Goal: Book appointment/travel/reservation

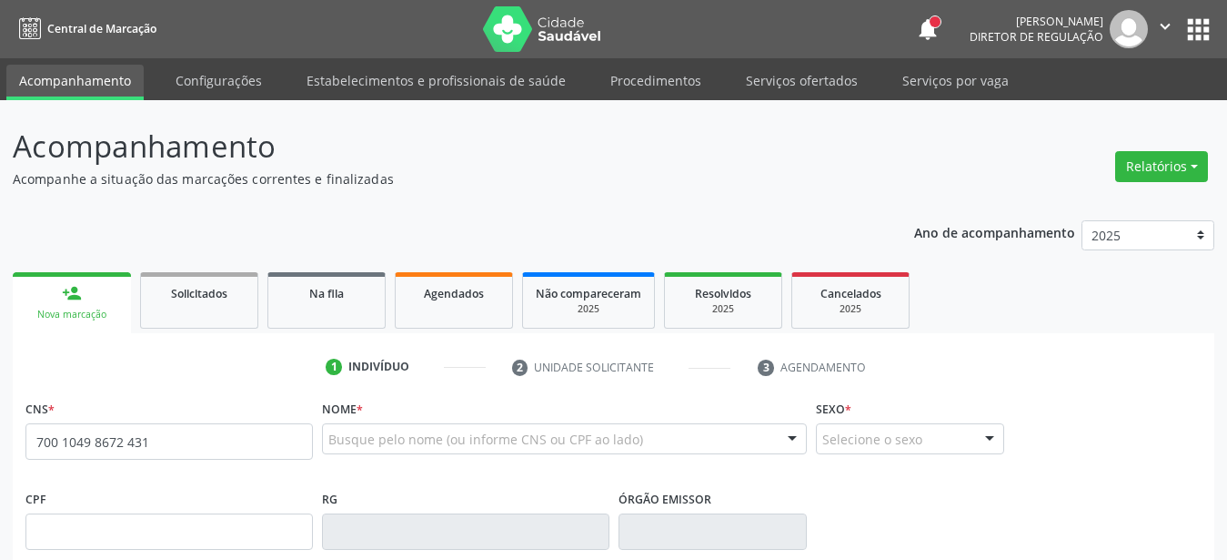
type input "700 1049 8672 4316"
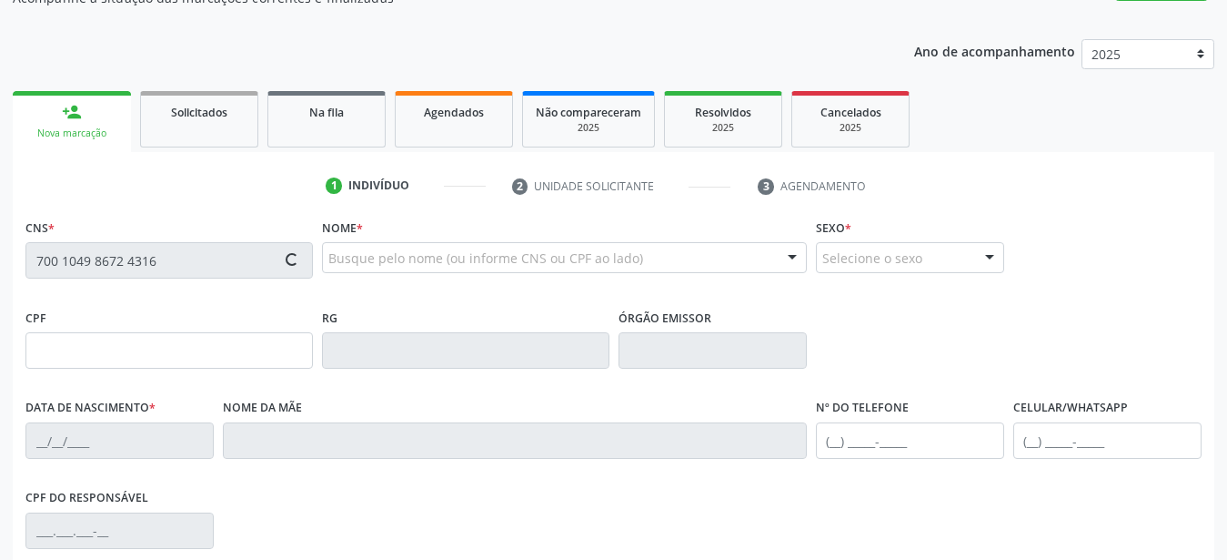
scroll to position [186, 0]
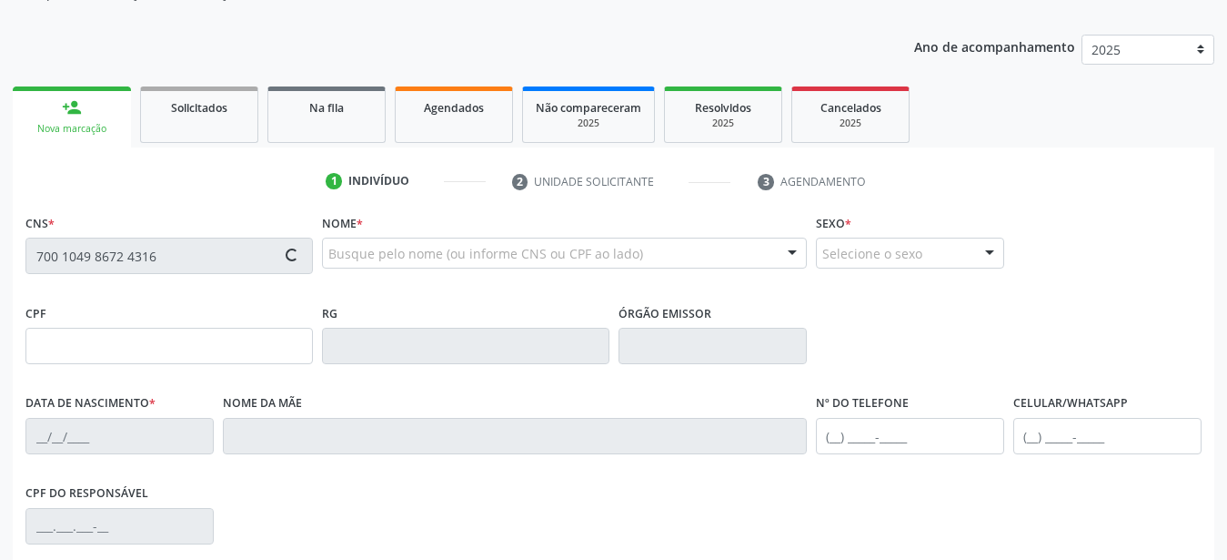
type input "636.761.688-87"
type input "04[DATE]"
type input "Almerinda Nunes Gaia"
type input "[PHONE_NUMBER]"
type input "007.741.224-98"
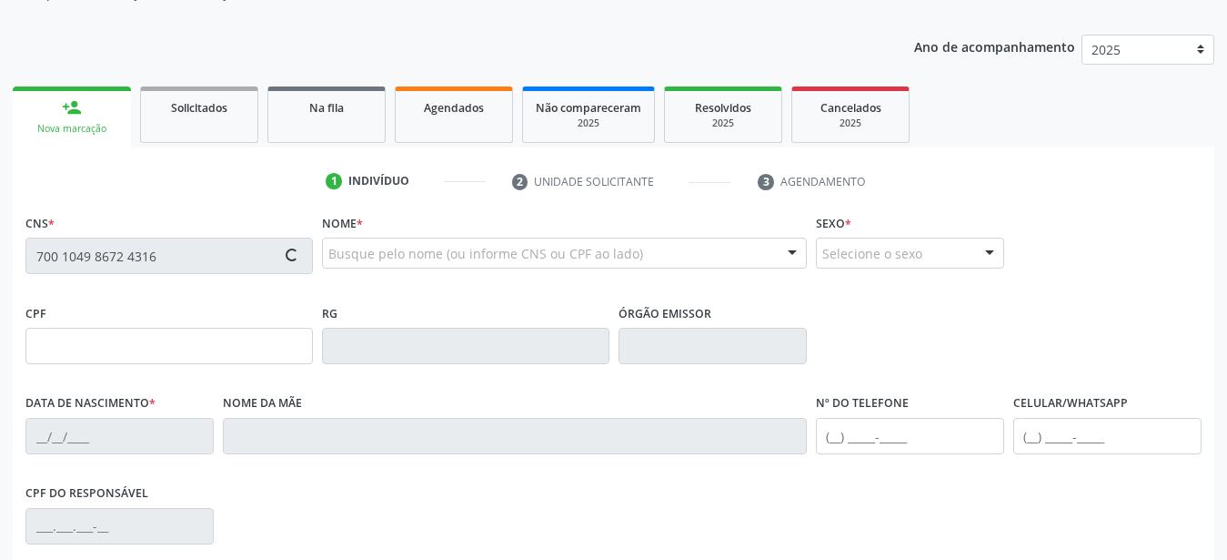
type input "485"
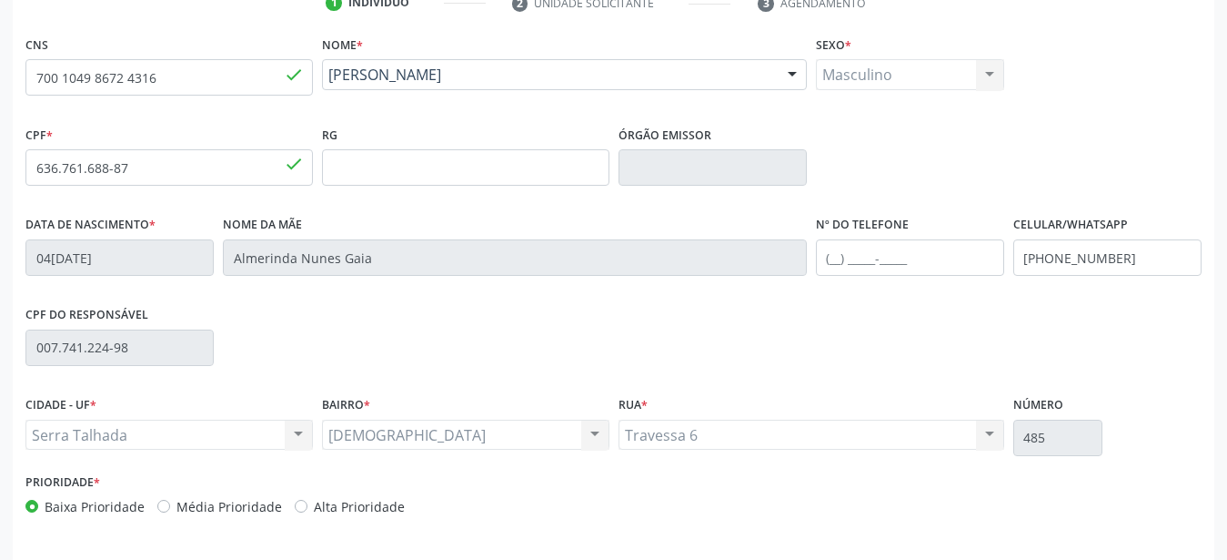
scroll to position [371, 0]
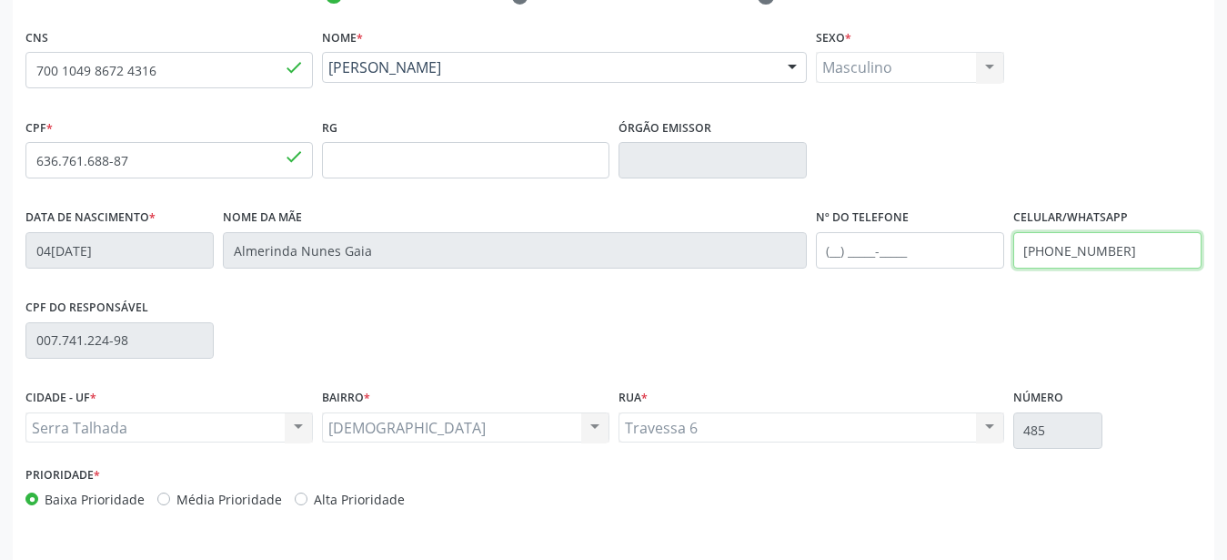
drag, startPoint x: 1141, startPoint y: 242, endPoint x: 923, endPoint y: 245, distance: 218.4
click at [1014, 245] on input "[PHONE_NUMBER]" at bounding box center [1108, 250] width 188 height 36
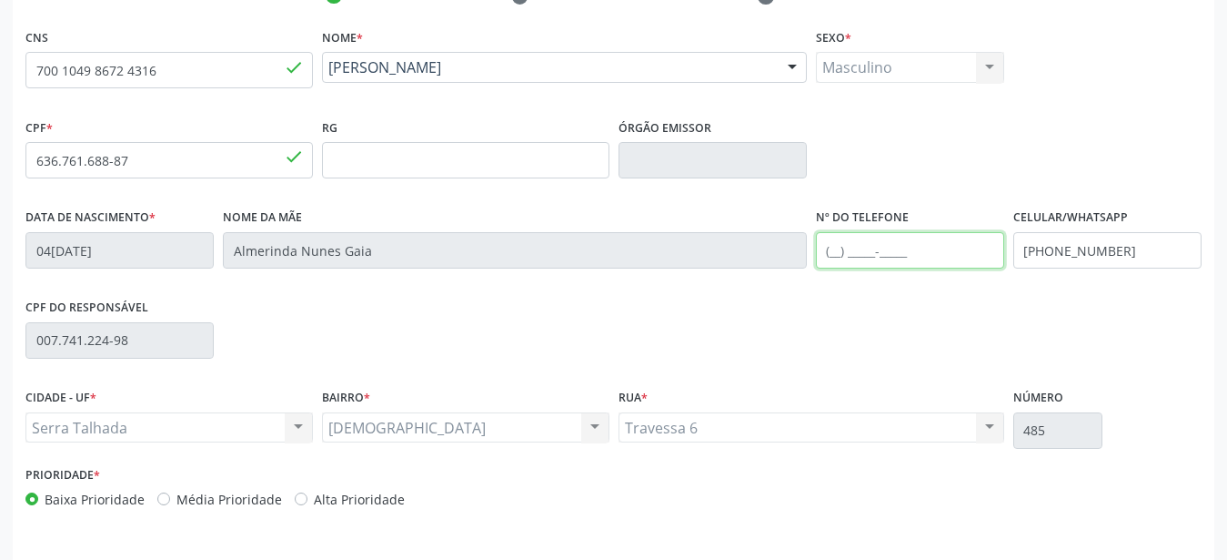
click at [923, 245] on input "text" at bounding box center [910, 250] width 188 height 36
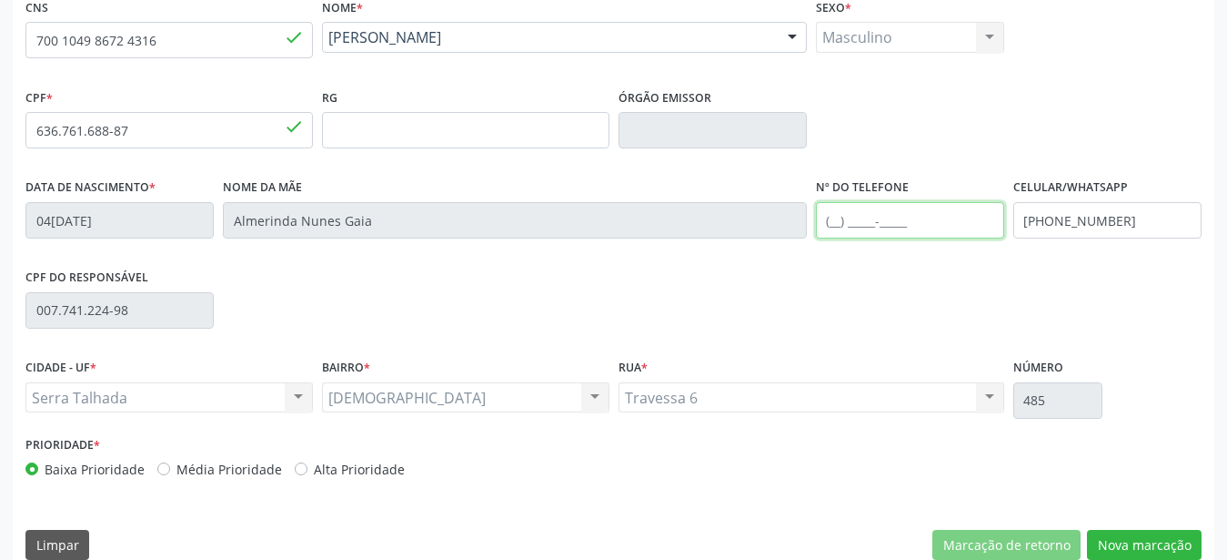
scroll to position [427, 0]
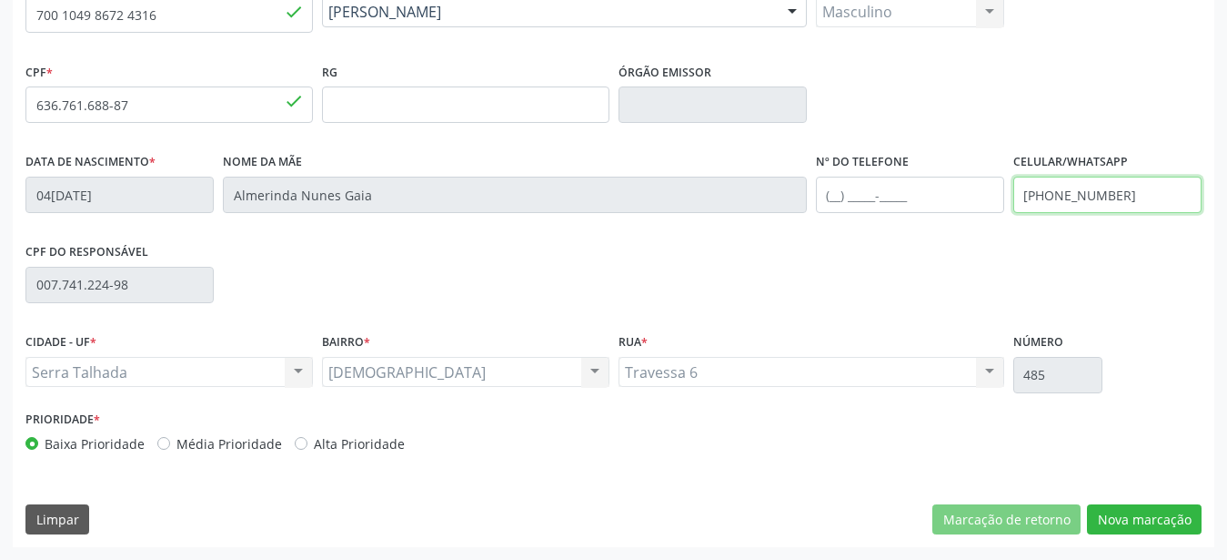
drag, startPoint x: 1156, startPoint y: 197, endPoint x: 905, endPoint y: 208, distance: 250.5
click at [1014, 209] on input "[PHONE_NUMBER]" at bounding box center [1108, 195] width 188 height 36
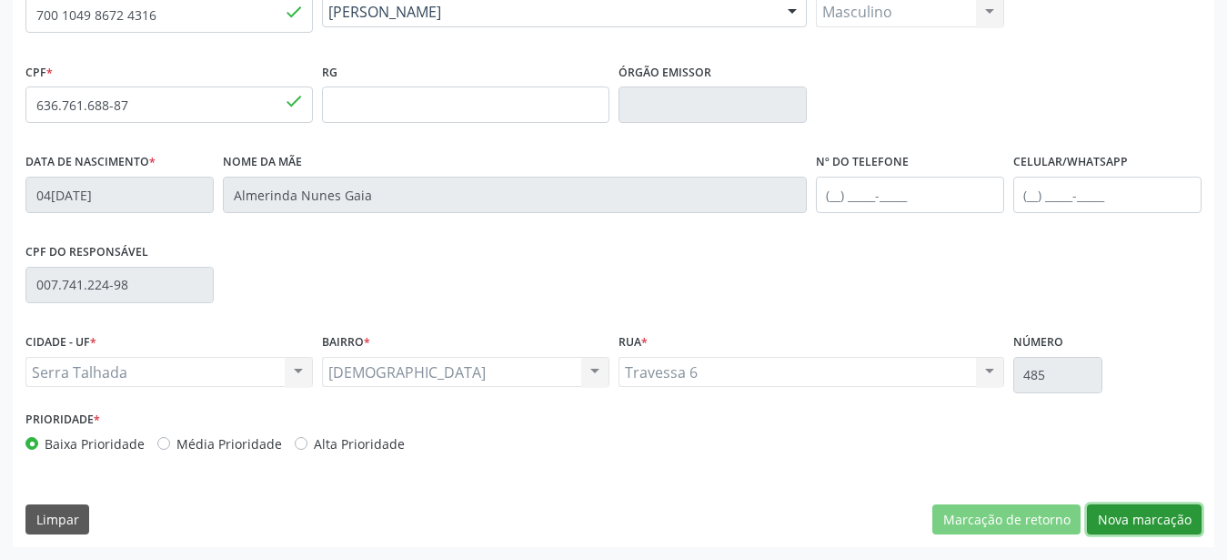
drag, startPoint x: 1139, startPoint y: 517, endPoint x: 1100, endPoint y: 515, distance: 39.2
click at [1134, 520] on button "Nova marcação" at bounding box center [1144, 519] width 115 height 31
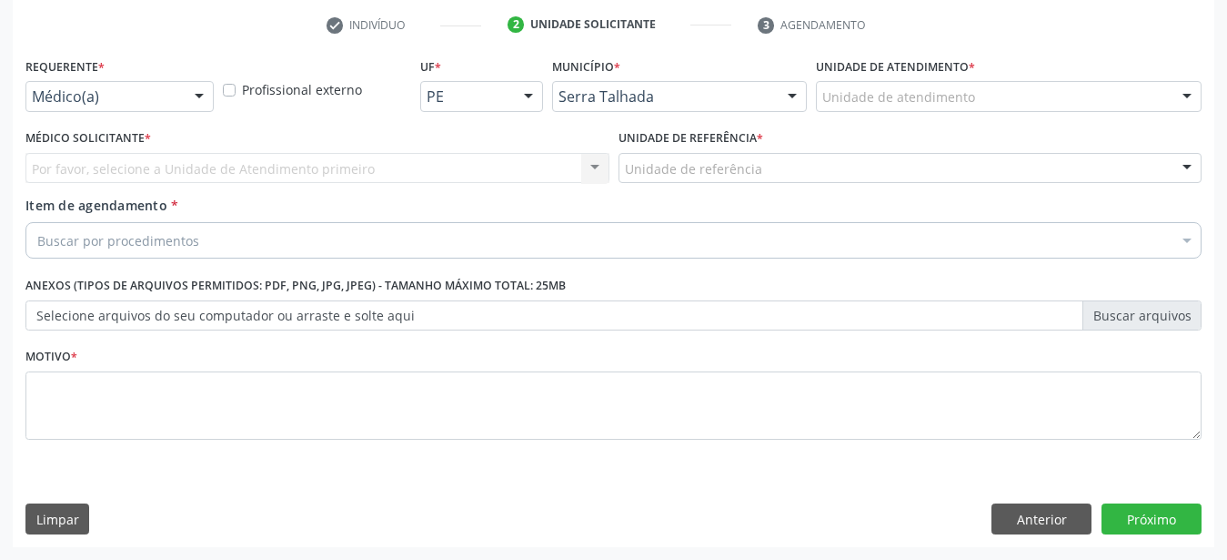
scroll to position [357, 0]
click at [116, 81] on div "Médico(a)" at bounding box center [119, 96] width 188 height 31
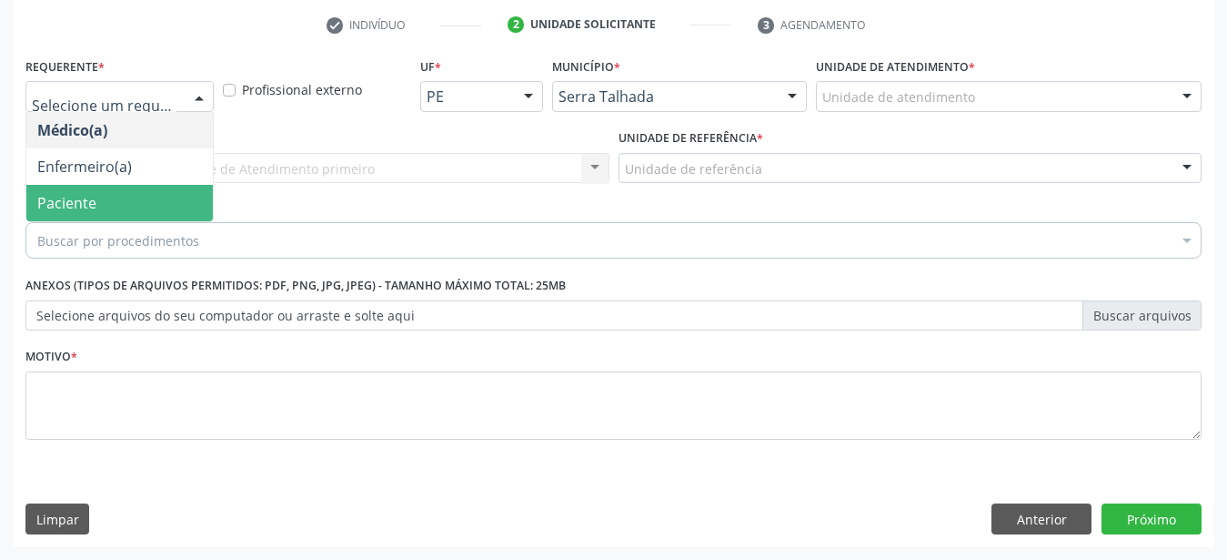
click at [76, 194] on span "Paciente" at bounding box center [66, 203] width 59 height 20
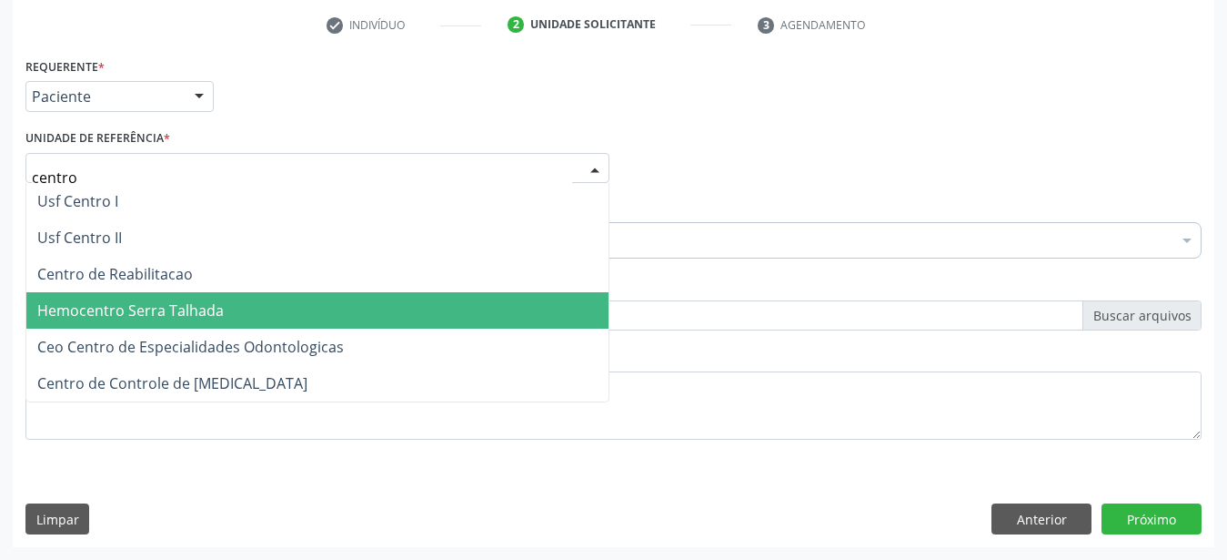
click at [106, 292] on span "Hemocentro Serra Talhada" at bounding box center [317, 310] width 582 height 36
type input "centro"
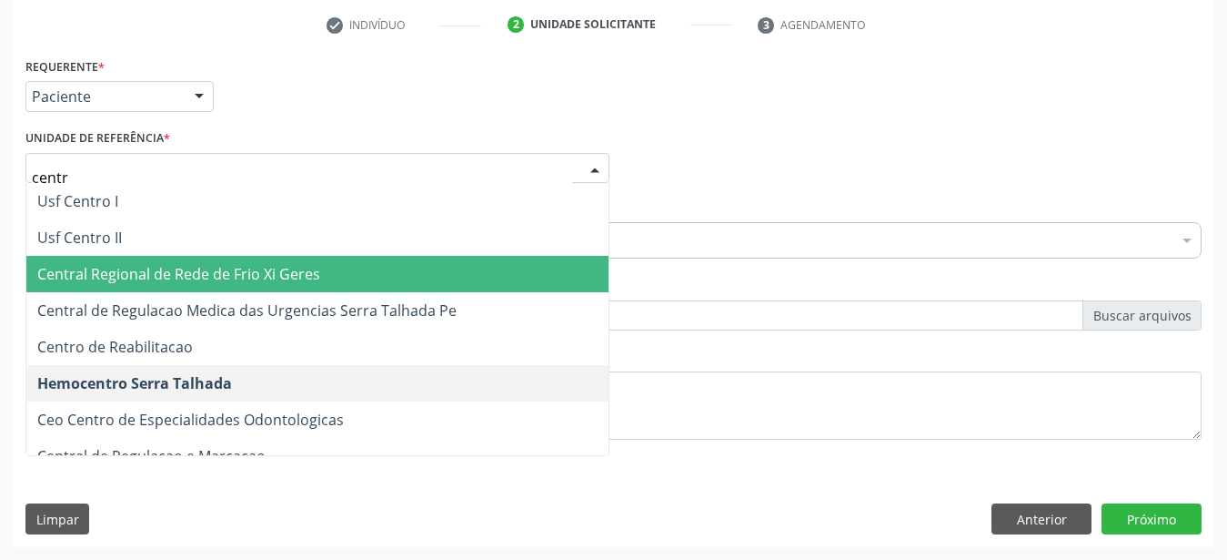
type input "centro"
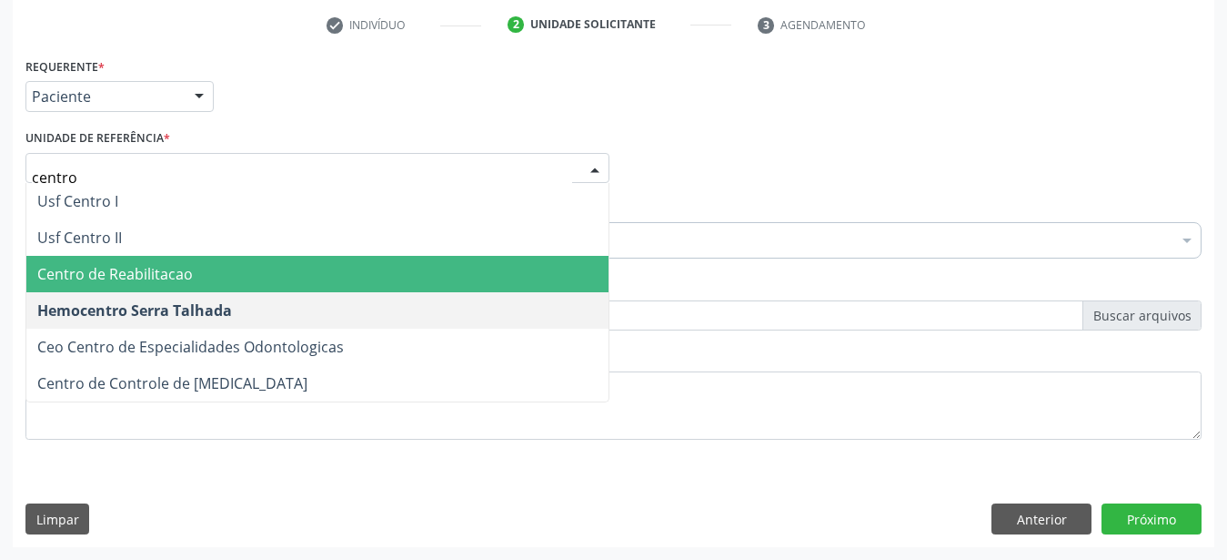
click at [192, 256] on span "Centro de Reabilitacao" at bounding box center [317, 274] width 582 height 36
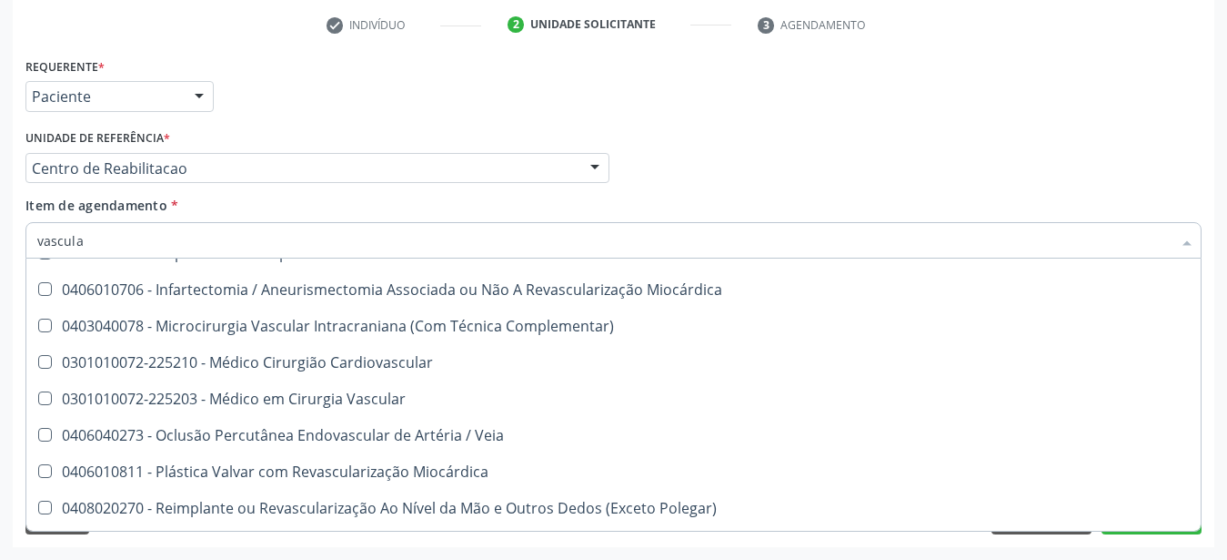
scroll to position [360, 0]
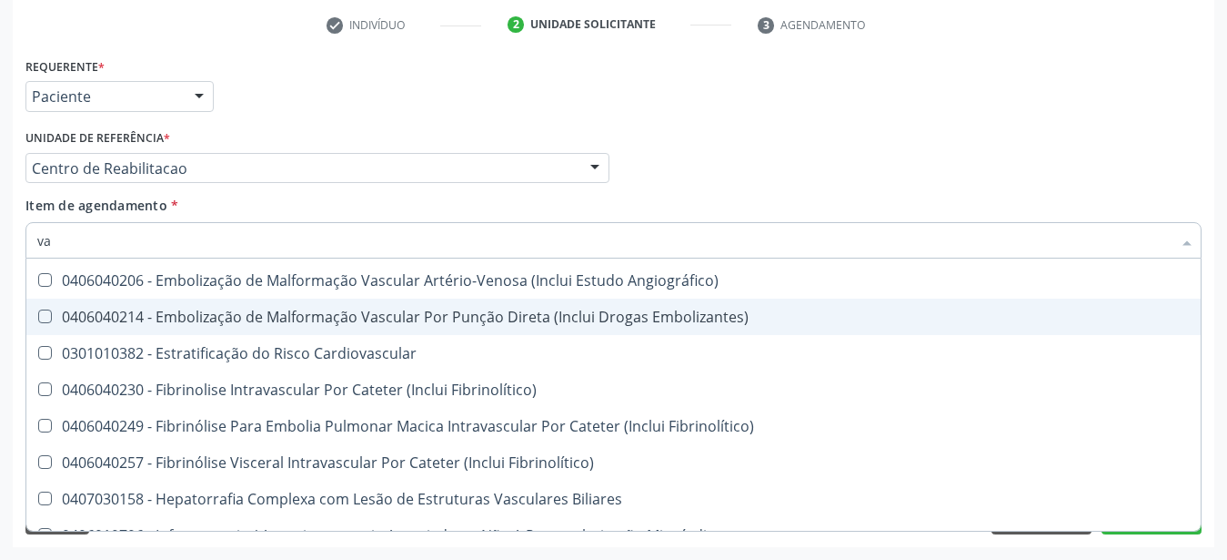
type input "v"
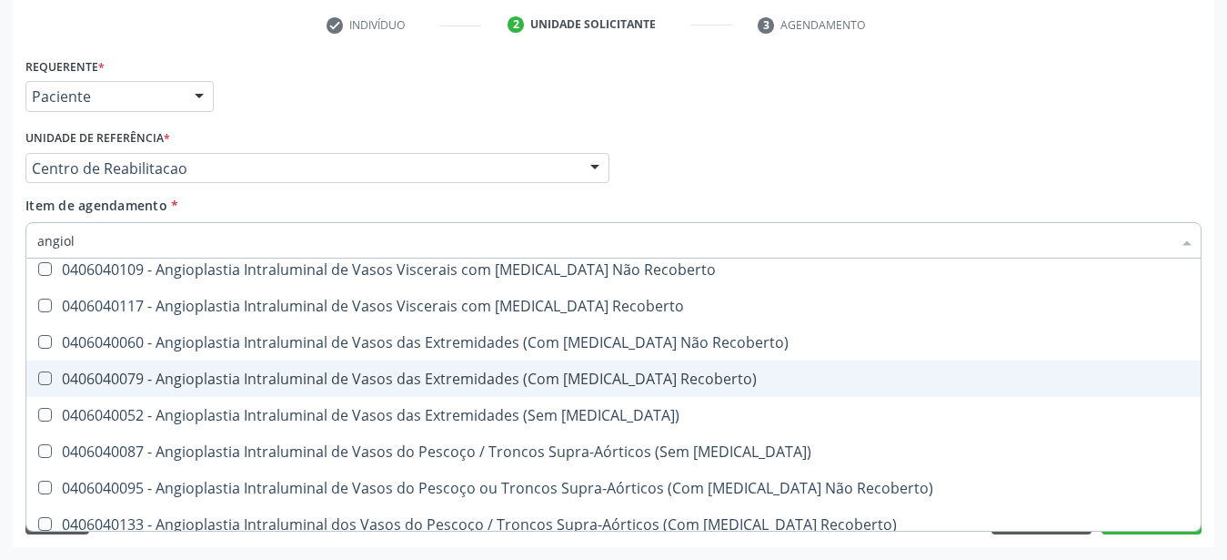
scroll to position [0, 0]
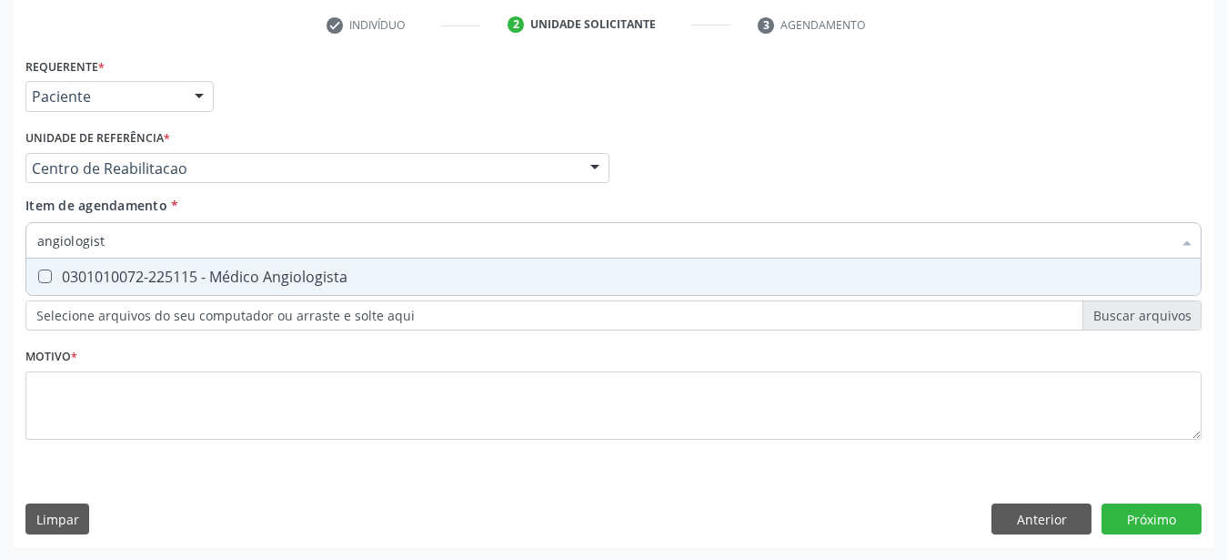
type input "angiologista"
click at [372, 269] on div "0301010072-225115 - Médico Angiologista" at bounding box center [613, 276] width 1153 height 15
checkbox Angiologista "true"
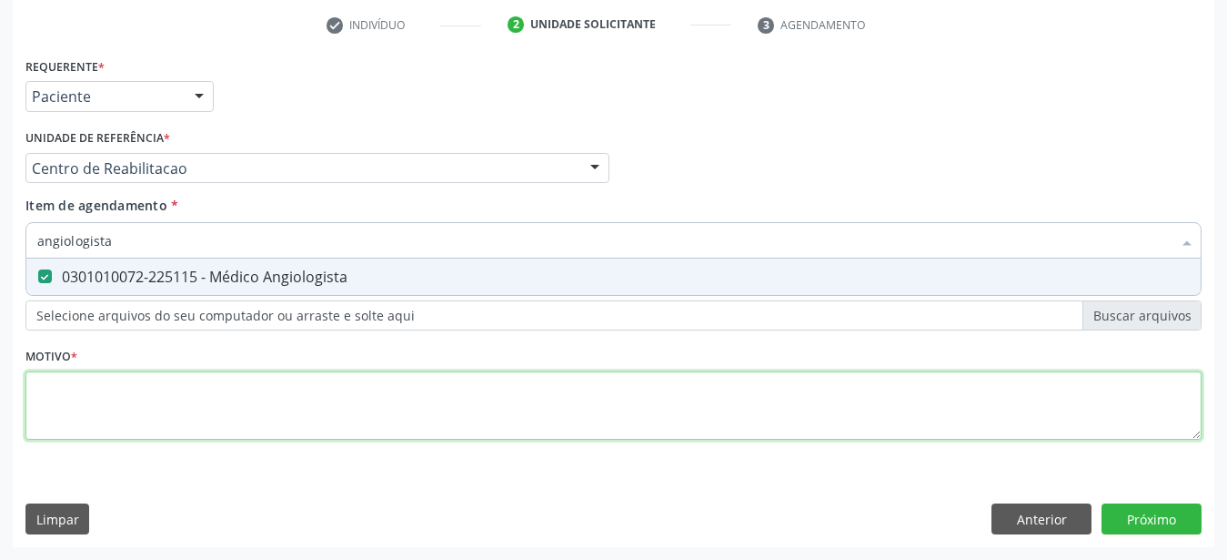
click at [227, 408] on textarea at bounding box center [613, 405] width 1176 height 69
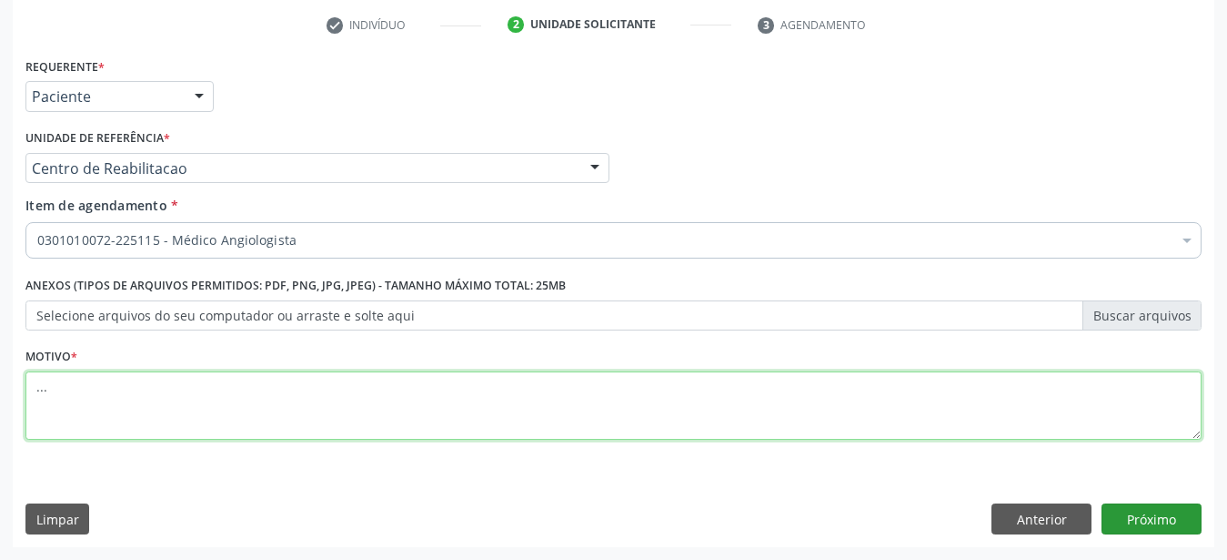
type textarea "..."
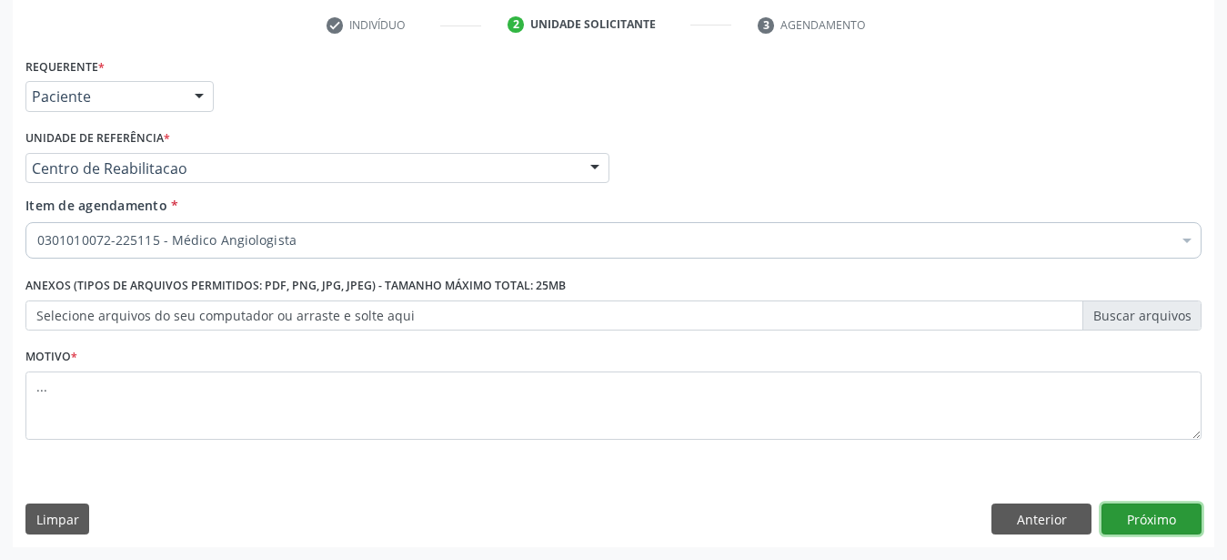
click at [1168, 520] on button "Próximo" at bounding box center [1152, 518] width 100 height 31
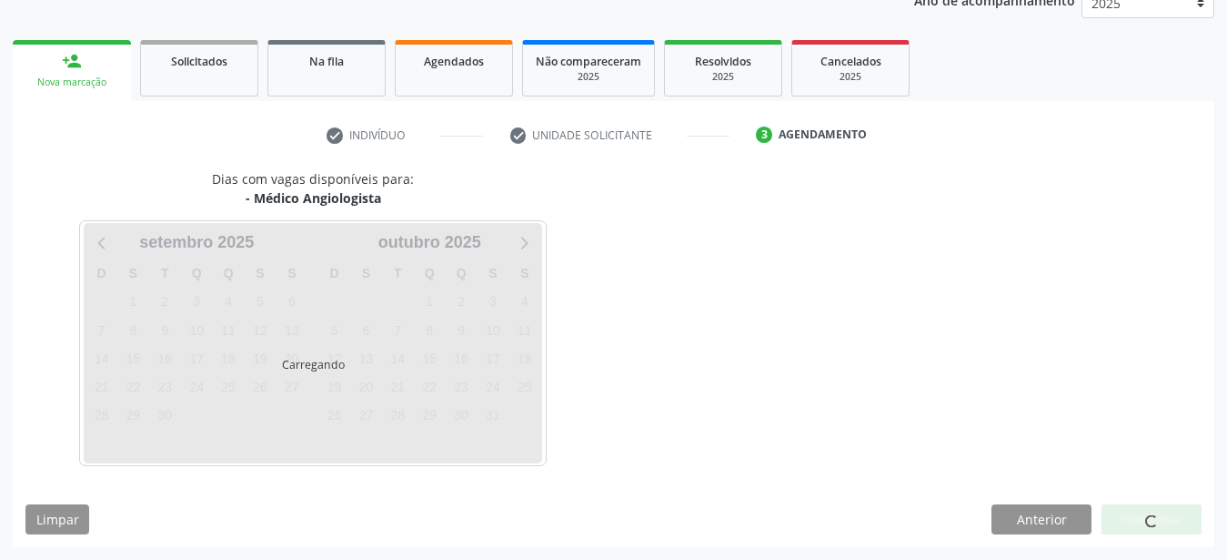
scroll to position [232, 0]
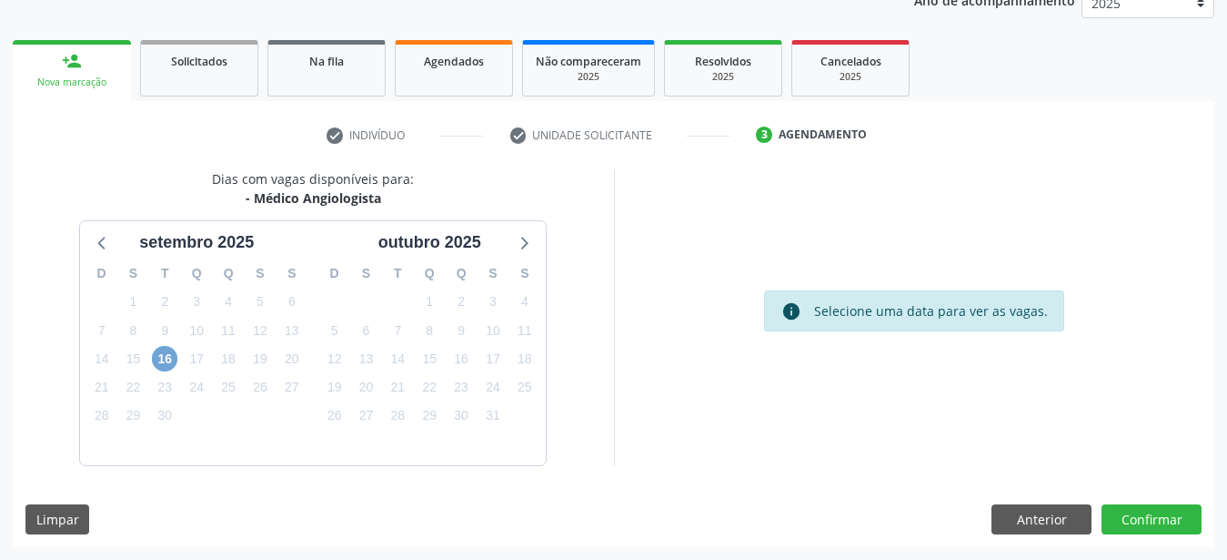
click at [167, 362] on span "16" at bounding box center [164, 358] width 25 height 25
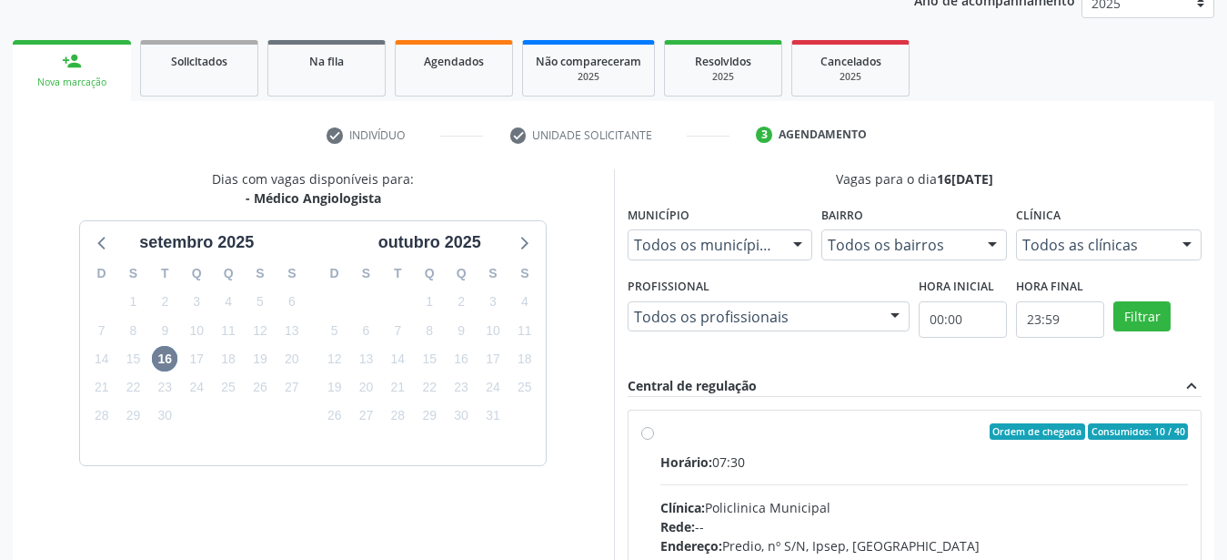
click at [661, 431] on label "Ordem de chegada Consumidos: 10 / 40 Horário: 07:30 Clínica: Policlinica Munici…" at bounding box center [925, 562] width 529 height 279
click at [652, 431] on input "Ordem de chegada Consumidos: 10 / 40 Horário: 07:30 Clínica: Policlinica Munici…" at bounding box center [647, 431] width 13 height 16
radio input "true"
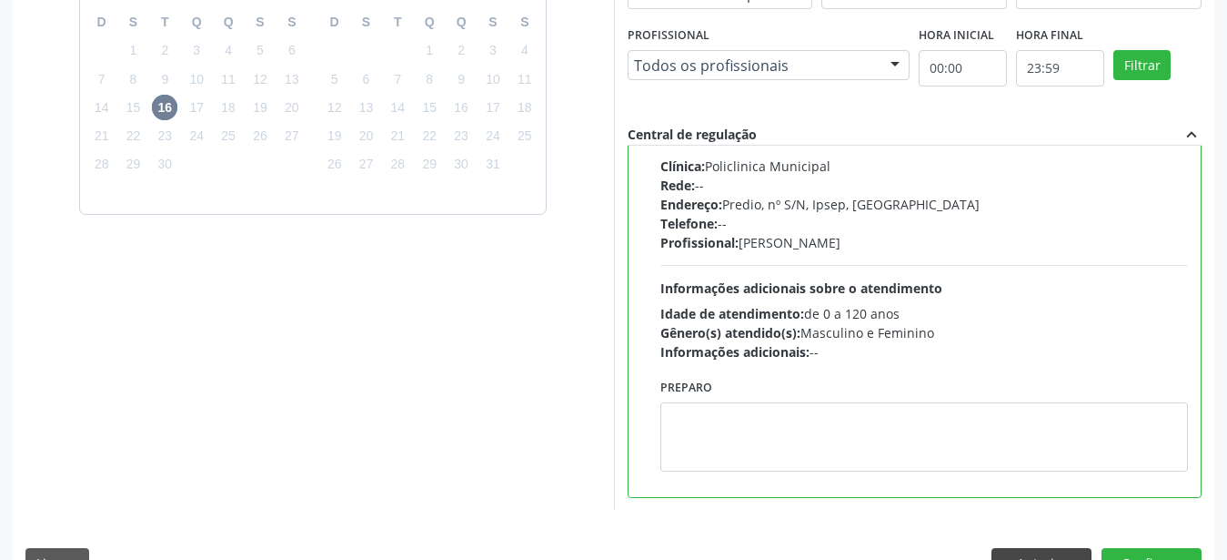
scroll to position [527, 0]
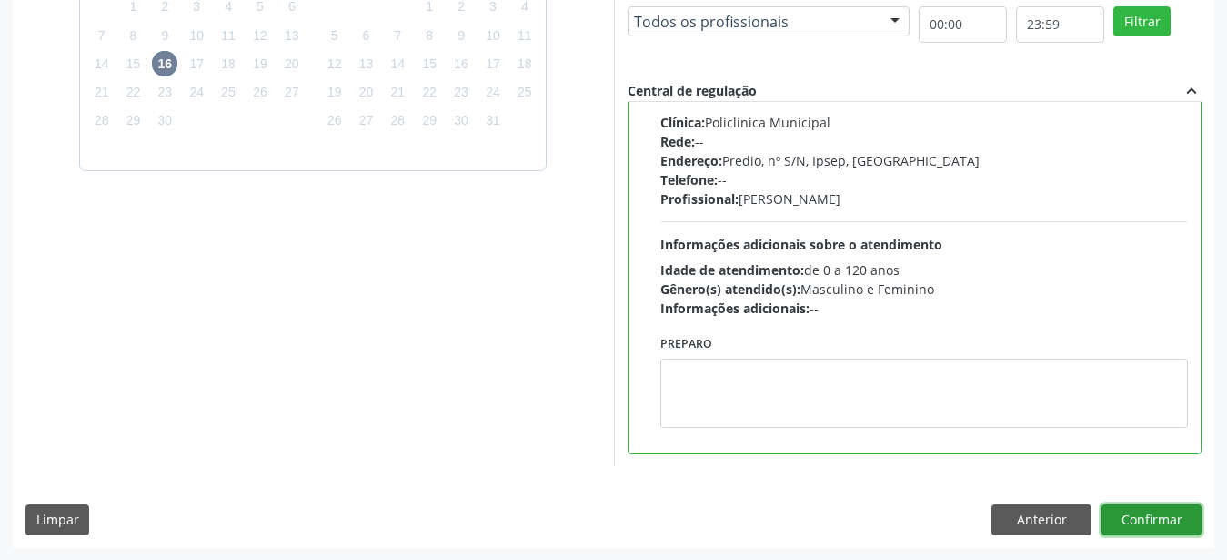
click at [1133, 516] on button "Confirmar" at bounding box center [1152, 519] width 100 height 31
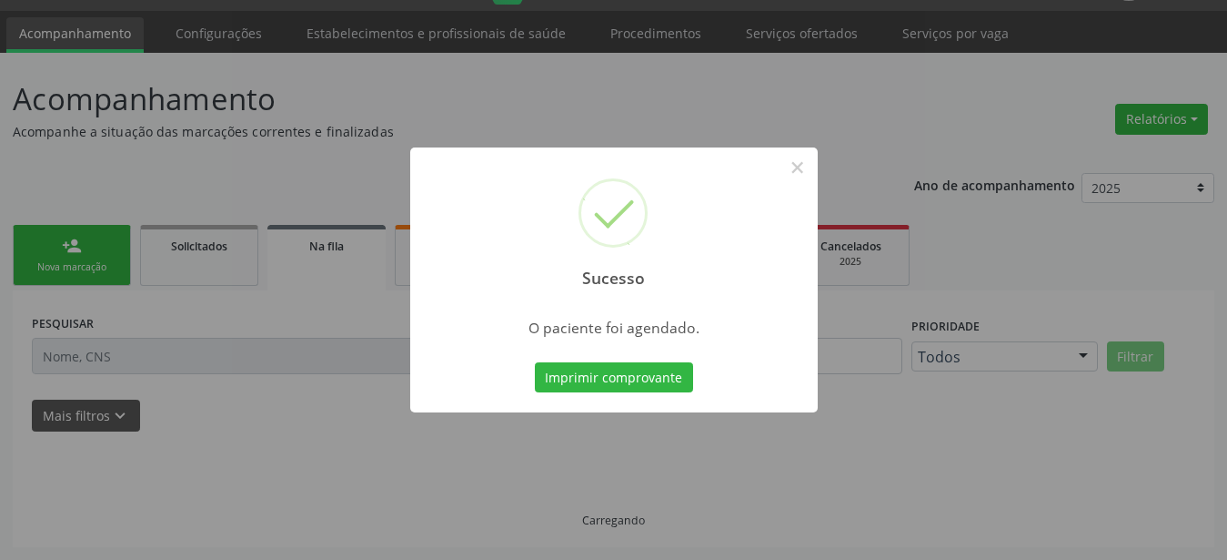
scroll to position [46, 0]
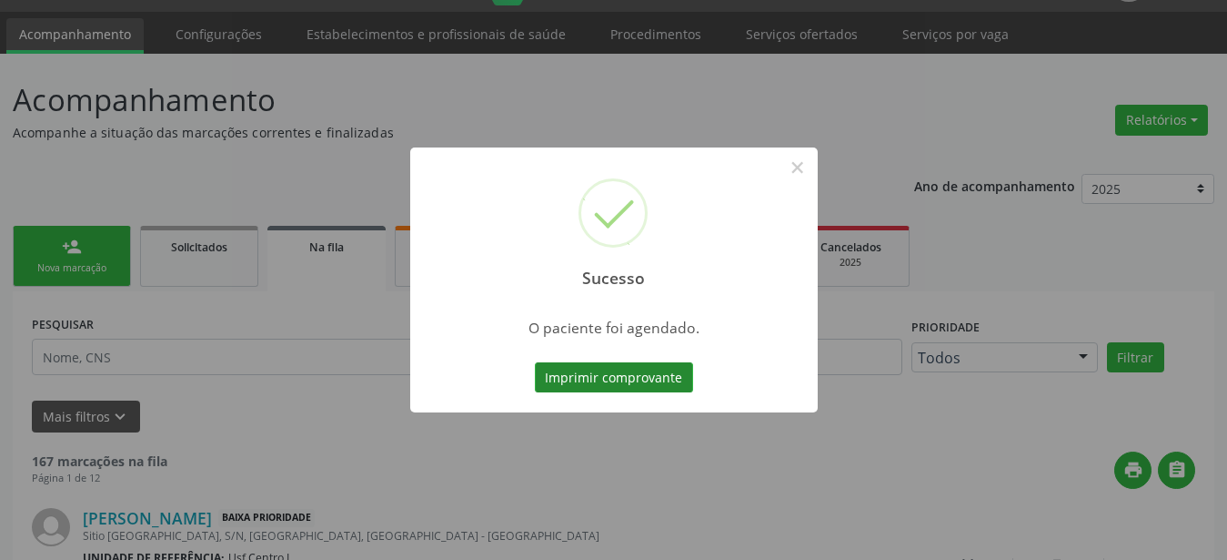
click at [588, 377] on button "Imprimir comprovante" at bounding box center [614, 377] width 158 height 31
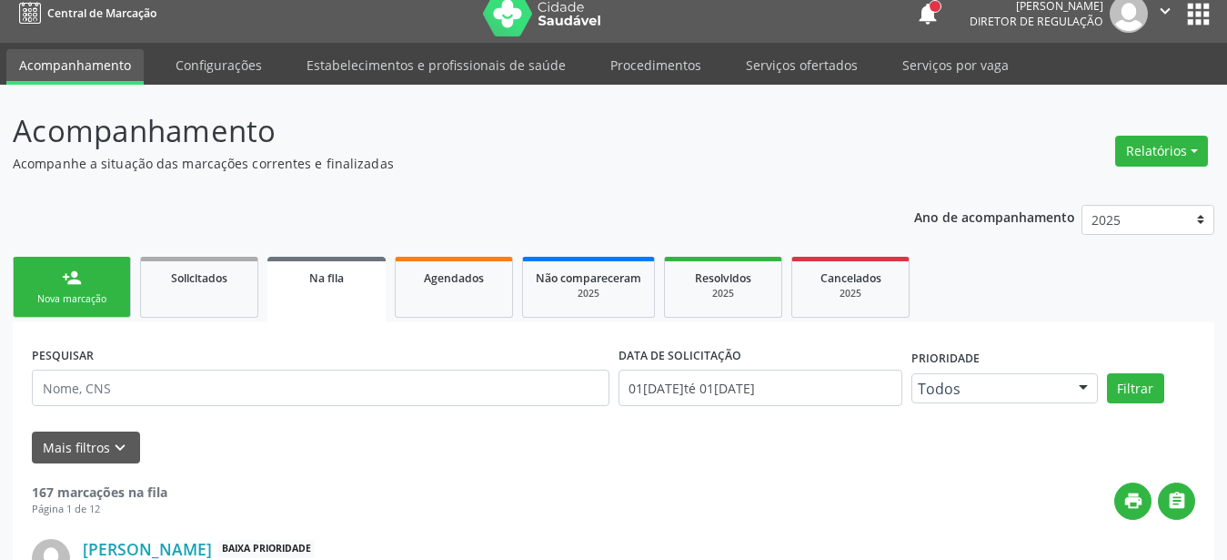
scroll to position [0, 0]
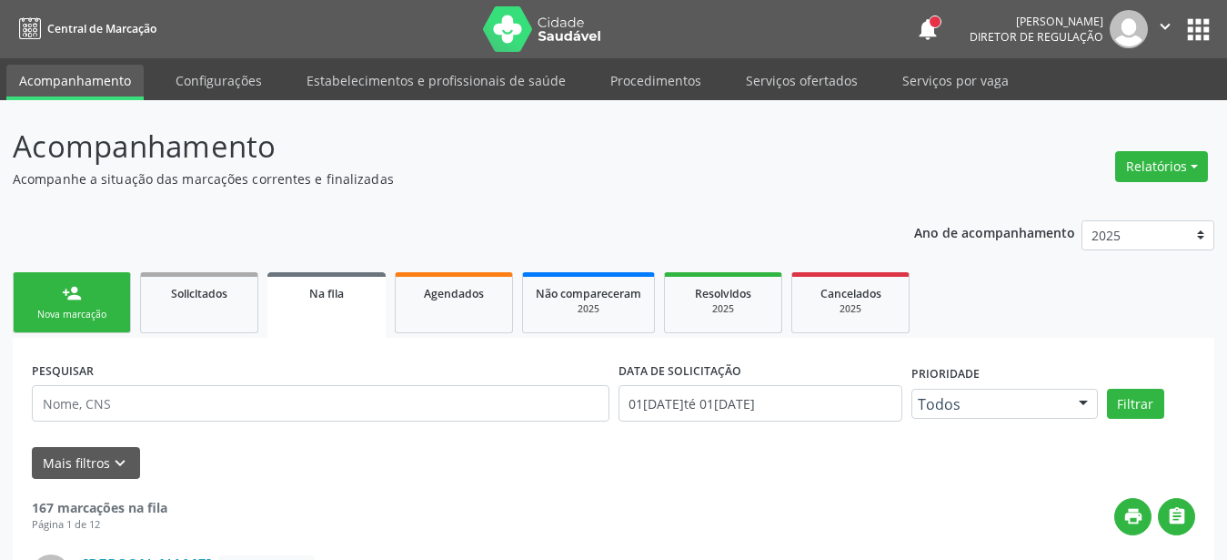
click at [1204, 34] on button "apps" at bounding box center [1199, 30] width 32 height 32
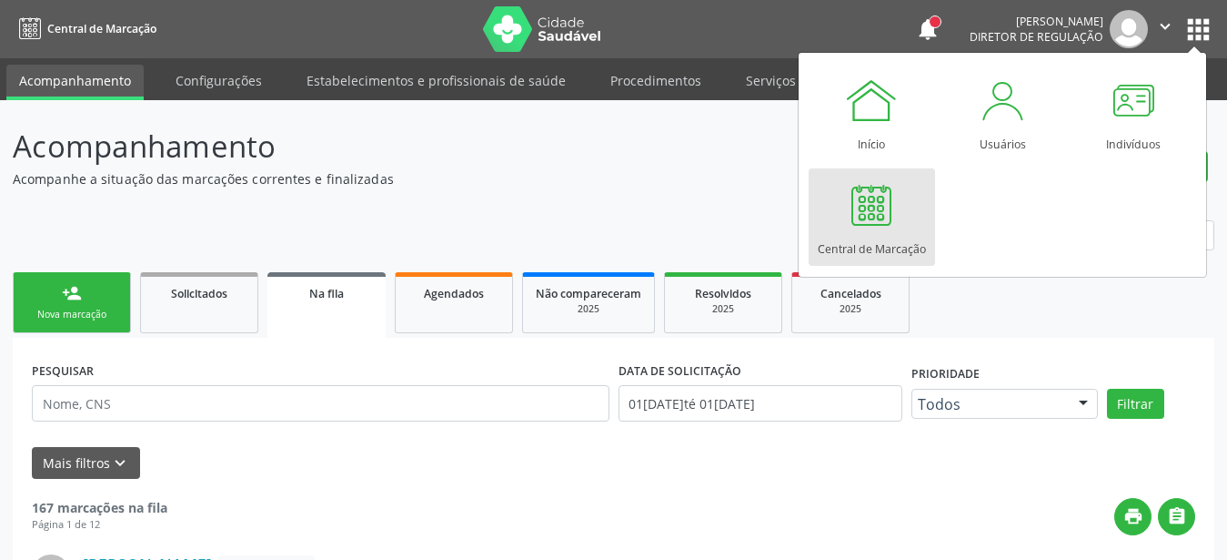
click at [870, 204] on div at bounding box center [871, 204] width 55 height 55
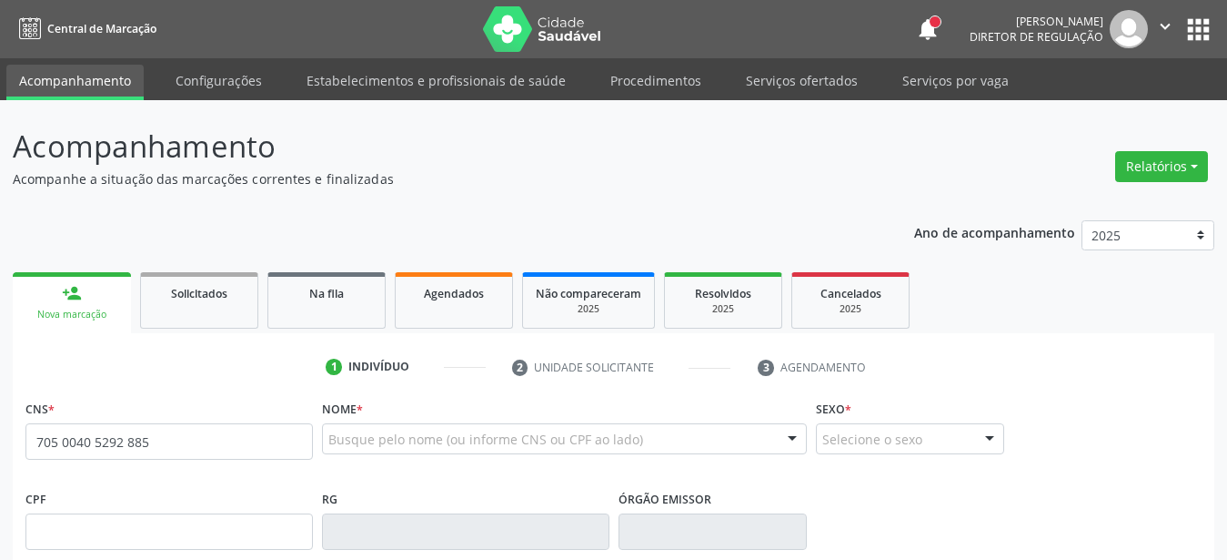
type input "705 0040 5292 8852"
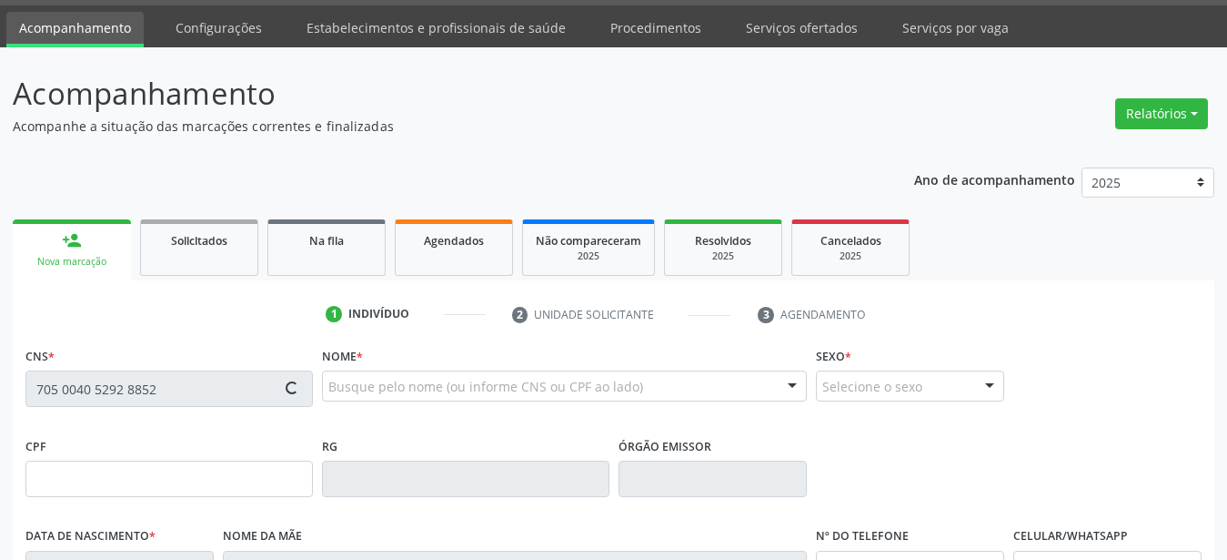
type input "052.955.444-51"
type input "02/04/1984"
type input "Lucia Maria Gomes da Silva"
type input "(87) 99999-7857"
type input "342.249.554-15"
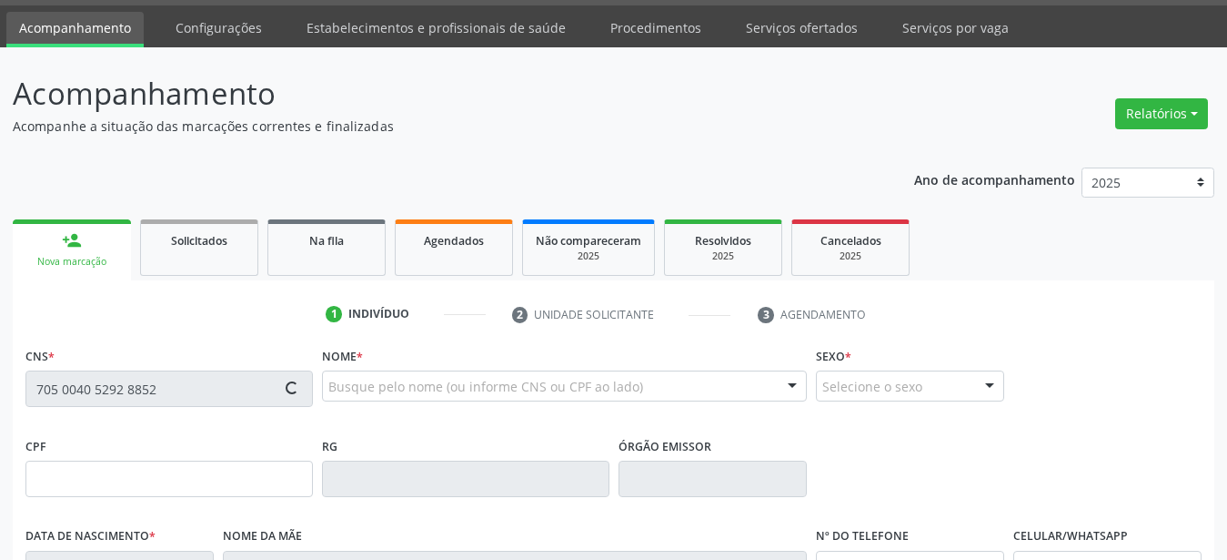
type input "281"
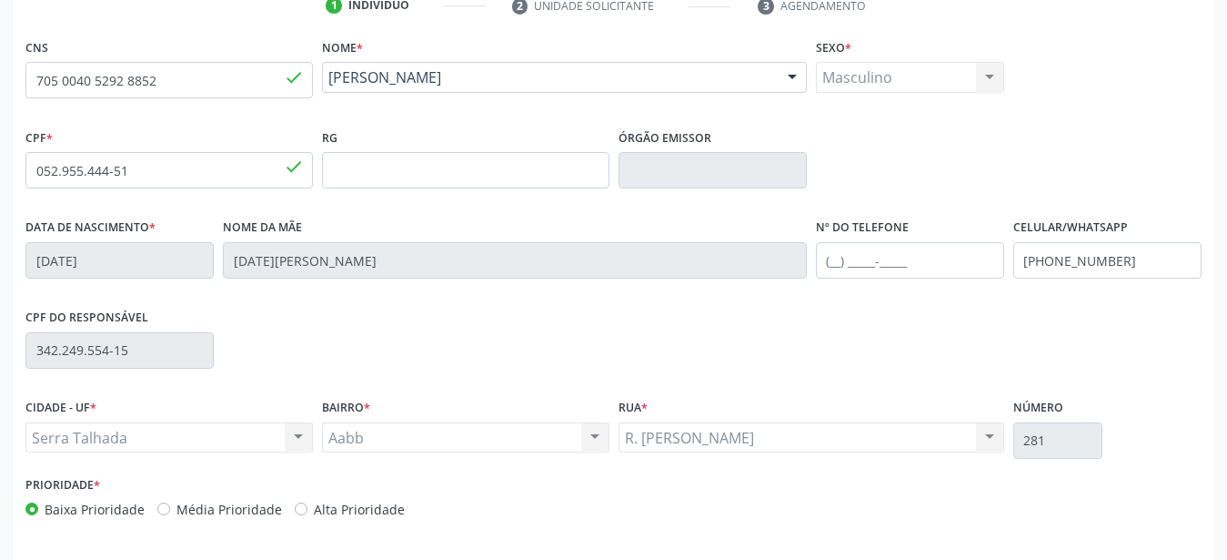
scroll to position [371, 0]
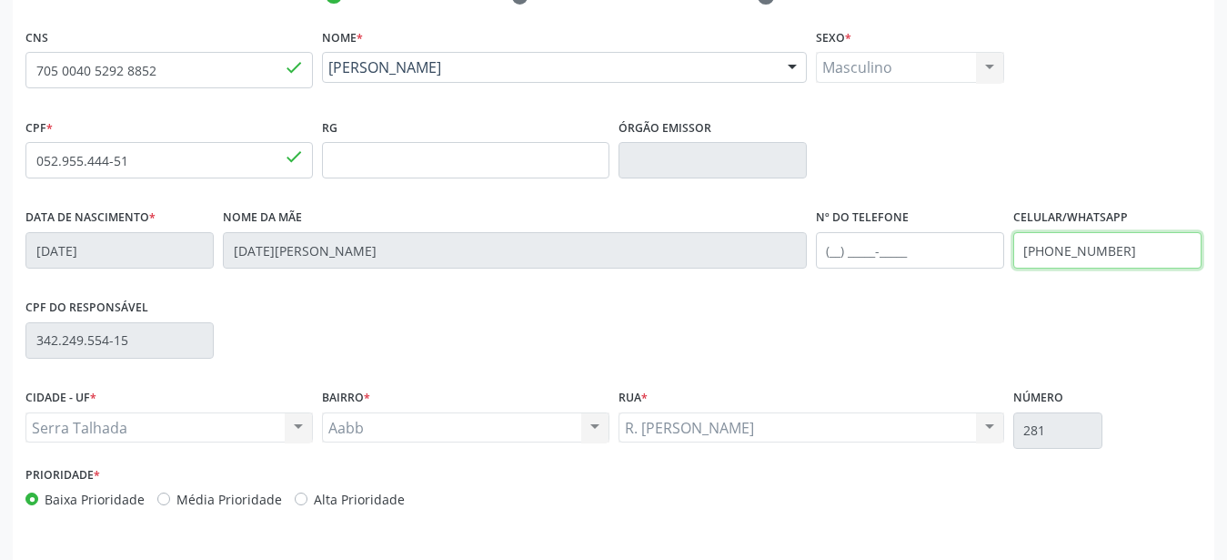
drag, startPoint x: 1142, startPoint y: 260, endPoint x: 872, endPoint y: 276, distance: 270.7
click at [1014, 268] on input "(87) 99999-7857" at bounding box center [1108, 250] width 188 height 36
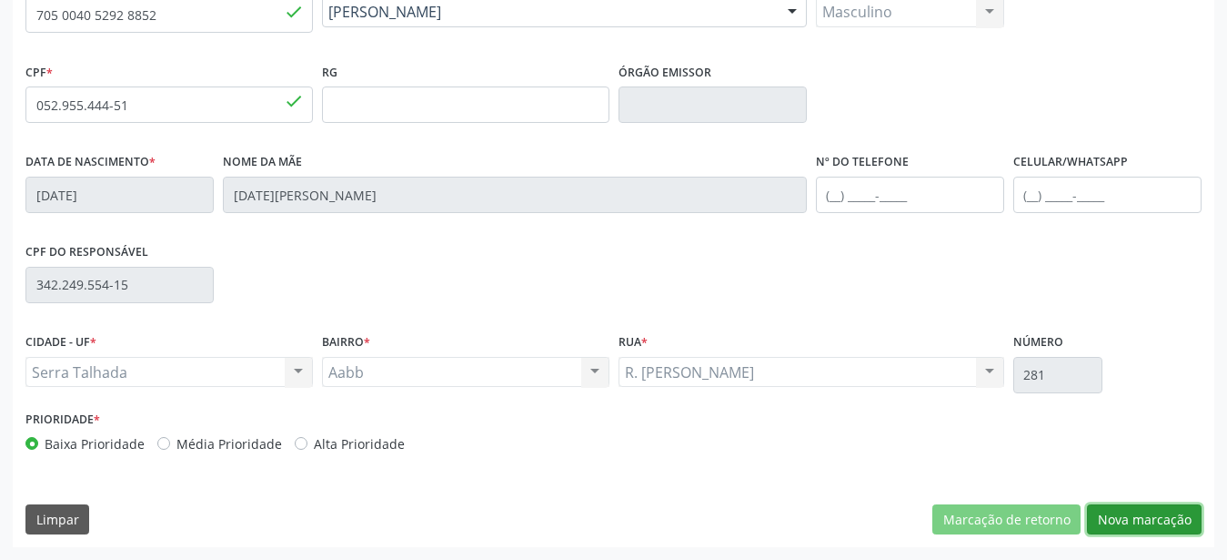
click at [1115, 530] on button "Nova marcação" at bounding box center [1144, 519] width 115 height 31
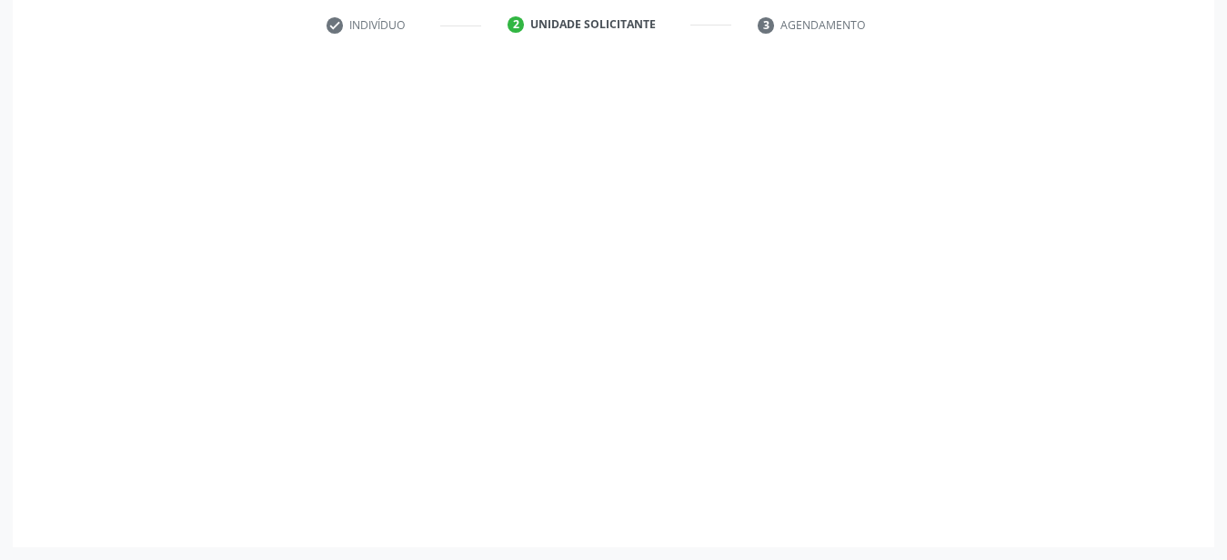
scroll to position [357, 0]
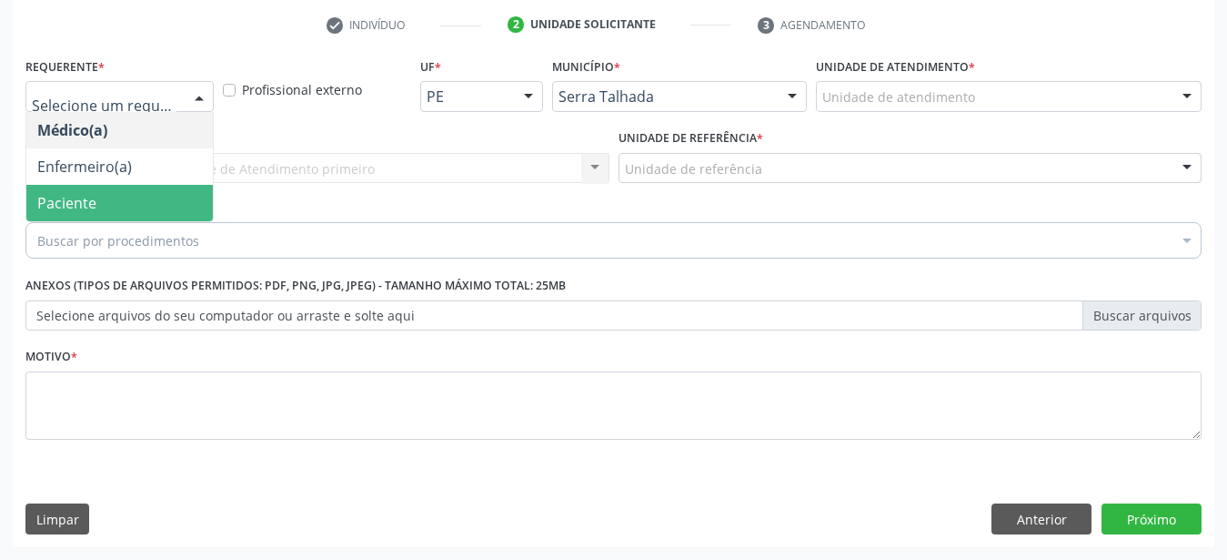
click at [110, 185] on span "Paciente" at bounding box center [119, 203] width 187 height 36
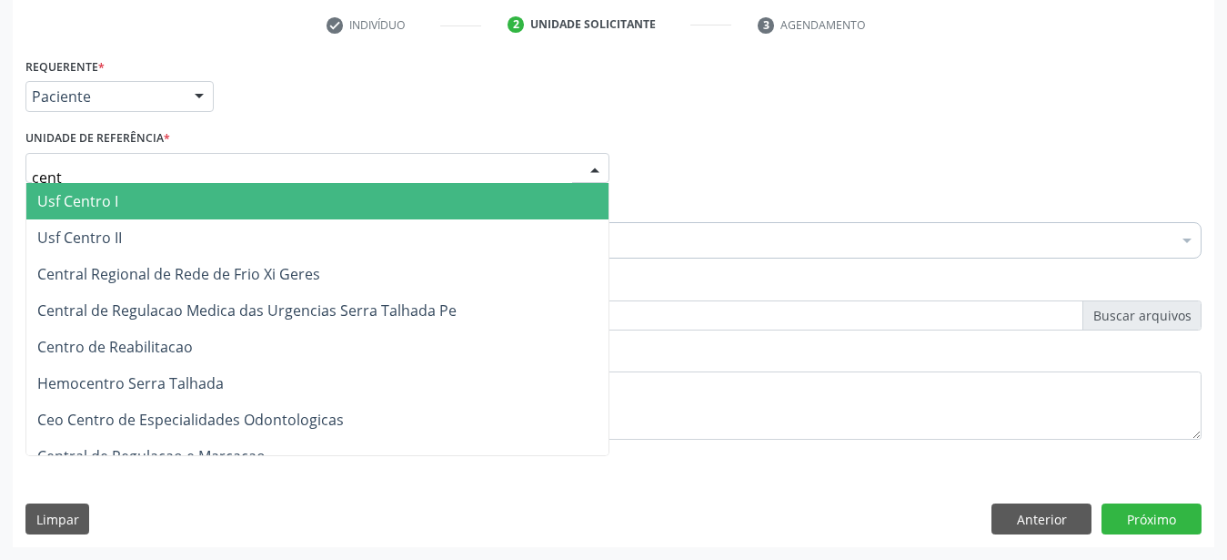
type input "centr"
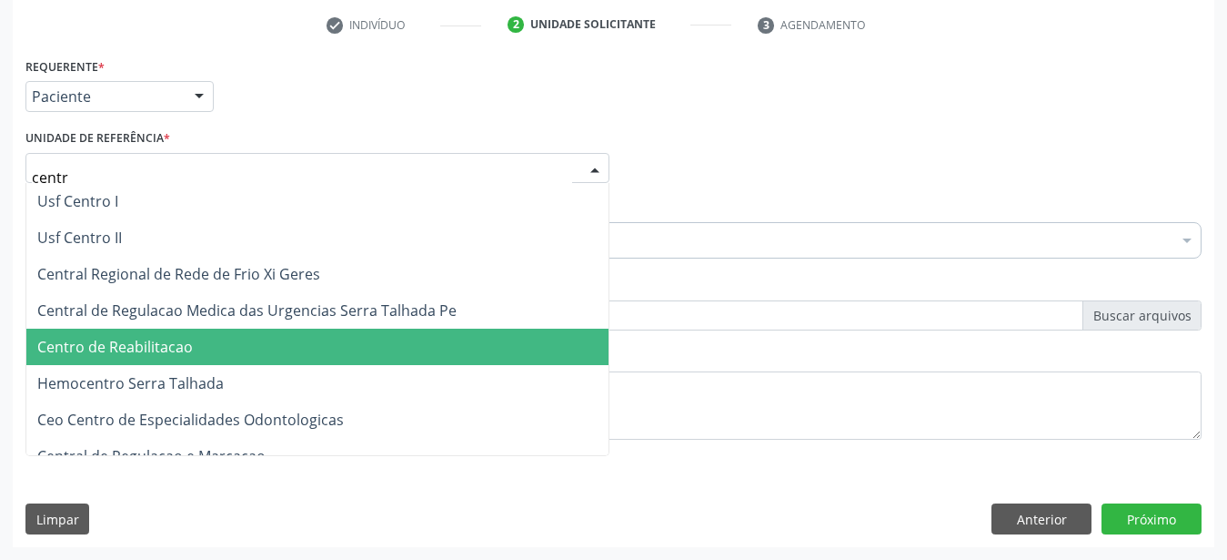
click at [177, 337] on span "Centro de Reabilitacao" at bounding box center [115, 347] width 156 height 20
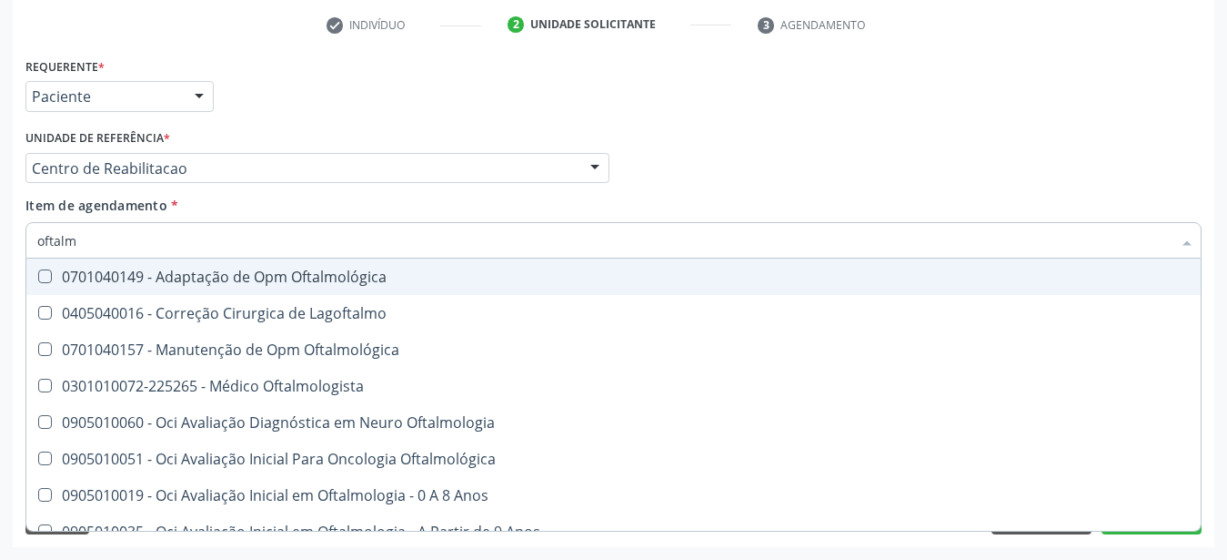
type input "oftalmo"
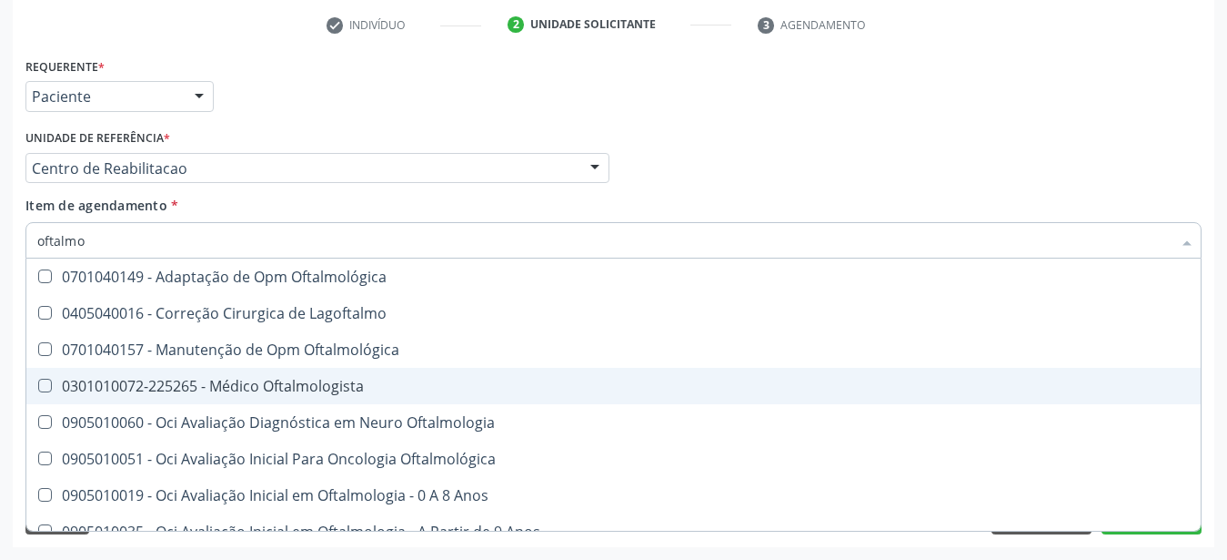
click at [219, 379] on div "0301010072-225265 - Médico Oftalmologista" at bounding box center [613, 386] width 1153 height 15
checkbox Oftalmologista "true"
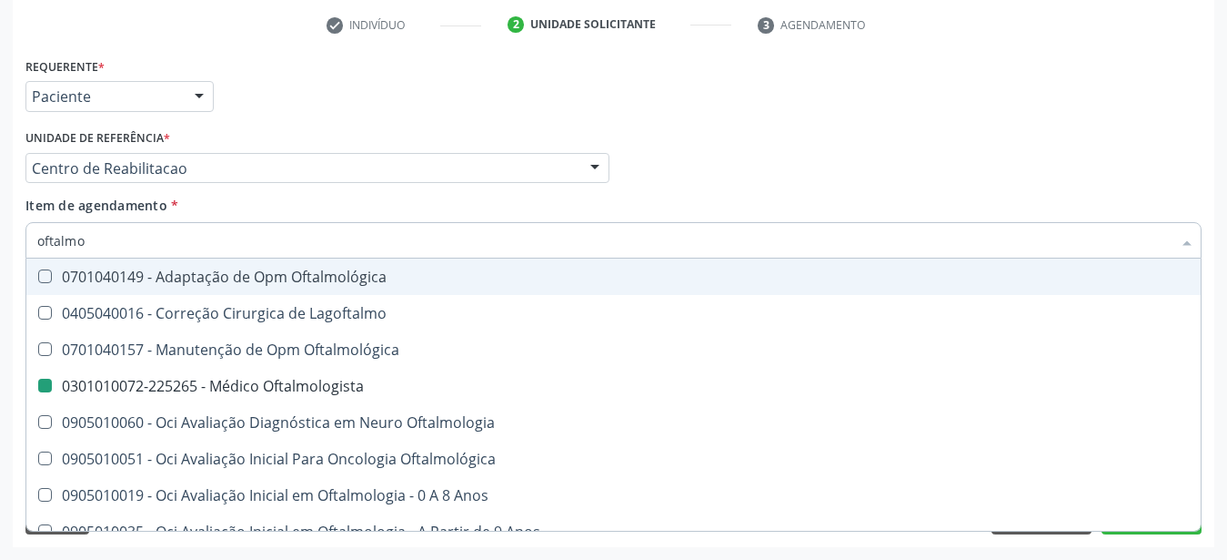
click at [710, 125] on div "Médico Solicitante Por favor, selecione a Unidade de Atendimento primeiro Nenhu…" at bounding box center [614, 160] width 1186 height 71
checkbox Lagoftalmo "true"
checkbox Oftalmologista "false"
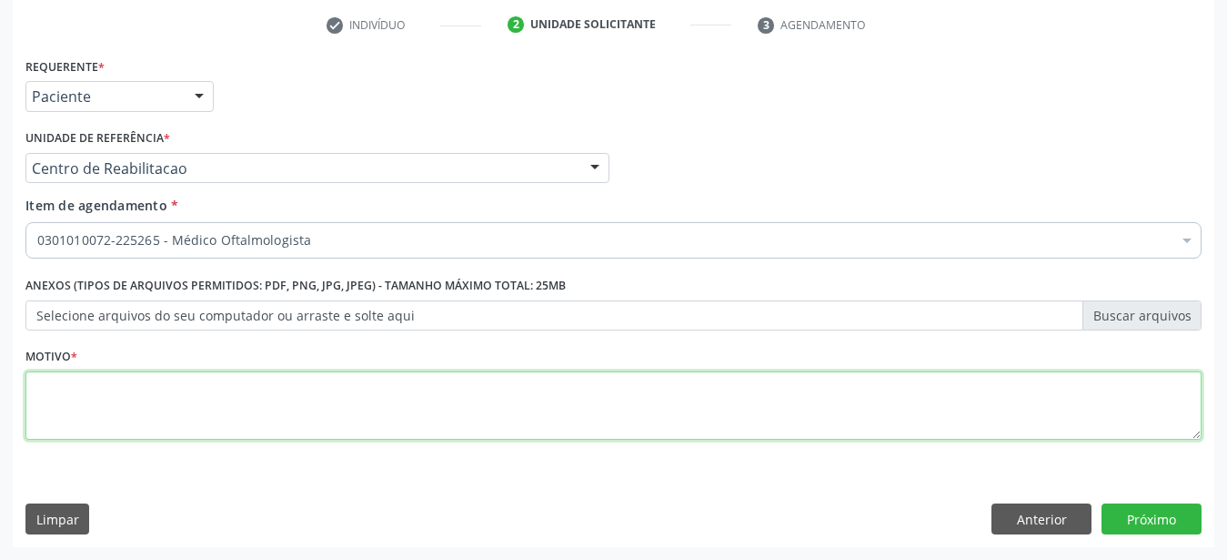
drag, startPoint x: 229, startPoint y: 400, endPoint x: 242, endPoint y: 378, distance: 26.1
click at [229, 399] on textarea at bounding box center [613, 405] width 1176 height 69
type textarea "..."
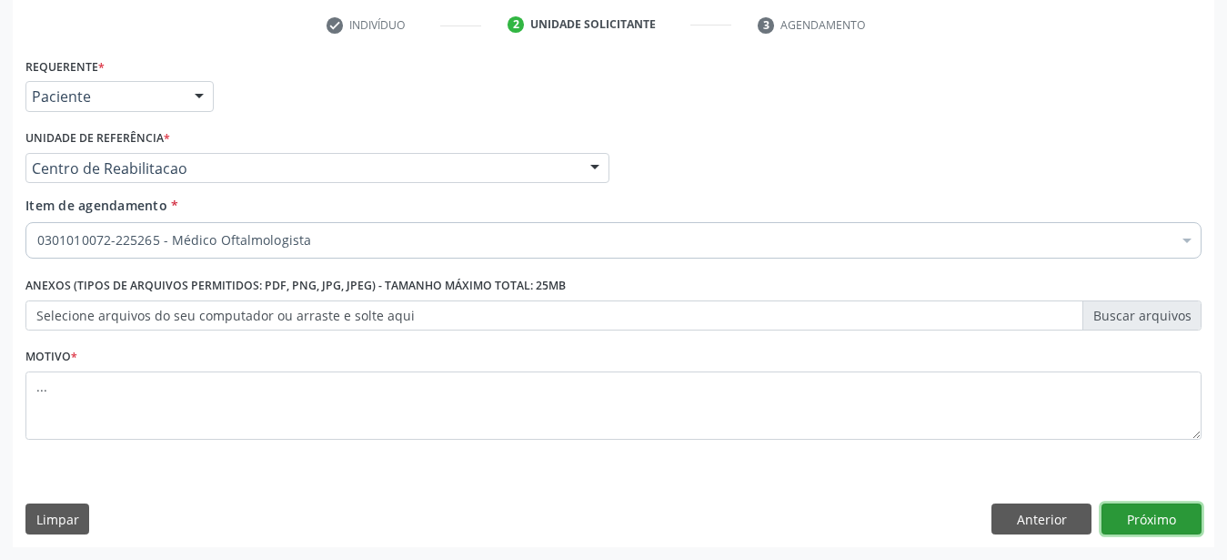
drag, startPoint x: 1166, startPoint y: 514, endPoint x: 210, endPoint y: 308, distance: 978.3
click at [1162, 516] on button "Próximo" at bounding box center [1152, 518] width 100 height 31
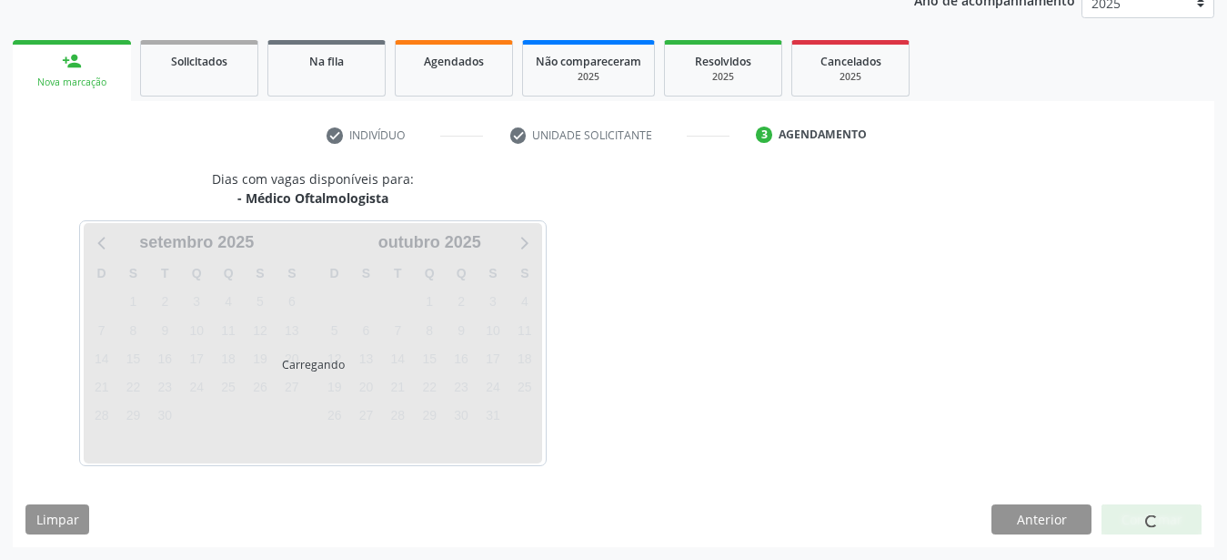
scroll to position [232, 0]
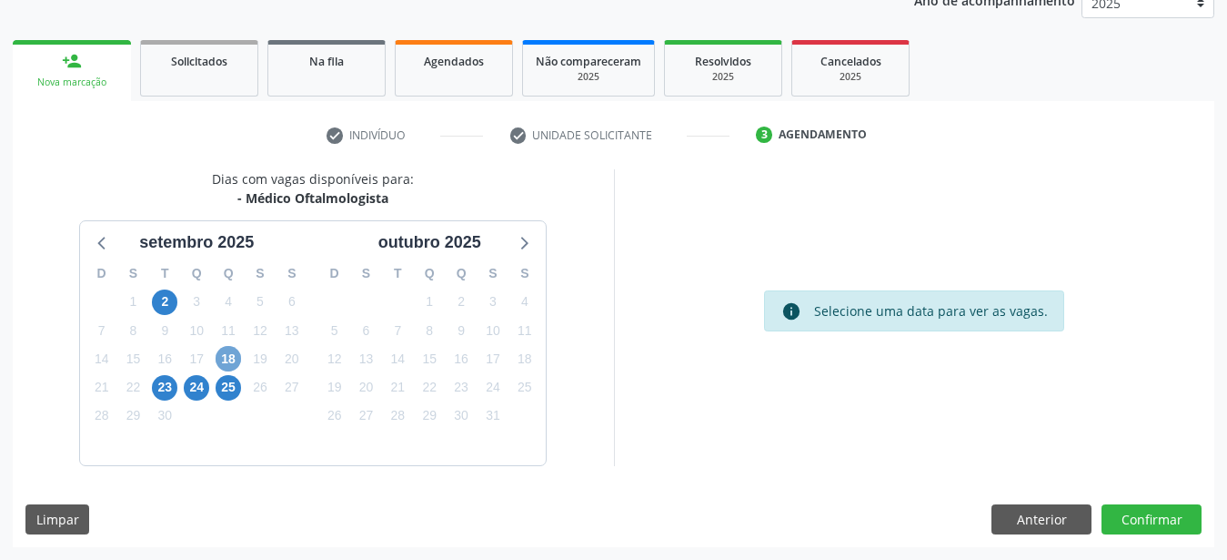
click at [229, 355] on span "18" at bounding box center [228, 358] width 25 height 25
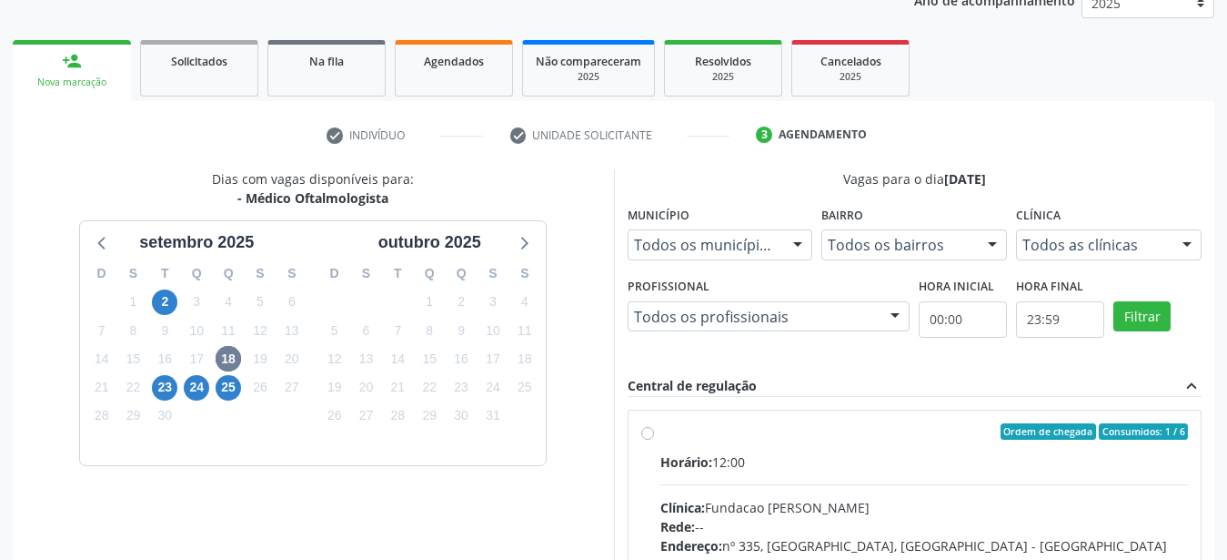
click at [661, 436] on label "Ordem de chegada Consumidos: 1 / 6 Horário: 12:00 Clínica: Fundacao Altino Vent…" at bounding box center [925, 562] width 529 height 279
click at [644, 436] on input "Ordem de chegada Consumidos: 1 / 6 Horário: 12:00 Clínica: Fundacao Altino Vent…" at bounding box center [647, 431] width 13 height 16
radio input "true"
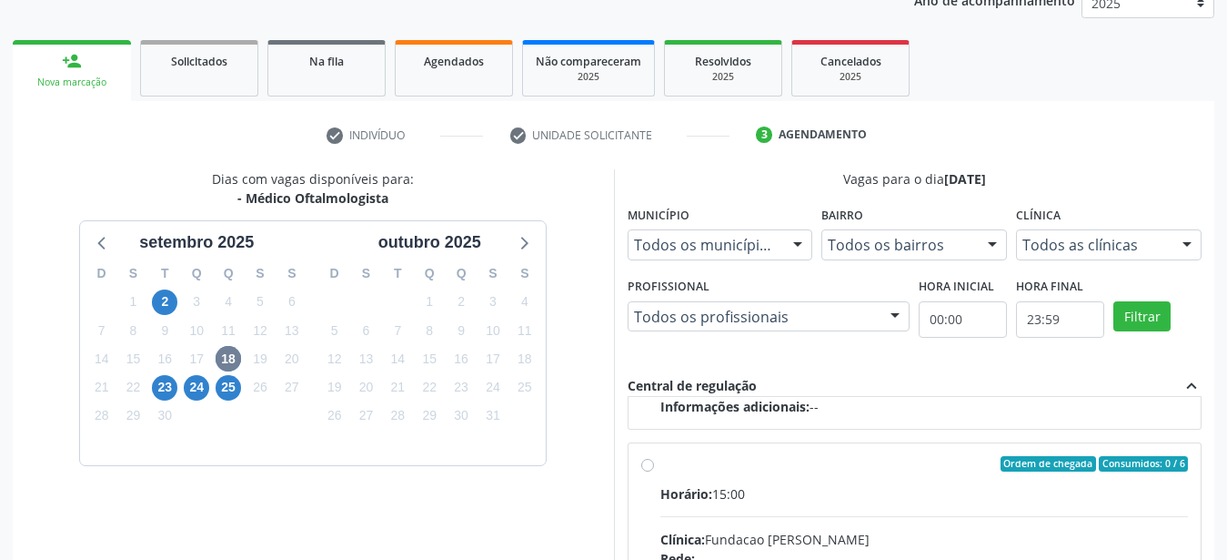
scroll to position [527, 0]
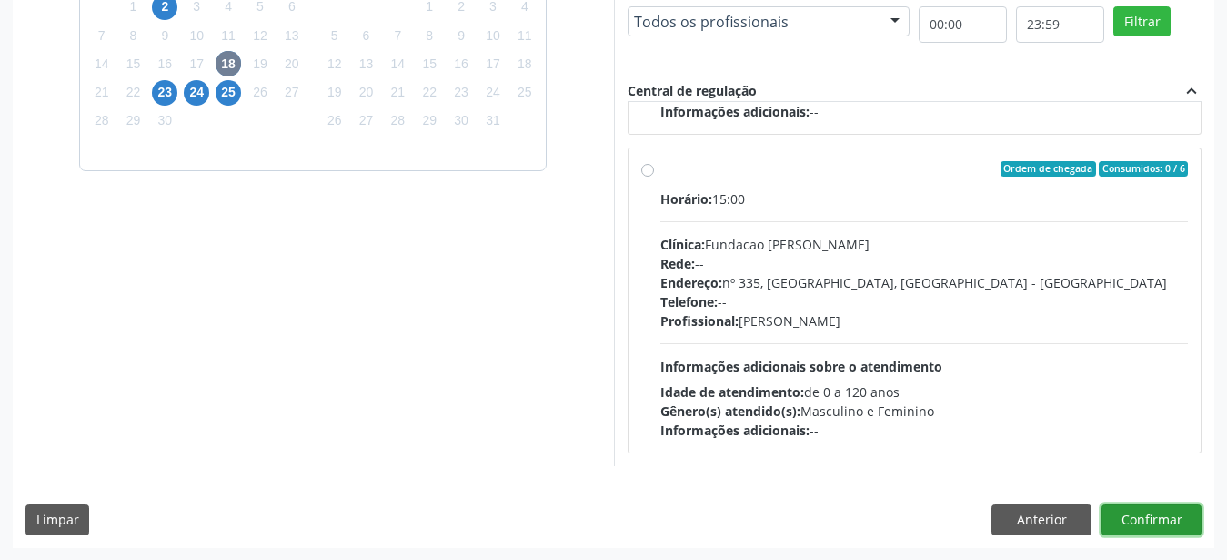
click at [1149, 522] on button "Confirmar" at bounding box center [1152, 519] width 100 height 31
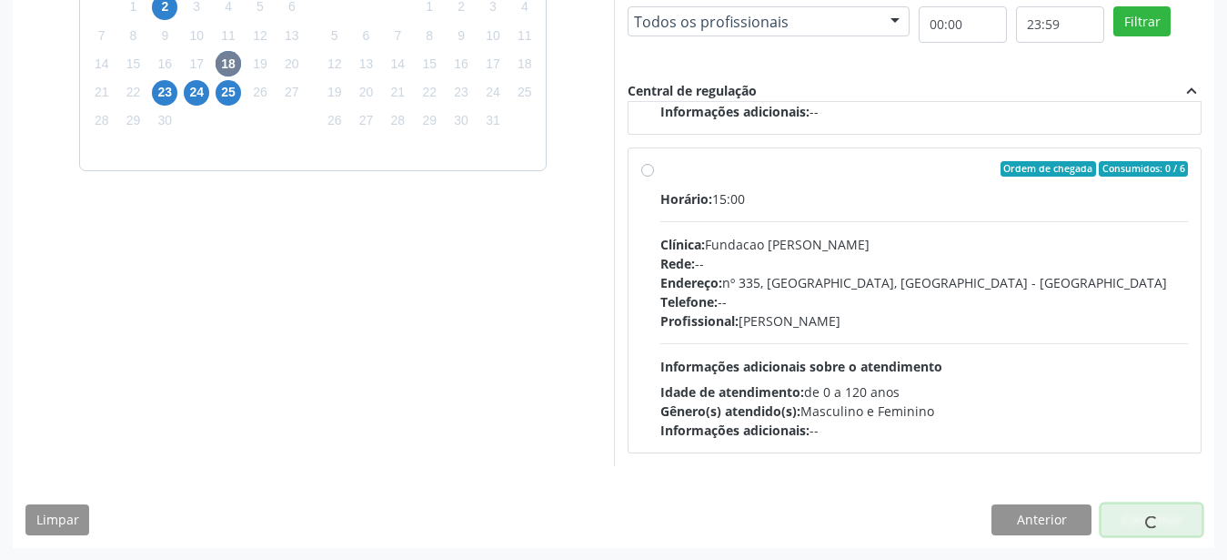
scroll to position [46, 0]
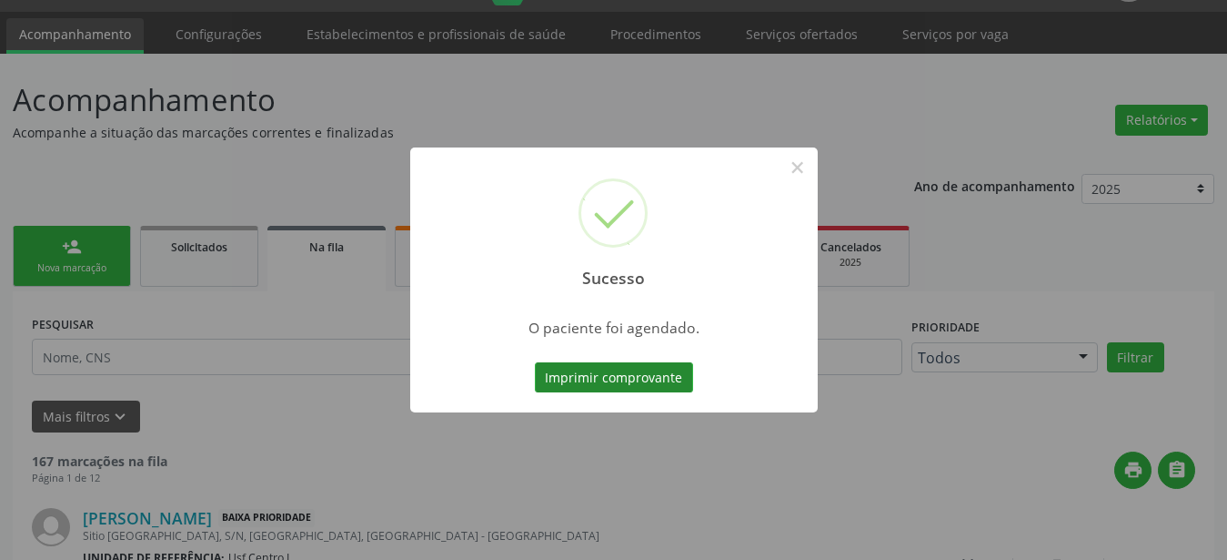
click at [565, 375] on button "Imprimir comprovante" at bounding box center [614, 377] width 158 height 31
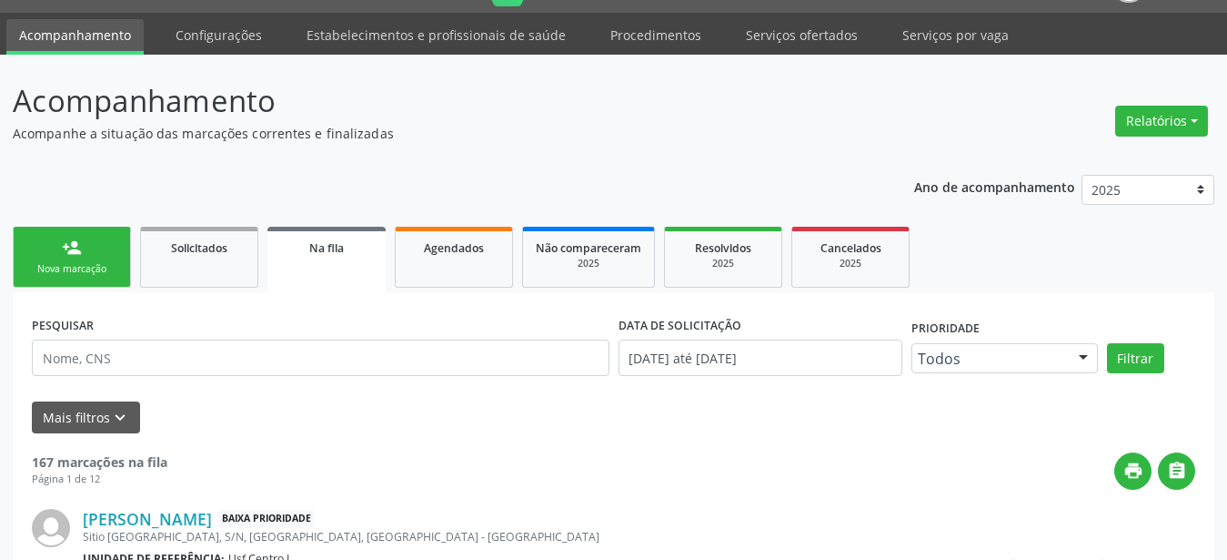
scroll to position [0, 0]
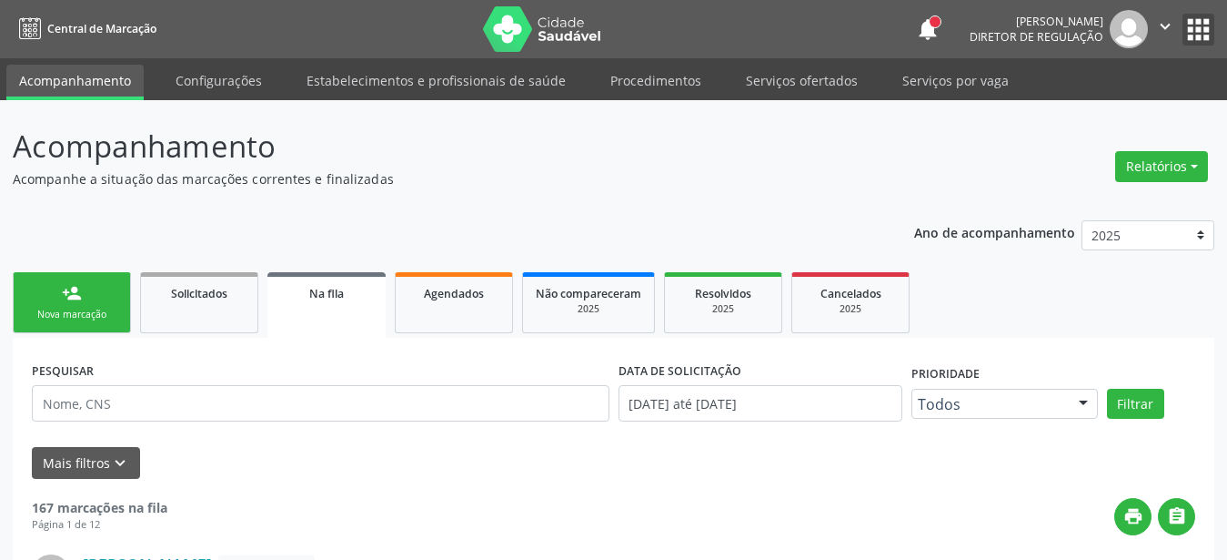
drag, startPoint x: 1198, startPoint y: 27, endPoint x: 1165, endPoint y: 68, distance: 53.0
click at [1198, 26] on button "apps" at bounding box center [1199, 30] width 32 height 32
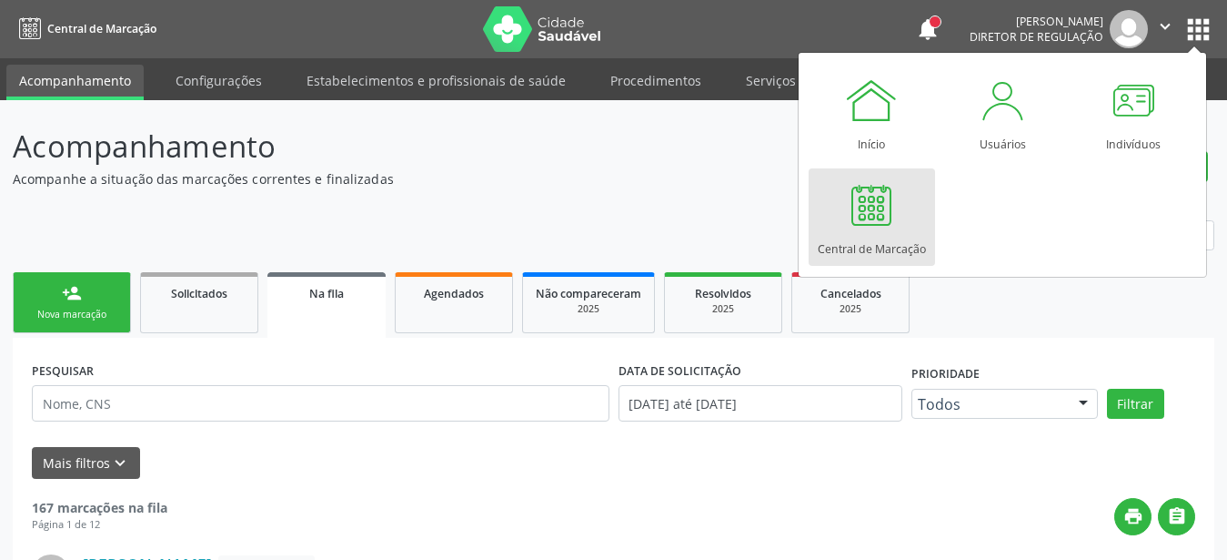
click at [894, 237] on div "Central de Marcação" at bounding box center [872, 244] width 108 height 25
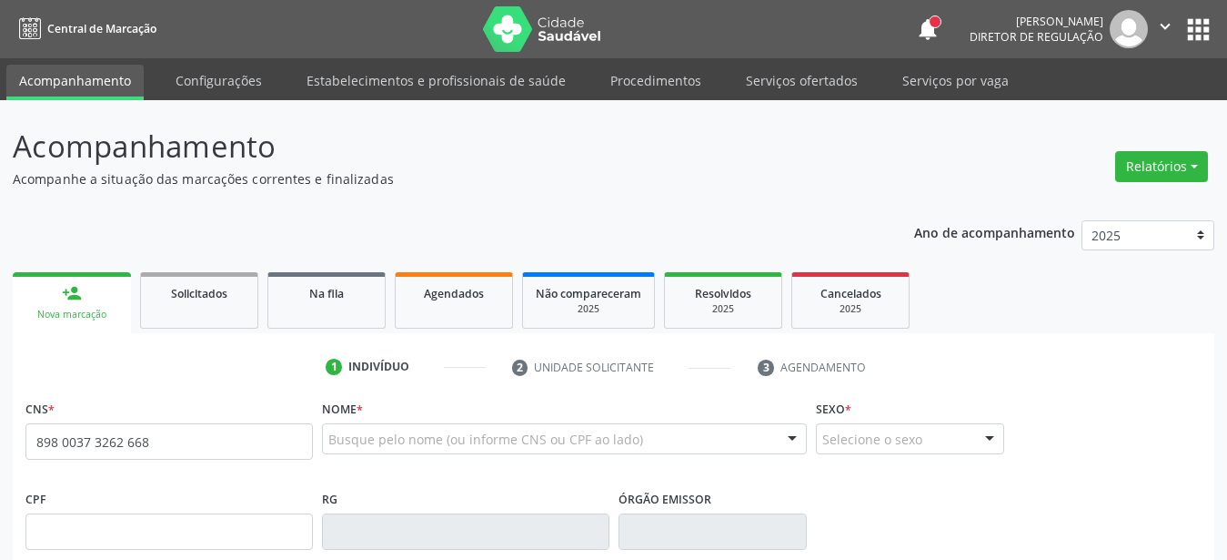
type input "898 0037 3262 6689"
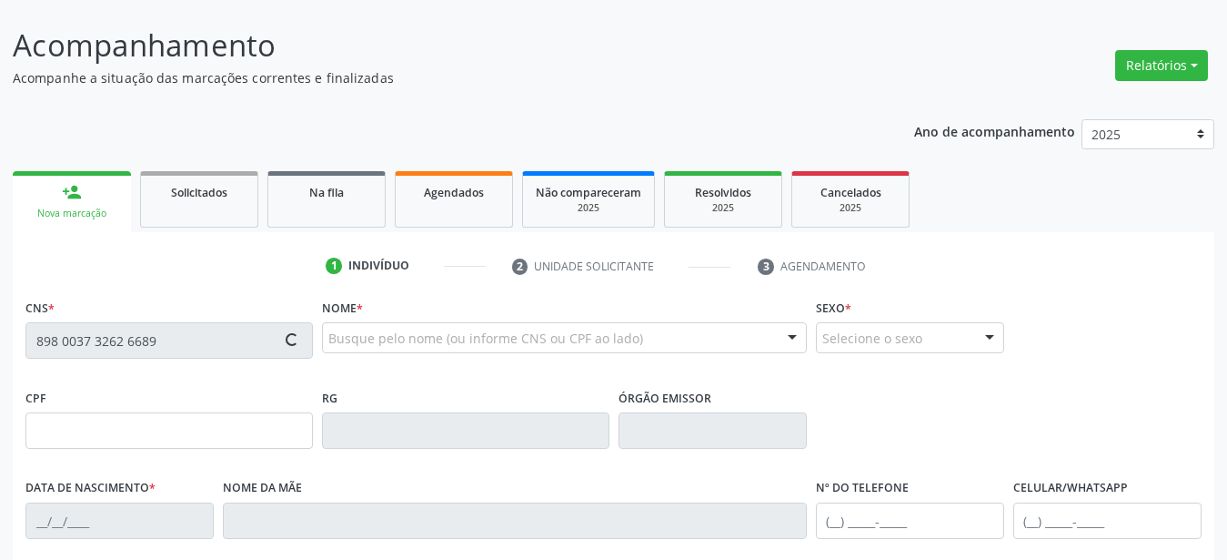
scroll to position [186, 0]
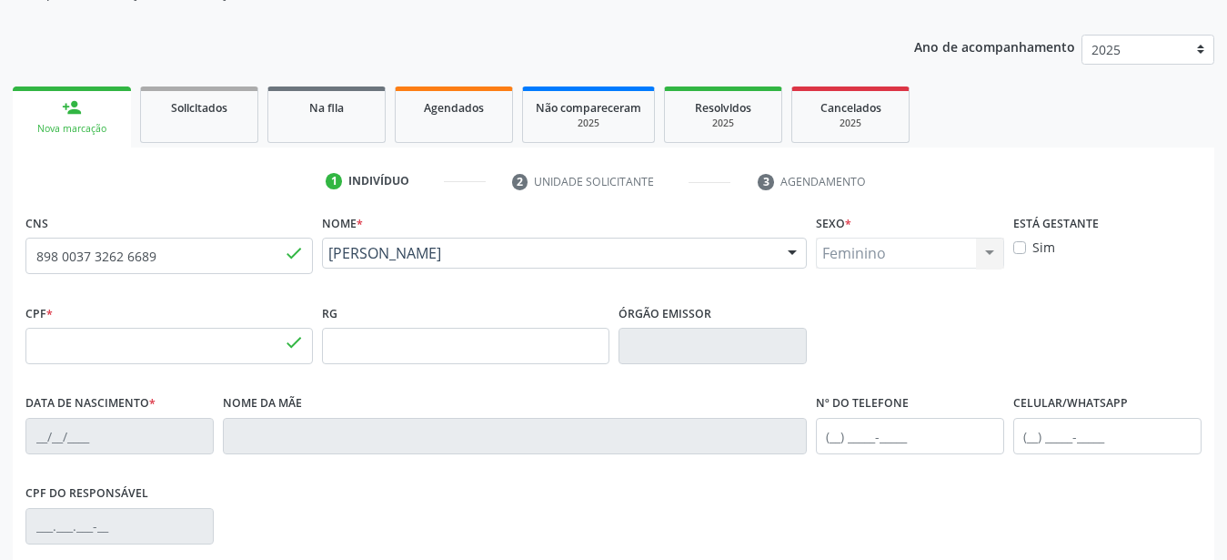
type input "066.150.294-56"
type input "09/01/1991"
type input "Maria do Rozario de Souza"
type input "(87) 99613-9843"
type input "1111"
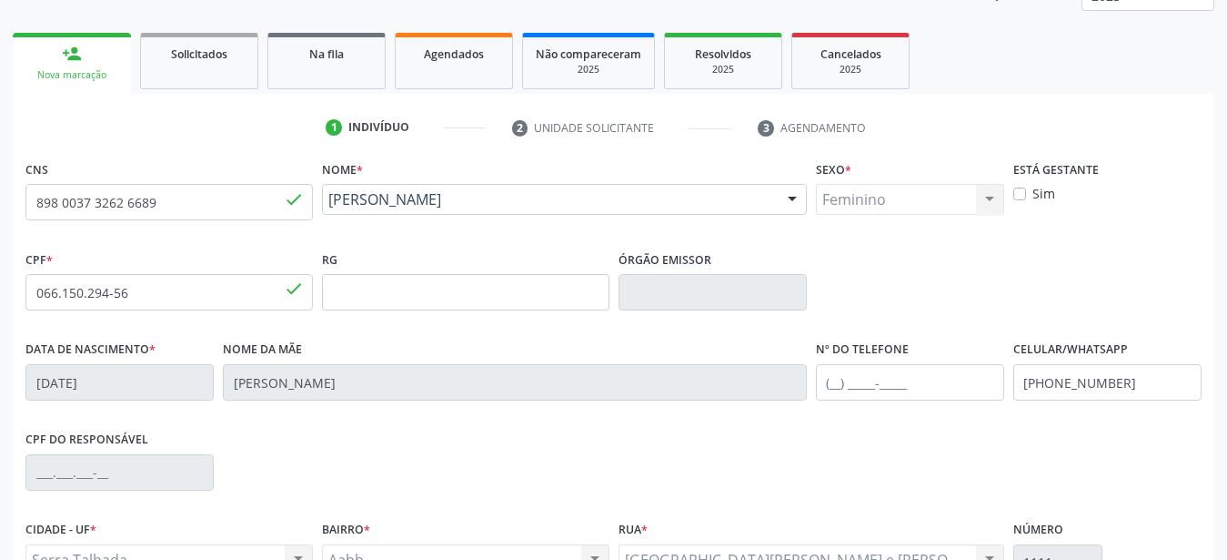
scroll to position [278, 0]
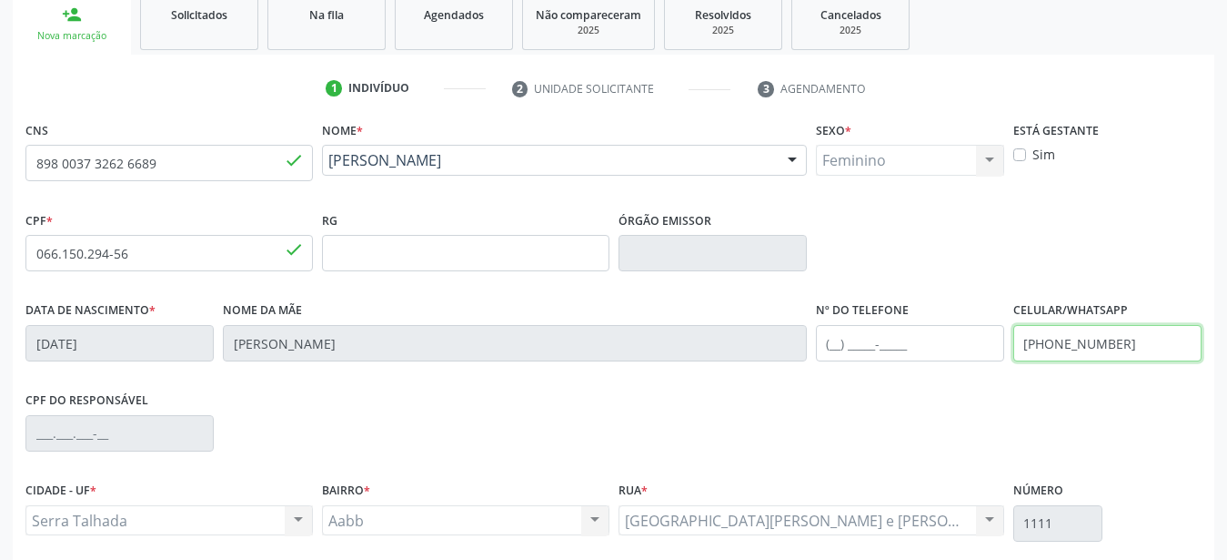
drag, startPoint x: 1144, startPoint y: 356, endPoint x: 743, endPoint y: 317, distance: 402.3
click at [1014, 325] on input "(87) 99613-9843" at bounding box center [1108, 343] width 188 height 36
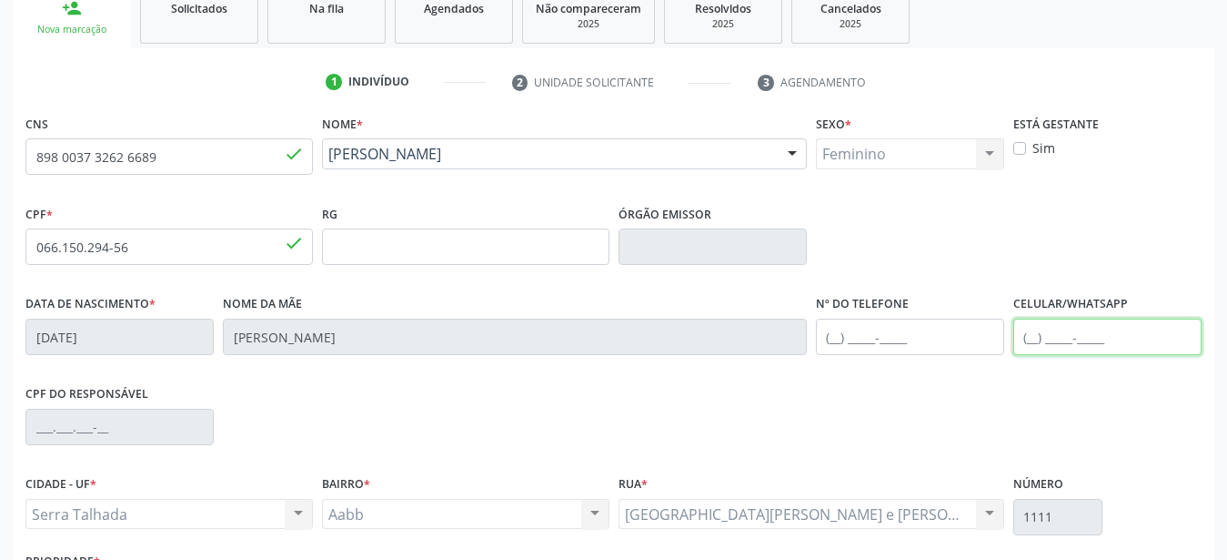
scroll to position [427, 0]
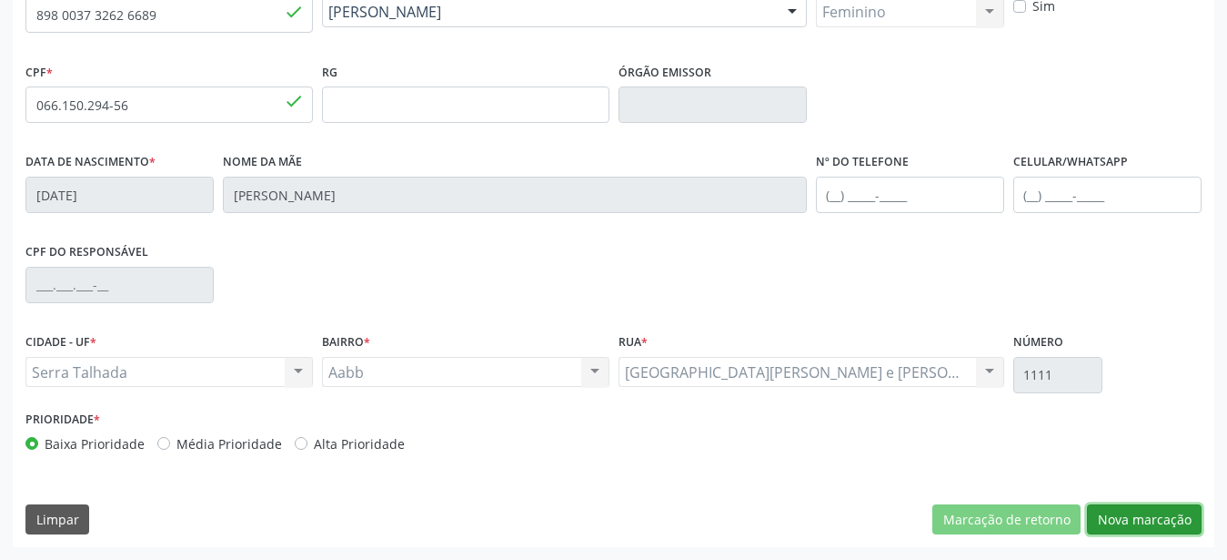
click at [1158, 518] on button "Nova marcação" at bounding box center [1144, 519] width 115 height 31
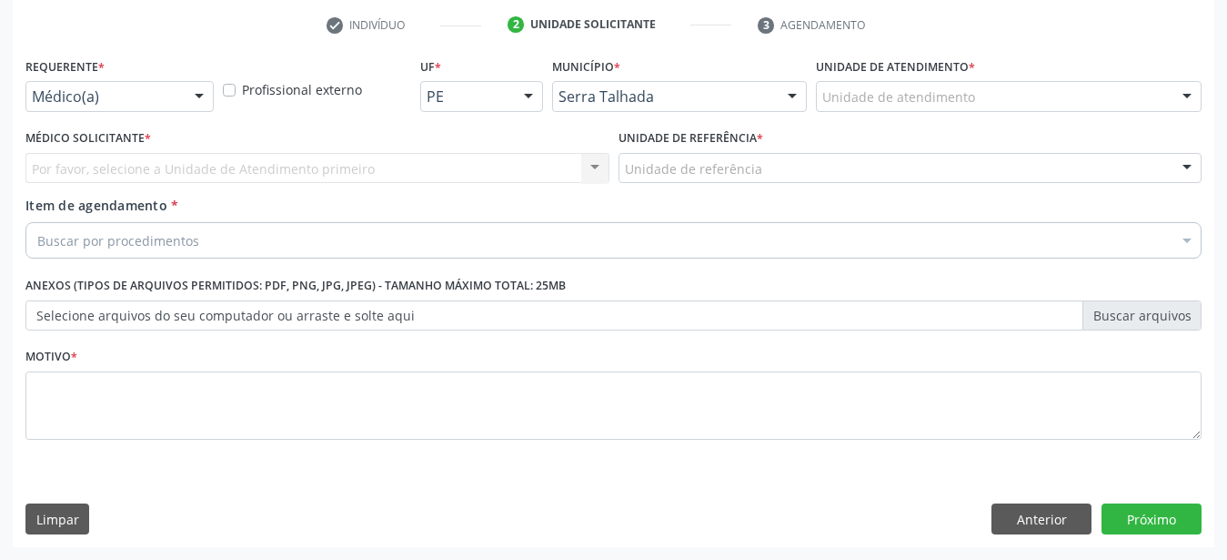
scroll to position [357, 0]
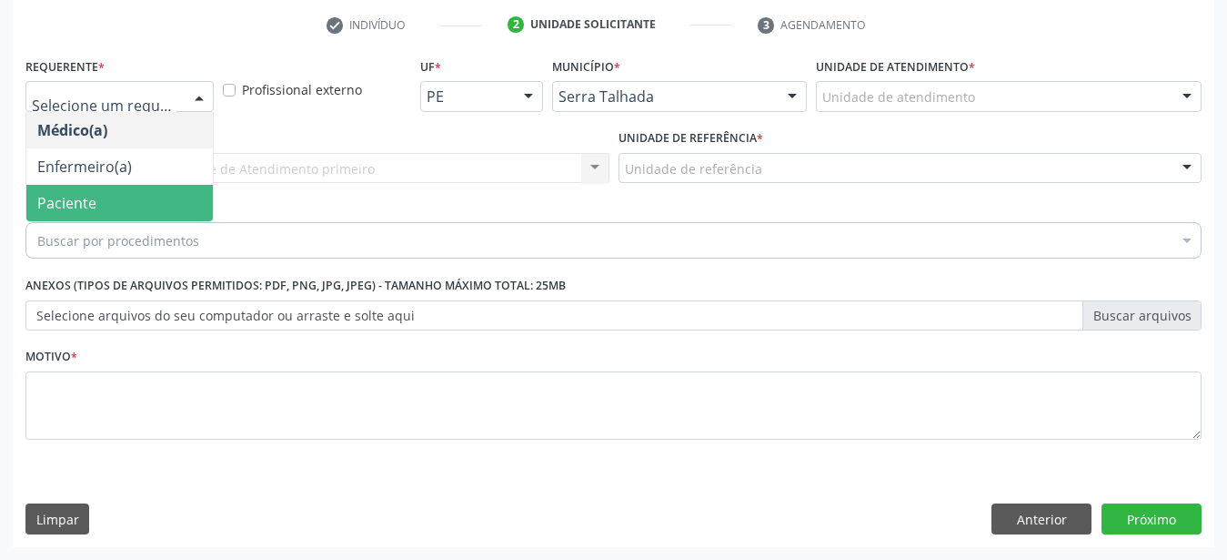
drag, startPoint x: 88, startPoint y: 187, endPoint x: 94, endPoint y: 167, distance: 20.7
click at [88, 193] on span "Paciente" at bounding box center [66, 203] width 59 height 20
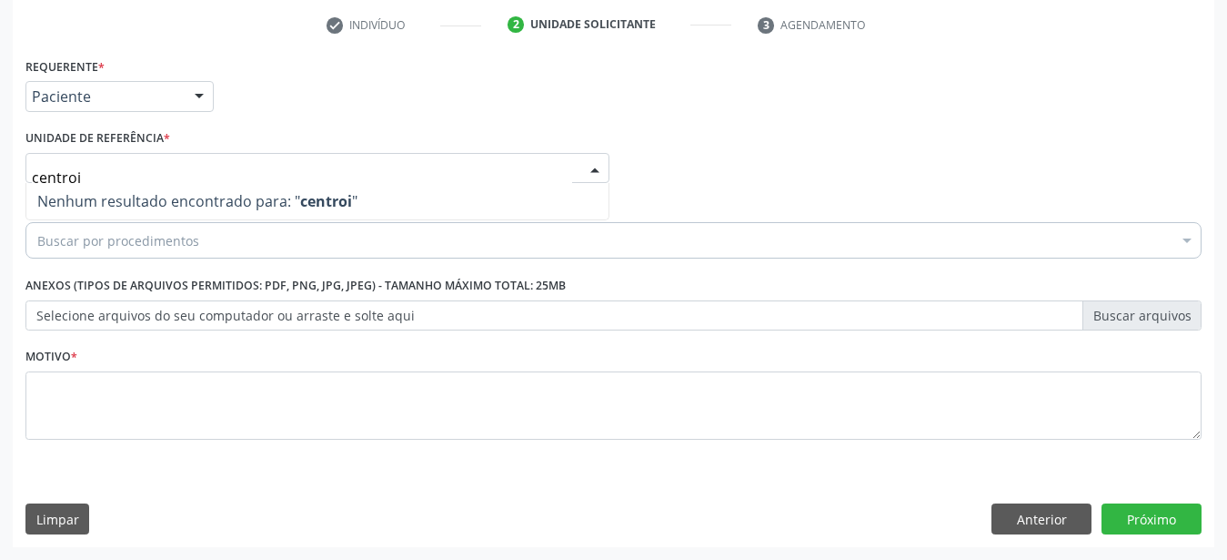
type input "centro"
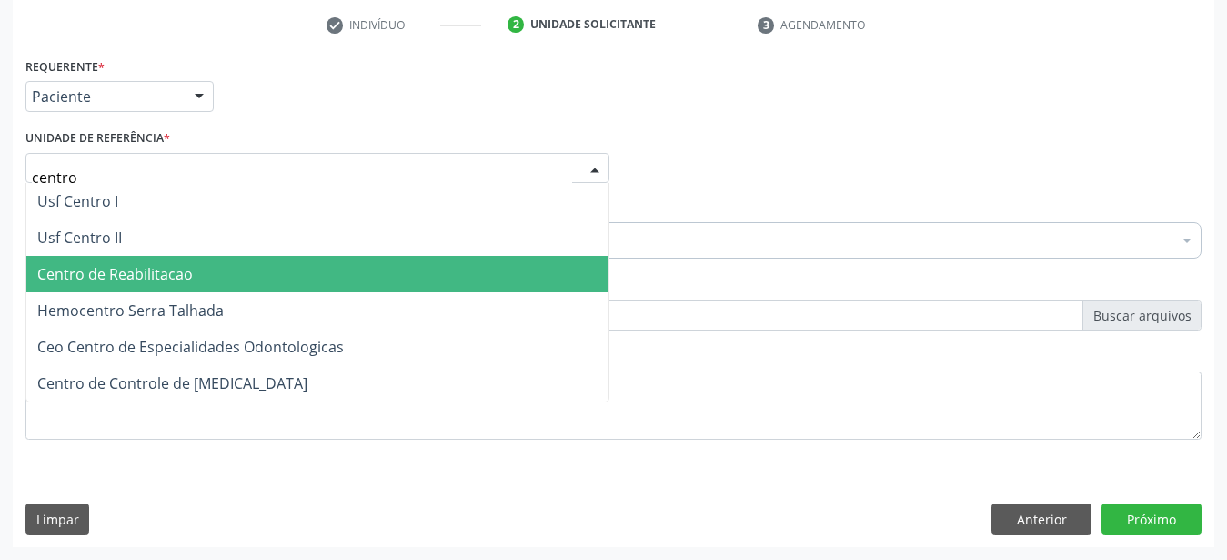
click at [141, 270] on span "Centro de Reabilitacao" at bounding box center [317, 274] width 582 height 36
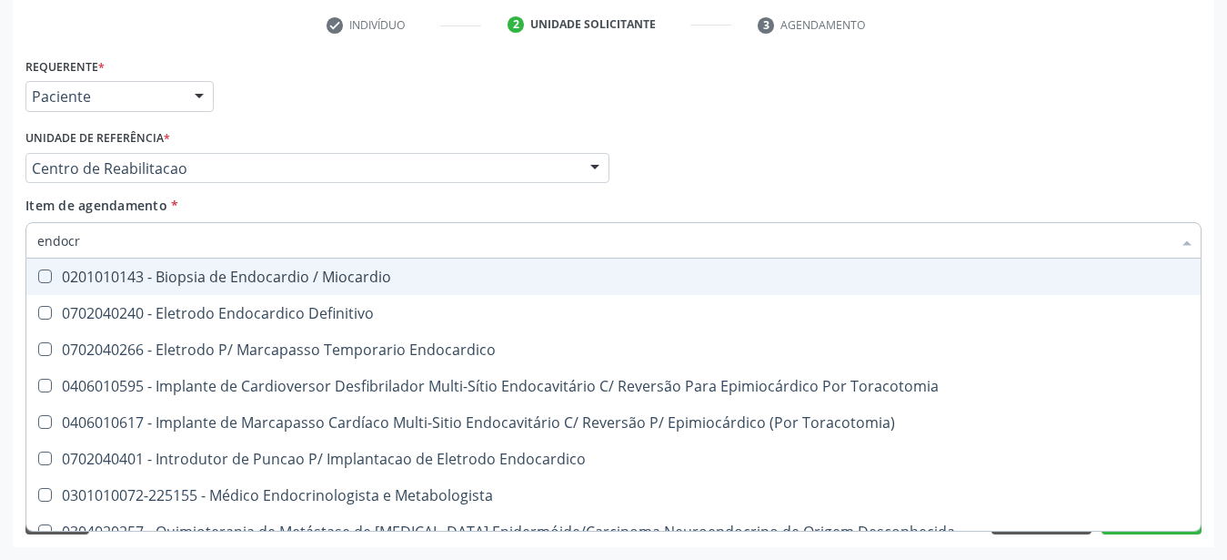
type input "endocri"
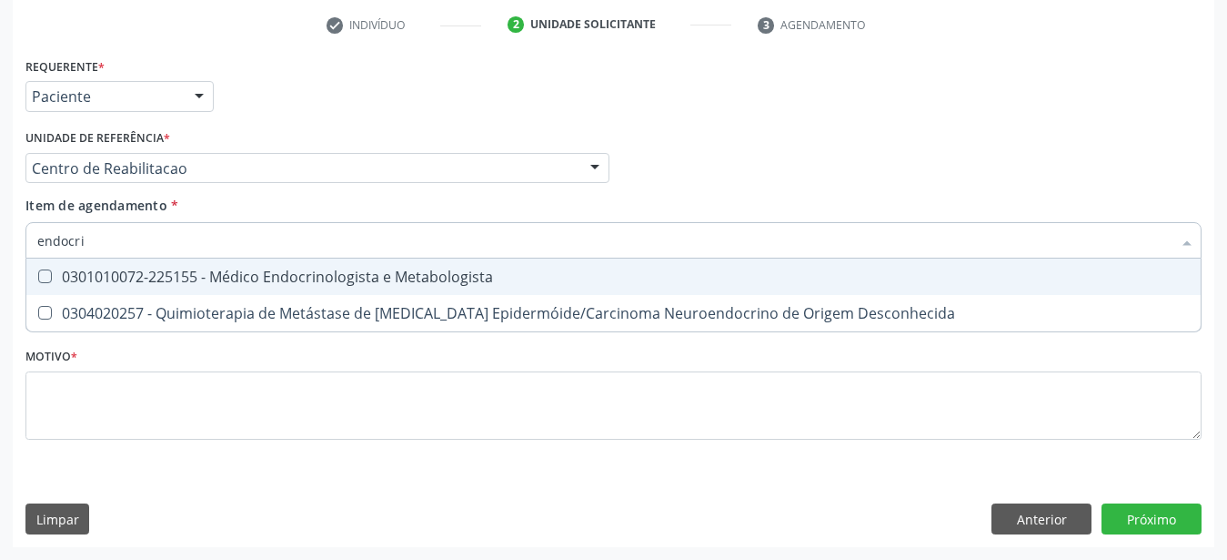
click at [126, 269] on div "0301010072-225155 - Médico Endocrinologista e Metabologista" at bounding box center [613, 276] width 1153 height 15
checkbox Metabologista "true"
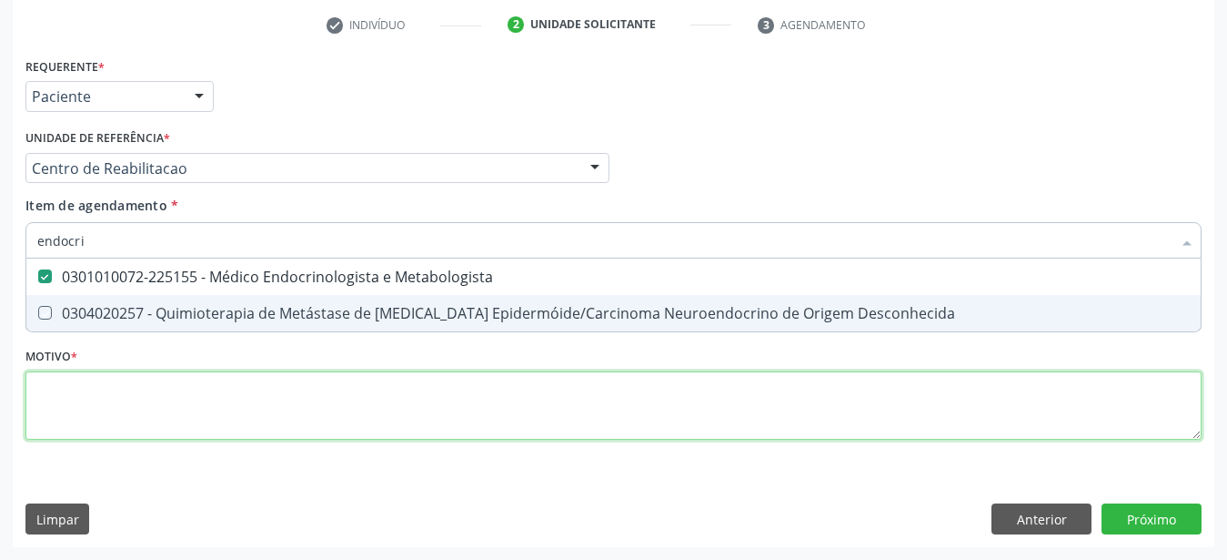
click at [164, 386] on textarea at bounding box center [613, 405] width 1176 height 69
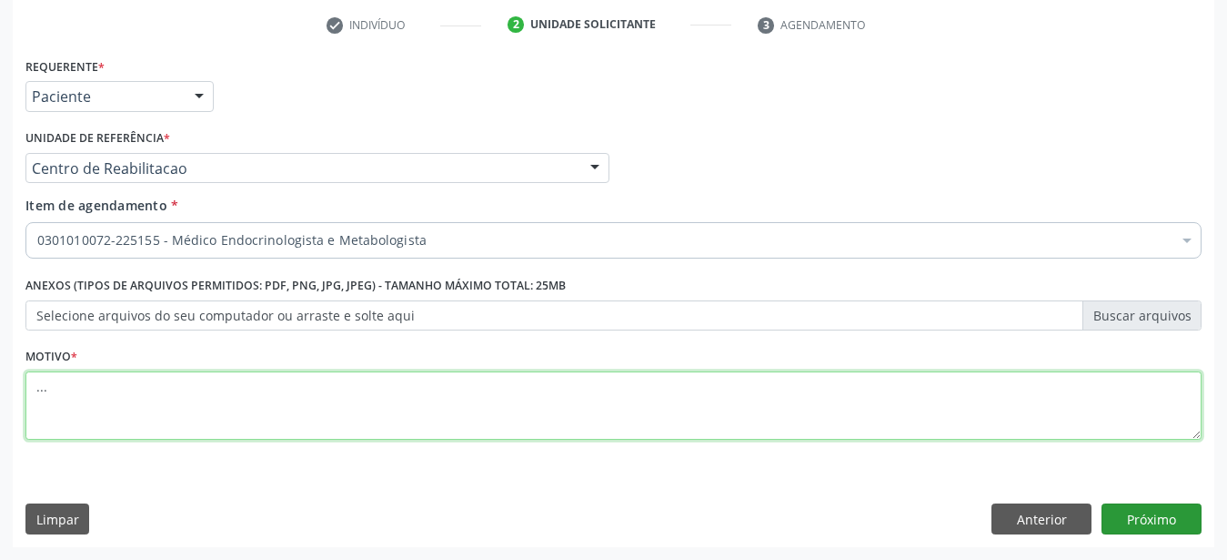
type textarea "..."
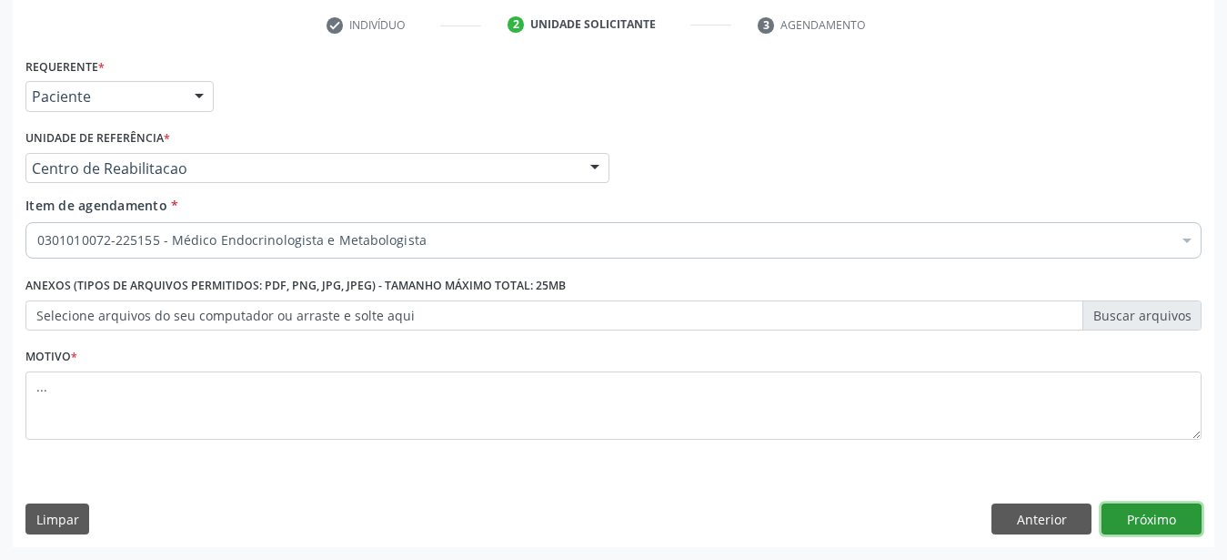
click at [1127, 522] on button "Próximo" at bounding box center [1152, 518] width 100 height 31
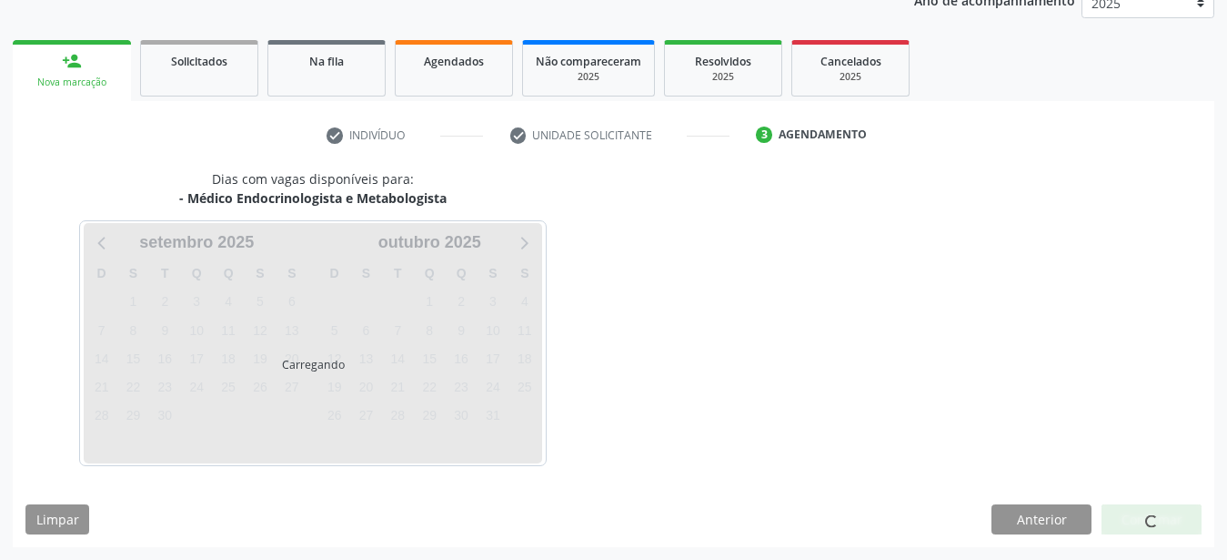
scroll to position [232, 0]
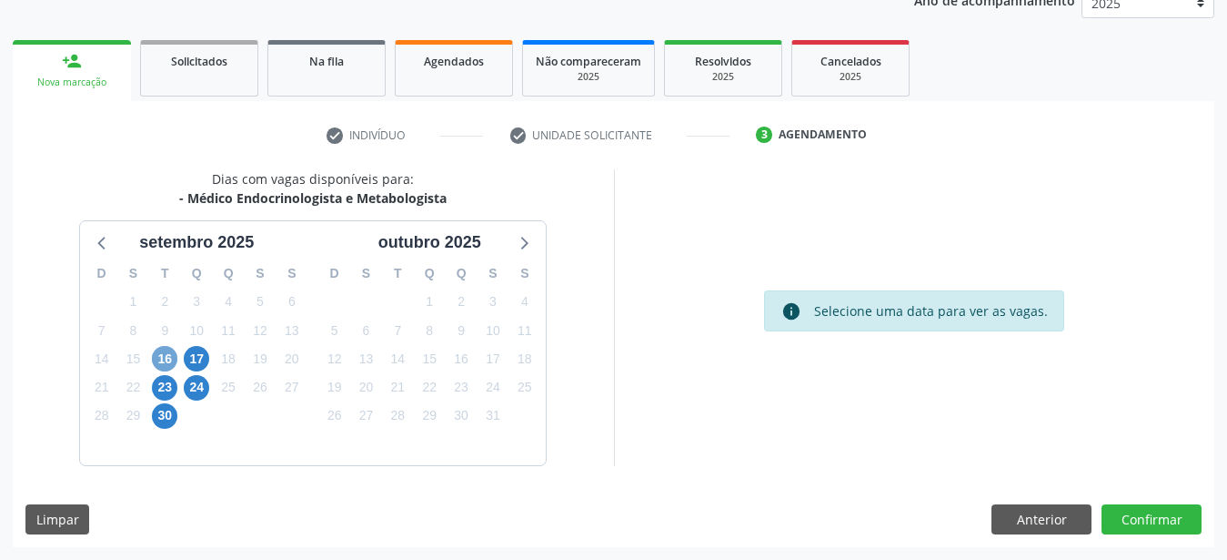
click at [163, 352] on span "16" at bounding box center [164, 358] width 25 height 25
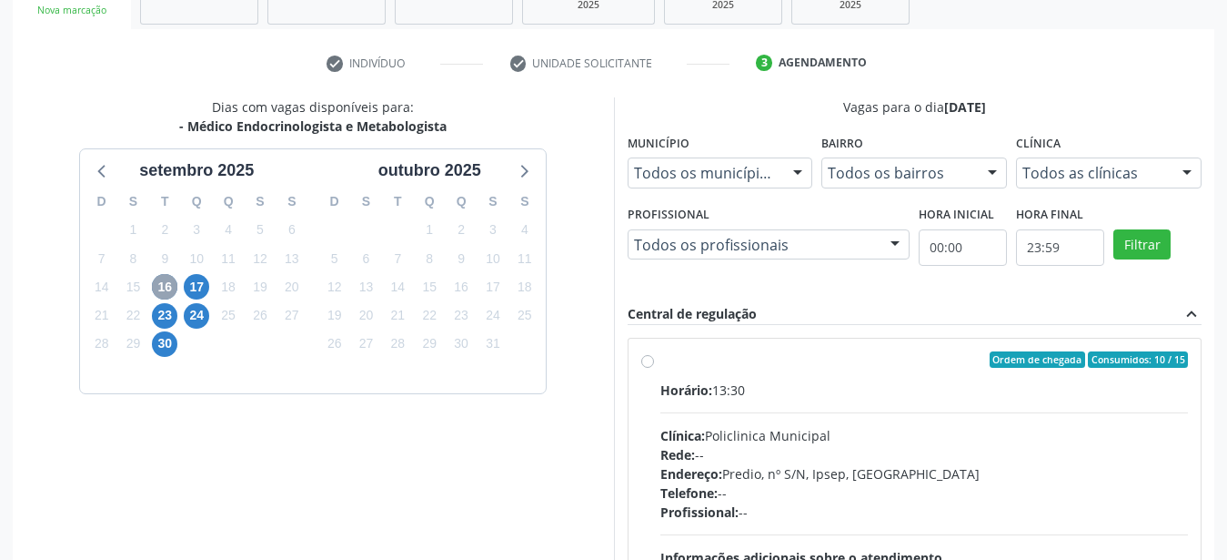
scroll to position [418, 0]
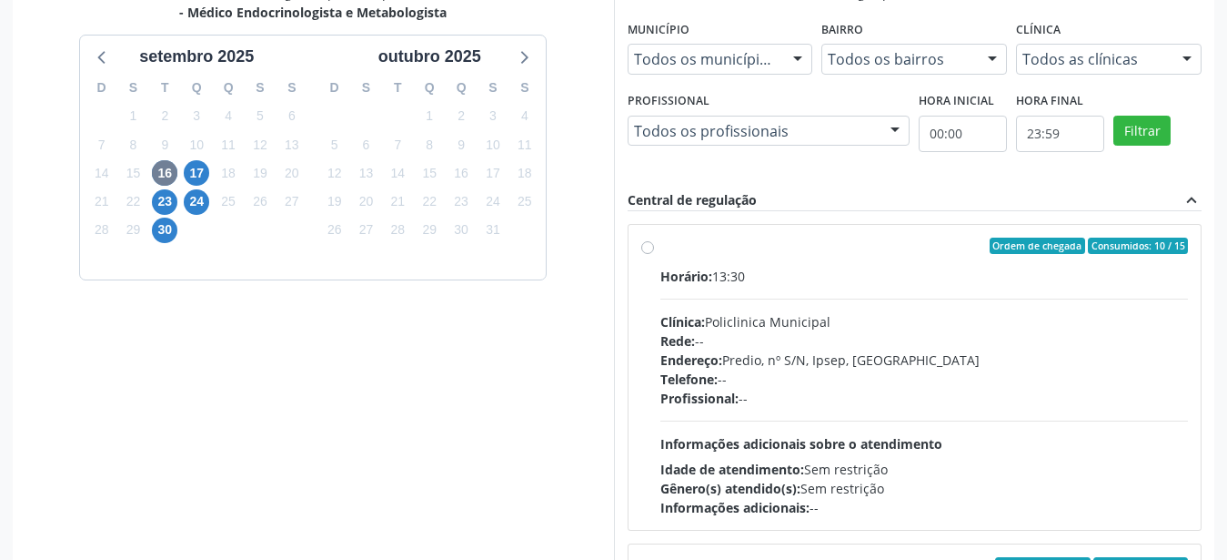
click at [661, 247] on label "Ordem de chegada Consumidos: 10 / 15 Horário: 13:30 Clínica: Policlinica Munici…" at bounding box center [925, 376] width 529 height 279
radio input "true"
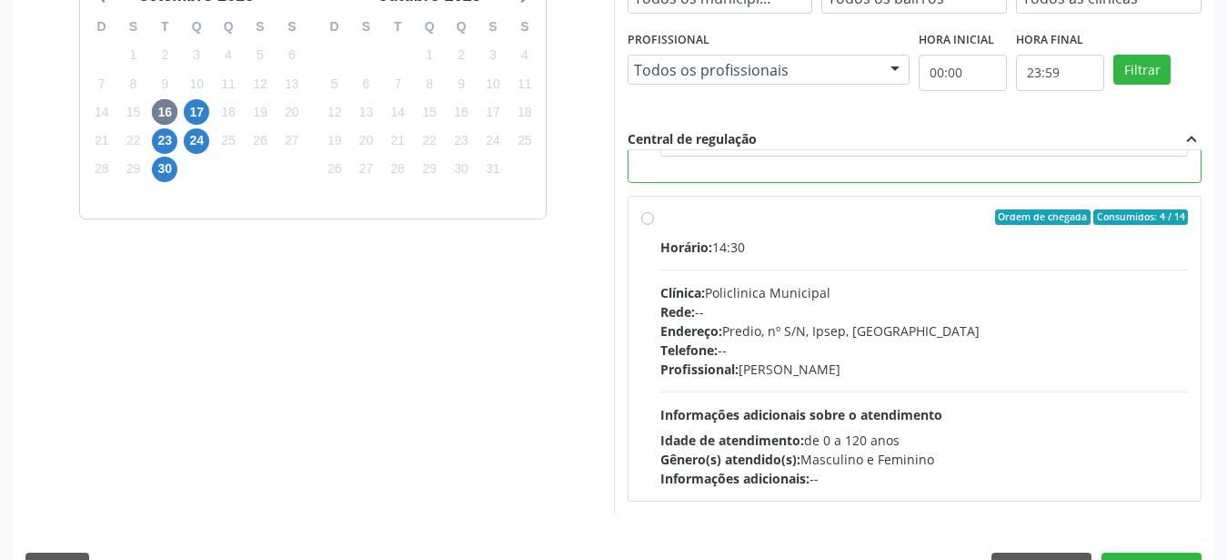
scroll to position [510, 0]
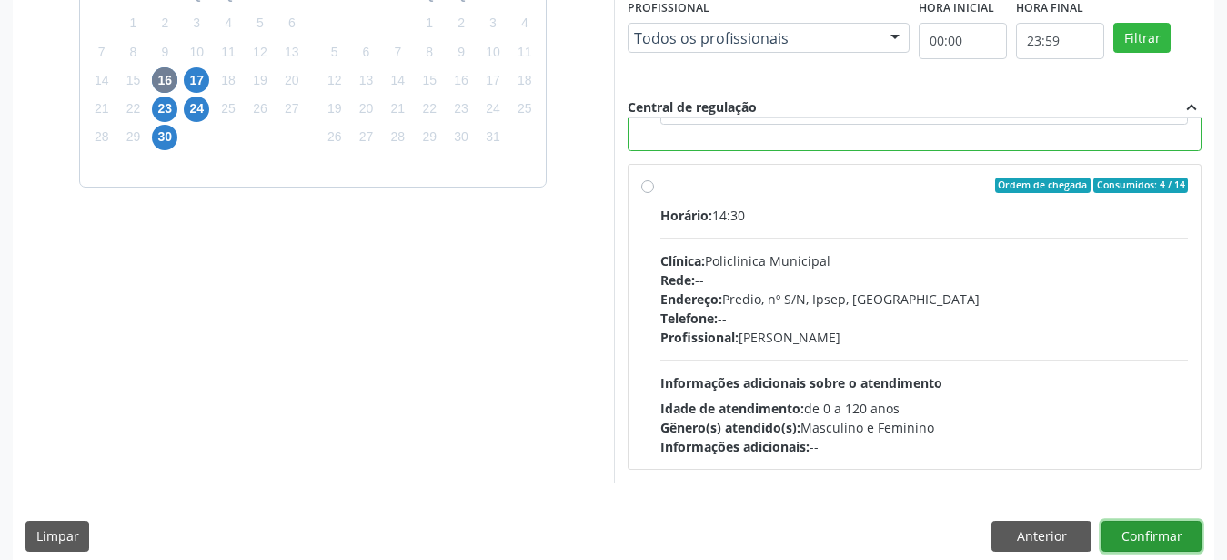
click at [1146, 542] on button "Confirmar" at bounding box center [1152, 535] width 100 height 31
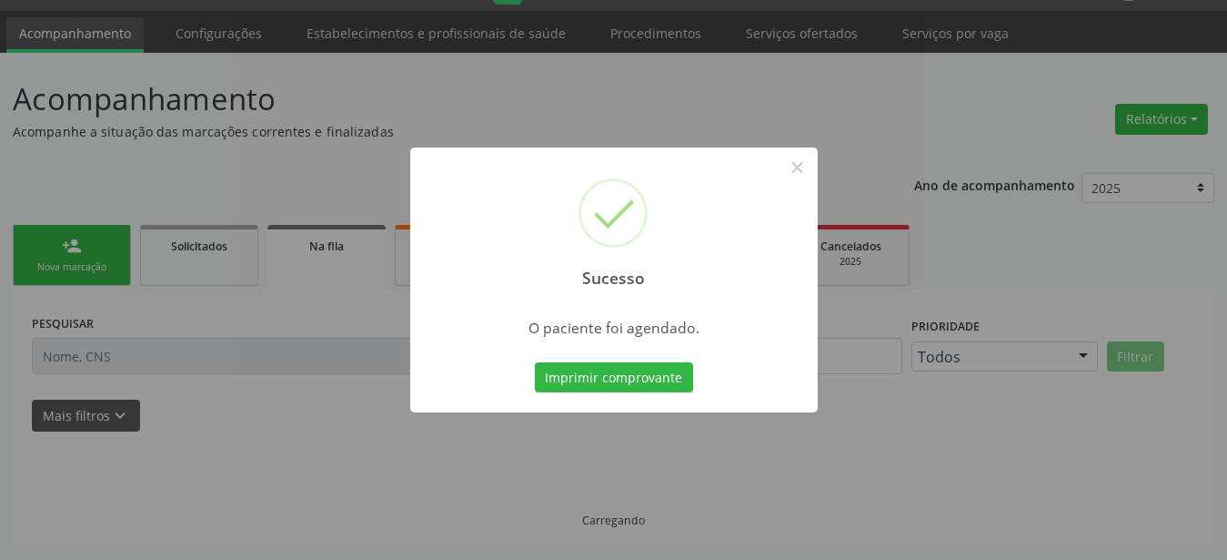
scroll to position [46, 0]
click at [621, 374] on button "Imprimir comprovante" at bounding box center [614, 377] width 158 height 31
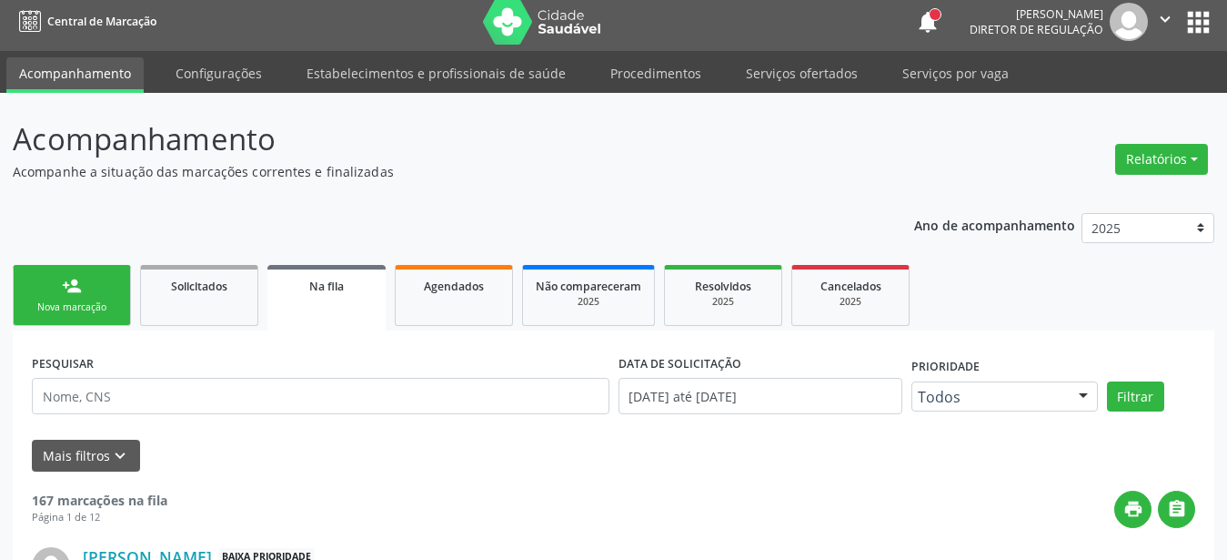
scroll to position [0, 0]
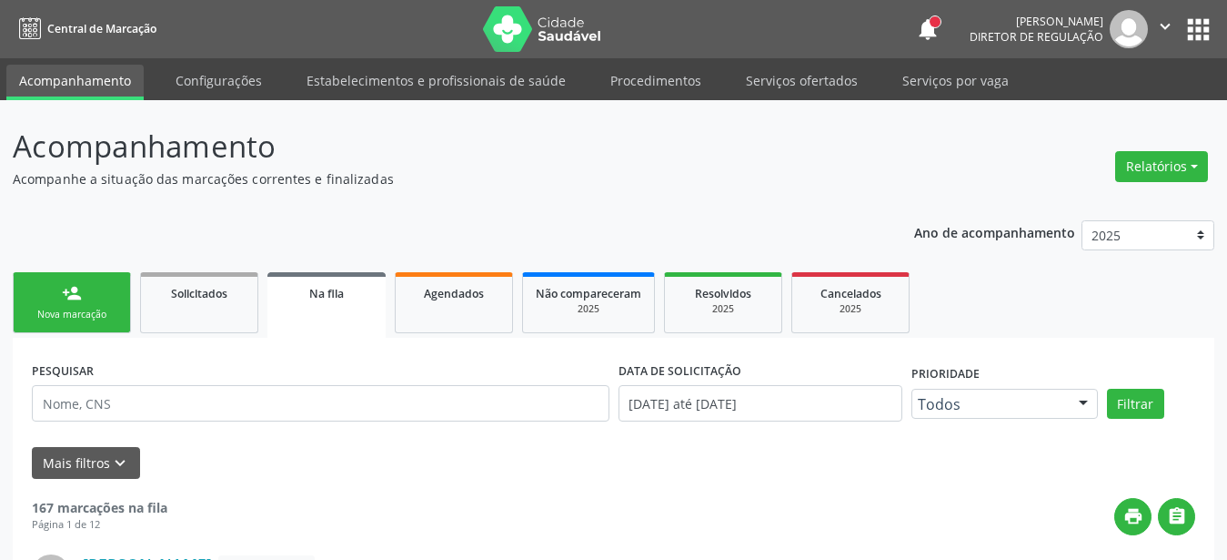
click at [1186, 31] on button "apps" at bounding box center [1199, 30] width 32 height 32
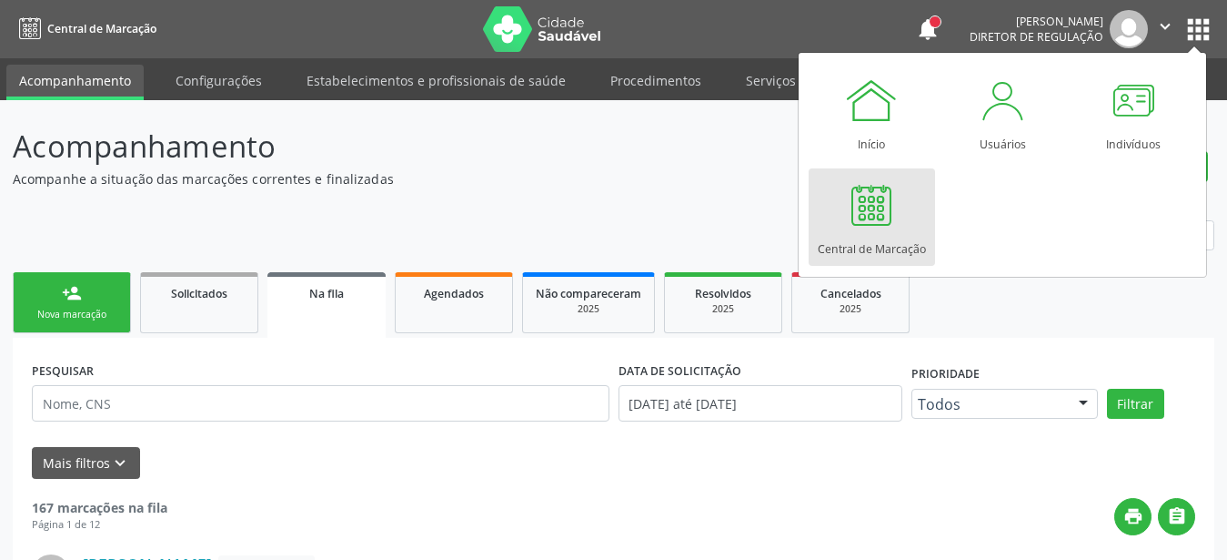
click at [894, 210] on div at bounding box center [871, 204] width 55 height 55
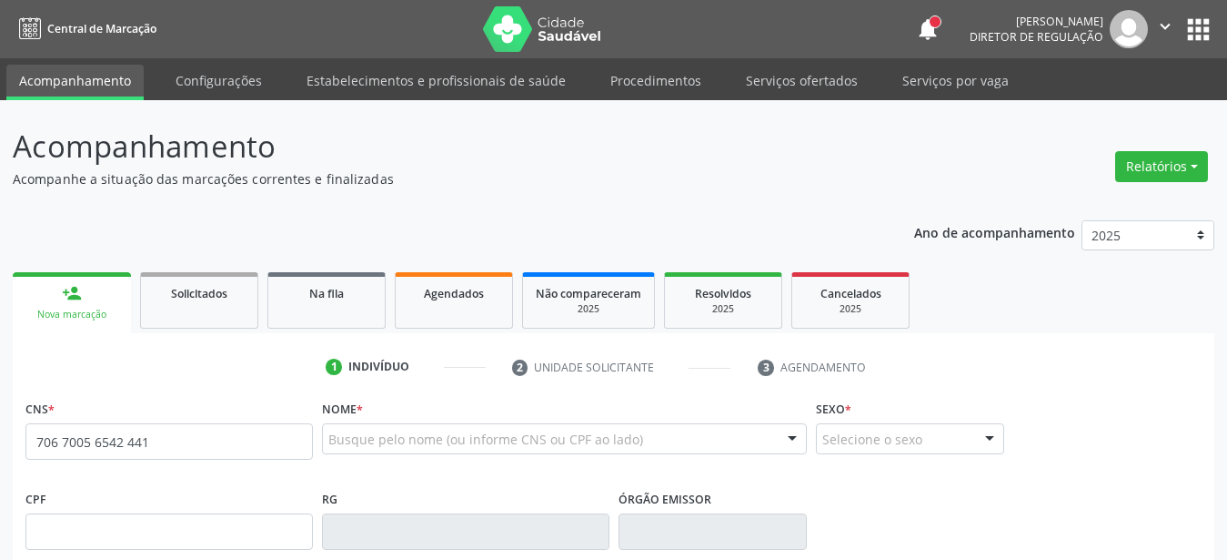
type input "706 7005 6542 4413"
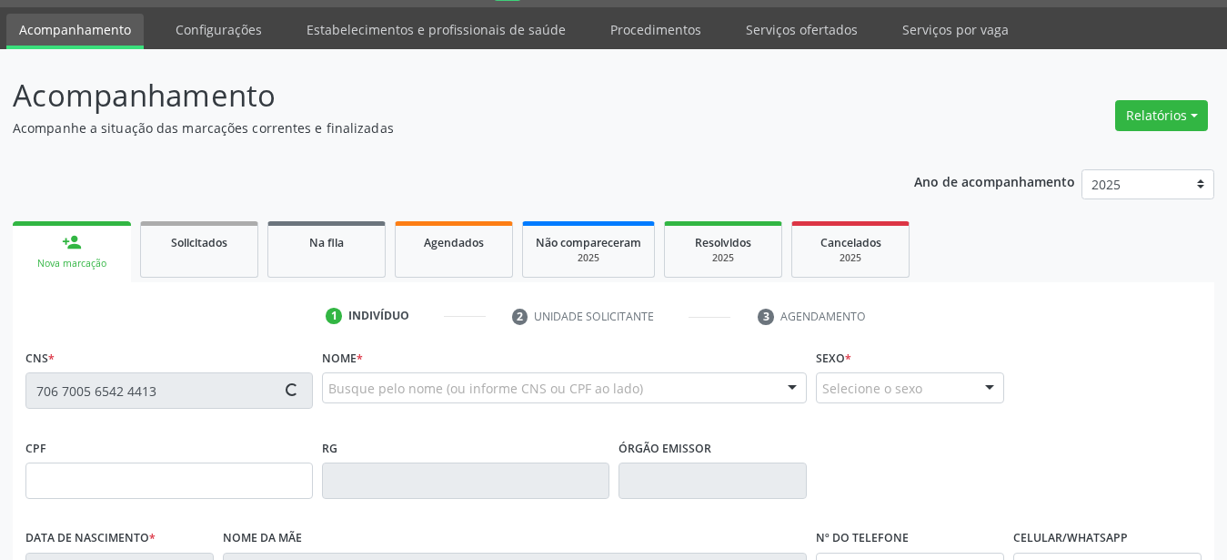
type input "973.074.408-49"
type input "12/04/1955"
type input "Gaudencia Bezerra da Silva"
type input "(87) 99619-6533"
type input "757"
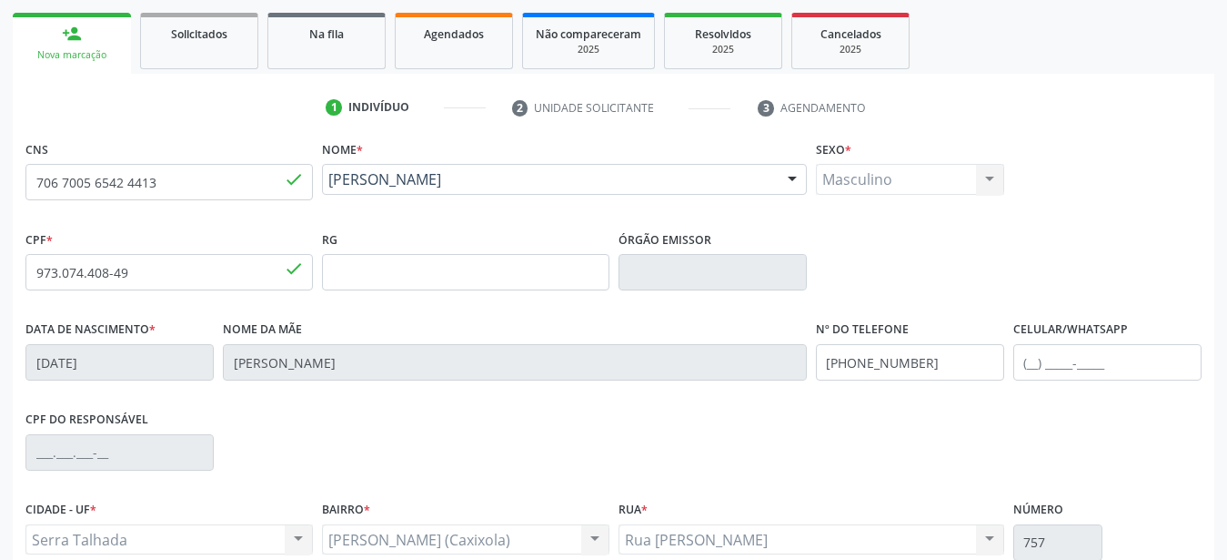
scroll to position [278, 0]
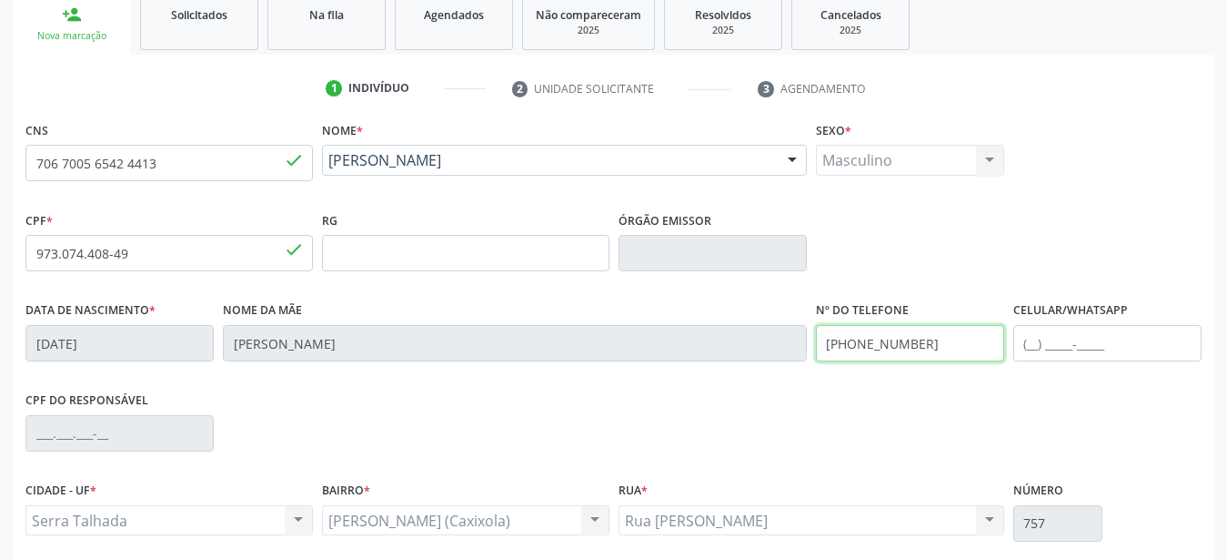
drag, startPoint x: 950, startPoint y: 347, endPoint x: 735, endPoint y: 371, distance: 216.1
click at [816, 361] on input "(87) 99619-6533" at bounding box center [910, 343] width 188 height 36
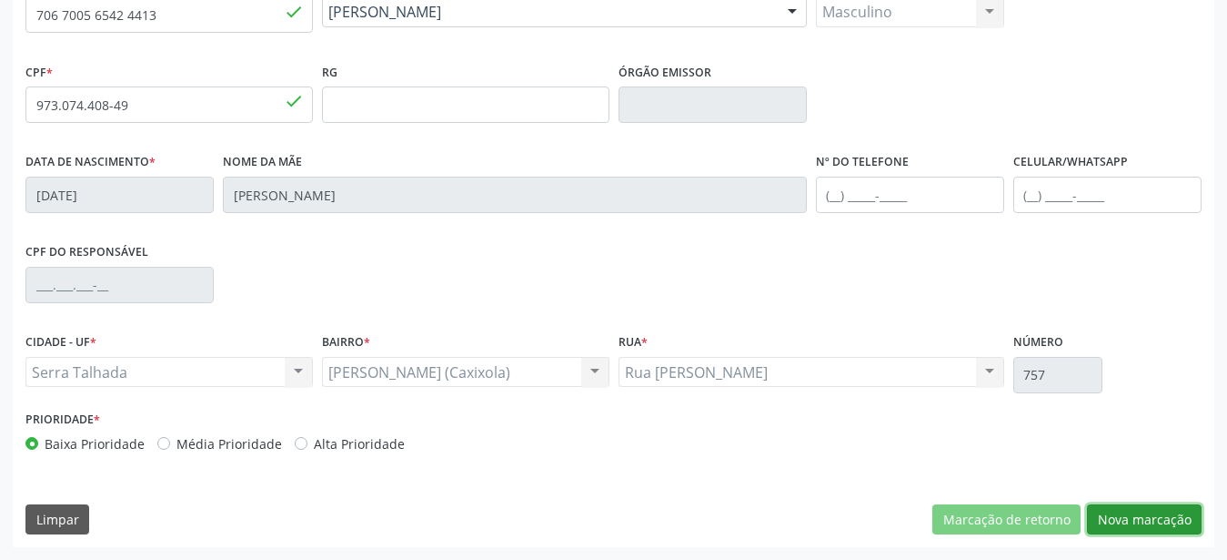
click at [1179, 510] on button "Nova marcação" at bounding box center [1144, 519] width 115 height 31
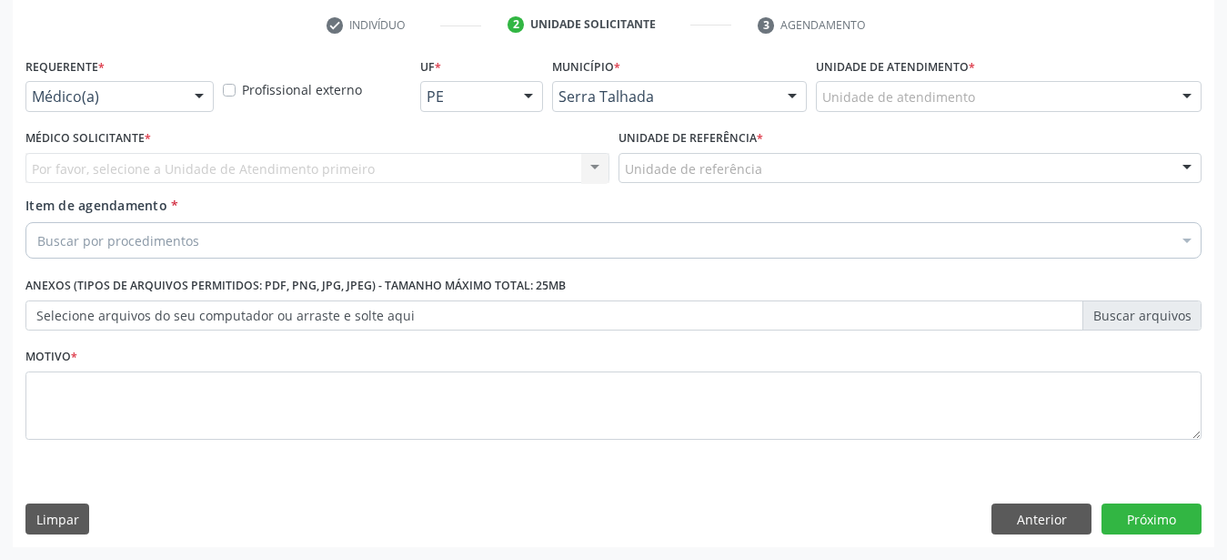
scroll to position [357, 0]
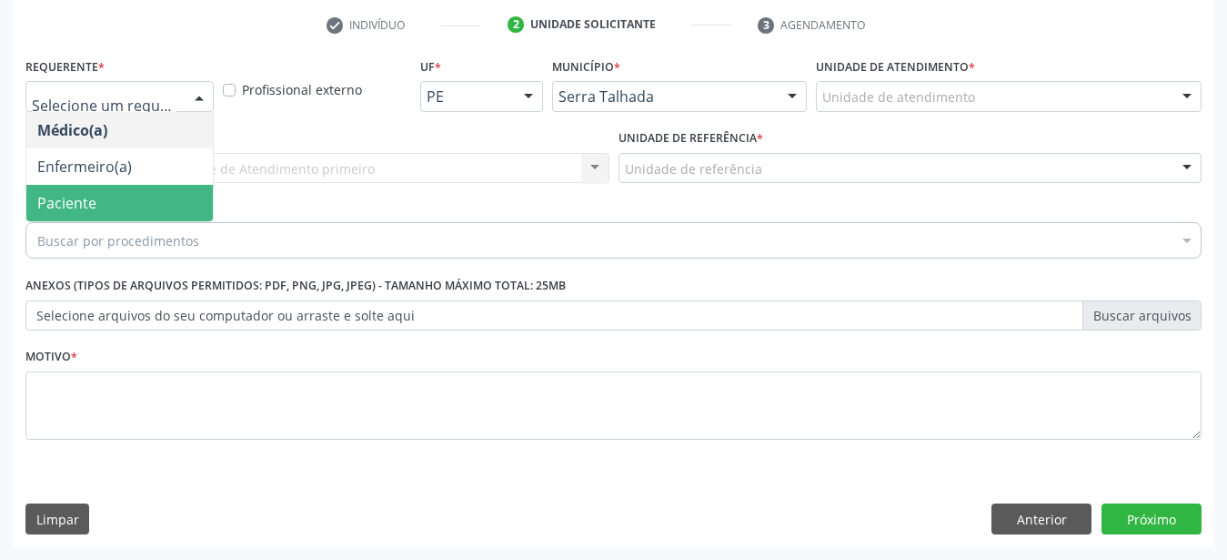
click at [94, 193] on span "Paciente" at bounding box center [66, 203] width 59 height 20
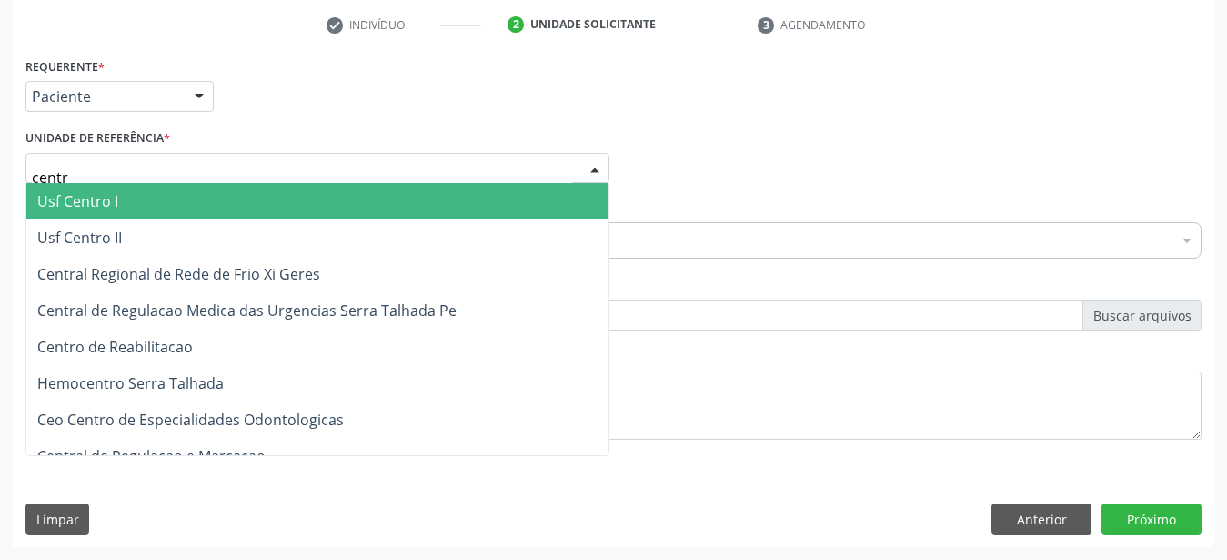
type input "centro"
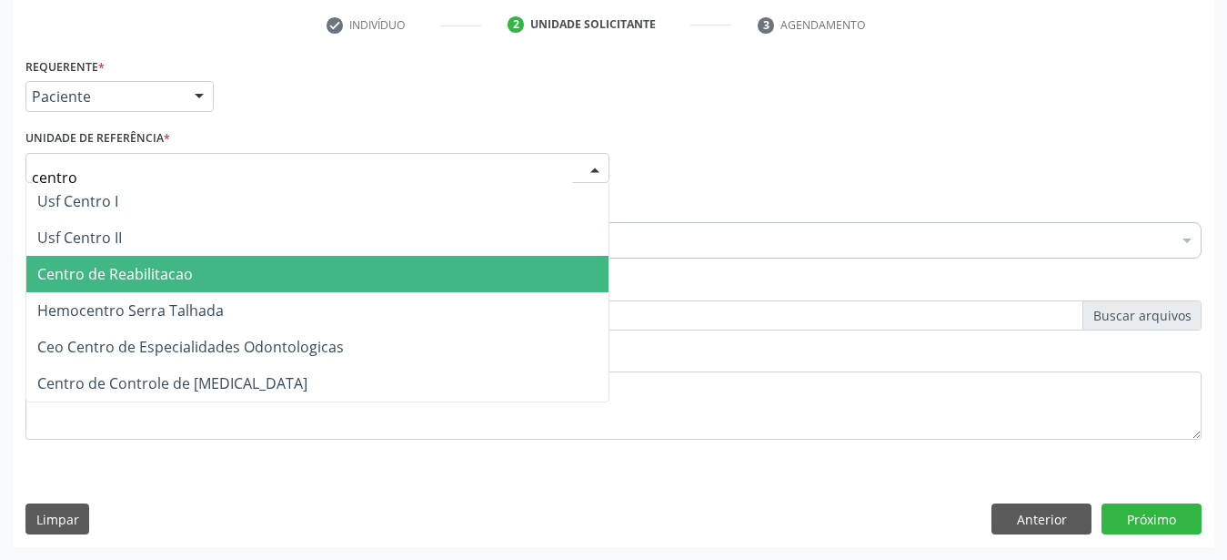
click at [151, 268] on span "Centro de Reabilitacao" at bounding box center [115, 274] width 156 height 20
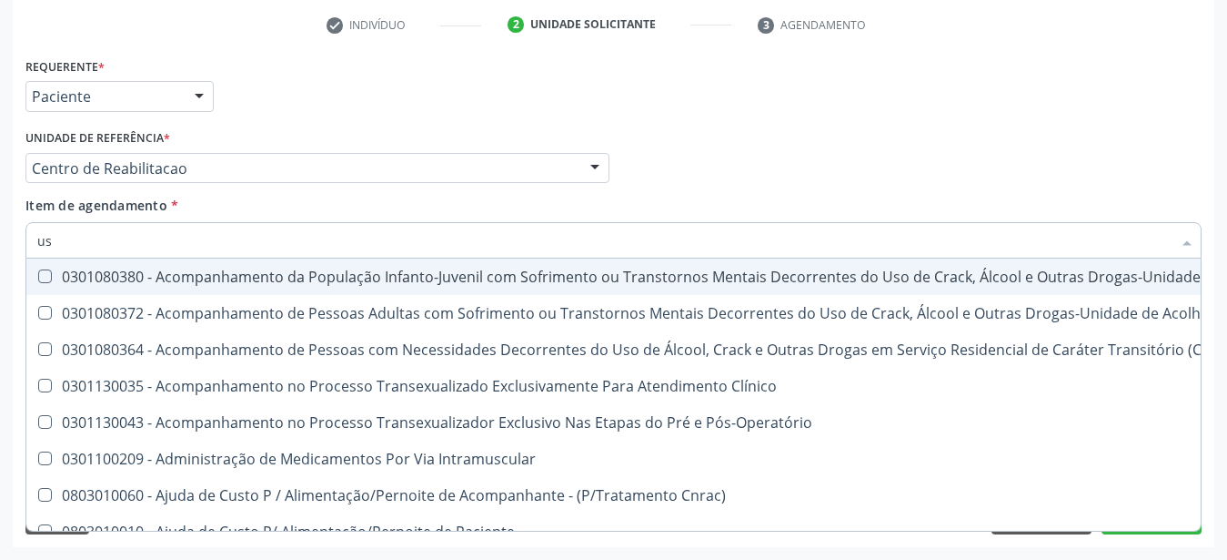
type input "usg"
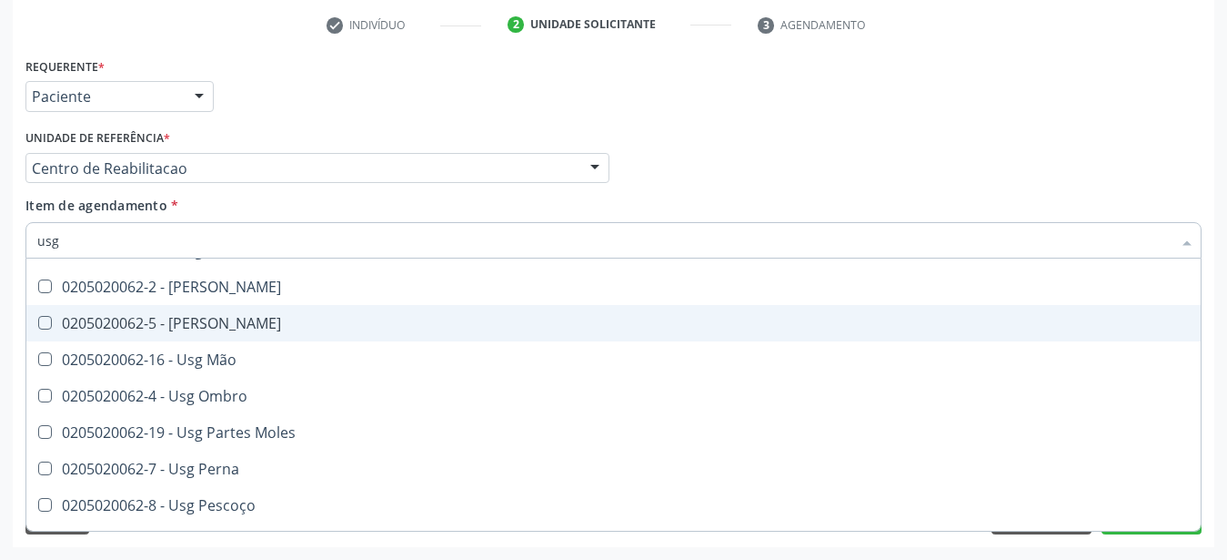
scroll to position [240, 0]
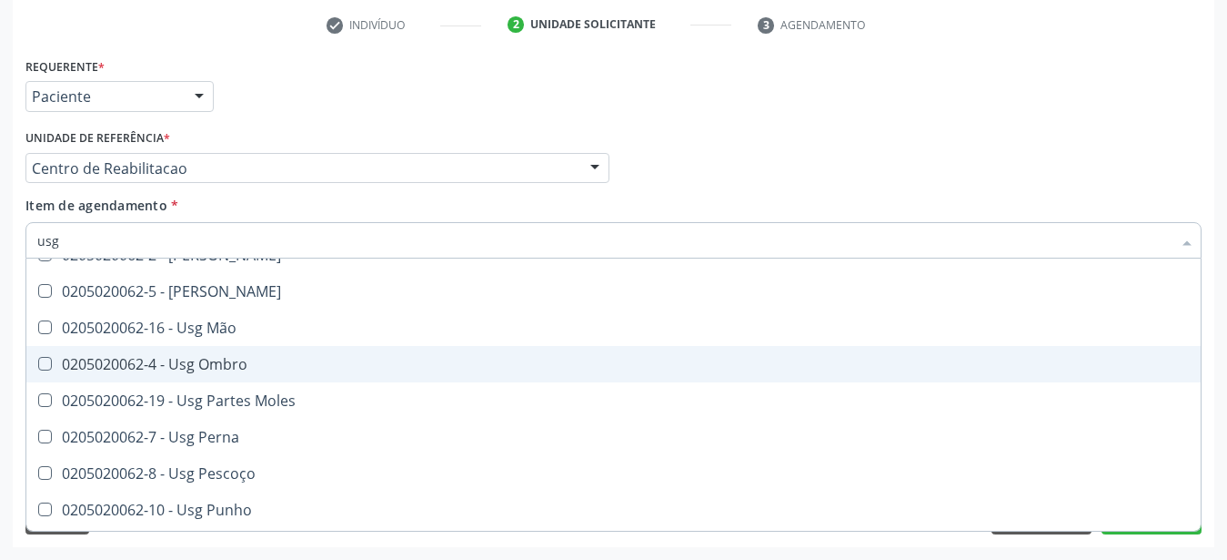
click at [252, 357] on div "0205020062-4 - Usg Ombro" at bounding box center [613, 364] width 1153 height 15
checkbox Ombro "true"
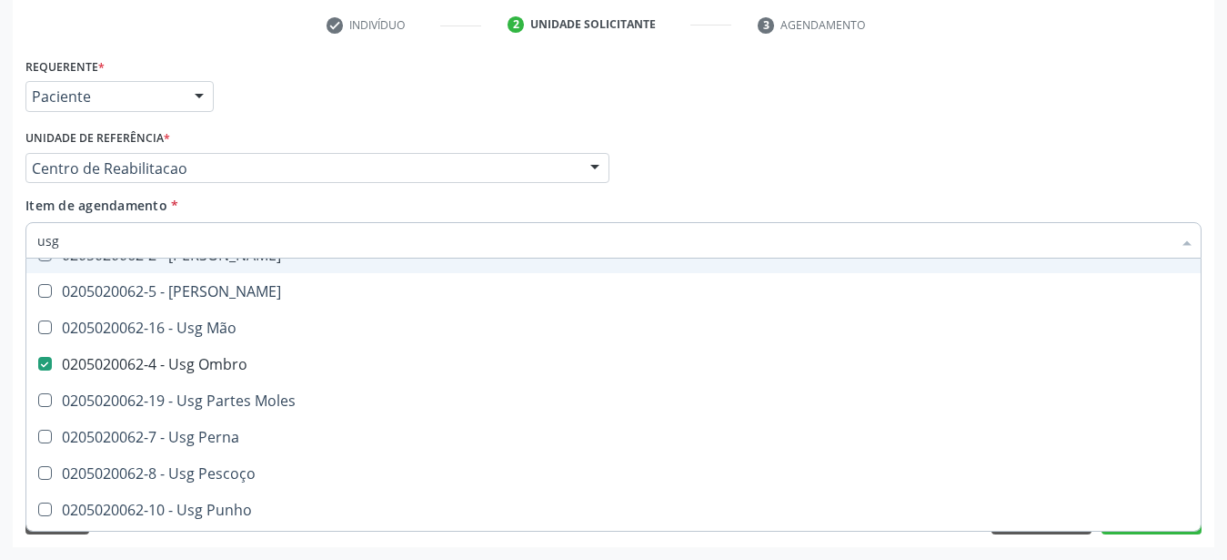
type input "us"
checkbox Ombro "false"
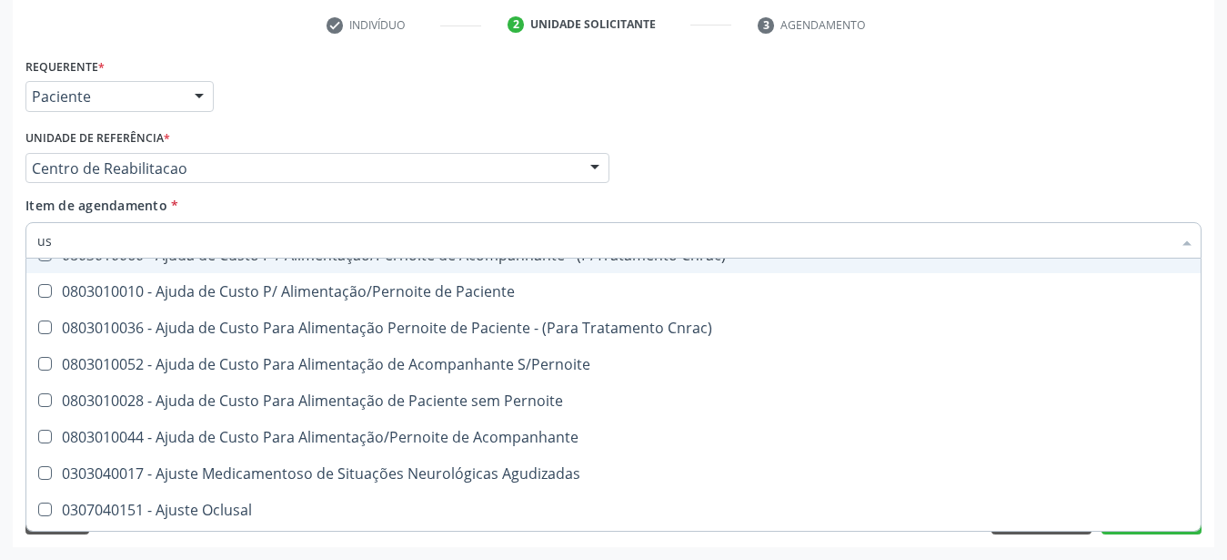
type input "u"
checkbox Ombro "false"
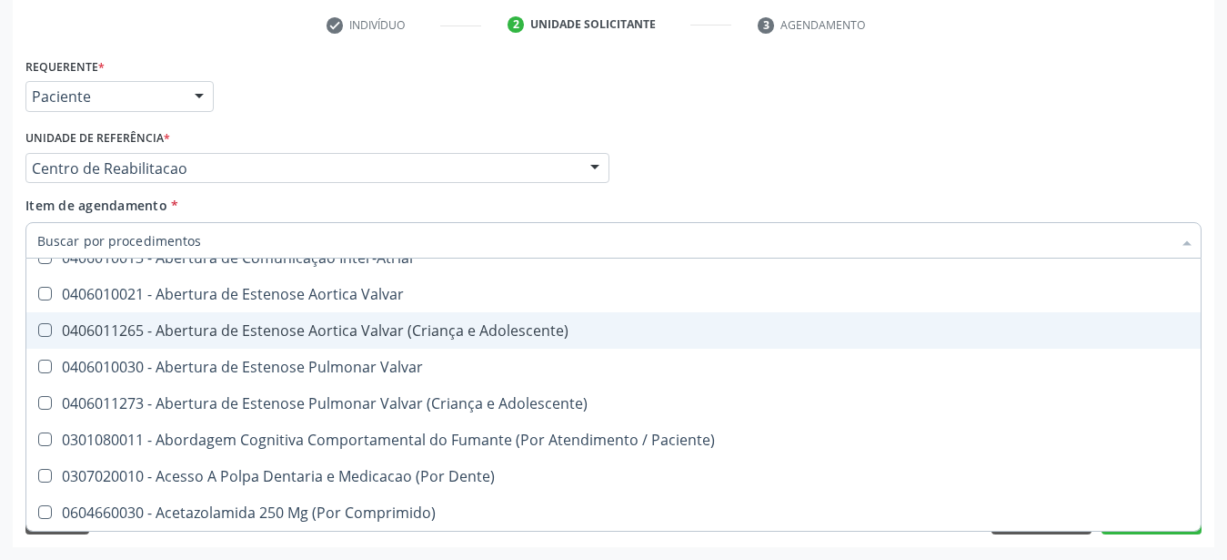
scroll to position [316, 0]
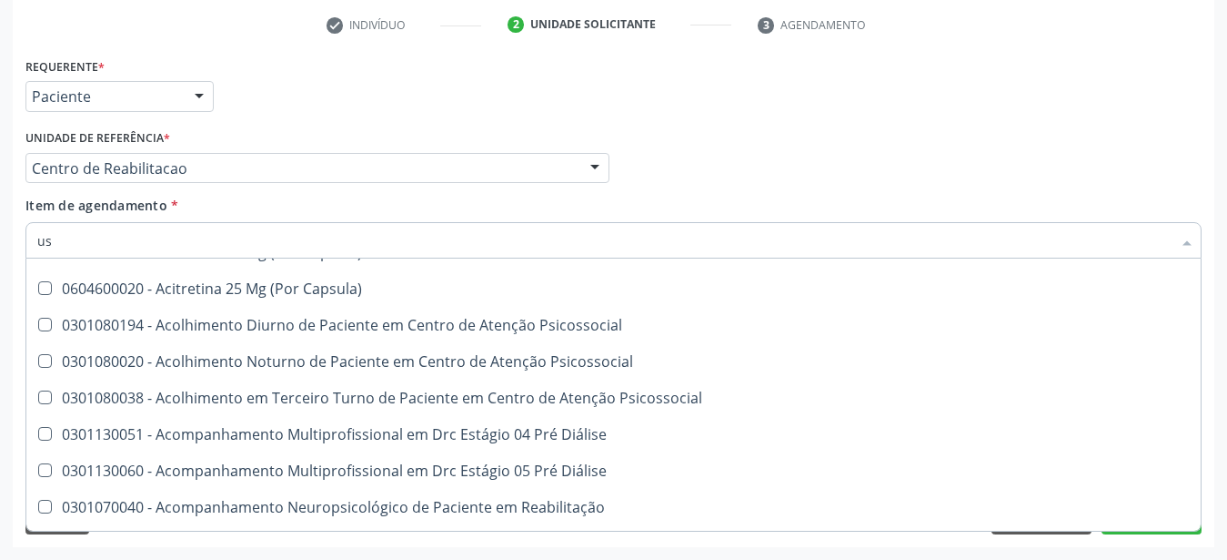
type input "usg"
checkbox Capsula\) "true"
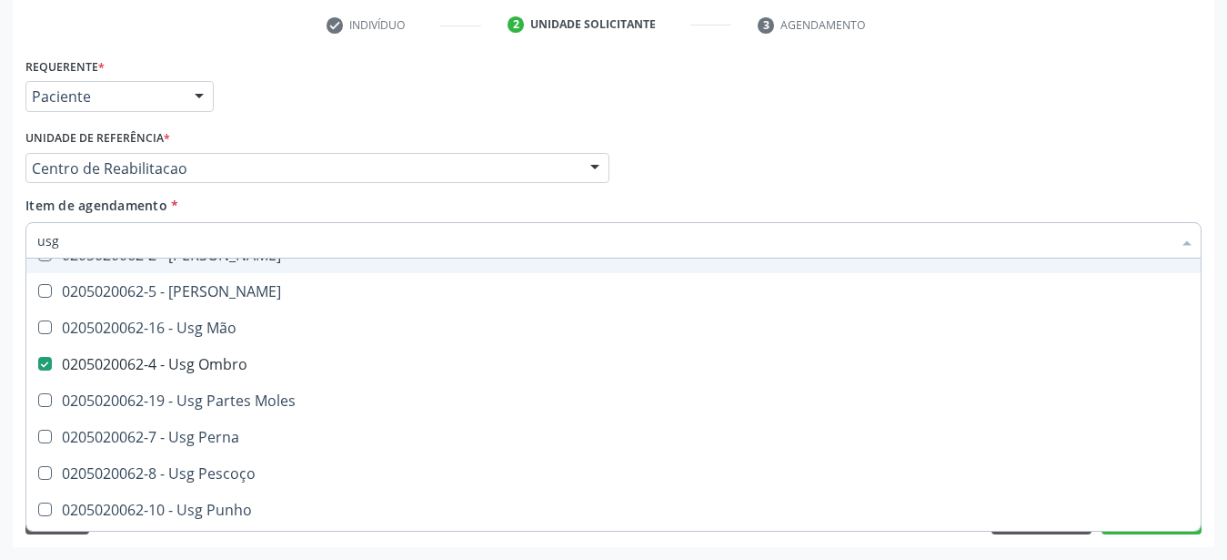
type input "usg"
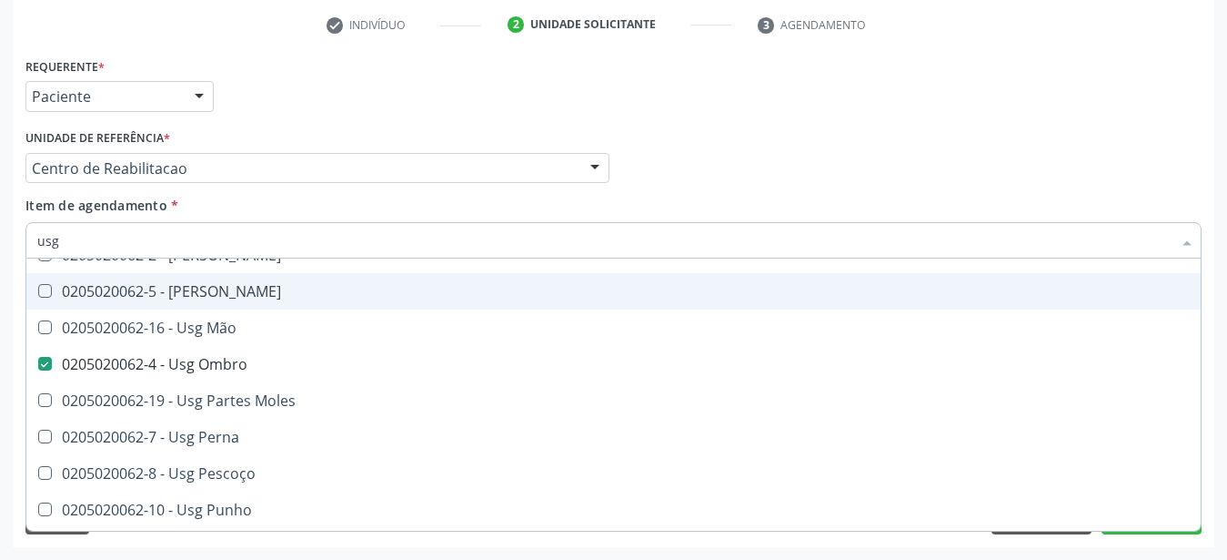
click at [139, 284] on div "0205020062-5 - Usg Joelho" at bounding box center [613, 291] width 1153 height 15
checkbox Joelho "true"
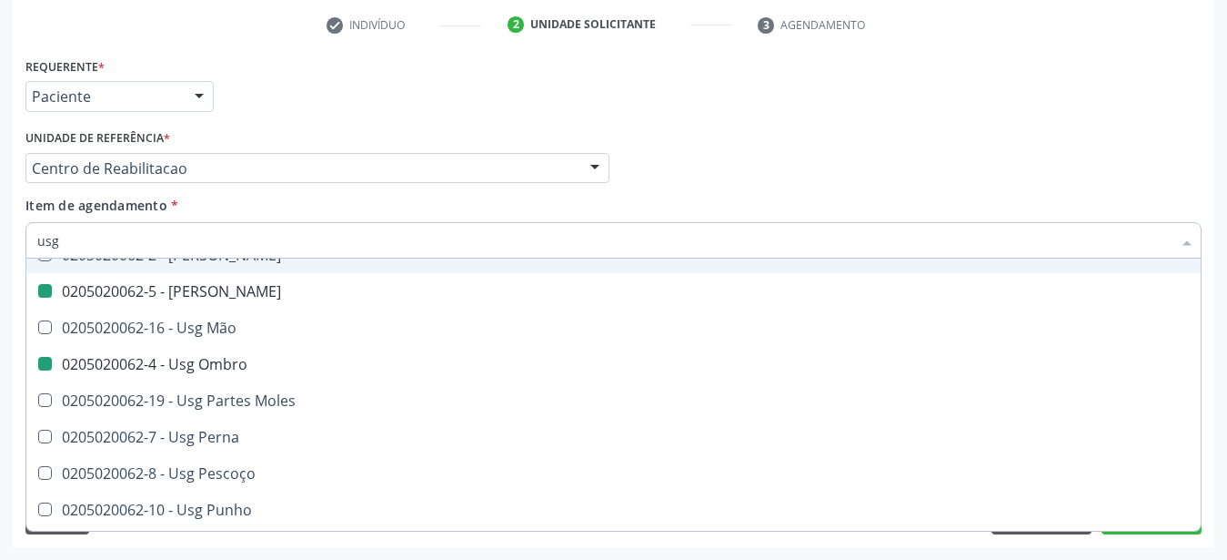
click at [749, 146] on div "Médico Solicitante Por favor, selecione a Unidade de Atendimento primeiro Nenhu…" at bounding box center [614, 160] width 1186 height 71
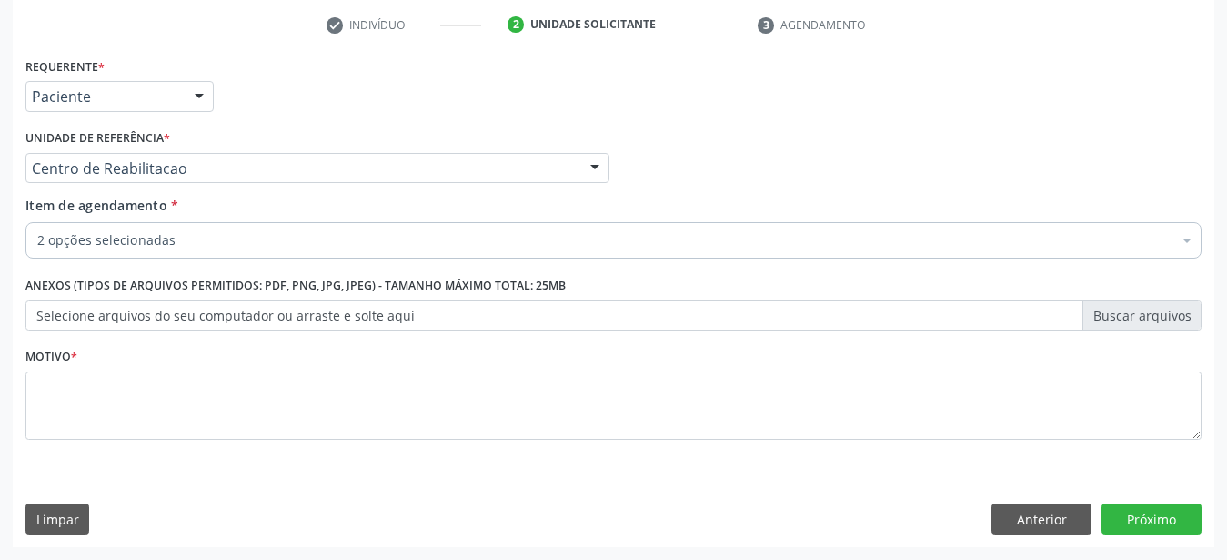
scroll to position [0, 0]
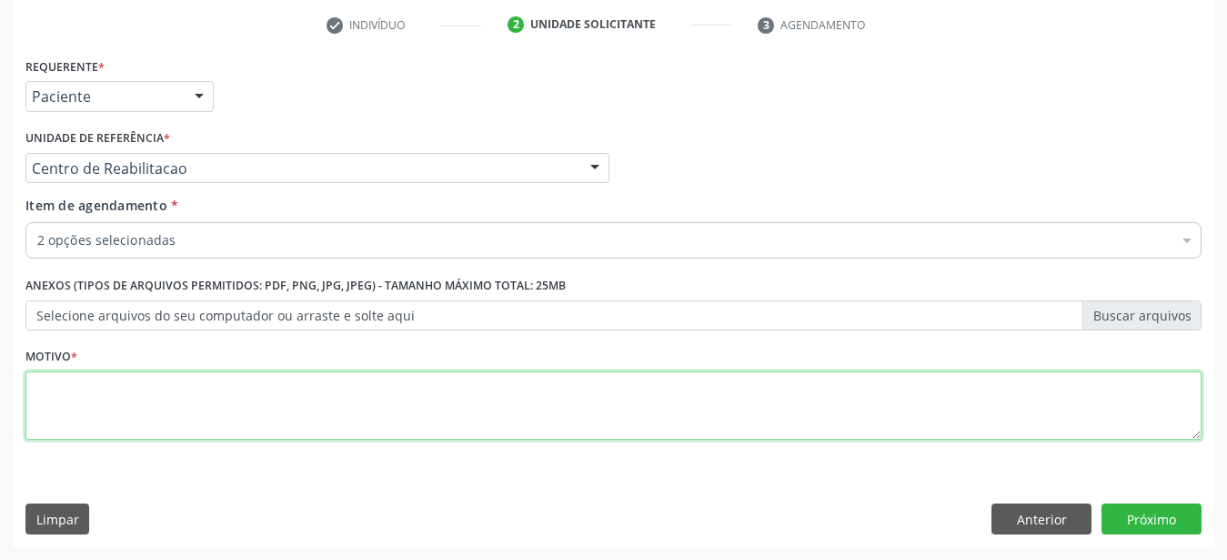
click at [143, 407] on textarea at bounding box center [613, 405] width 1176 height 69
type textarea "..."
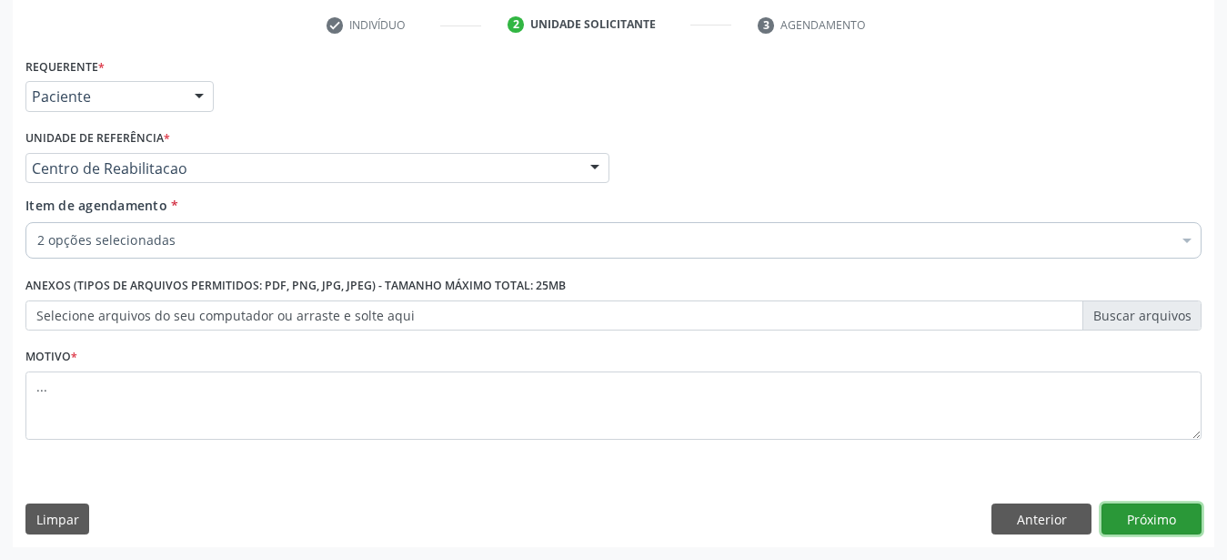
click at [1142, 507] on button "Próximo" at bounding box center [1152, 518] width 100 height 31
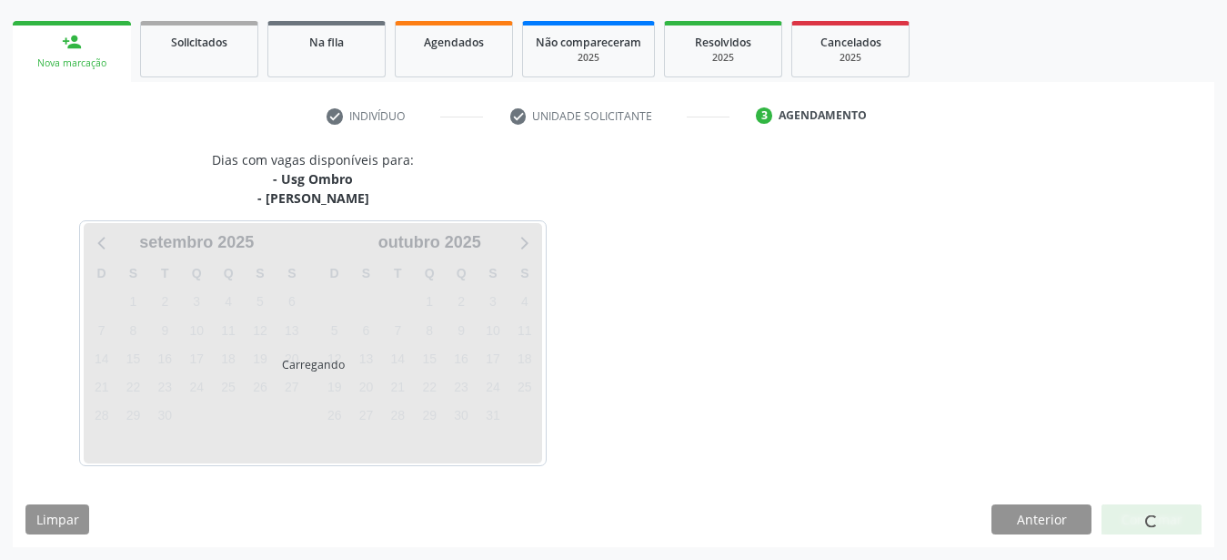
scroll to position [251, 0]
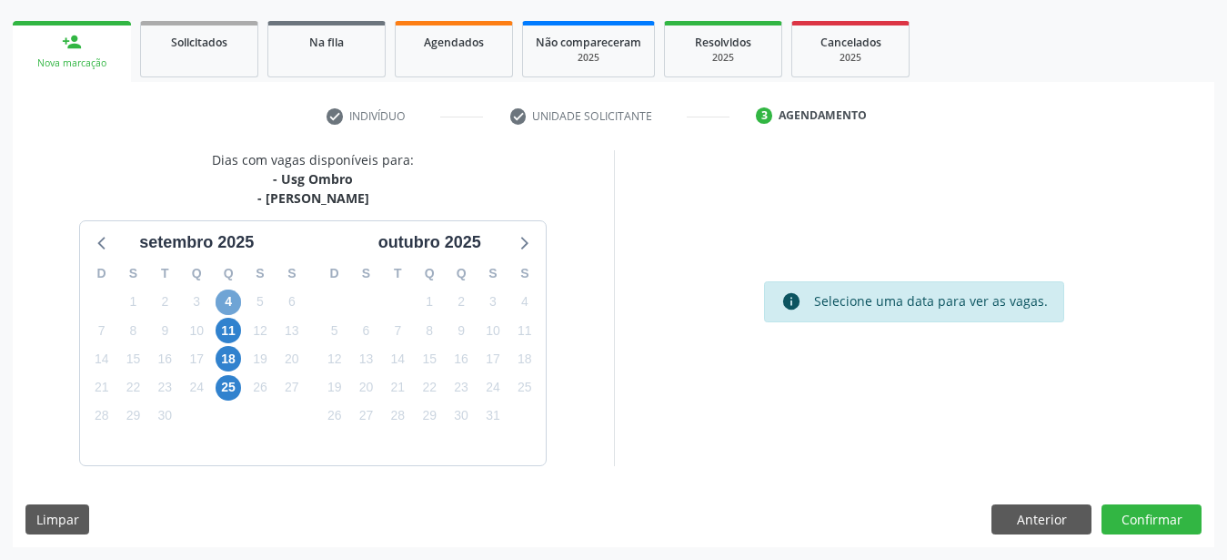
click at [237, 305] on span "4" at bounding box center [228, 301] width 25 height 25
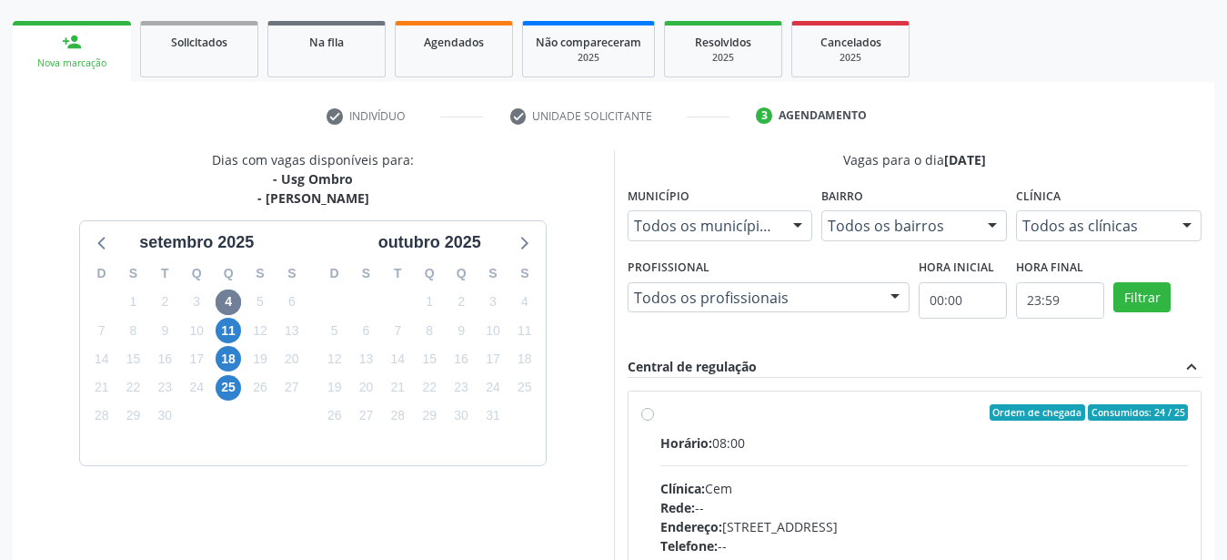
click at [661, 414] on label "Ordem de chegada Consumidos: 24 / 25 Horário: 08:00 Clínica: Cem Rede: -- Ender…" at bounding box center [925, 543] width 529 height 279
click at [650, 414] on input "Ordem de chegada Consumidos: 24 / 25 Horário: 08:00 Clínica: Cem Rede: -- Ender…" at bounding box center [647, 412] width 13 height 16
radio input "true"
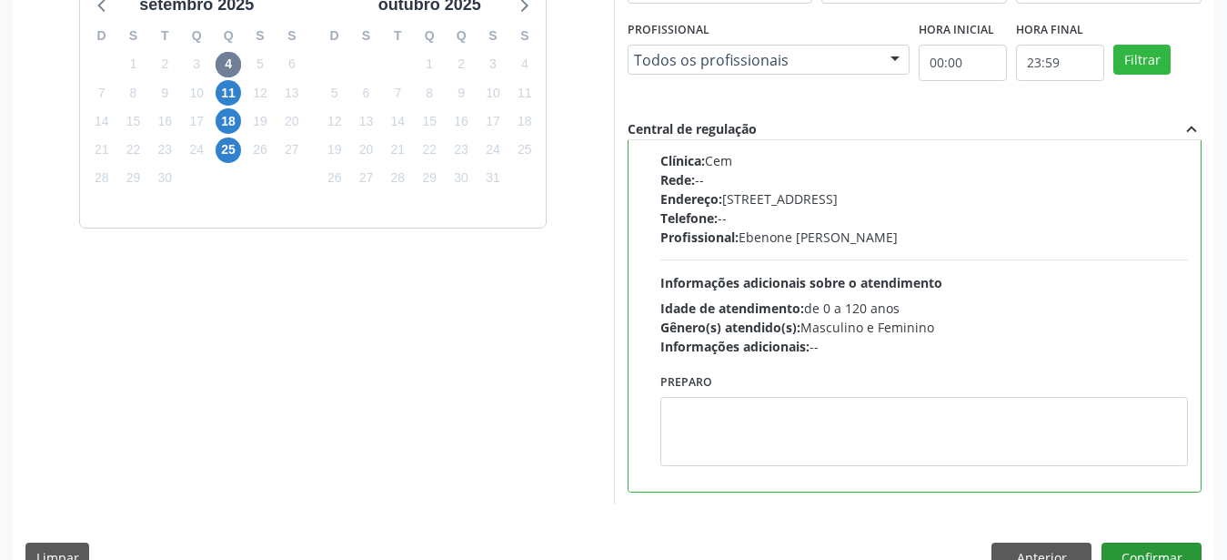
scroll to position [527, 0]
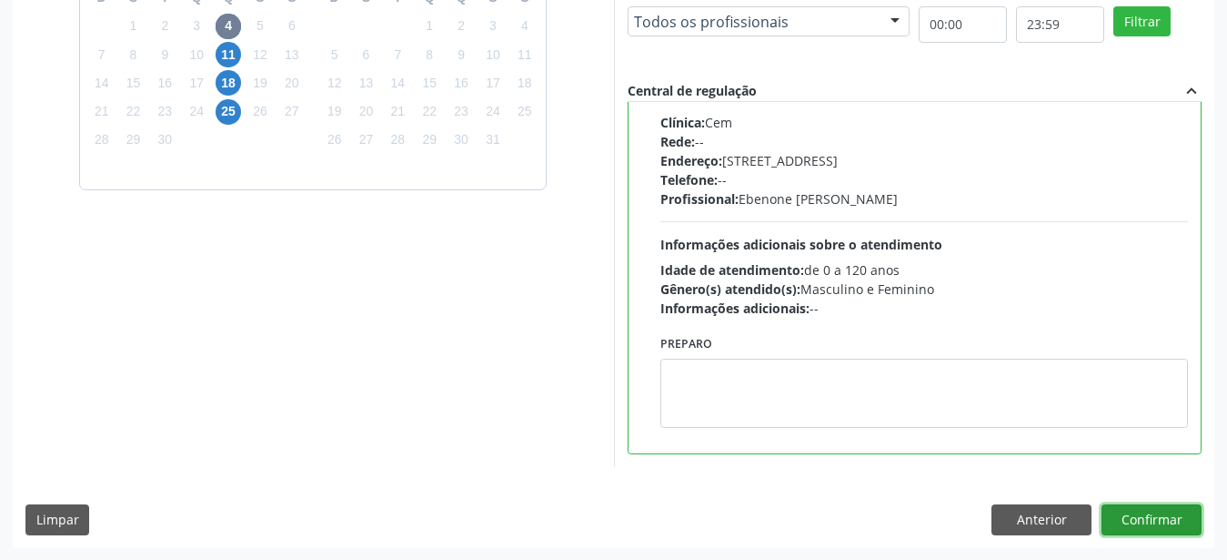
click at [1157, 520] on button "Confirmar" at bounding box center [1152, 519] width 100 height 31
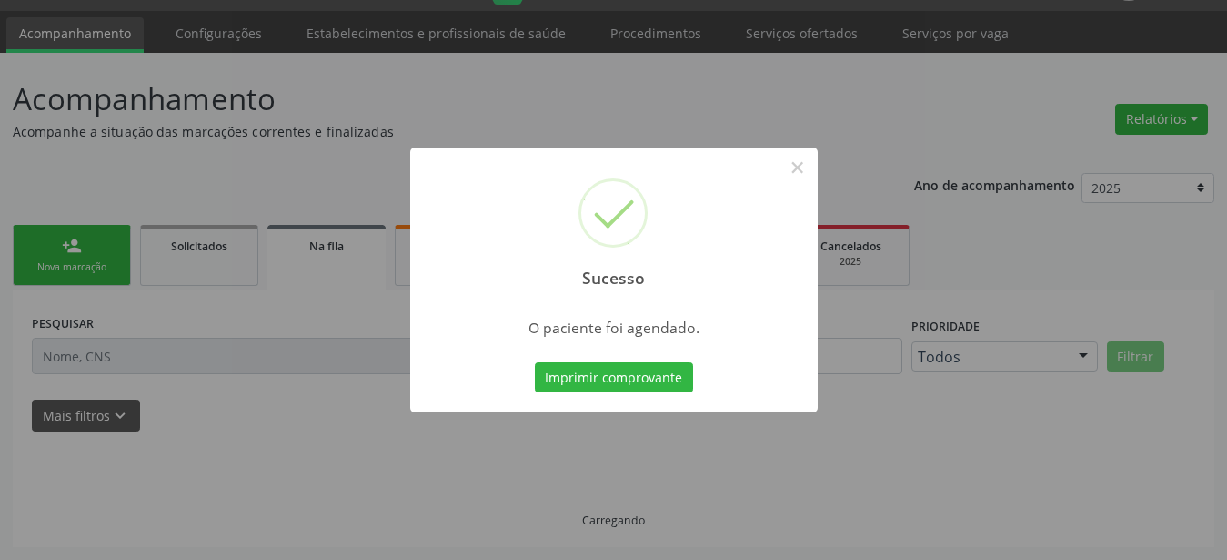
scroll to position [46, 0]
click at [580, 371] on button "Imprimir comprovante" at bounding box center [614, 377] width 158 height 31
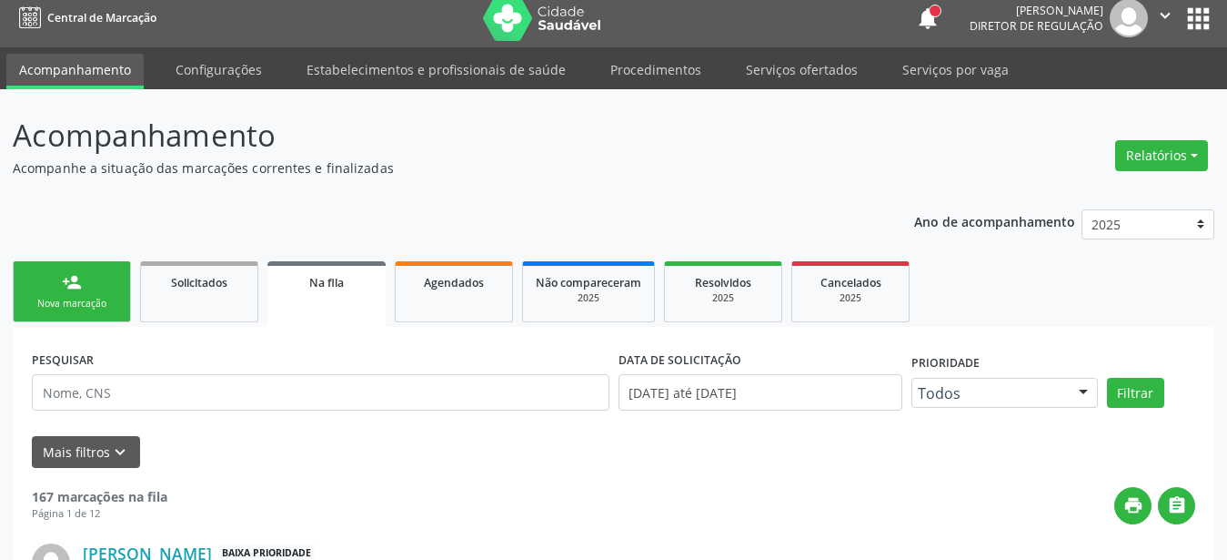
scroll to position [0, 0]
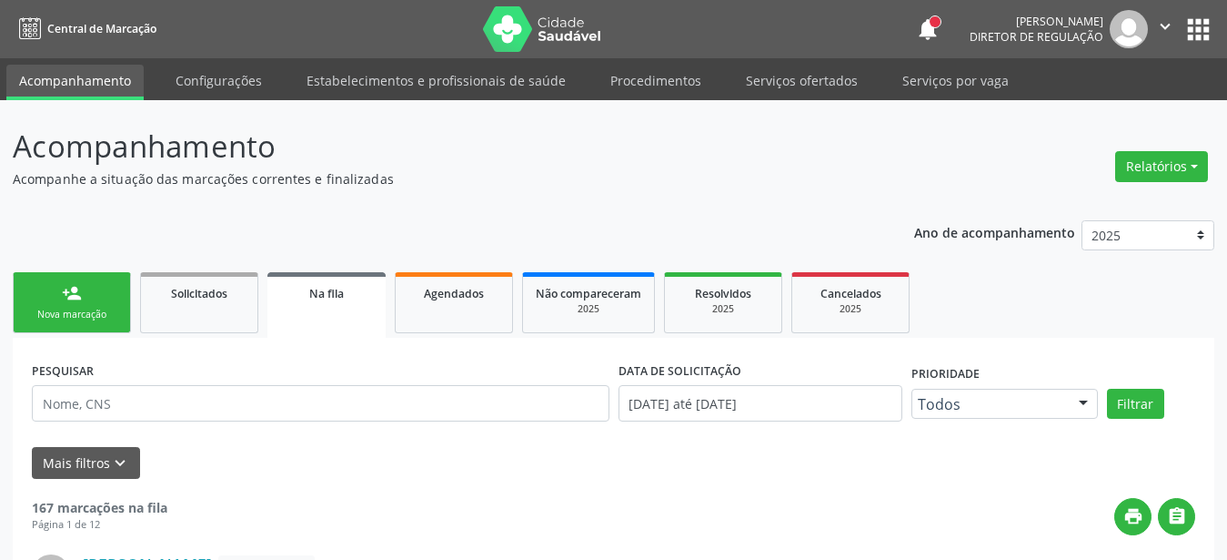
click at [1205, 29] on button "apps" at bounding box center [1199, 30] width 32 height 32
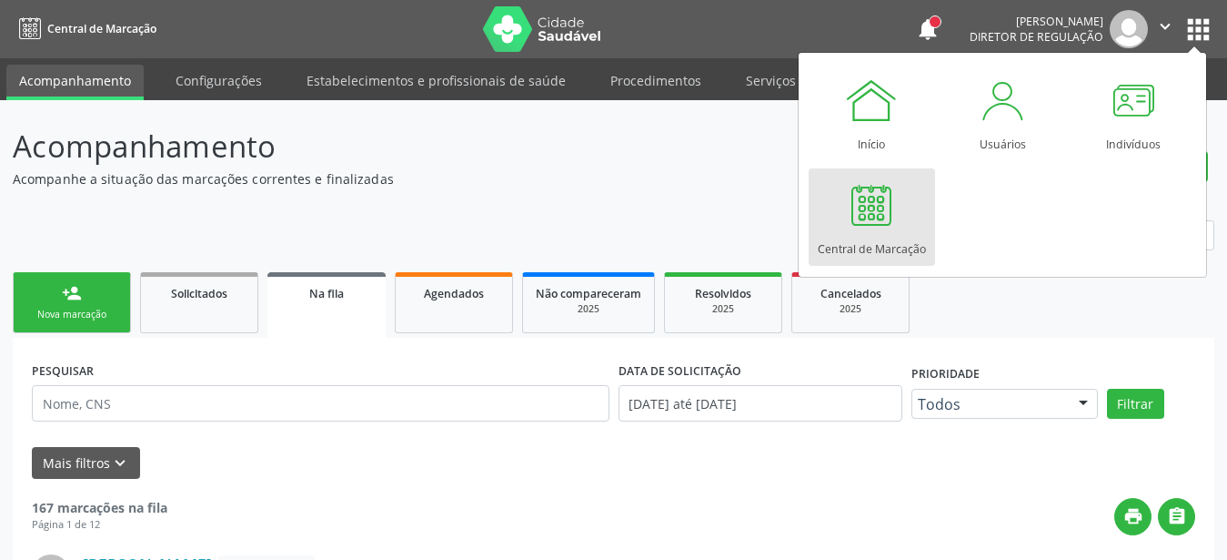
click at [852, 225] on div at bounding box center [871, 204] width 55 height 55
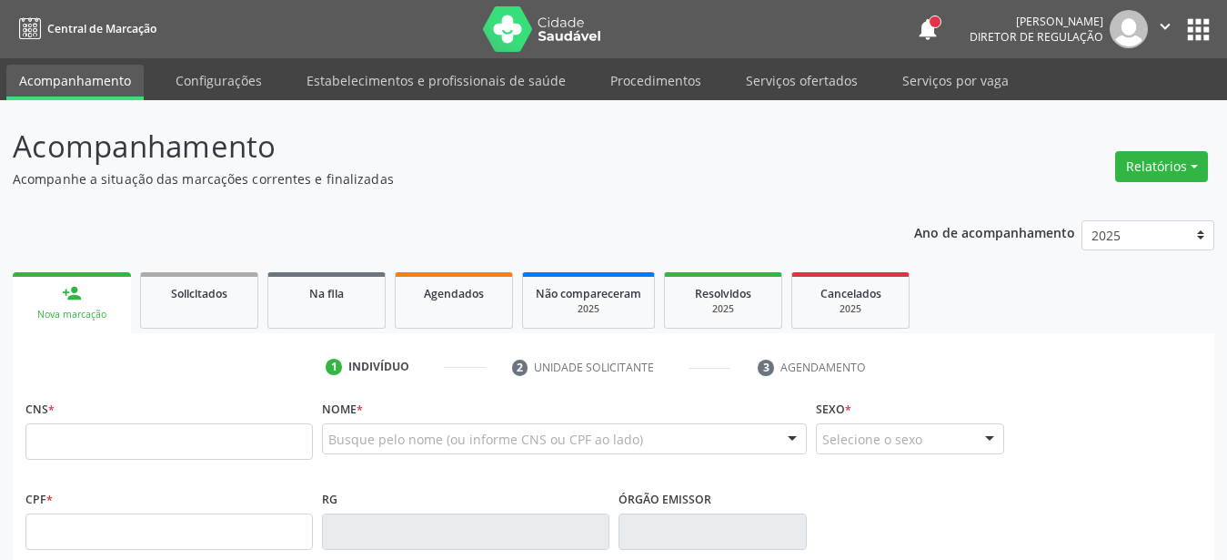
type input "706 7005 6542 4413"
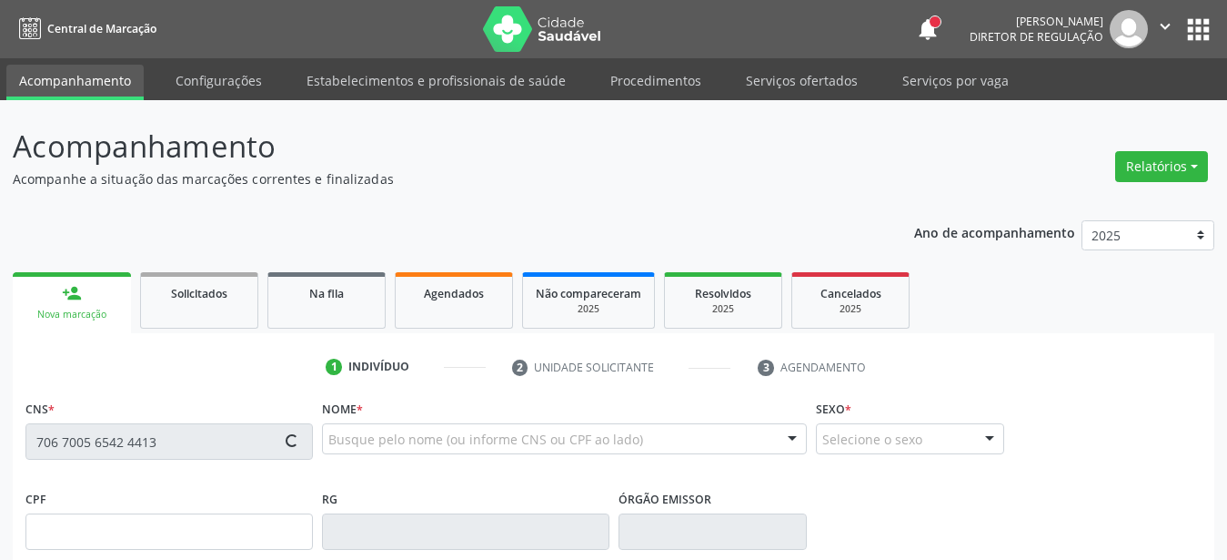
scroll to position [186, 0]
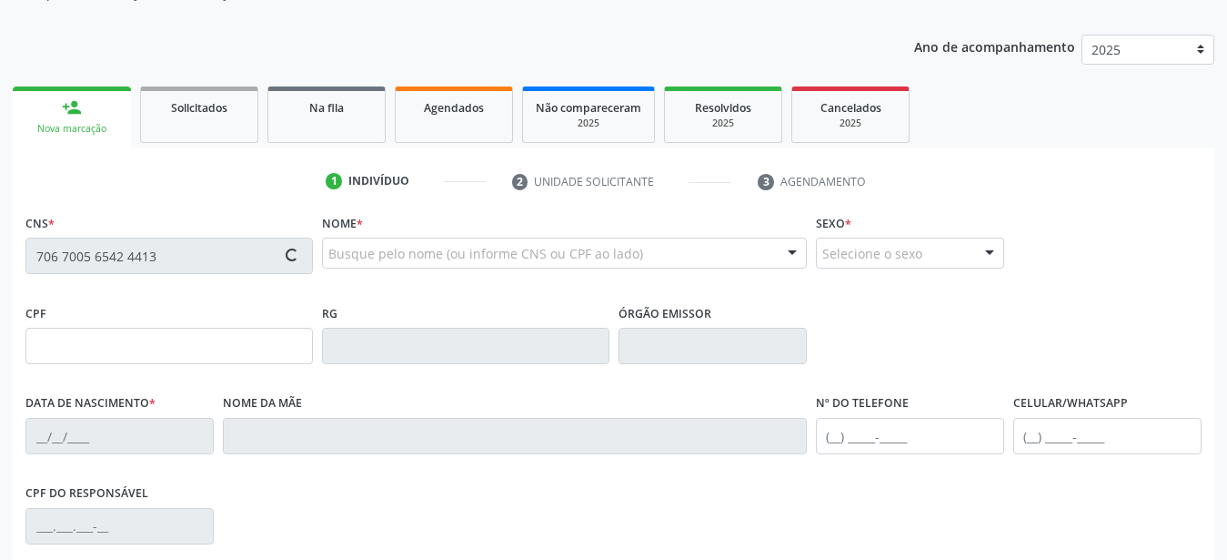
type input "973.074.408-49"
type input "[DATE]"
type input "[PERSON_NAME]"
type input "[PHONE_NUMBER]"
type input "757"
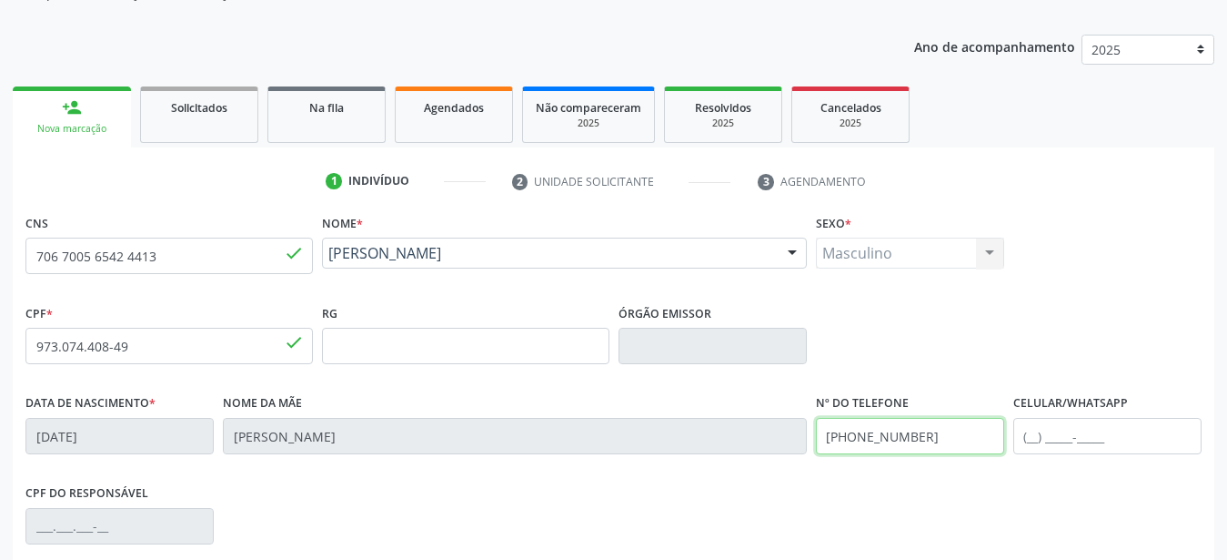
drag, startPoint x: 927, startPoint y: 435, endPoint x: 704, endPoint y: 458, distance: 224.1
click at [816, 454] on input "(87) 99619-6533" at bounding box center [910, 436] width 188 height 36
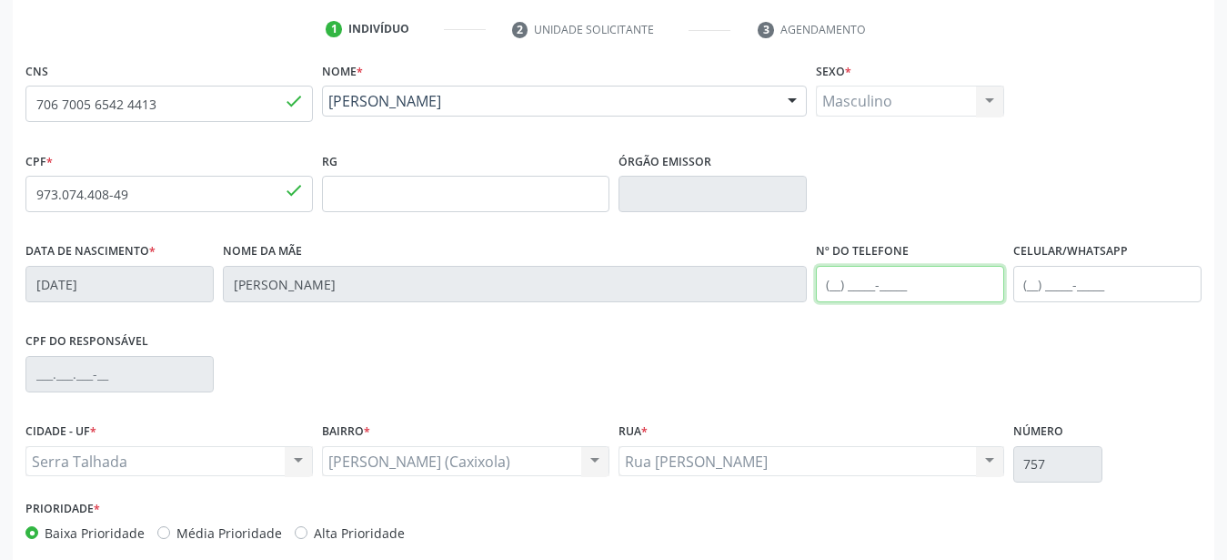
scroll to position [427, 0]
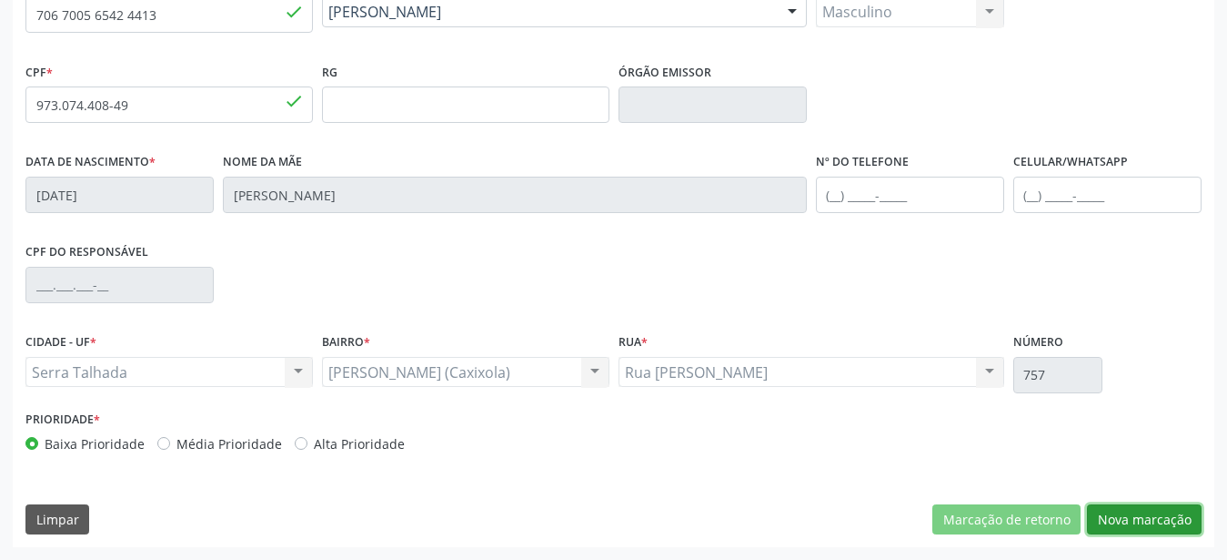
click at [1162, 528] on button "Nova marcação" at bounding box center [1144, 519] width 115 height 31
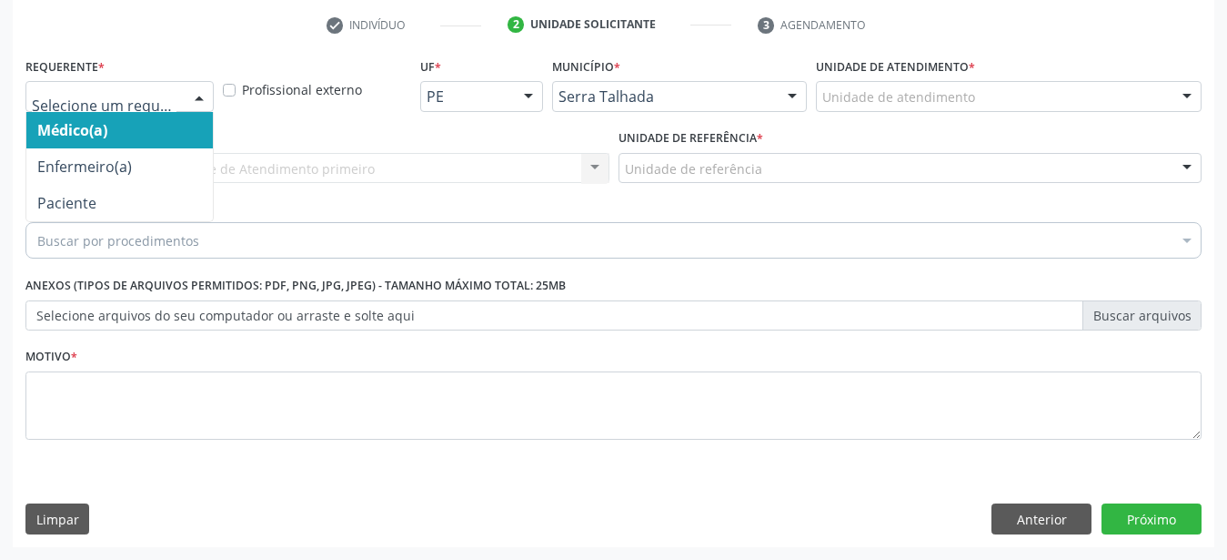
click at [177, 86] on div at bounding box center [119, 96] width 188 height 31
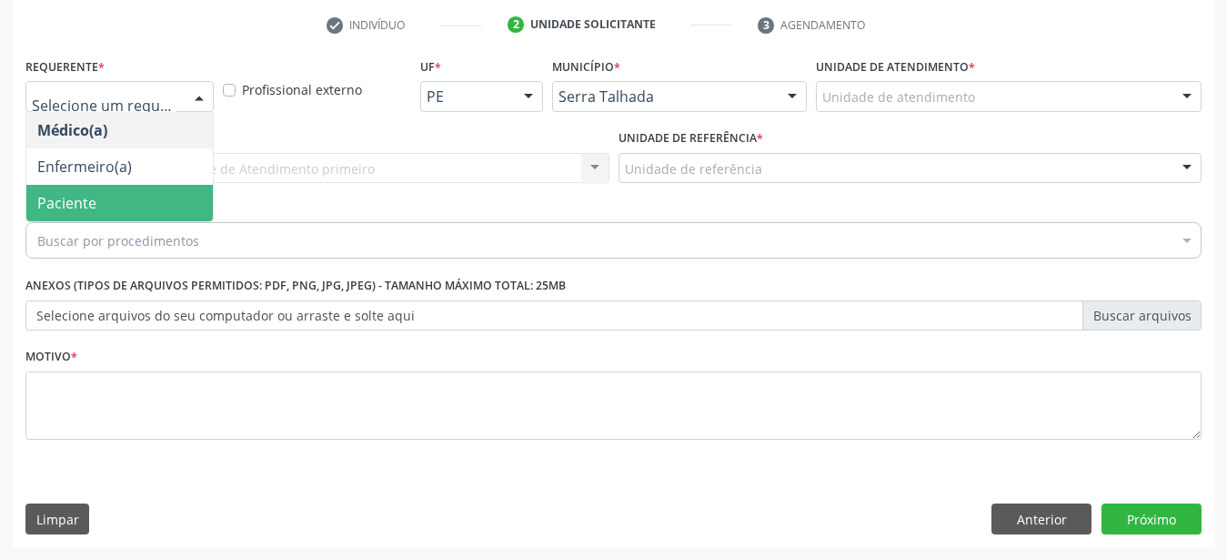
click at [106, 189] on span "Paciente" at bounding box center [119, 203] width 187 height 36
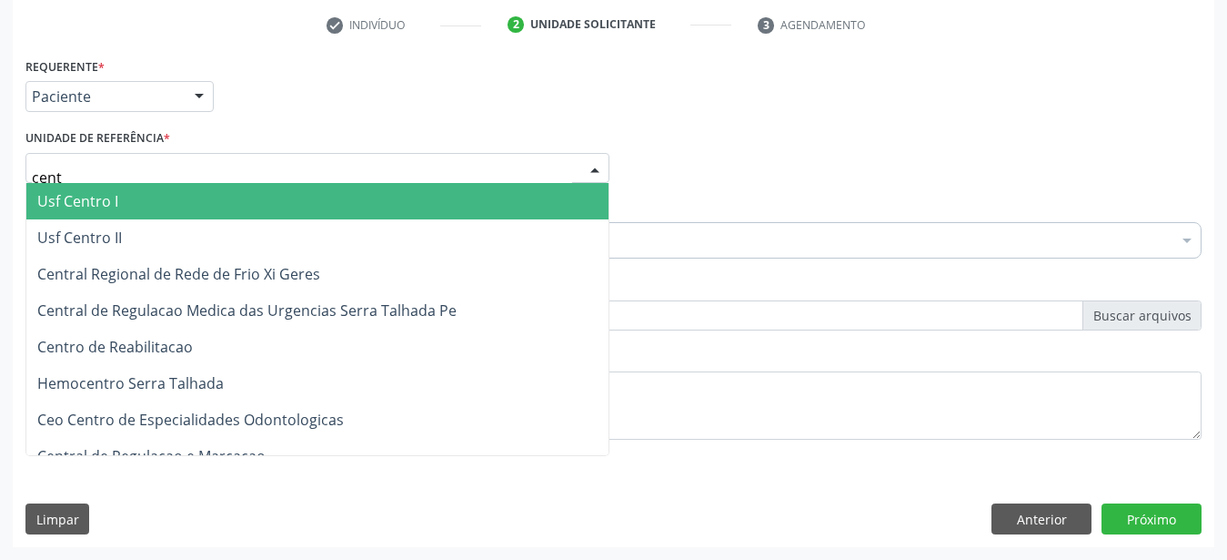
type input "centr"
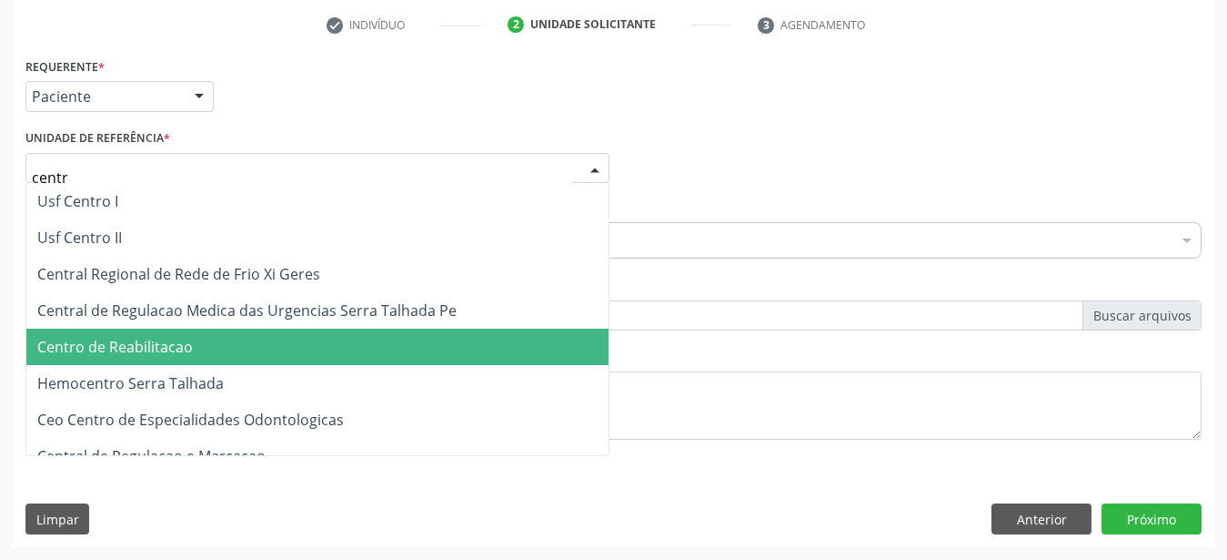
click at [125, 337] on span "Centro de Reabilitacao" at bounding box center [115, 347] width 156 height 20
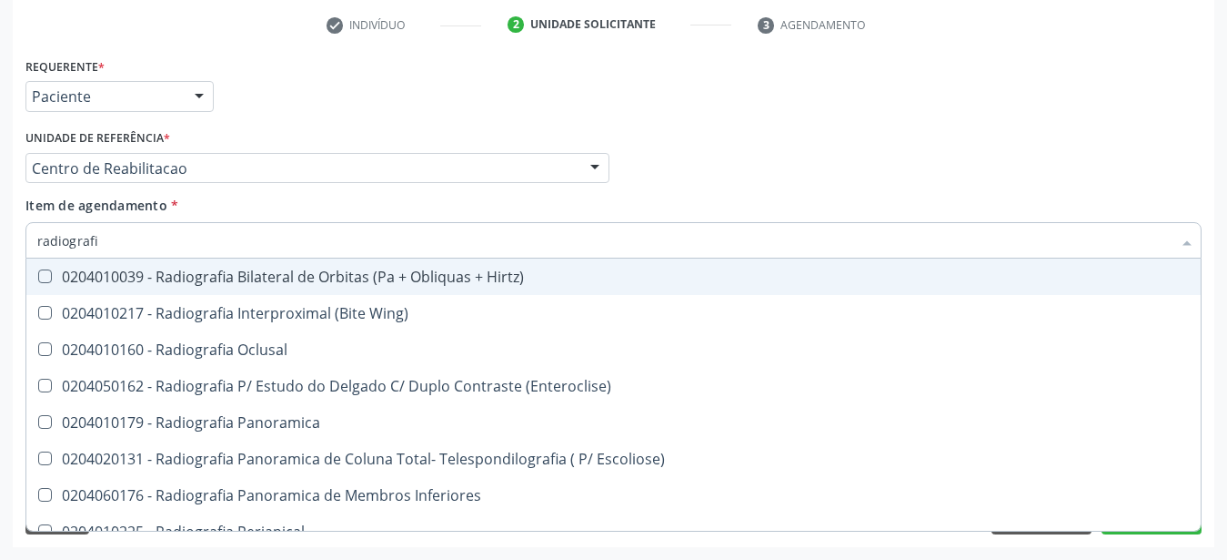
type input "radiografia"
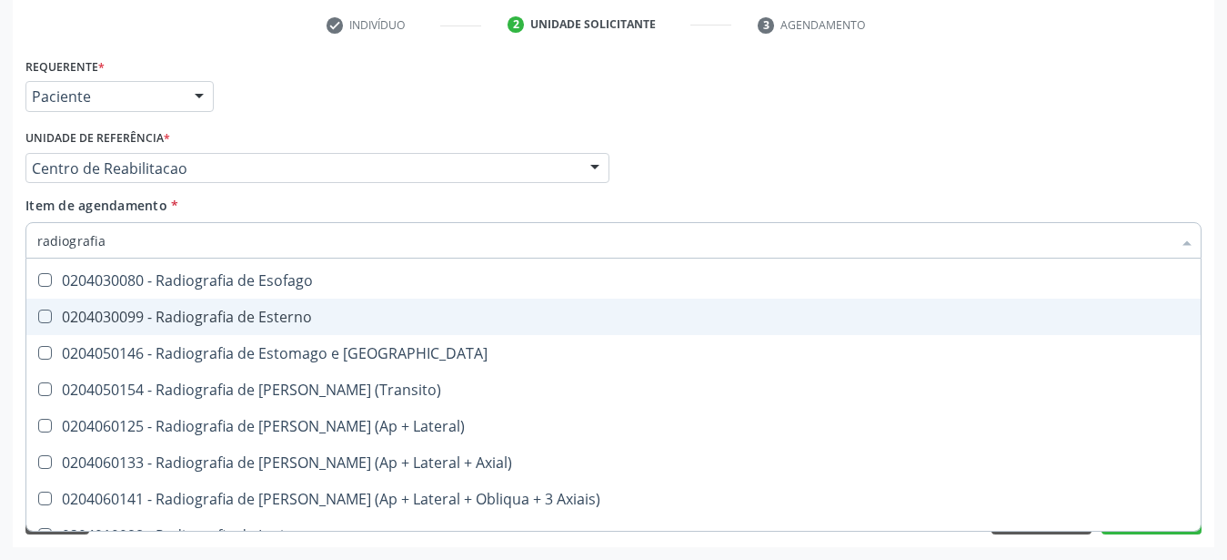
scroll to position [1681, 0]
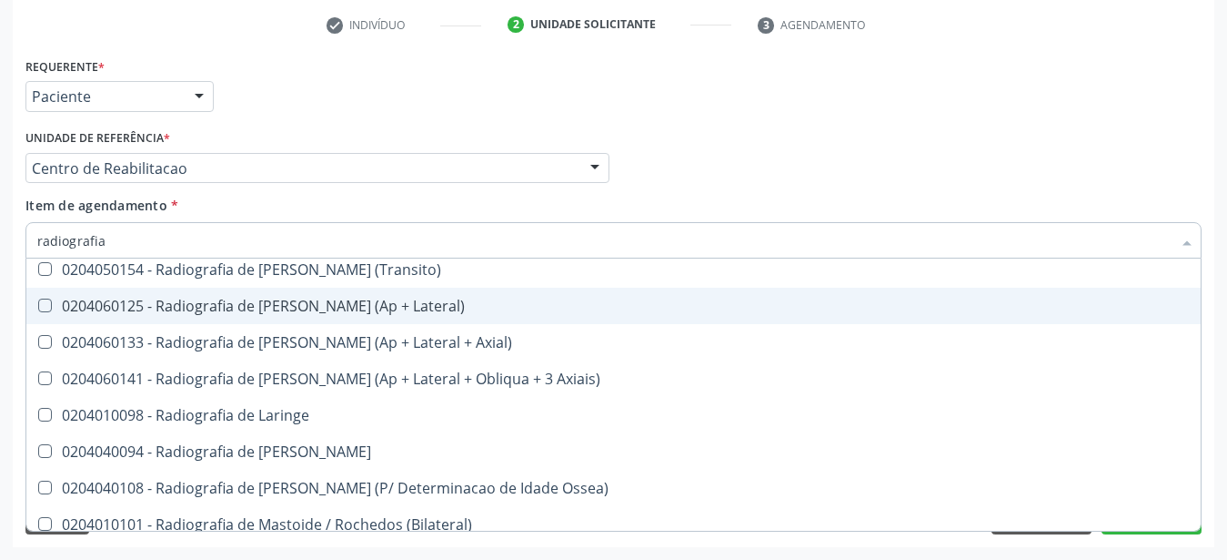
click at [217, 298] on div "0204060125 - Radiografia de Joelho (Ap + Lateral)" at bounding box center [613, 305] width 1153 height 15
checkbox Lateral\) "true"
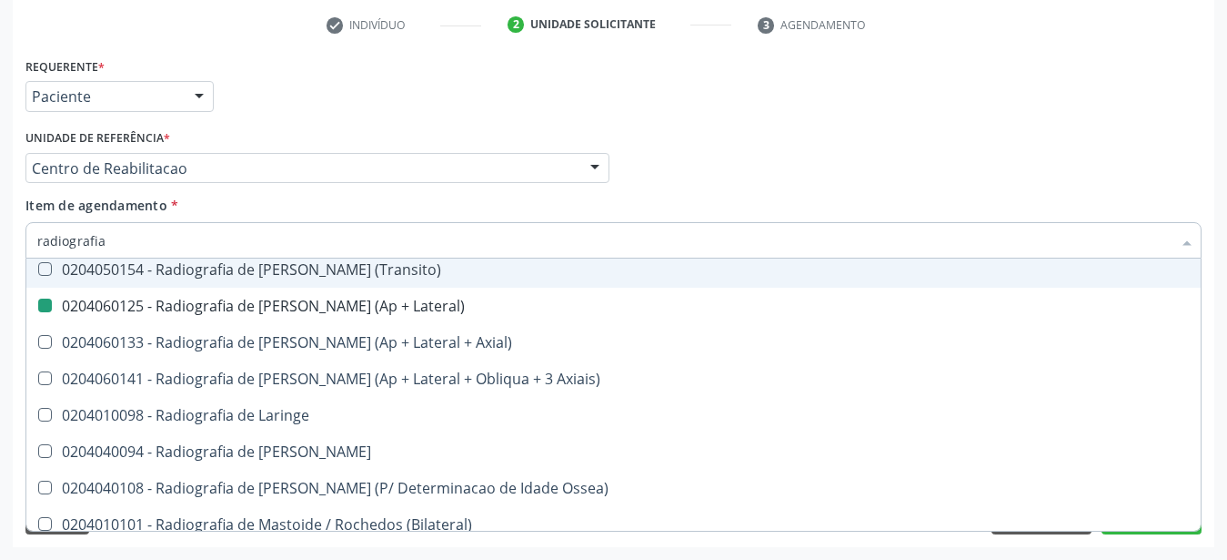
click at [1025, 132] on div "Médico Solicitante Por favor, selecione a Unidade de Atendimento primeiro Nenhu…" at bounding box center [614, 160] width 1186 height 71
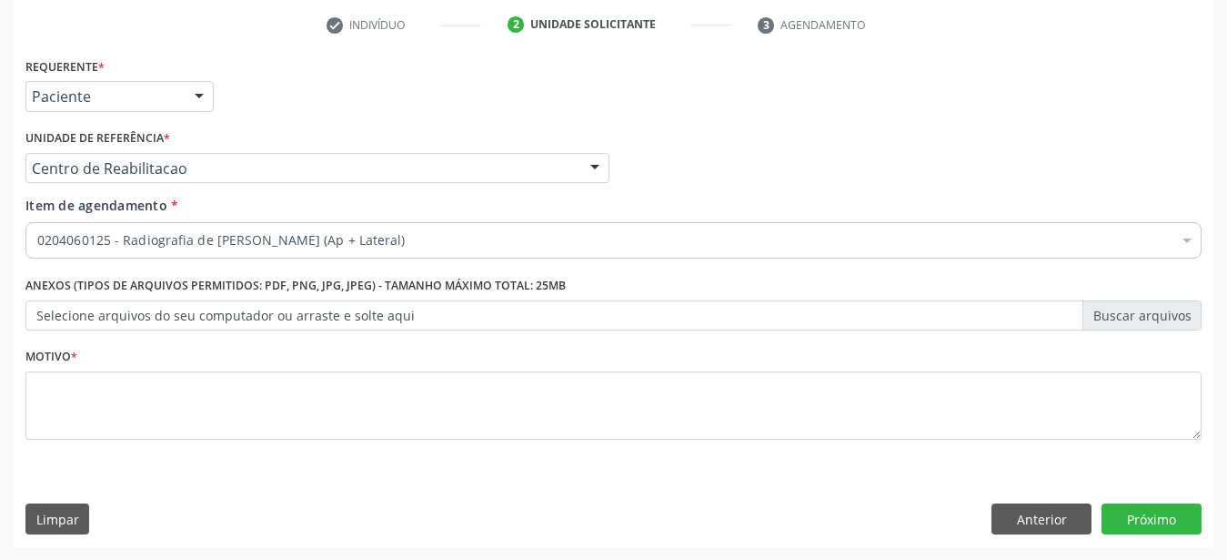
scroll to position [0, 0]
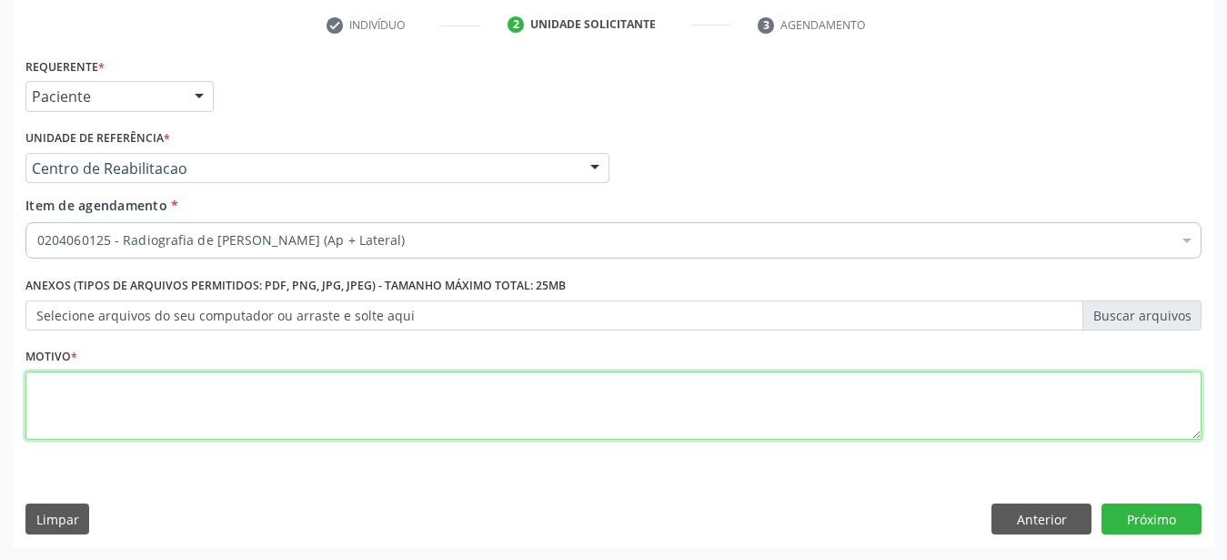
click at [155, 386] on textarea at bounding box center [613, 405] width 1176 height 69
type textarea "...."
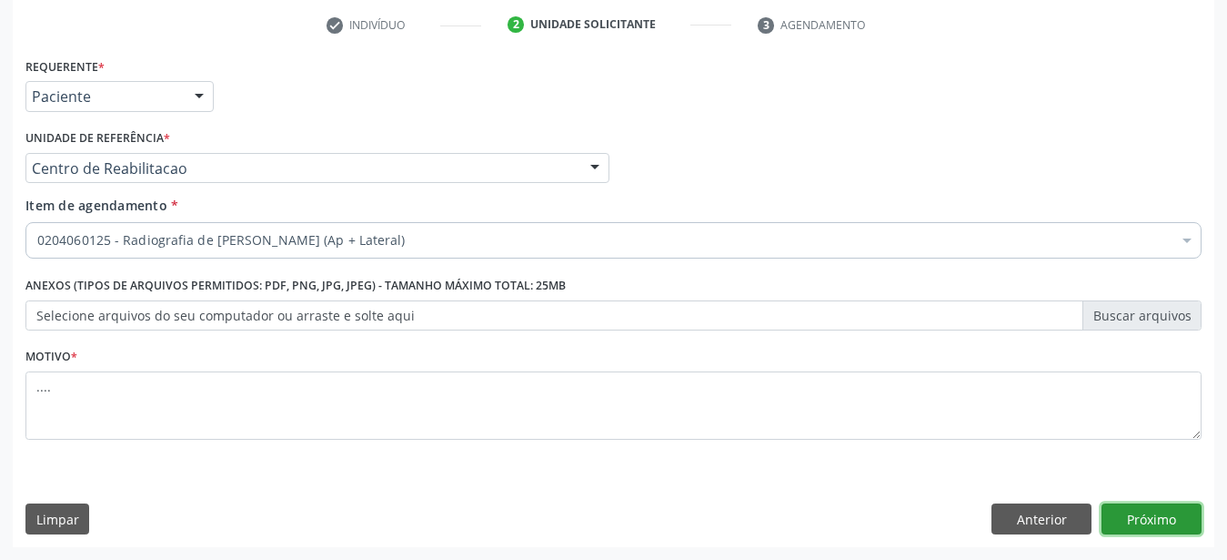
drag, startPoint x: 1178, startPoint y: 517, endPoint x: 737, endPoint y: 480, distance: 442.8
click at [1178, 518] on button "Próximo" at bounding box center [1152, 518] width 100 height 31
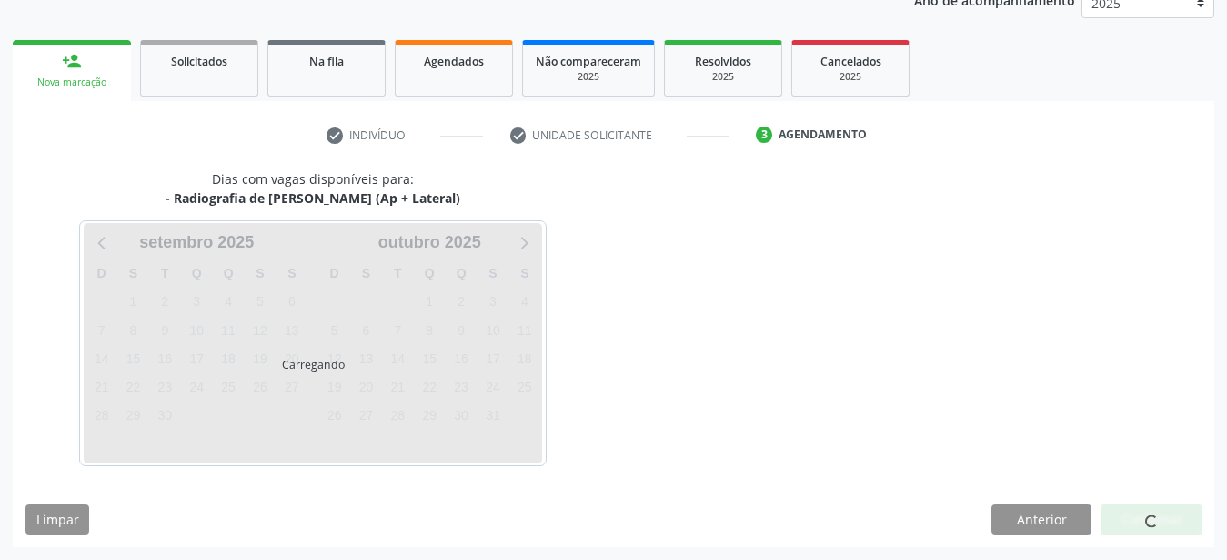
scroll to position [232, 0]
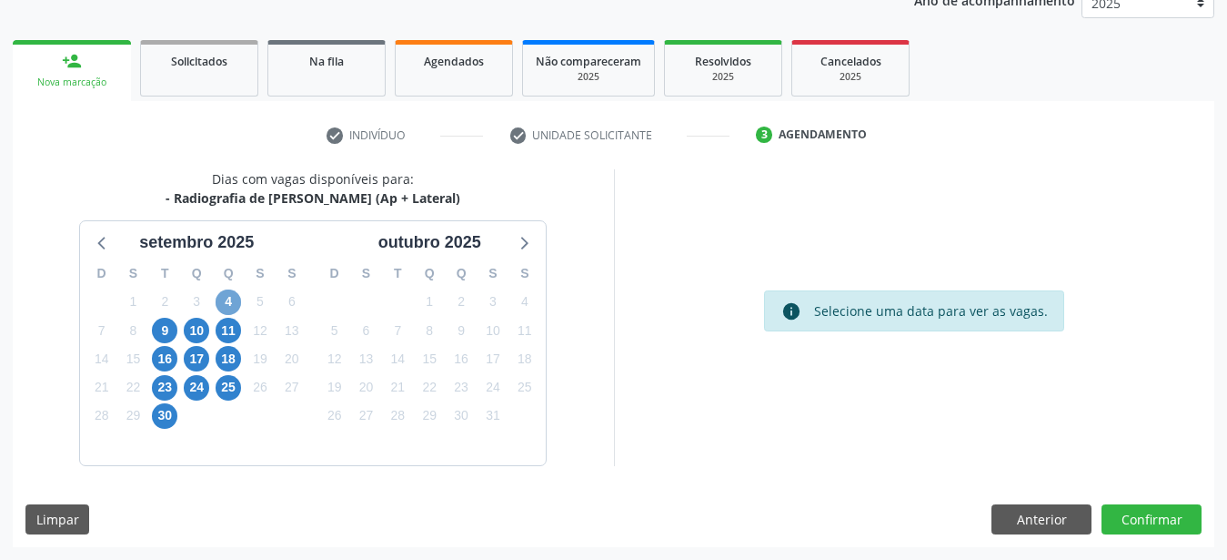
click at [216, 306] on div "4" at bounding box center [229, 302] width 32 height 28
drag, startPoint x: 228, startPoint y: 299, endPoint x: 237, endPoint y: 314, distance: 16.7
click at [228, 303] on span "4" at bounding box center [228, 301] width 25 height 25
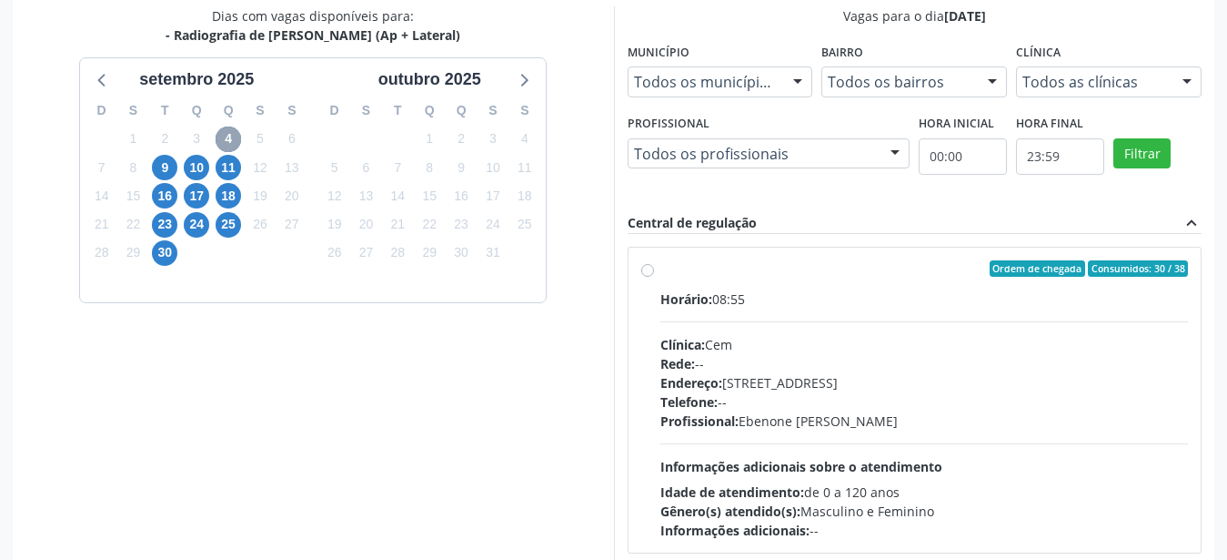
scroll to position [418, 0]
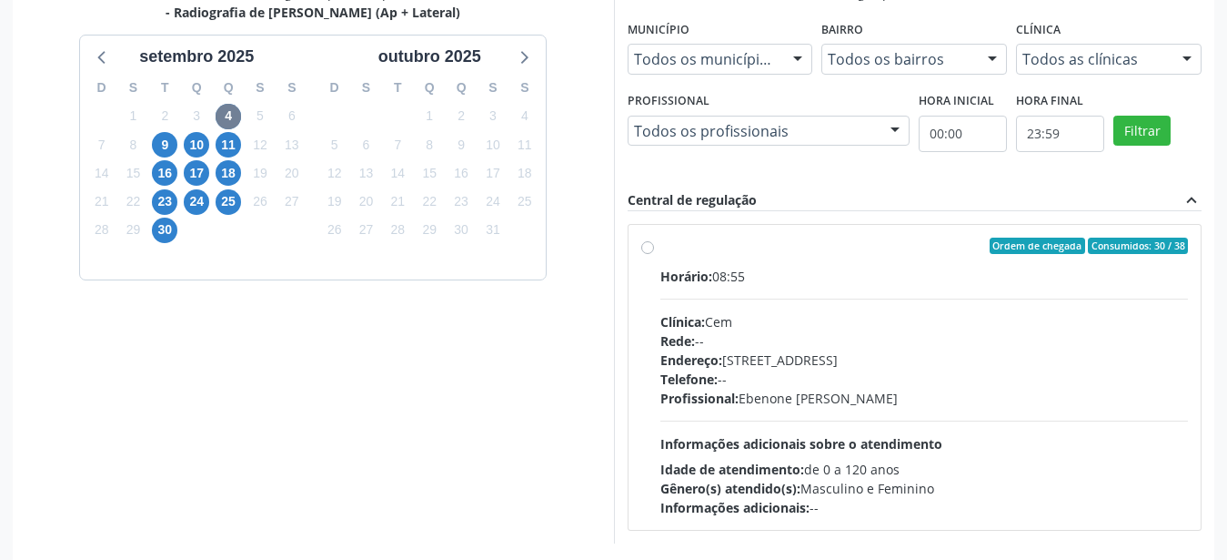
click at [656, 246] on div "Ordem de chegada Consumidos: 30 / 38 Horário: 08:55 Clínica: Cem Rede: -- Ender…" at bounding box center [915, 376] width 548 height 279
radio input "true"
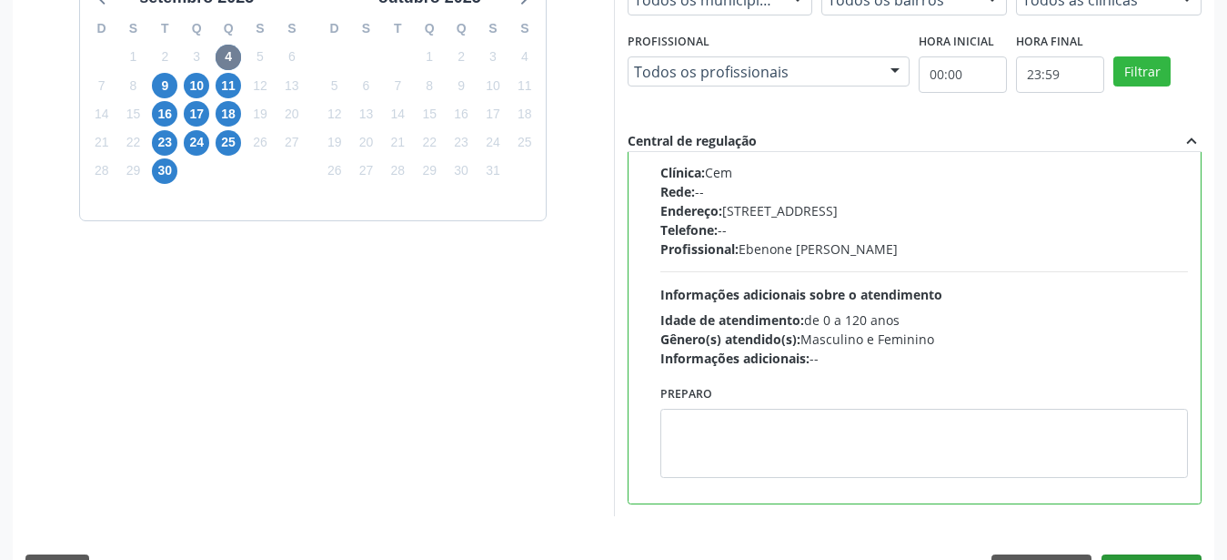
scroll to position [527, 0]
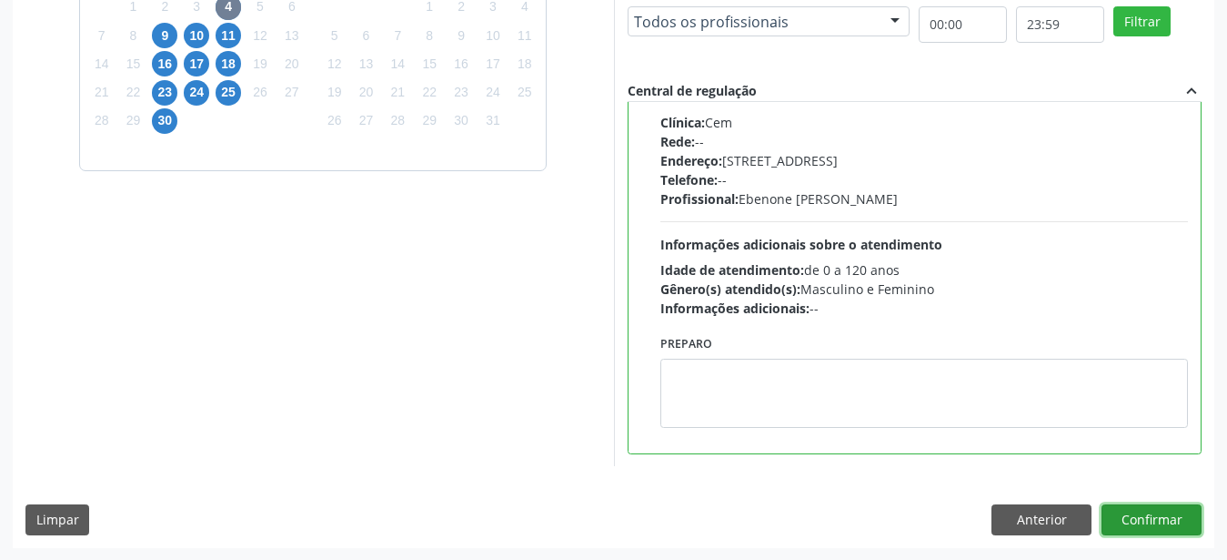
click at [1158, 520] on button "Confirmar" at bounding box center [1152, 519] width 100 height 31
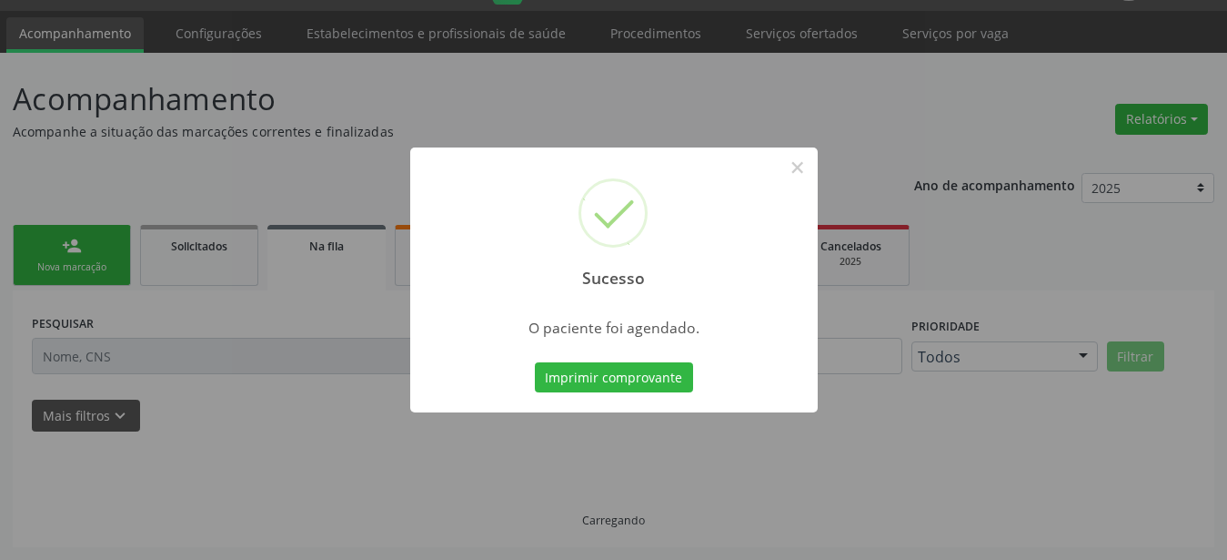
scroll to position [46, 0]
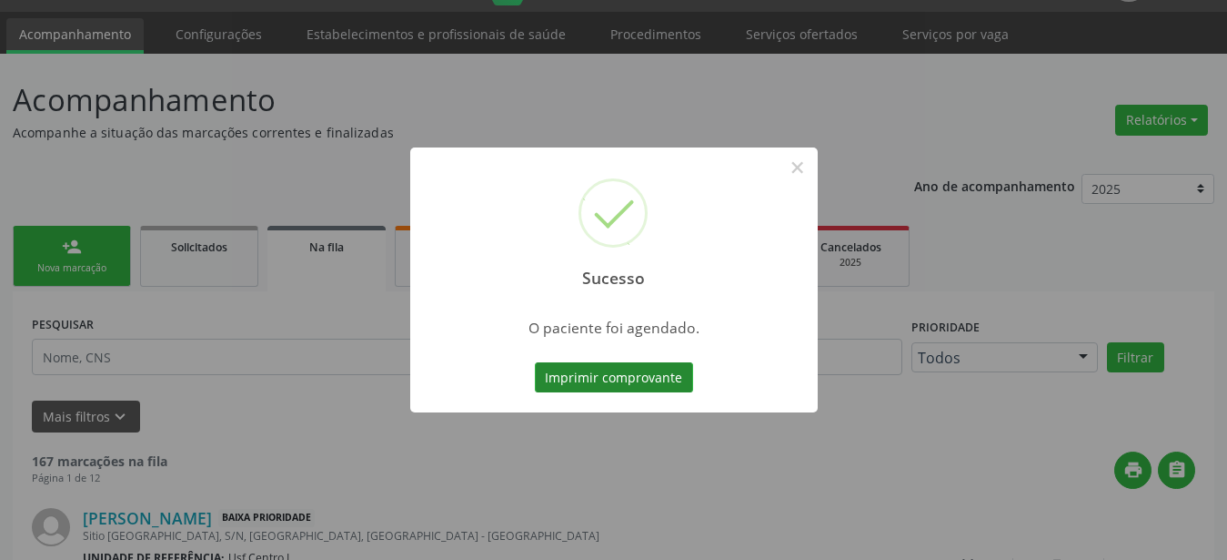
click at [560, 388] on button "Imprimir comprovante" at bounding box center [614, 377] width 158 height 31
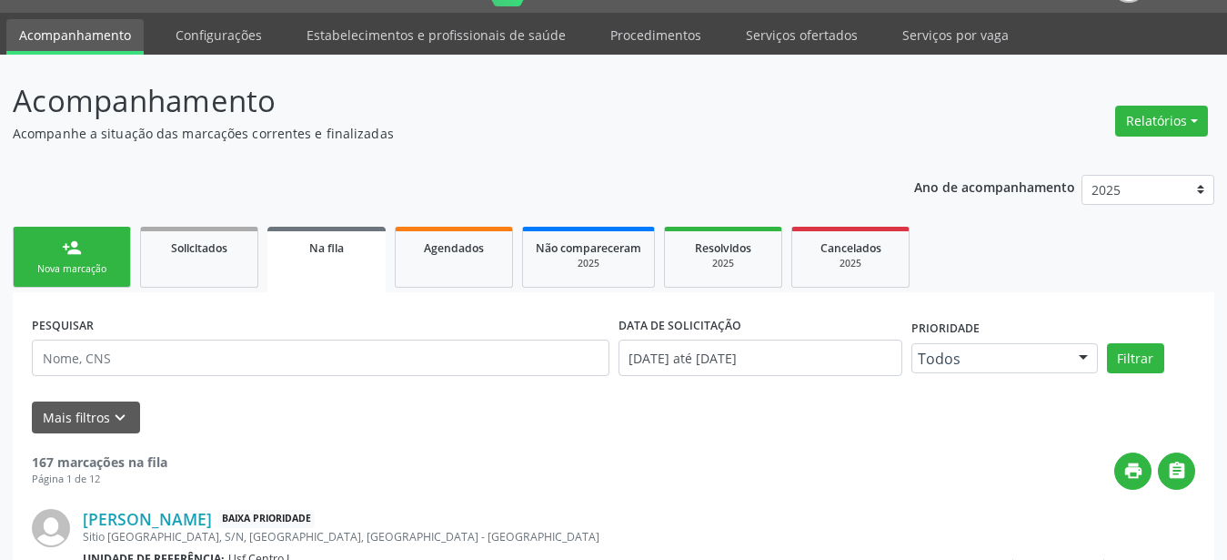
scroll to position [0, 0]
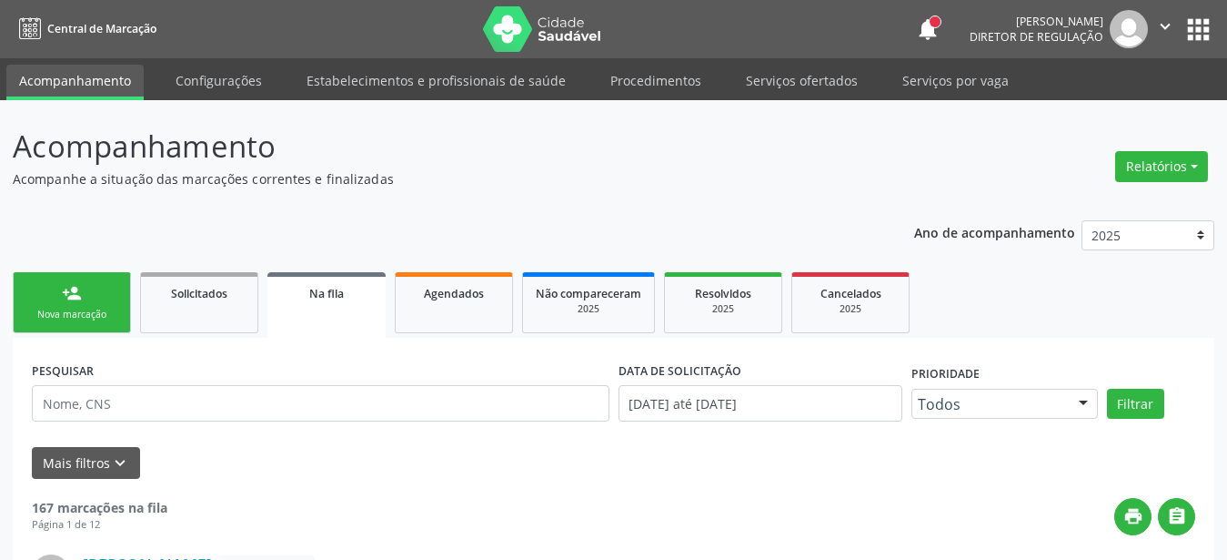
click at [1192, 25] on button "apps" at bounding box center [1199, 30] width 32 height 32
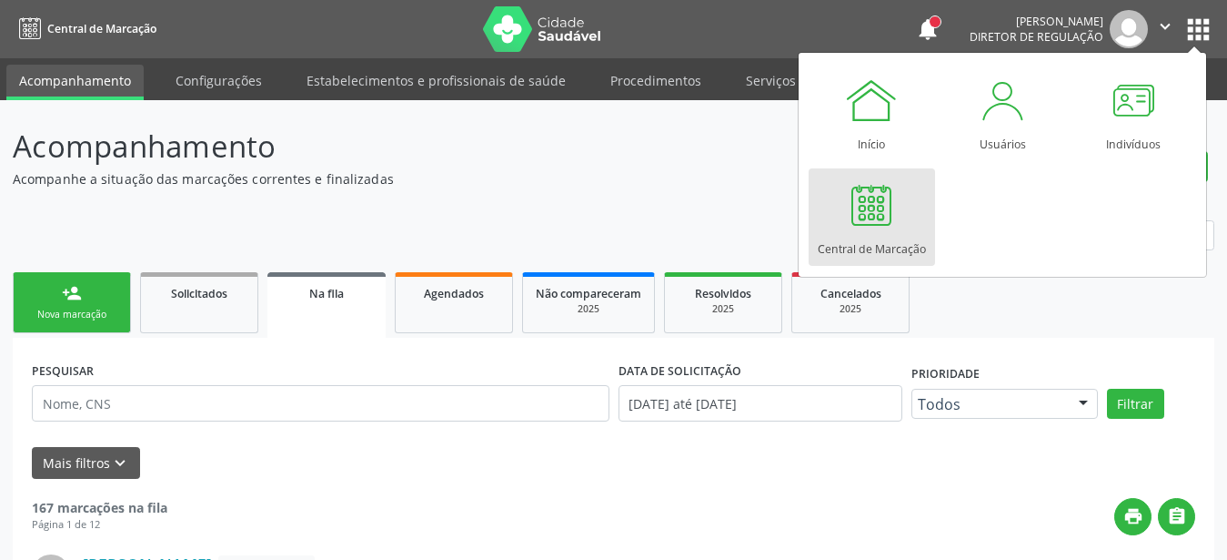
click at [859, 245] on div "Central de Marcação" at bounding box center [872, 244] width 108 height 25
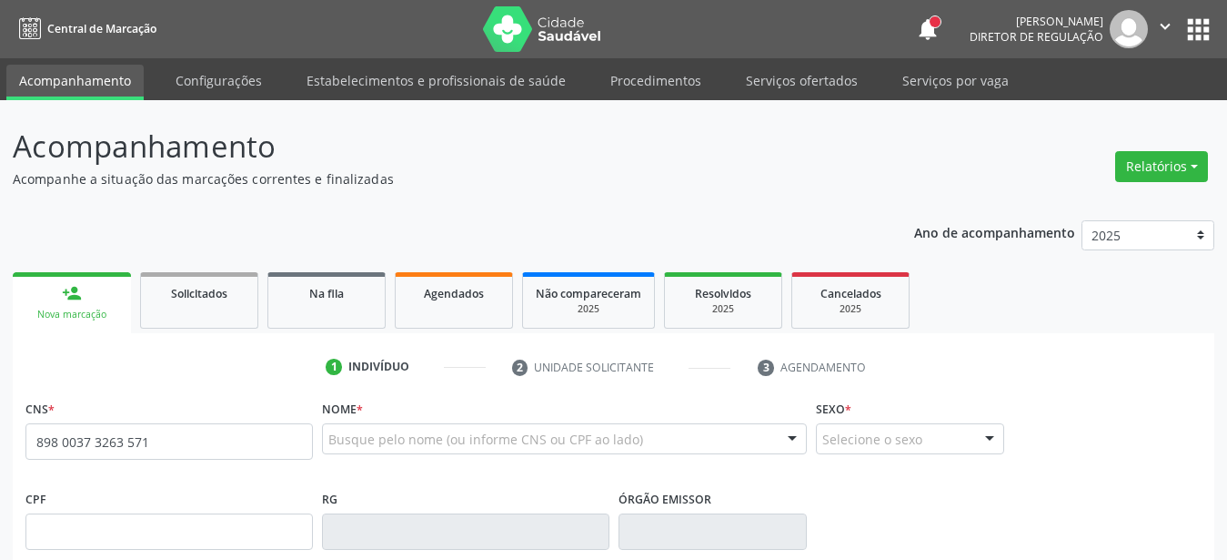
type input "898 0037 3263 5718"
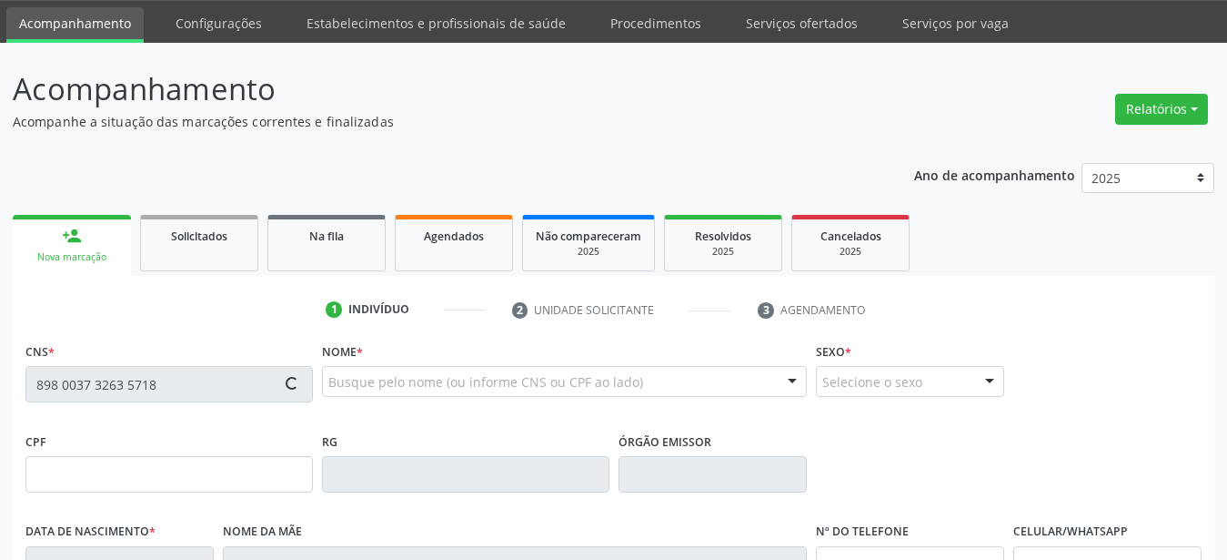
scroll to position [93, 0]
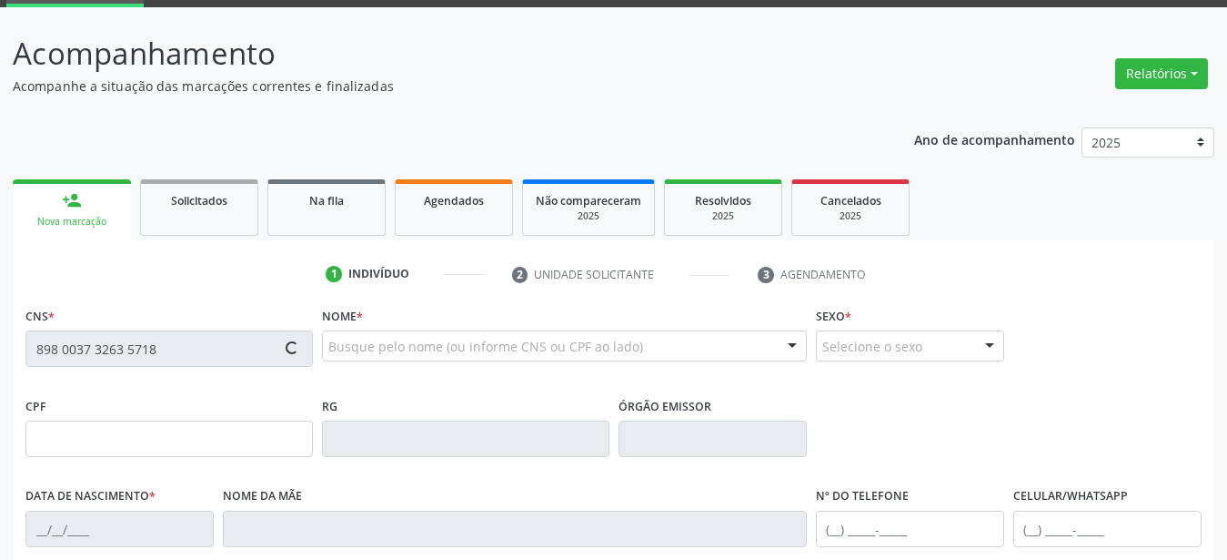
type input "014.144.634-05"
type input "[DATE]"
type input "[PERSON_NAME]"
type input "[PHONE_NUMBER]"
type input "1107"
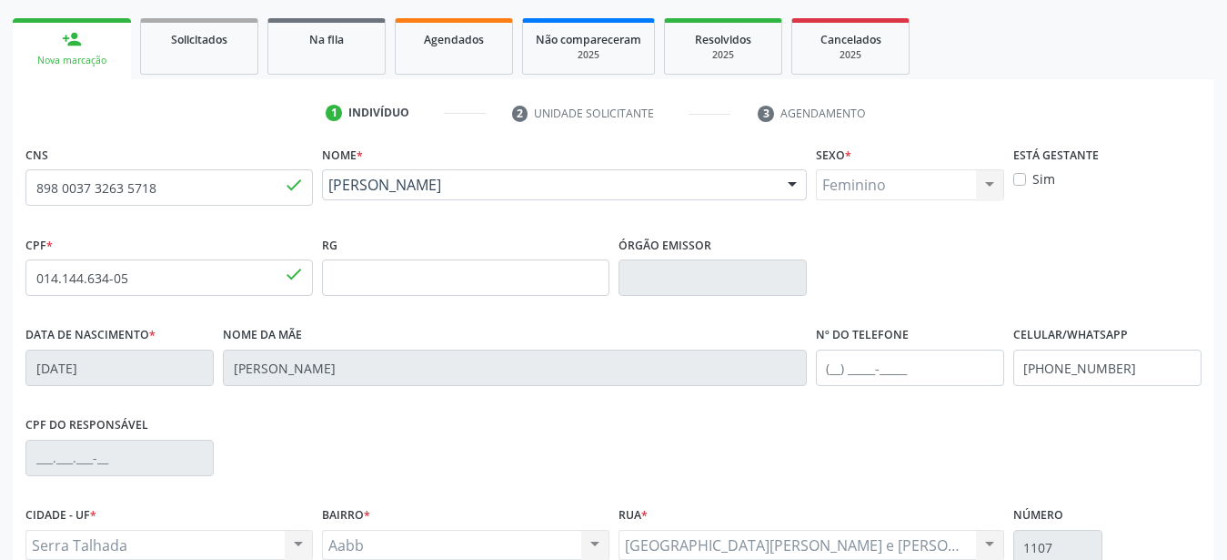
scroll to position [278, 0]
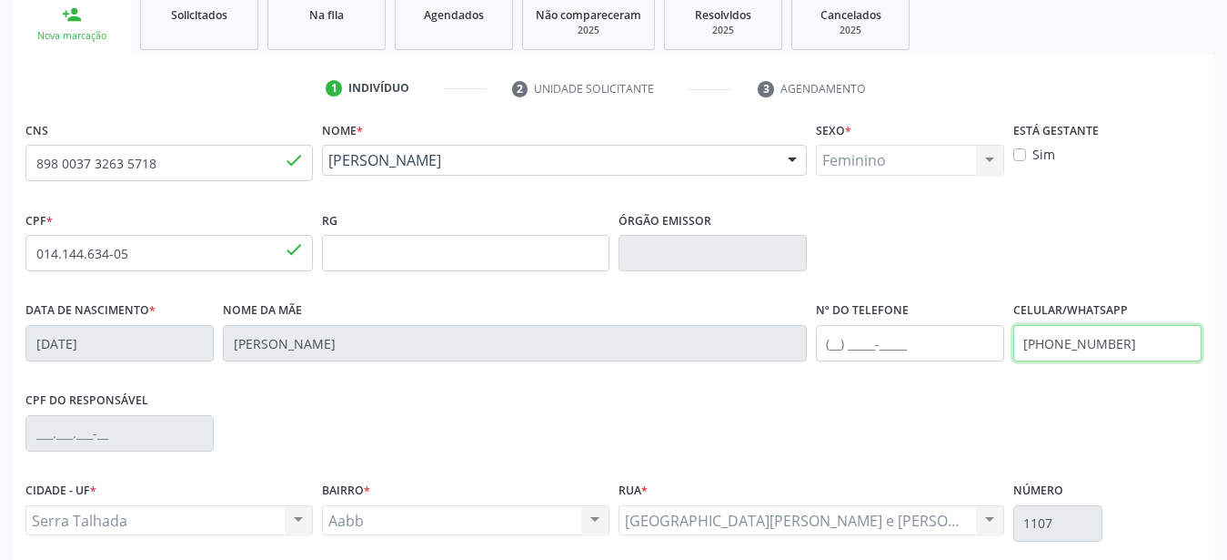
drag, startPoint x: 1154, startPoint y: 332, endPoint x: 1144, endPoint y: 330, distance: 10.2
click at [1147, 332] on input "[PHONE_NUMBER]" at bounding box center [1108, 343] width 188 height 36
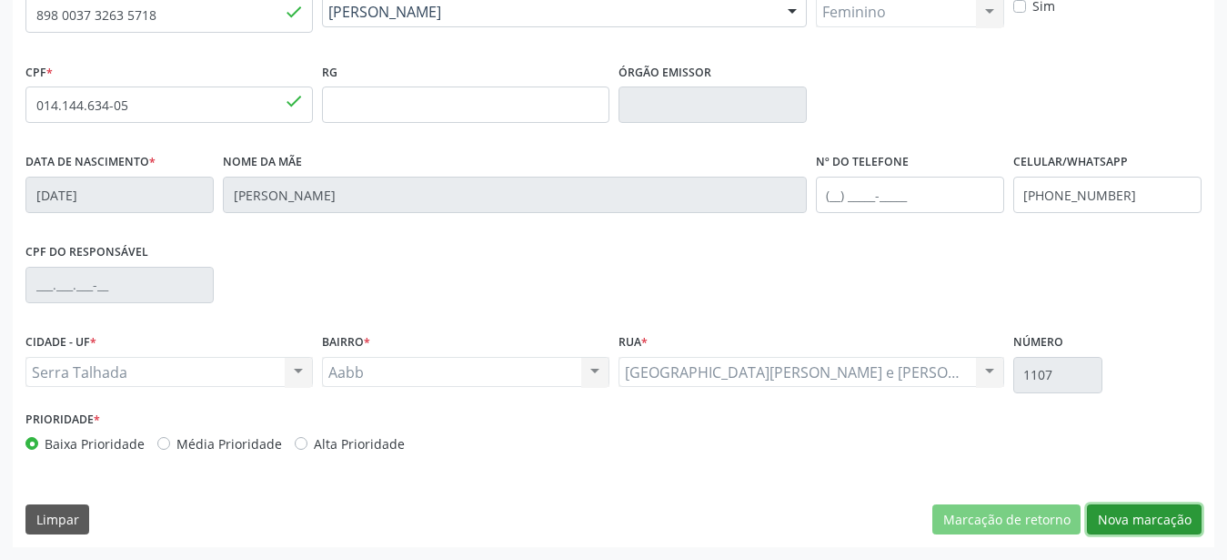
drag, startPoint x: 1131, startPoint y: 515, endPoint x: 732, endPoint y: 402, distance: 414.2
click at [1129, 517] on button "Nova marcação" at bounding box center [1144, 519] width 115 height 31
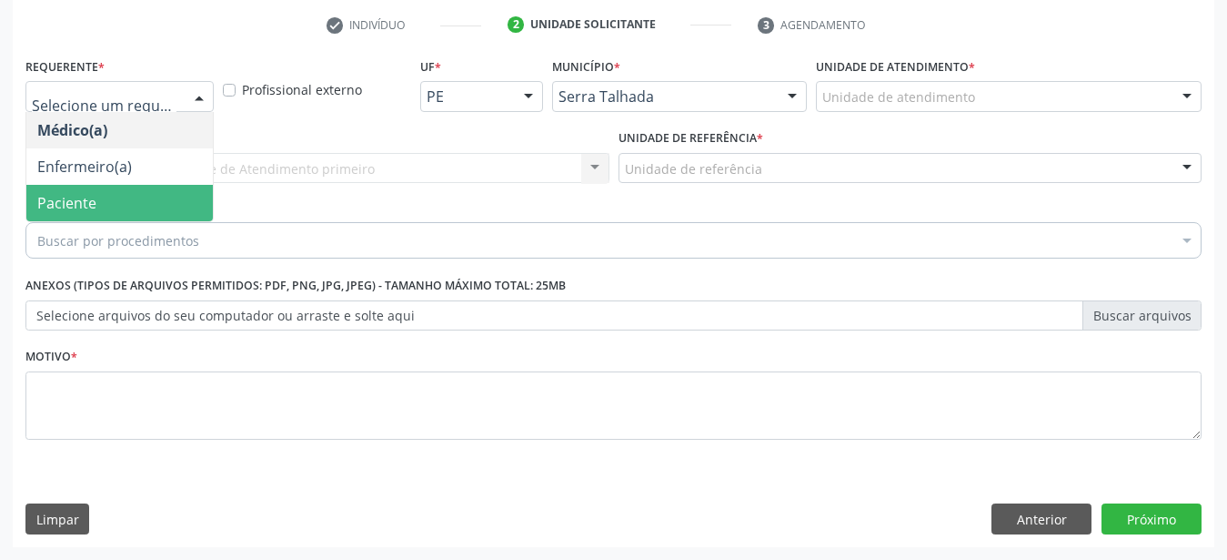
click at [88, 193] on span "Paciente" at bounding box center [66, 203] width 59 height 20
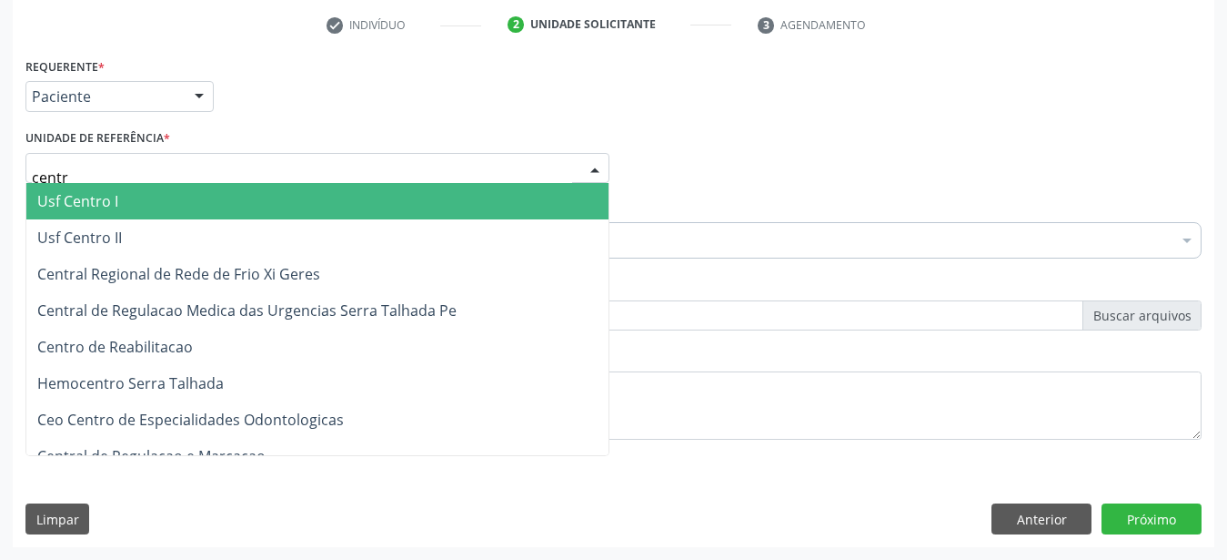
type input "centro"
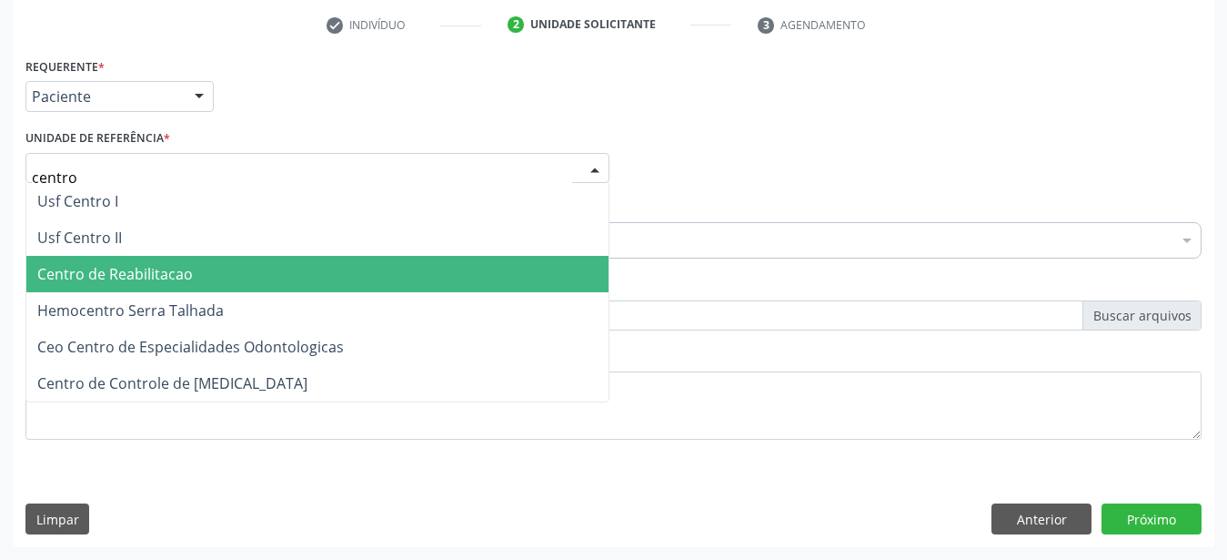
click at [165, 270] on span "Centro de Reabilitacao" at bounding box center [317, 274] width 582 height 36
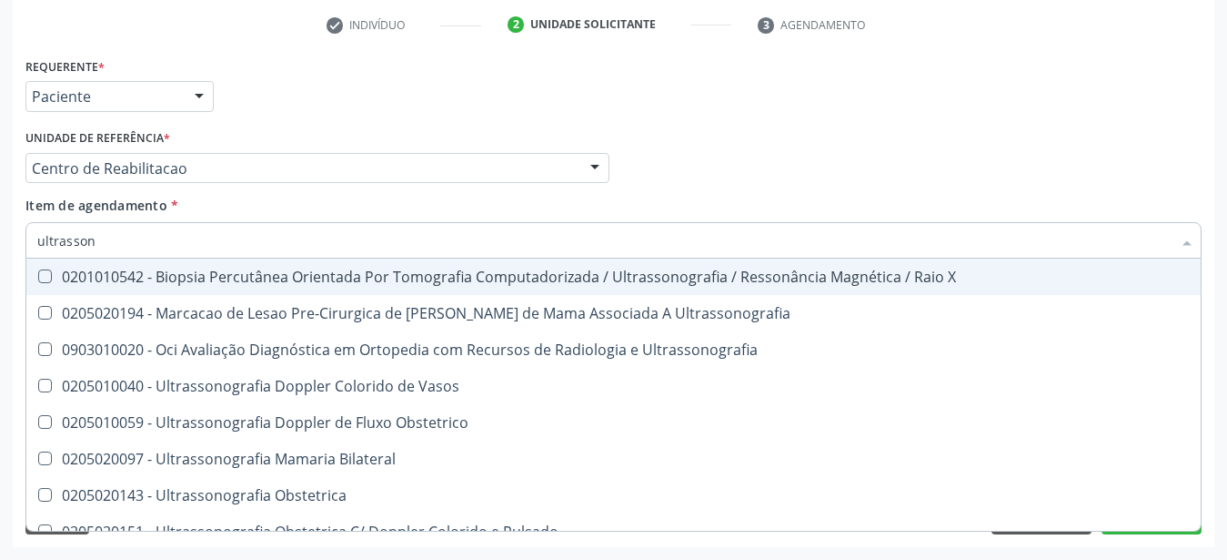
type input "ultrassono"
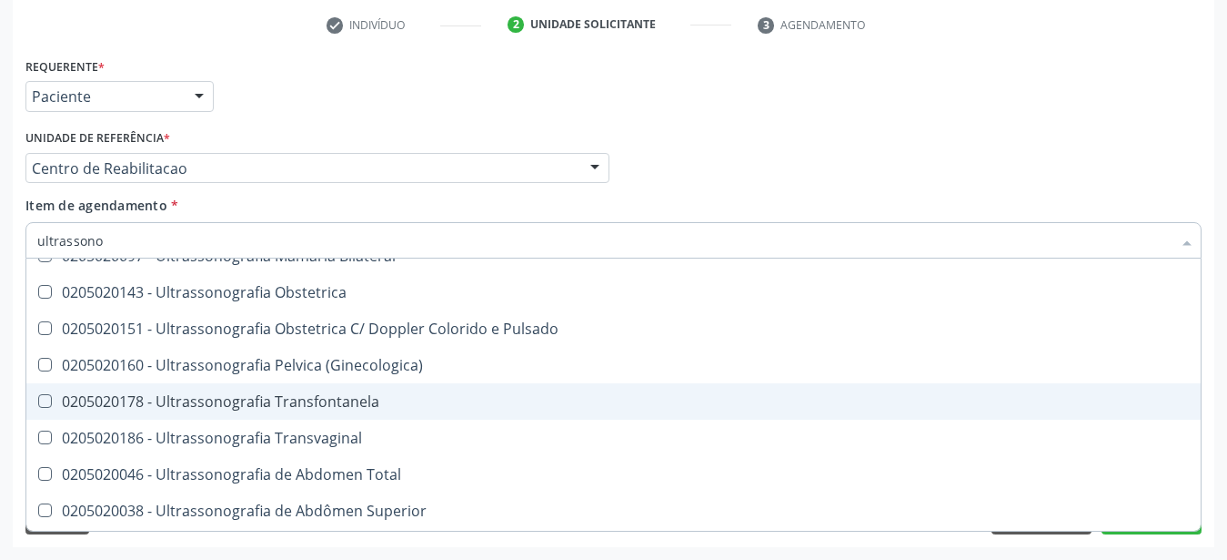
scroll to position [240, 0]
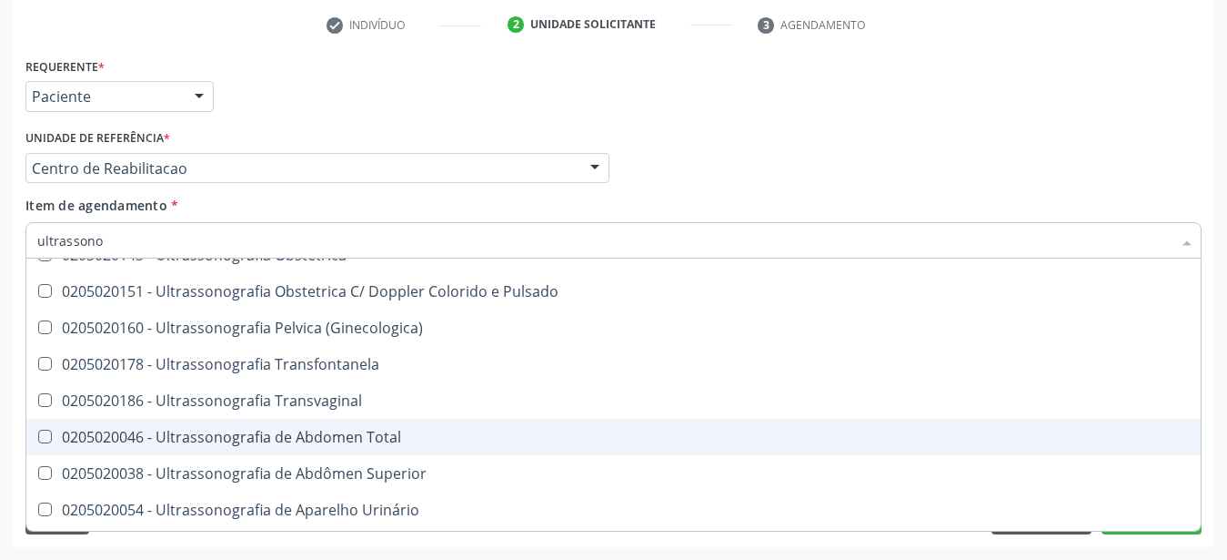
click at [359, 429] on div "0205020046 - Ultrassonografia de Abdomen Total" at bounding box center [613, 436] width 1153 height 15
checkbox Total "true"
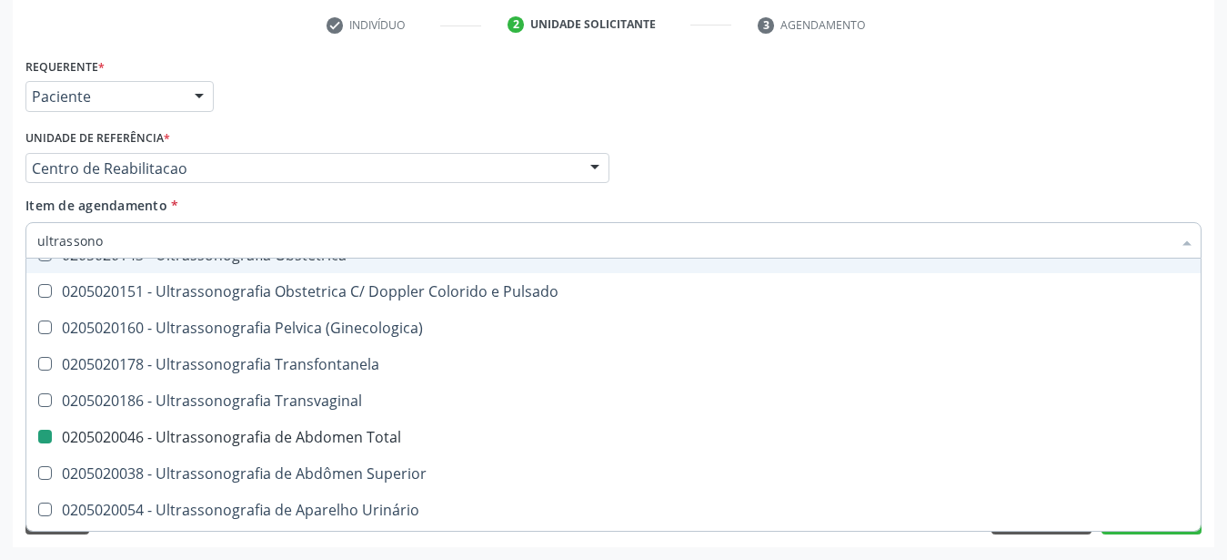
click at [816, 93] on div "Requerente * Paciente Médico(a) Enfermeiro(a) Paciente Nenhum resultado encontr…" at bounding box center [614, 88] width 1186 height 71
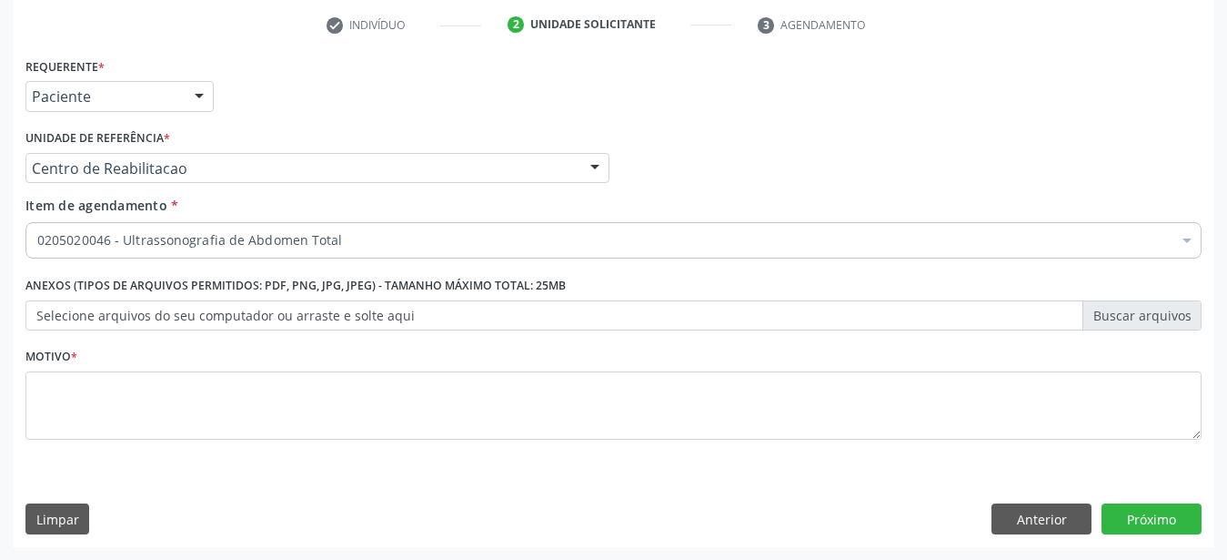
scroll to position [0, 0]
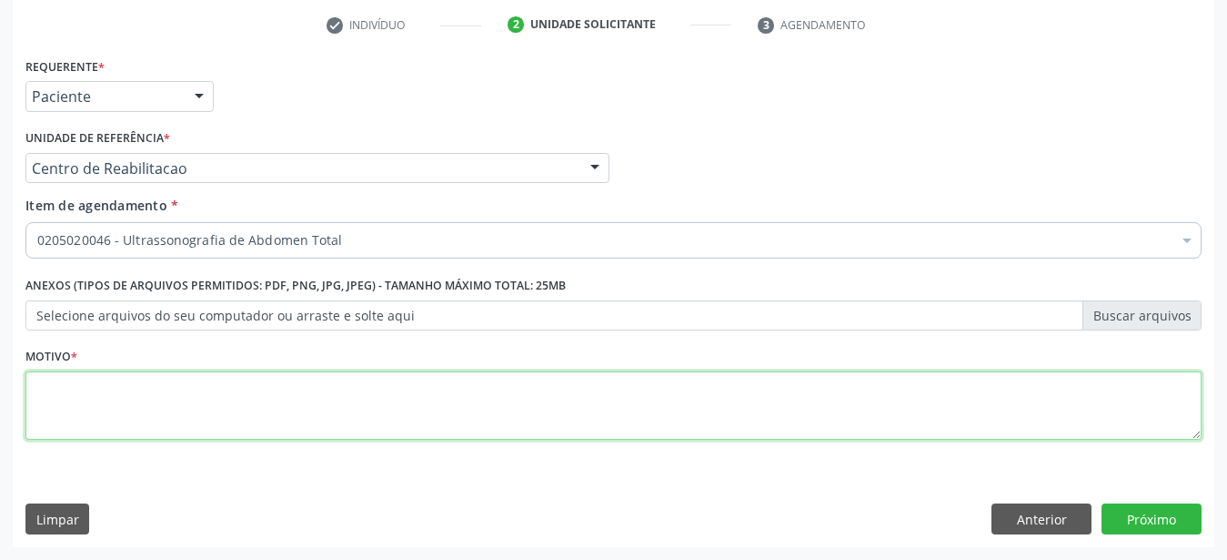
click at [173, 412] on textarea at bounding box center [613, 405] width 1176 height 69
type textarea "..."
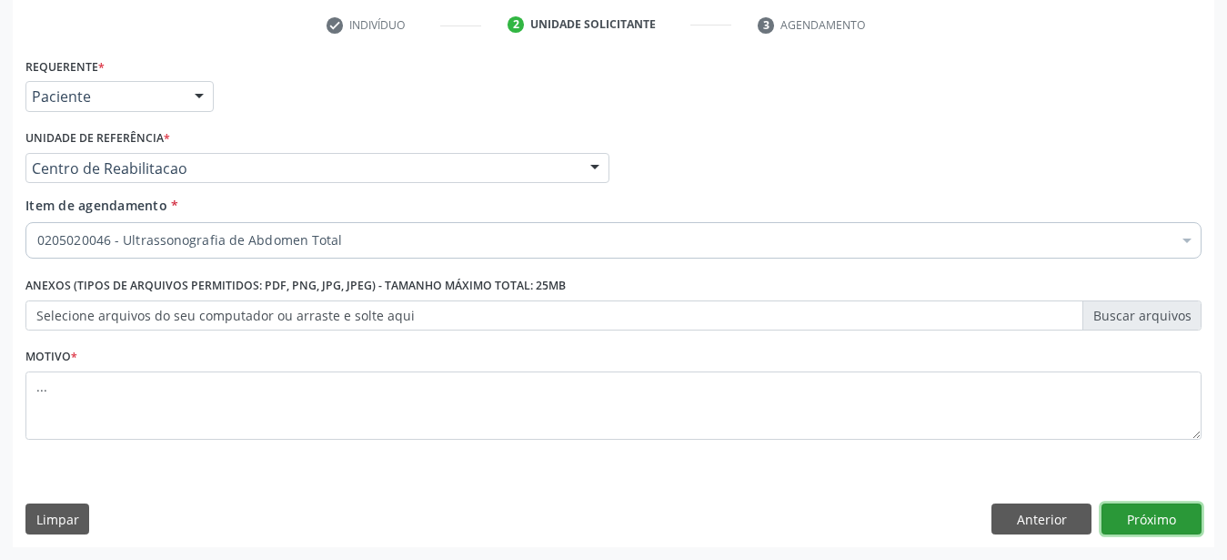
click at [1178, 512] on button "Próximo" at bounding box center [1152, 518] width 100 height 31
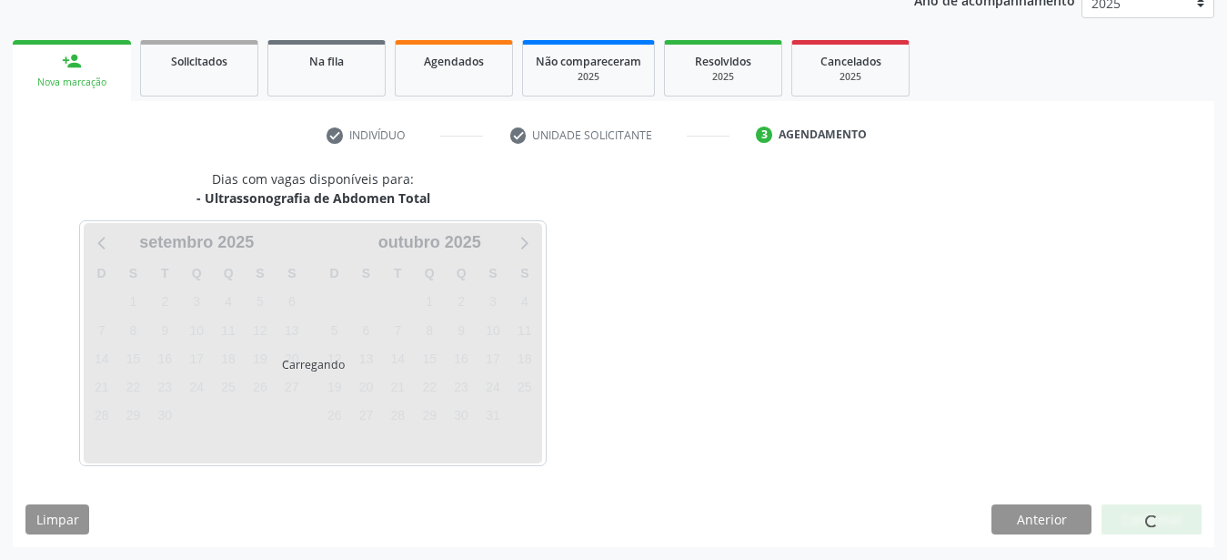
scroll to position [232, 0]
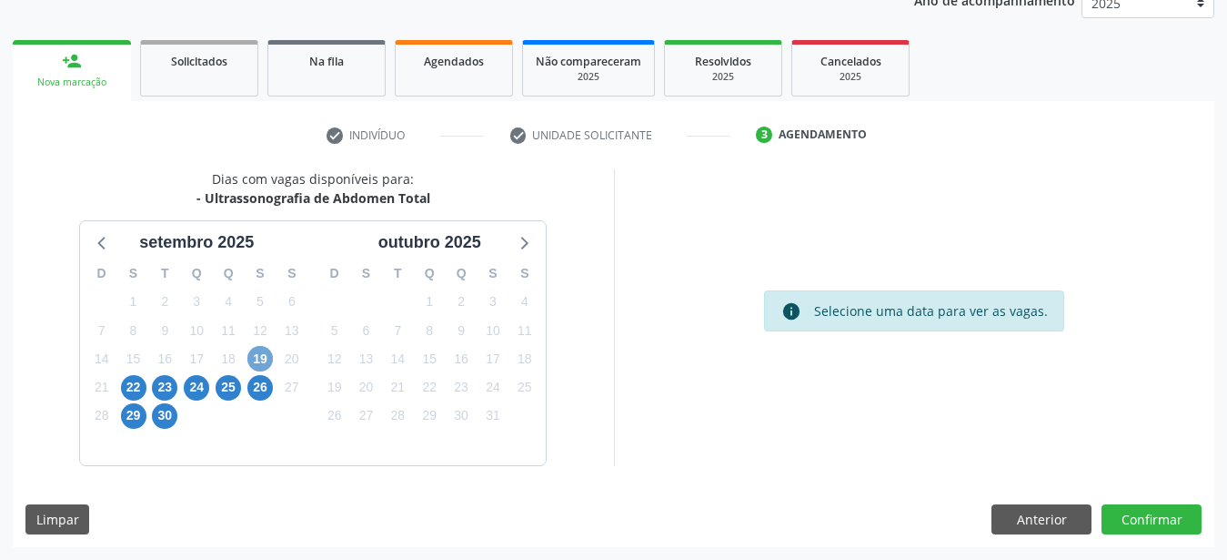
click at [261, 362] on span "19" at bounding box center [259, 358] width 25 height 25
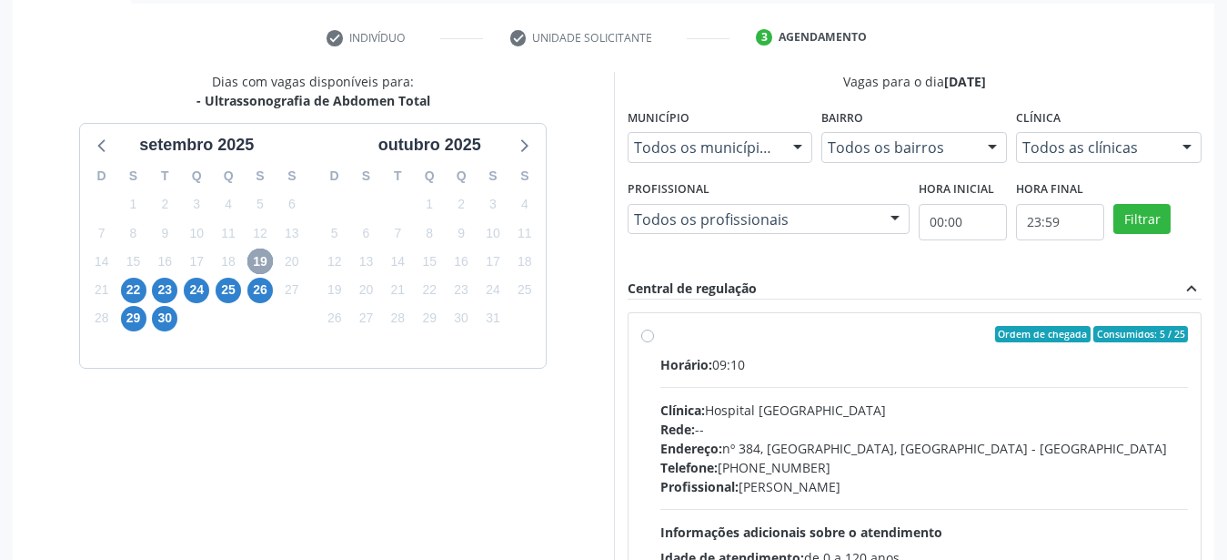
scroll to position [418, 0]
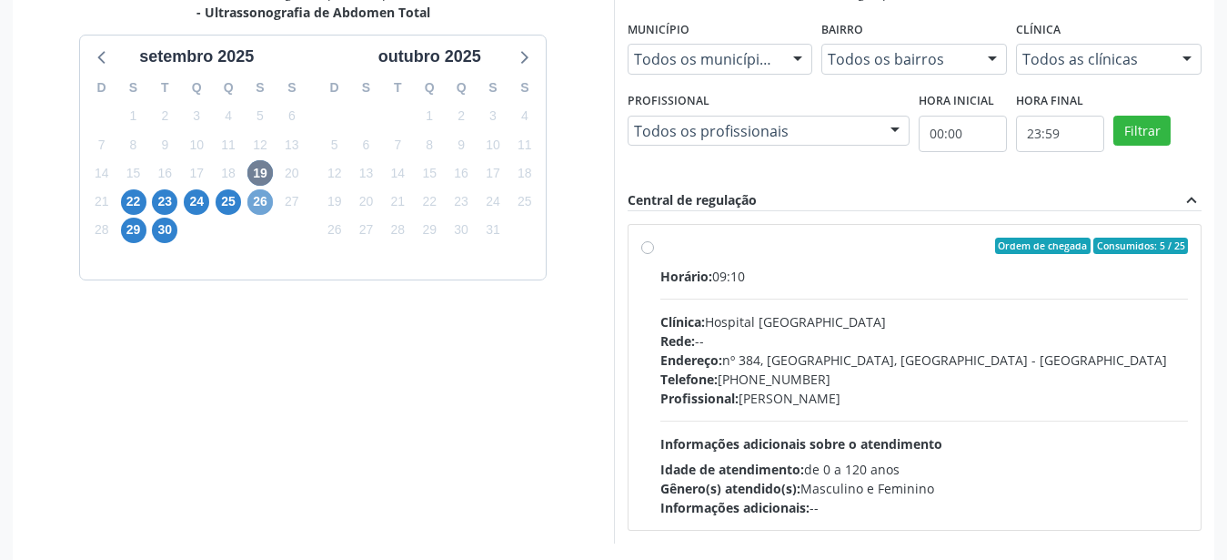
click at [256, 197] on span "26" at bounding box center [259, 201] width 25 height 25
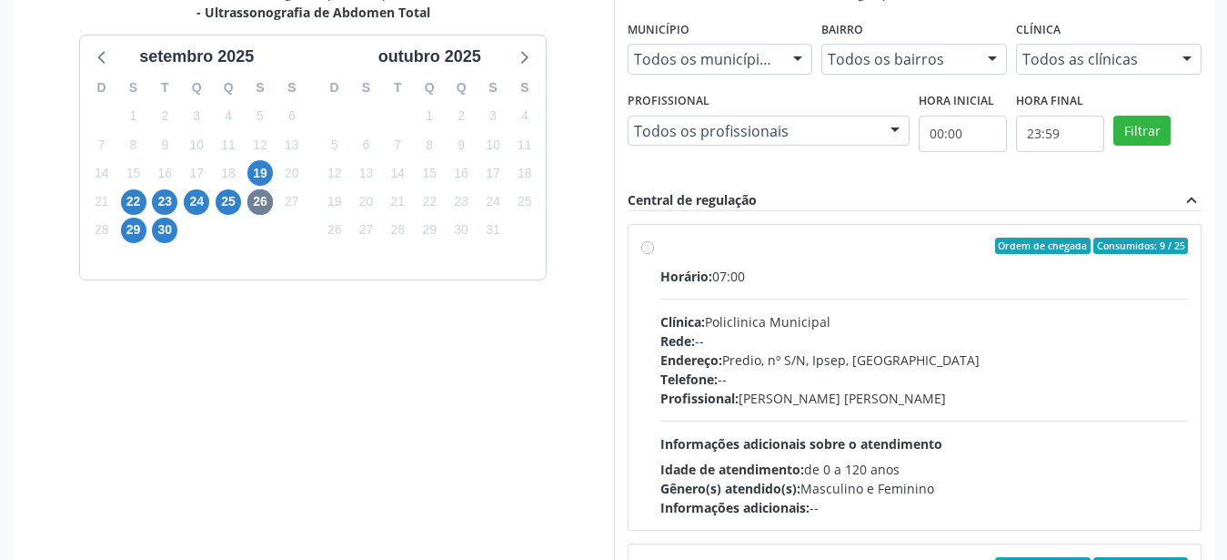
click at [661, 247] on label "Ordem de chegada Consumidos: 9 / 25 Horário: 07:00 Clínica: Policlinica Municip…" at bounding box center [925, 376] width 529 height 279
click at [645, 247] on input "Ordem de chegada Consumidos: 9 / 25 Horário: 07:00 Clínica: Policlinica Municip…" at bounding box center [647, 245] width 13 height 16
radio input "true"
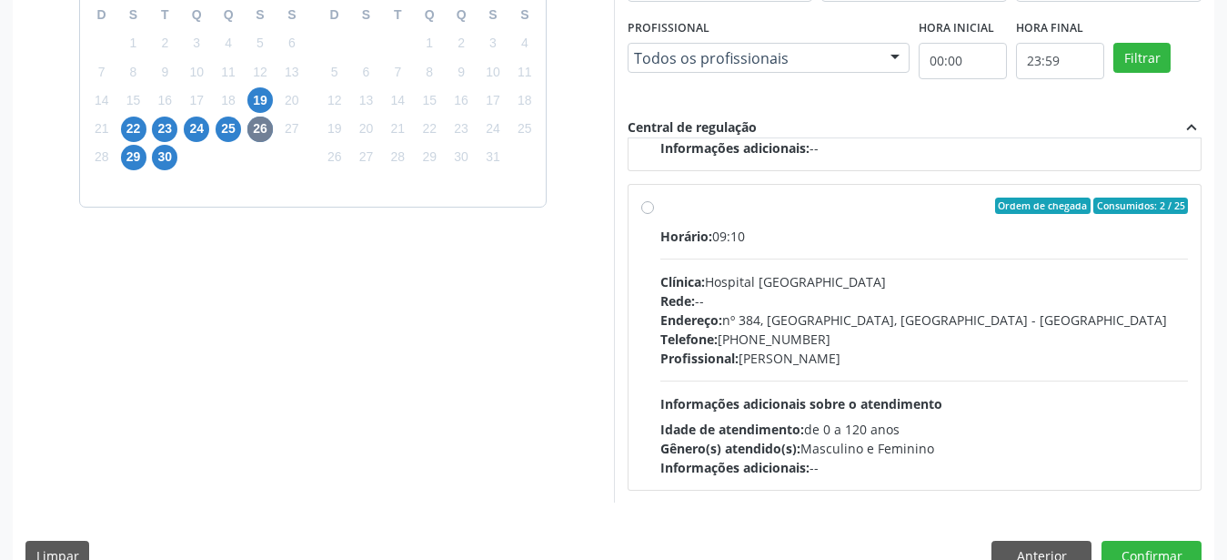
scroll to position [527, 0]
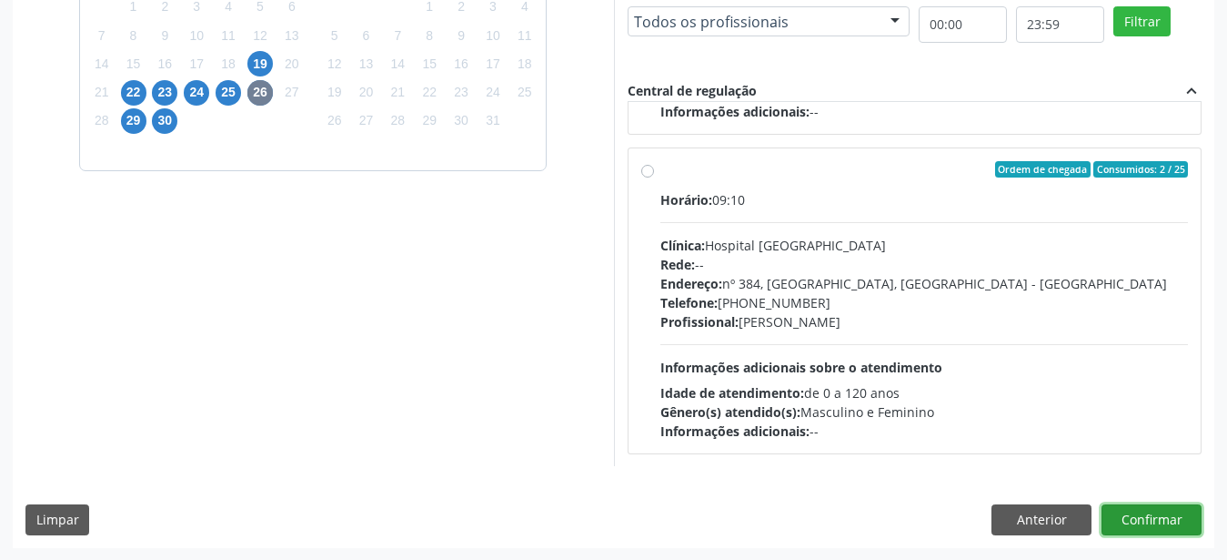
click at [1184, 524] on button "Confirmar" at bounding box center [1152, 519] width 100 height 31
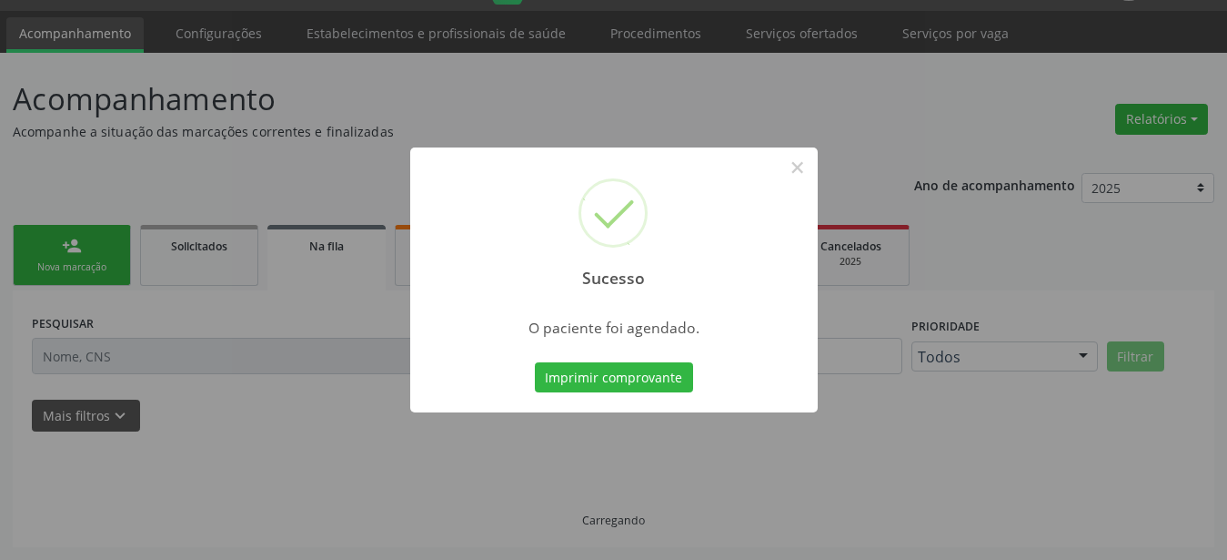
scroll to position [46, 0]
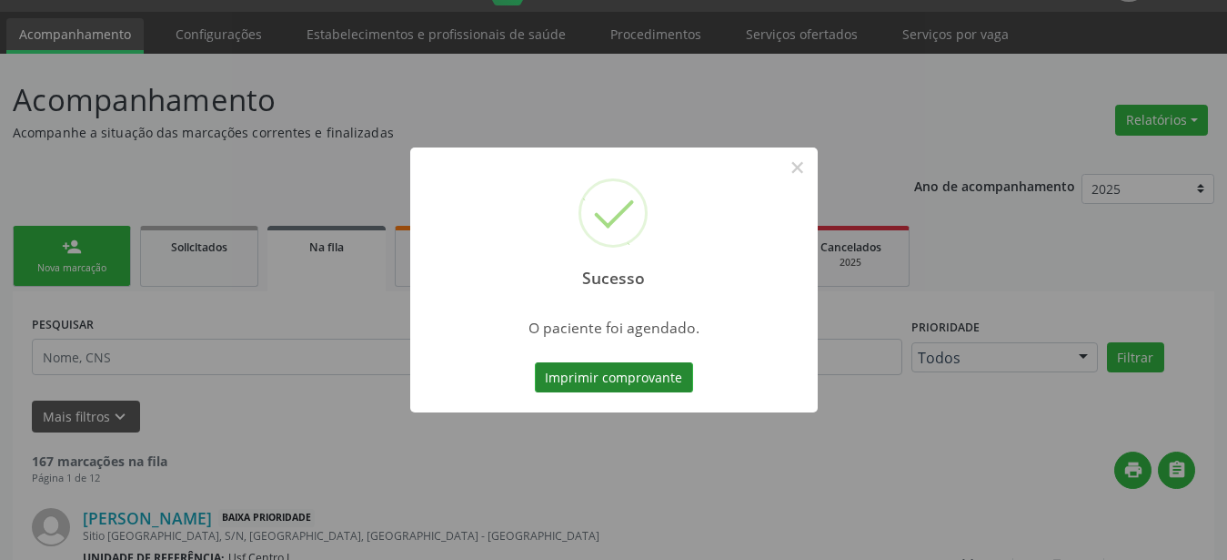
click at [646, 373] on button "Imprimir comprovante" at bounding box center [614, 377] width 158 height 31
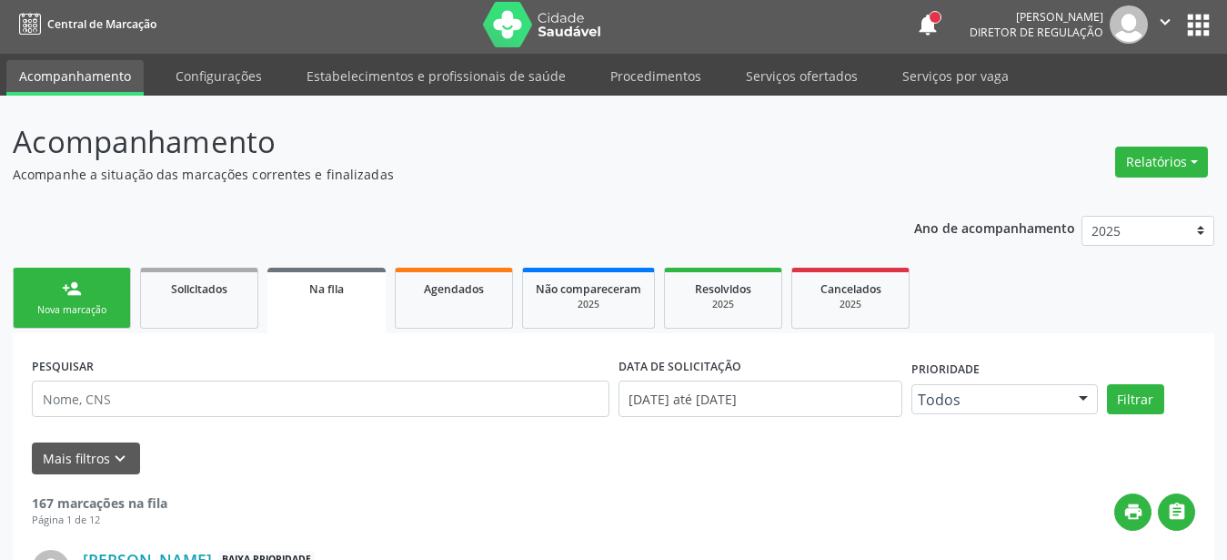
scroll to position [0, 0]
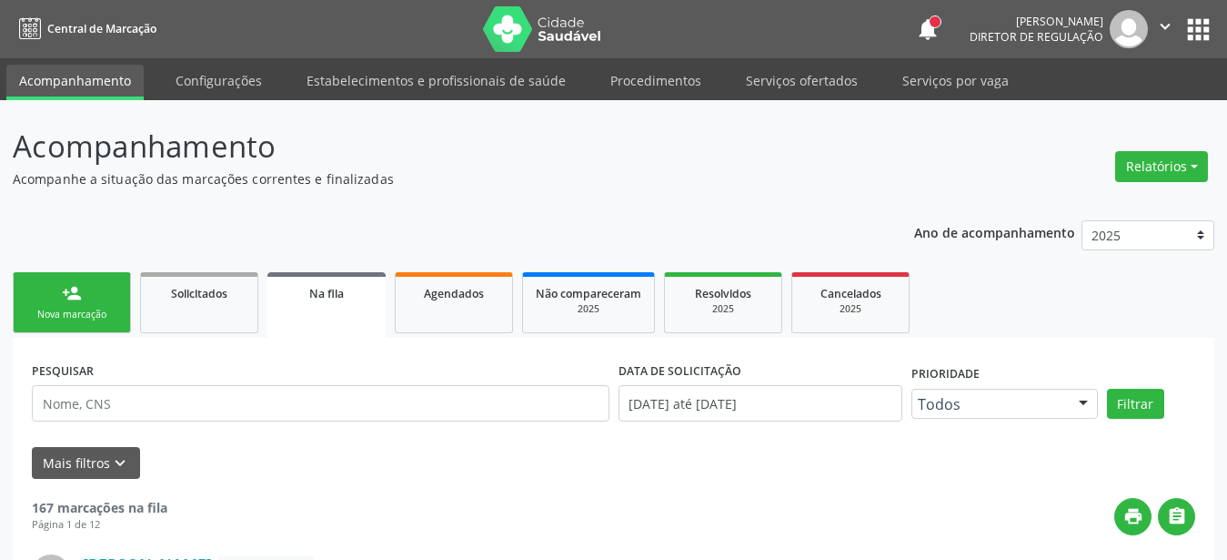
click at [1198, 30] on button "apps" at bounding box center [1199, 30] width 32 height 32
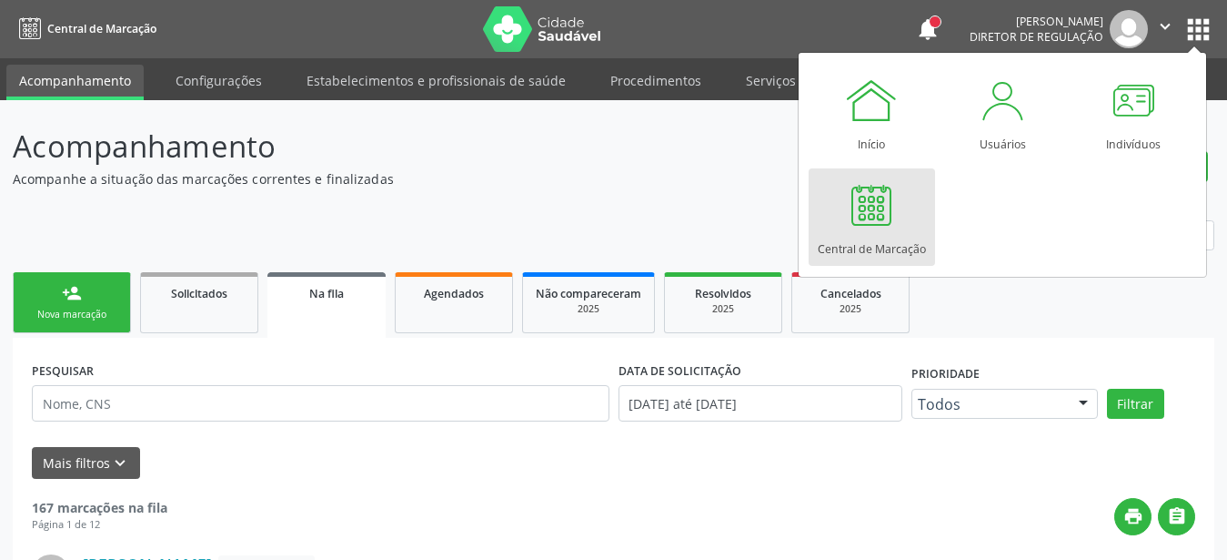
click at [871, 193] on div at bounding box center [871, 204] width 55 height 55
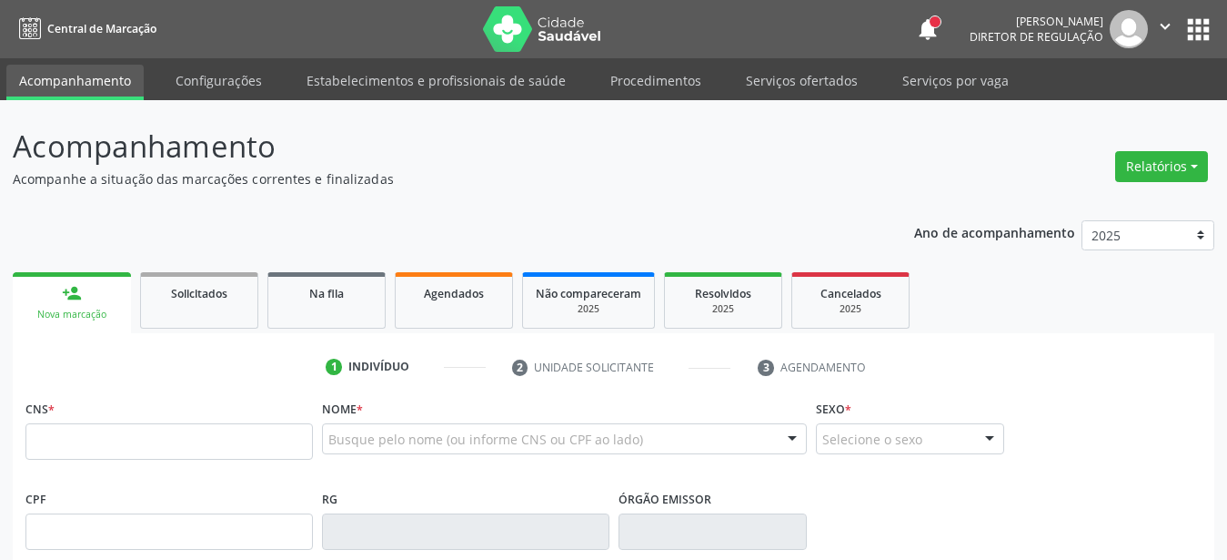
type input "706 7005 6542 4413"
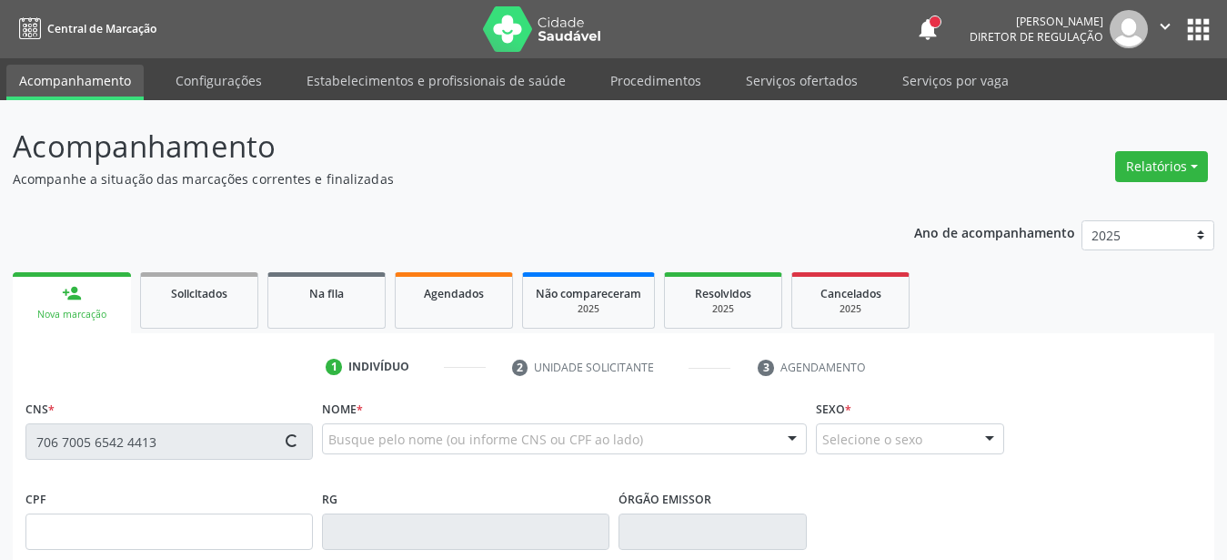
type input "973.074.408-49"
type input "12/04/1955"
type input "Gaudencia Bezerra da Silva"
type input "(87) 99619-6533"
type input "757"
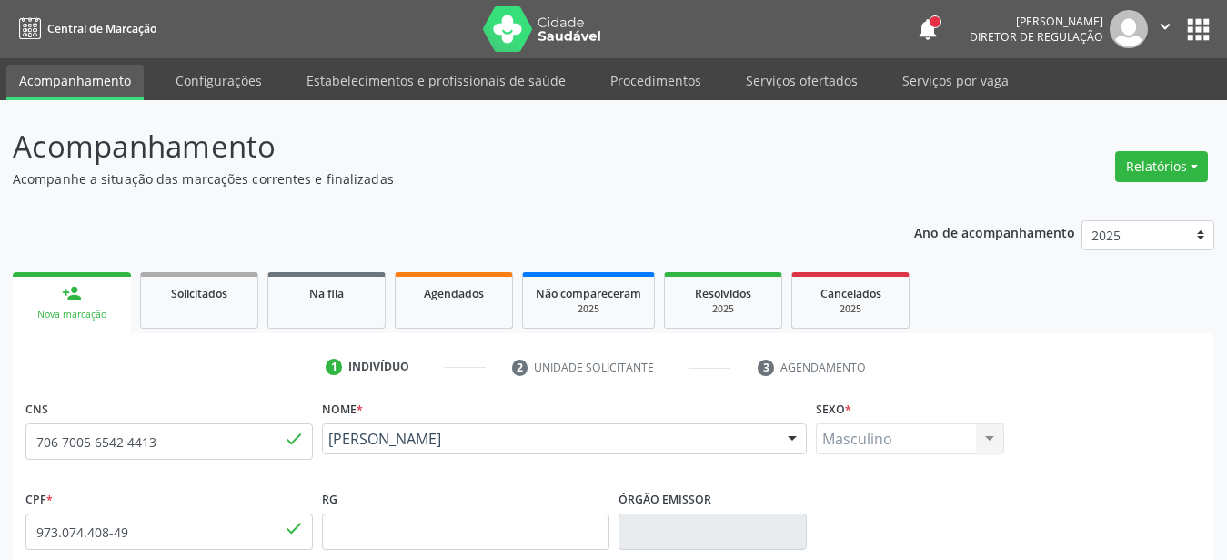
click at [510, 396] on div "Nome * Jose Gonzaga da Silva Jose Gonzaga da Silva CNS: 706 7005 6542 4413 CPF:…" at bounding box center [564, 430] width 485 height 71
drag, startPoint x: 1197, startPoint y: 36, endPoint x: 1186, endPoint y: 46, distance: 14.8
click at [1197, 35] on button "apps" at bounding box center [1199, 30] width 32 height 32
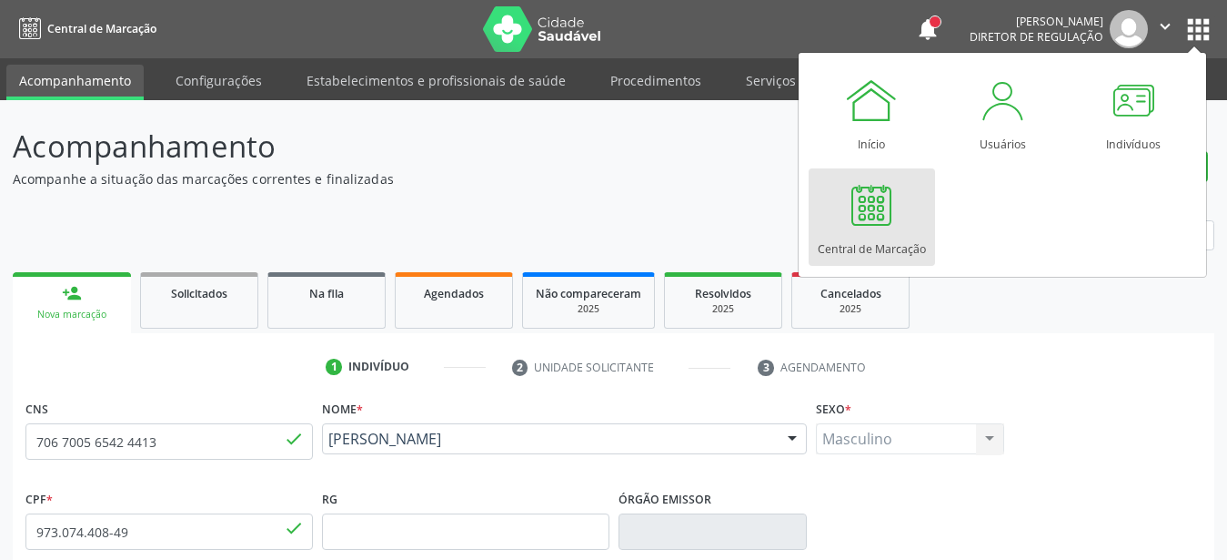
click at [915, 209] on link "Central de Marcação" at bounding box center [872, 216] width 126 height 97
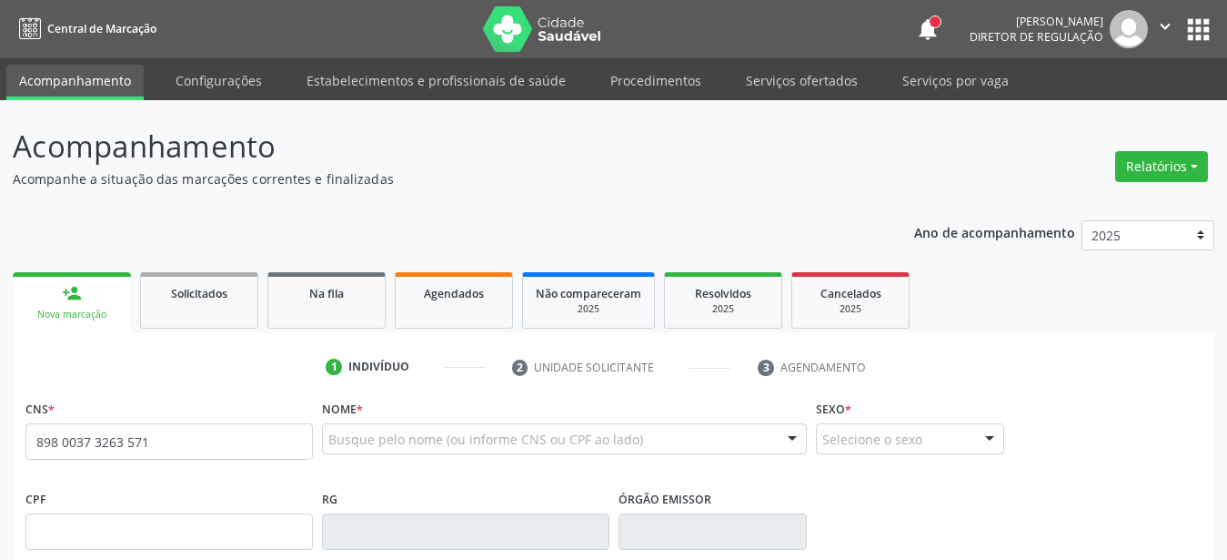
type input "898 0037 3263 5718"
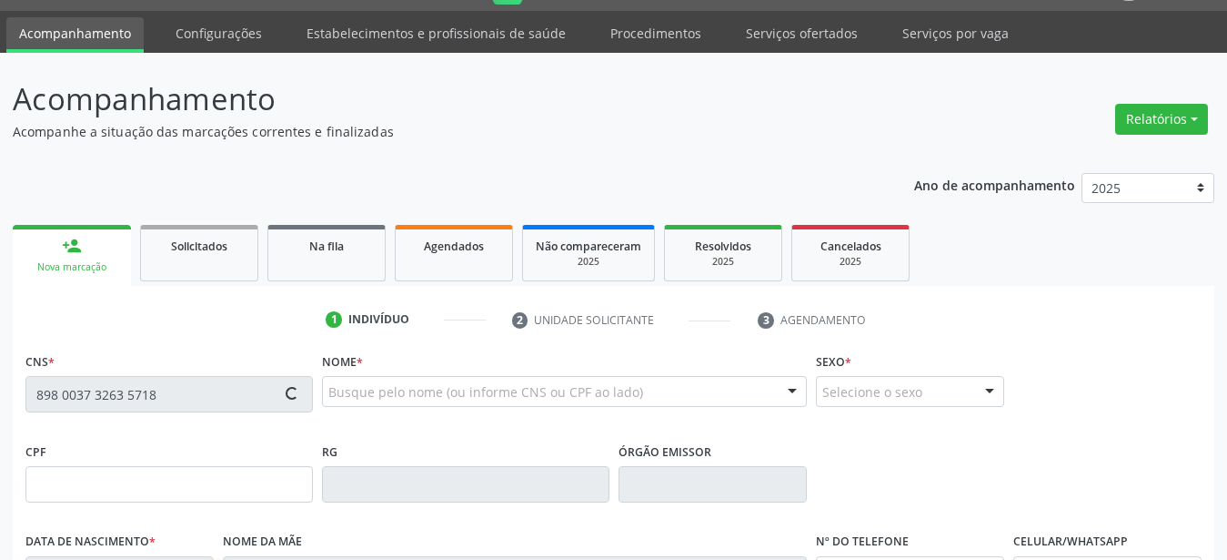
scroll to position [93, 0]
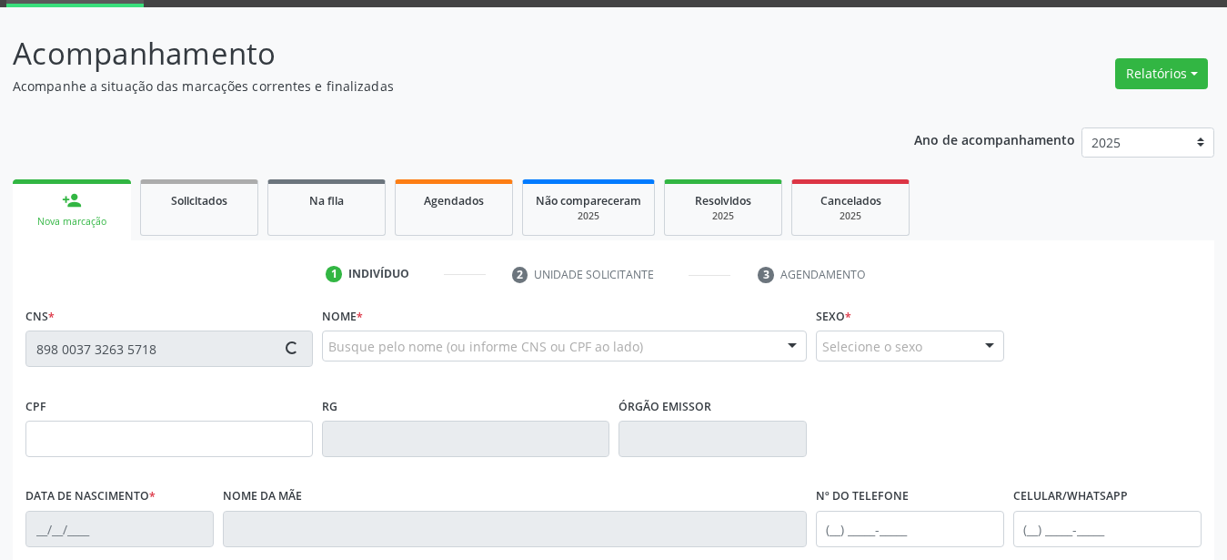
type input "014.144.634-05"
type input "1[DATE]"
type input "[PERSON_NAME]"
type input "[PHONE_NUMBER]"
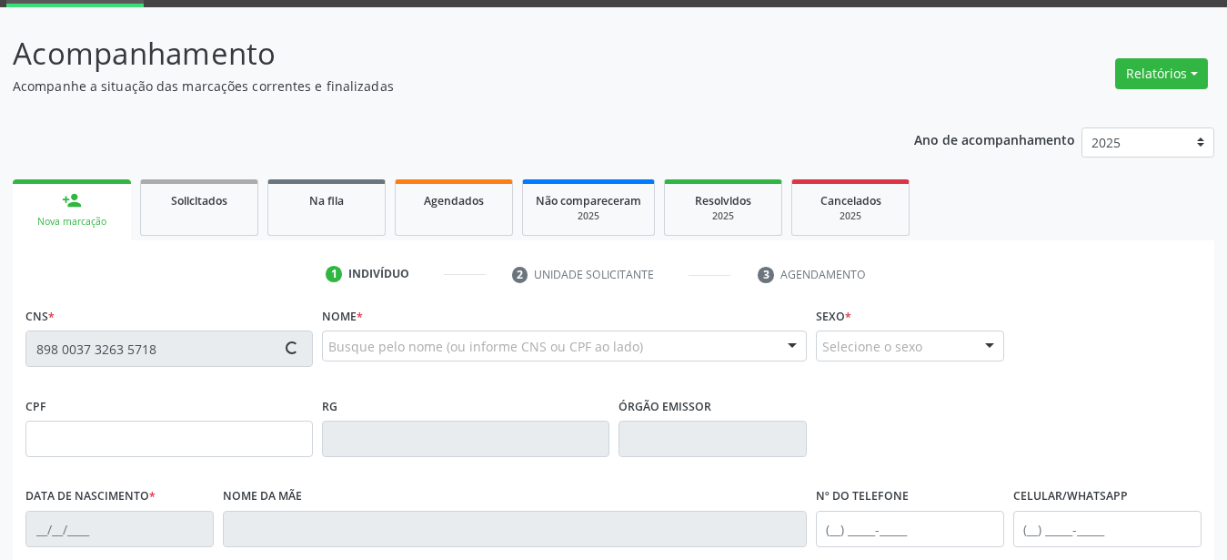
type input "1107"
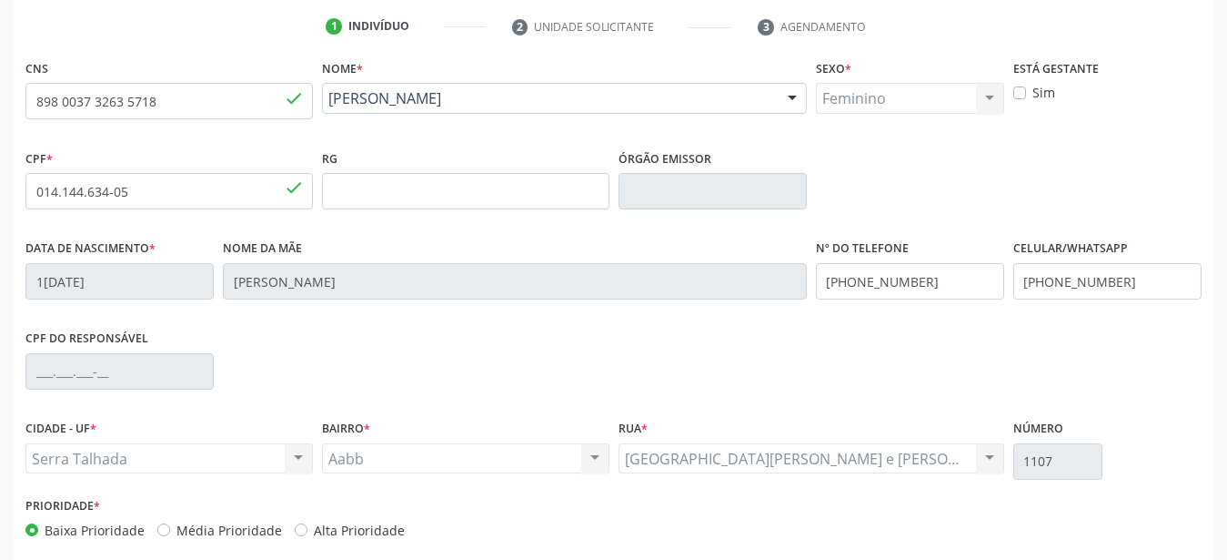
scroll to position [371, 0]
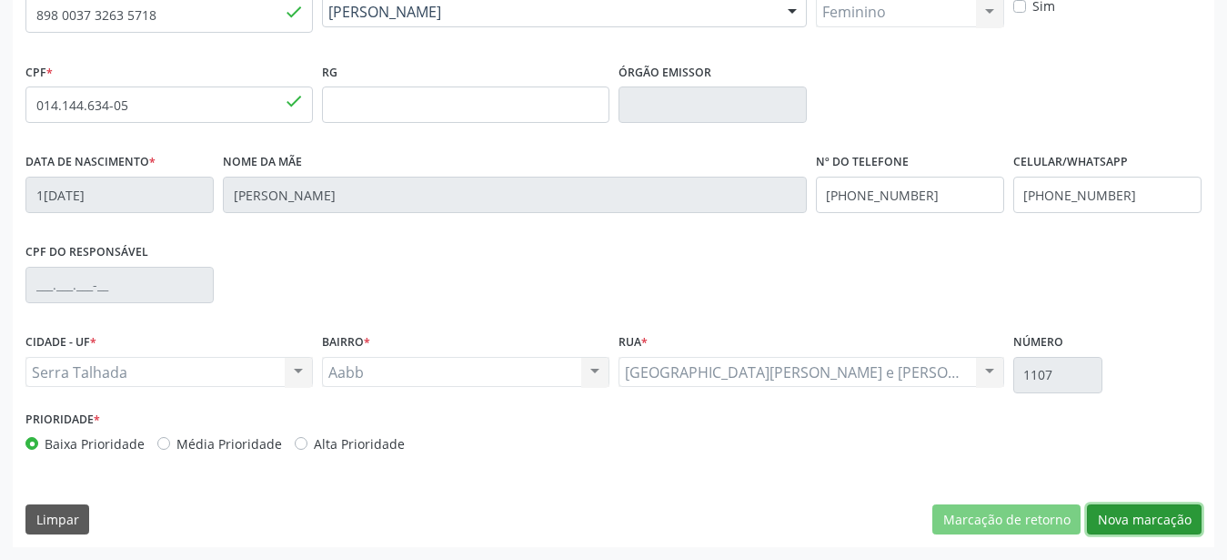
click at [1181, 519] on button "Nova marcação" at bounding box center [1144, 519] width 115 height 31
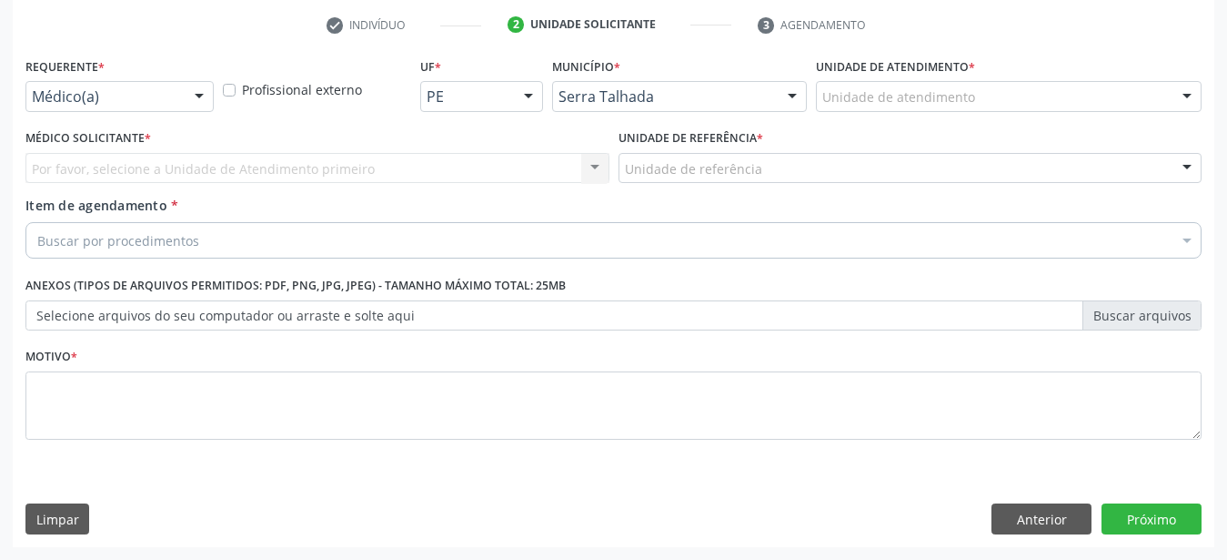
scroll to position [357, 0]
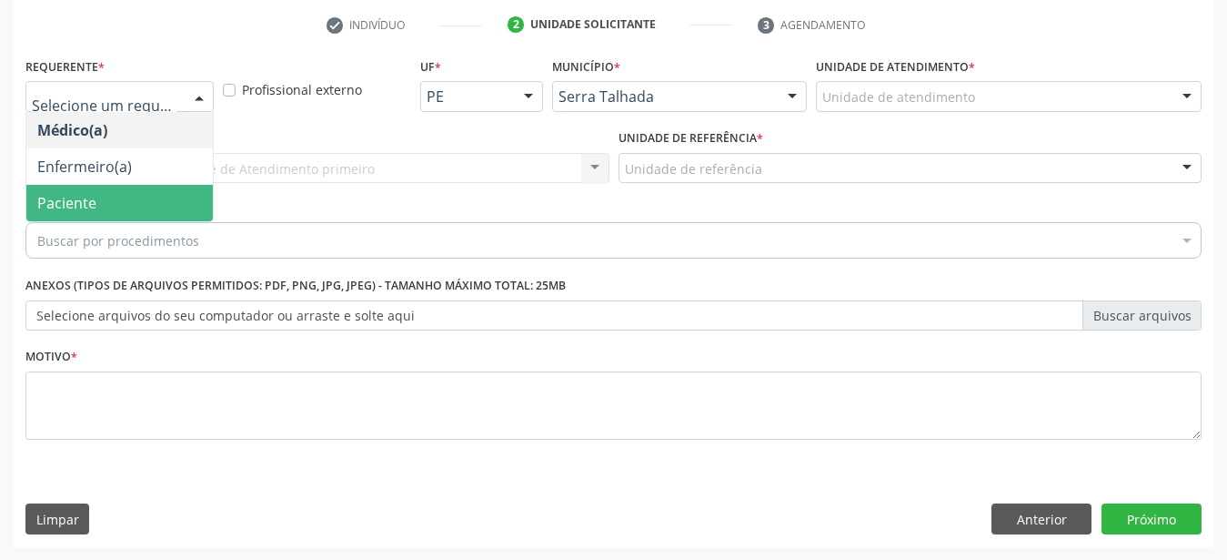
drag, startPoint x: 76, startPoint y: 180, endPoint x: 79, endPoint y: 143, distance: 37.4
click at [76, 193] on span "Paciente" at bounding box center [66, 203] width 59 height 20
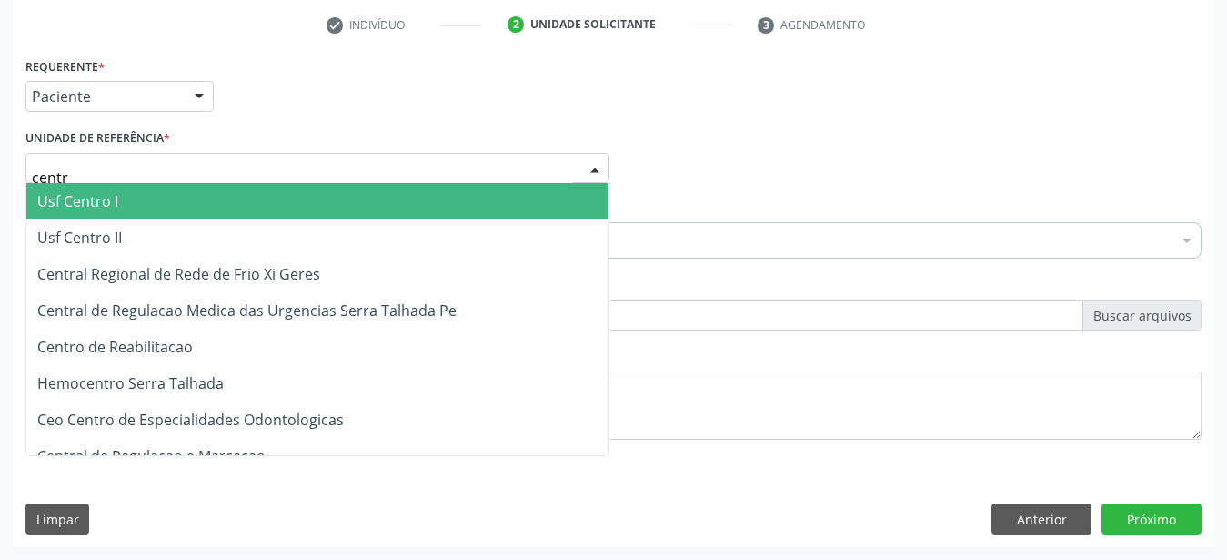
type input "centro"
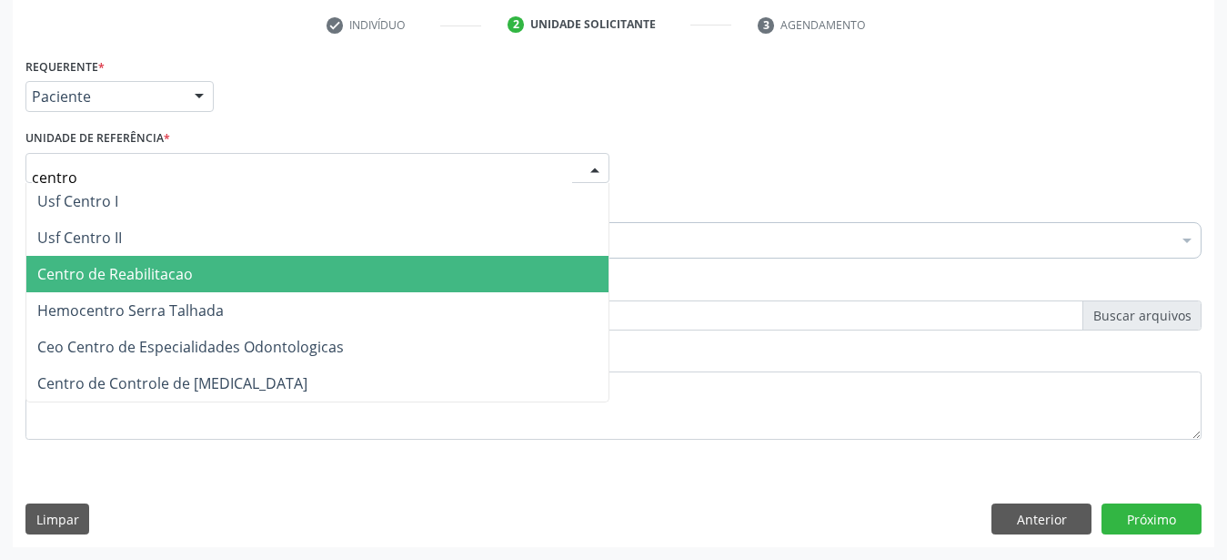
click at [76, 264] on span "Centro de Reabilitacao" at bounding box center [115, 274] width 156 height 20
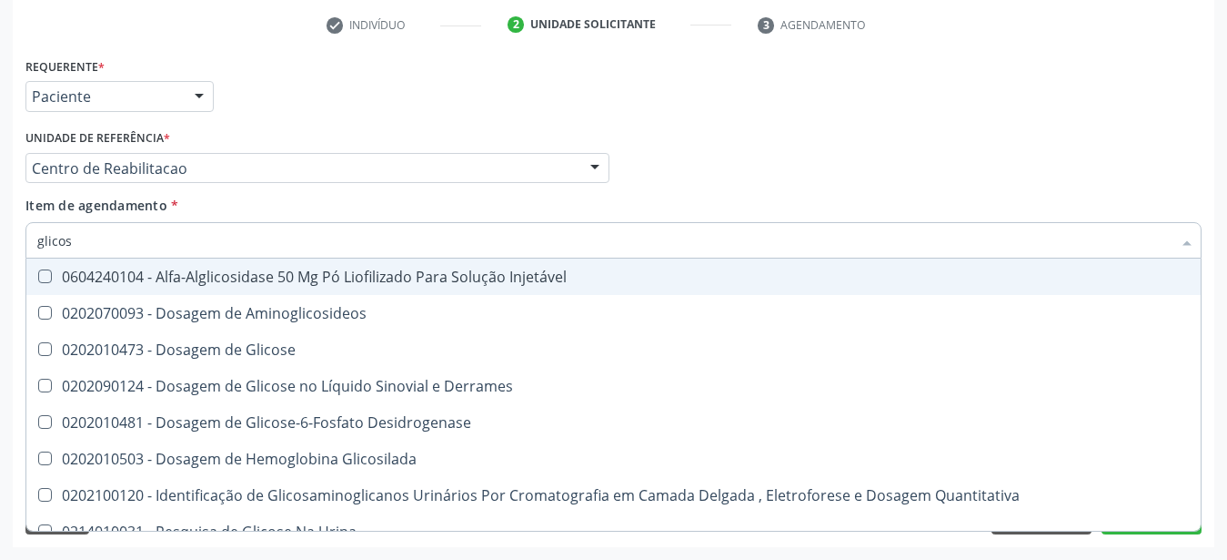
type input "glicose"
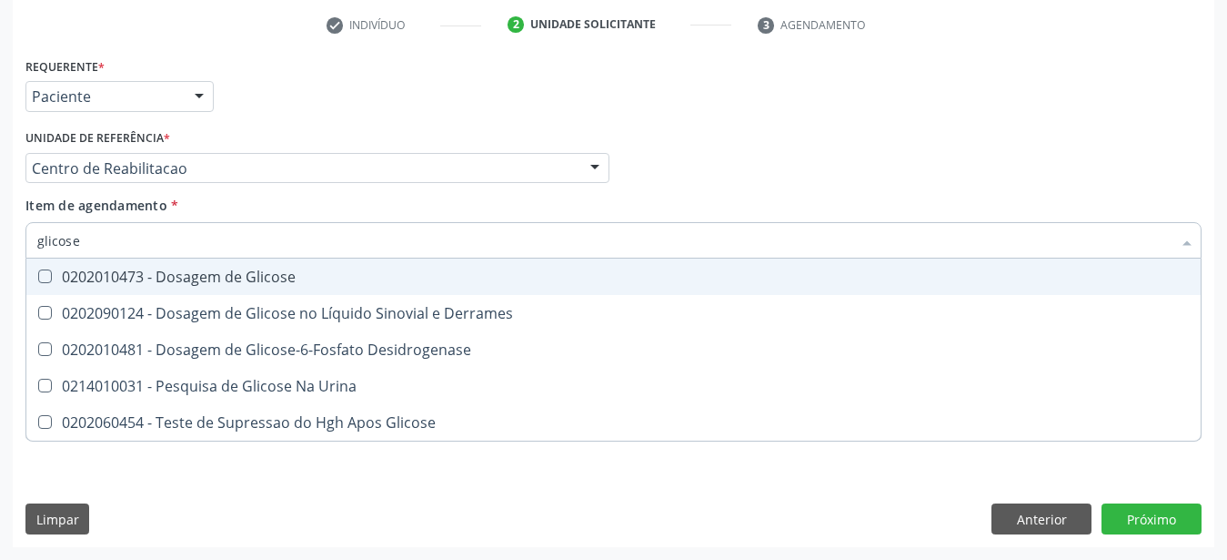
click at [136, 269] on div "0202010473 - Dosagem de Glicose" at bounding box center [613, 276] width 1153 height 15
checkbox Glicose "true"
type input "glicos"
checkbox Glicose "false"
checkbox Desidrogenase "true"
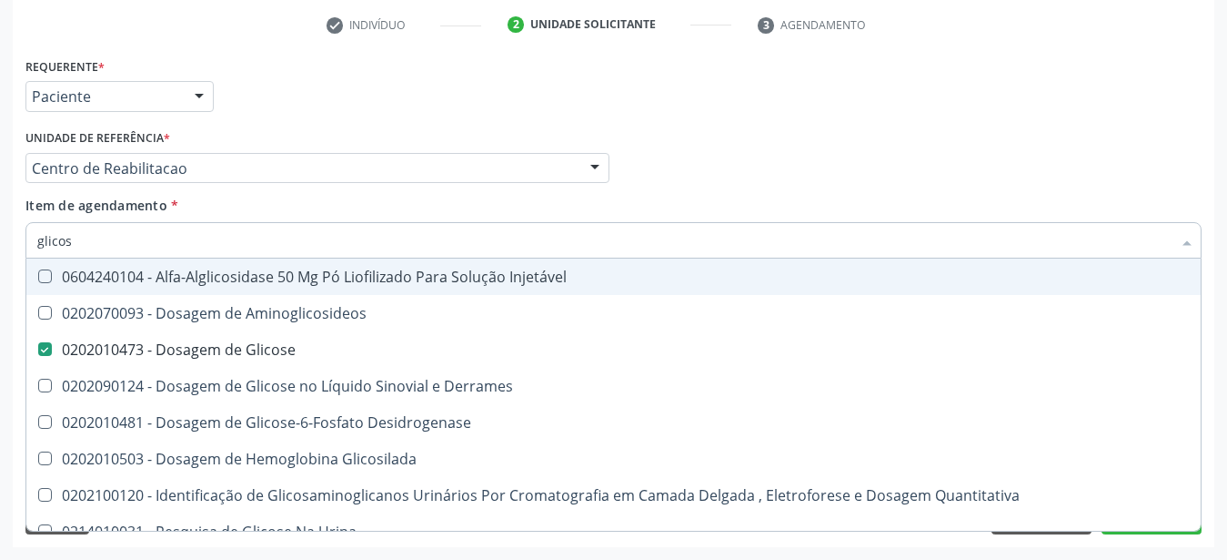
type input "glico"
checkbox Glicose "false"
checkbox Glicosilada "true"
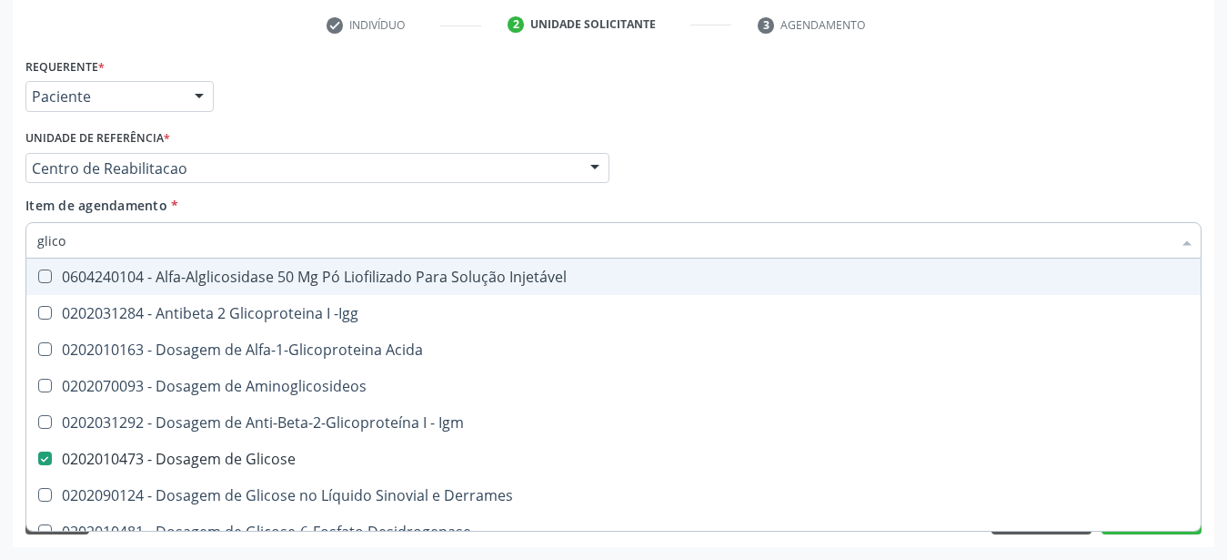
type input "glic"
checkbox Glicose "false"
checkbox Glicose "true"
type input "gli"
checkbox Glicose "false"
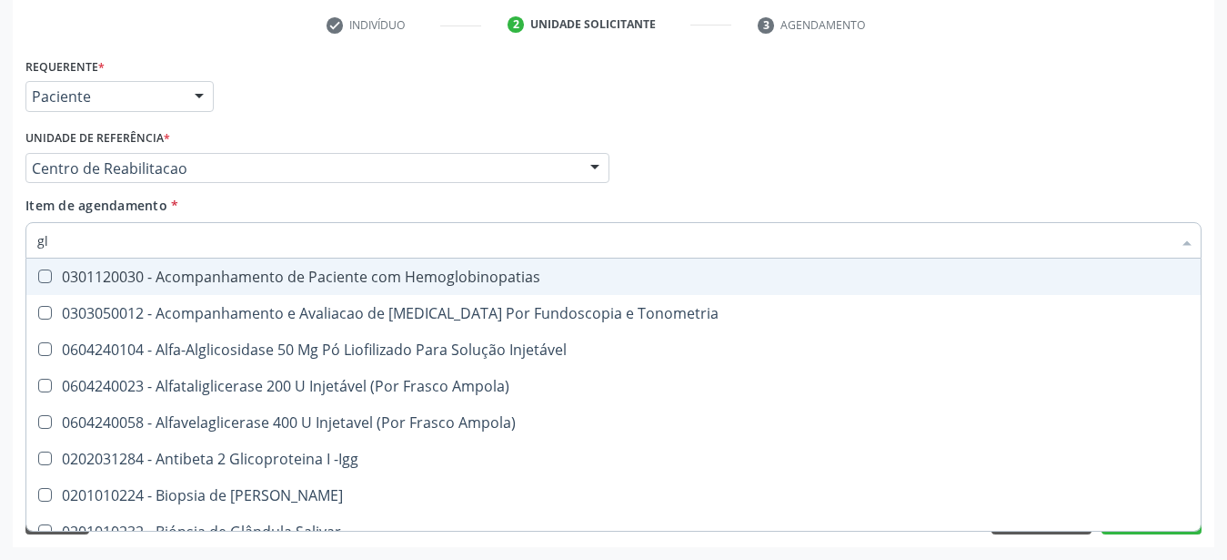
type input "g"
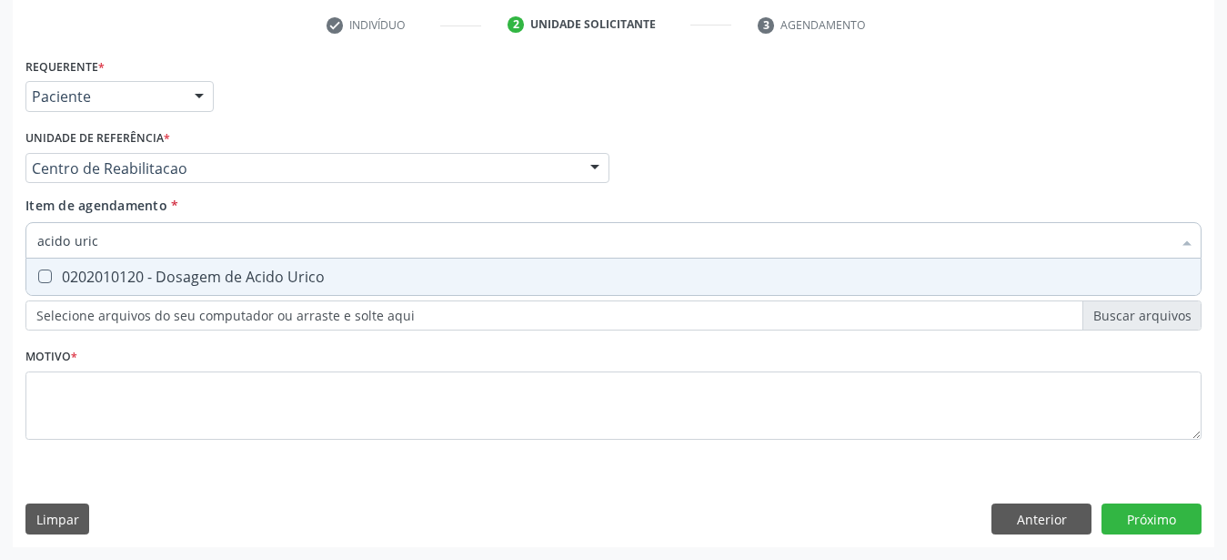
type input "acido urico"
click at [136, 269] on div "0202010120 - Dosagem de Acido Urico" at bounding box center [613, 276] width 1153 height 15
checkbox Urico "true"
type input "acido"
checkbox Urico "false"
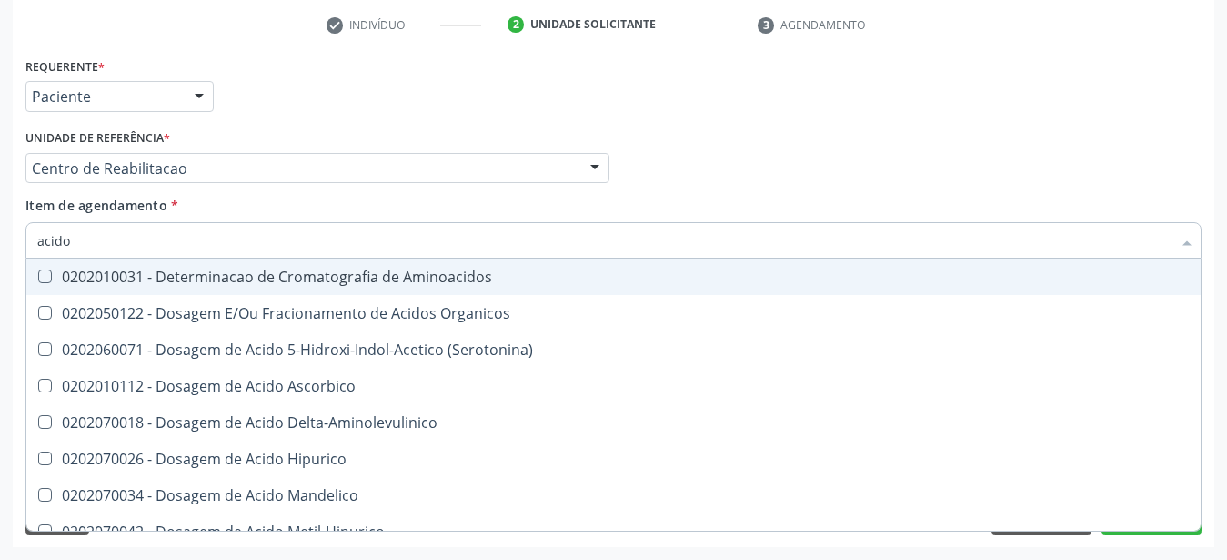
type input "acid"
checkbox Urico "false"
checkbox Cromatografia\) "true"
type input "aci"
checkbox Cromatografia\) "false"
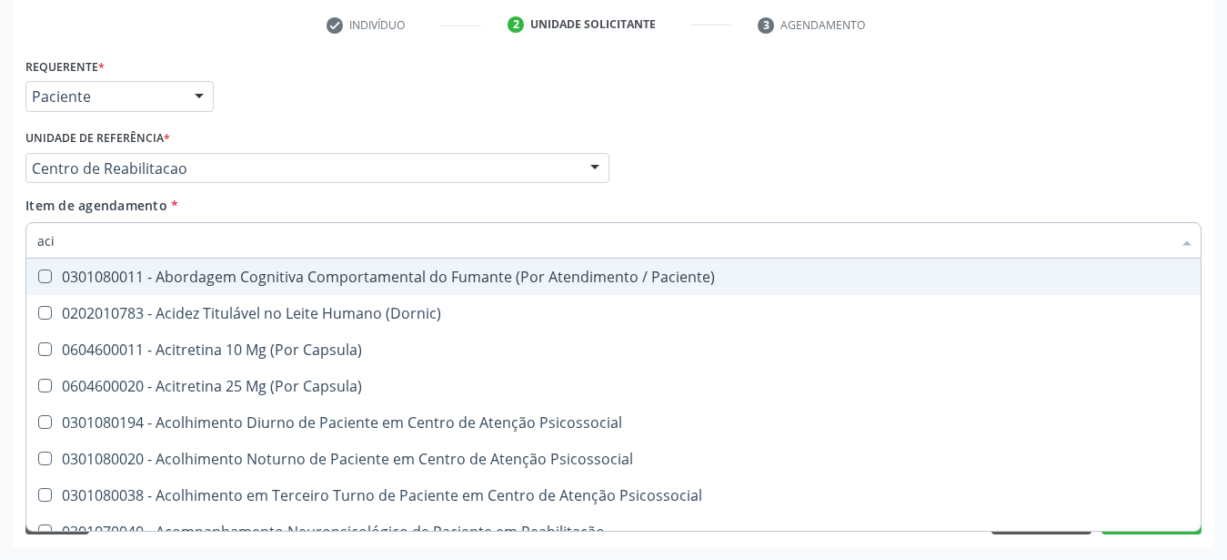
type input "ac"
checkbox Urico "false"
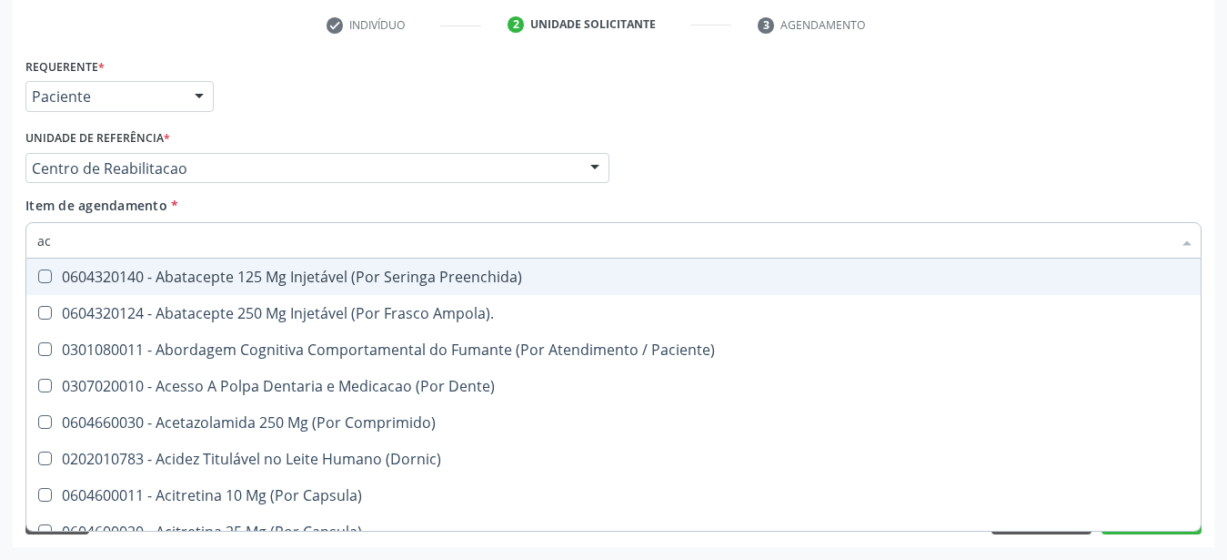
type input "a"
checkbox Urico "false"
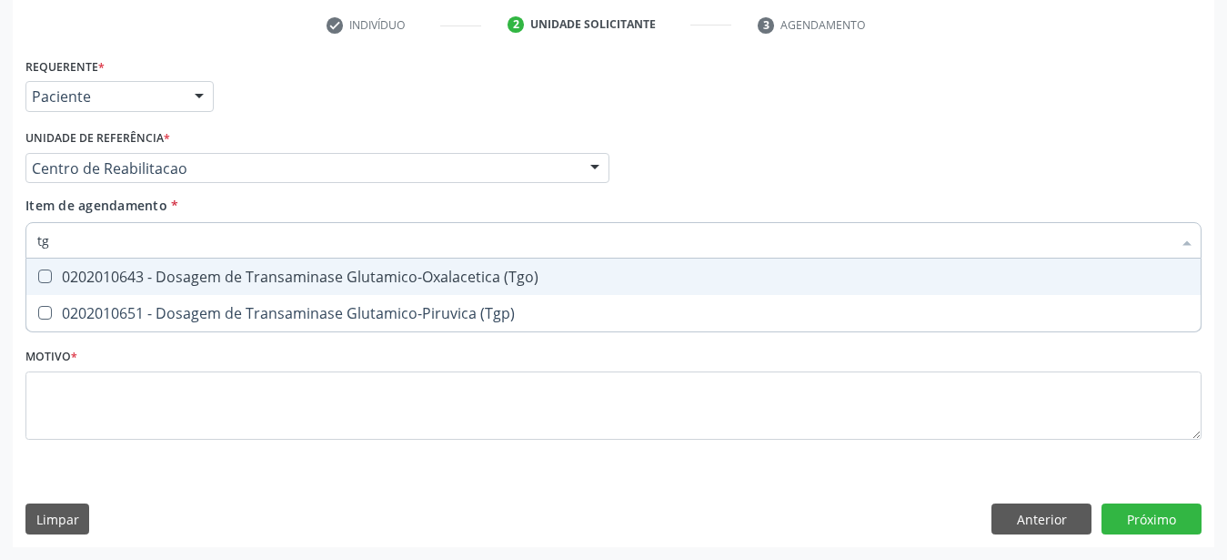
type input "tgo"
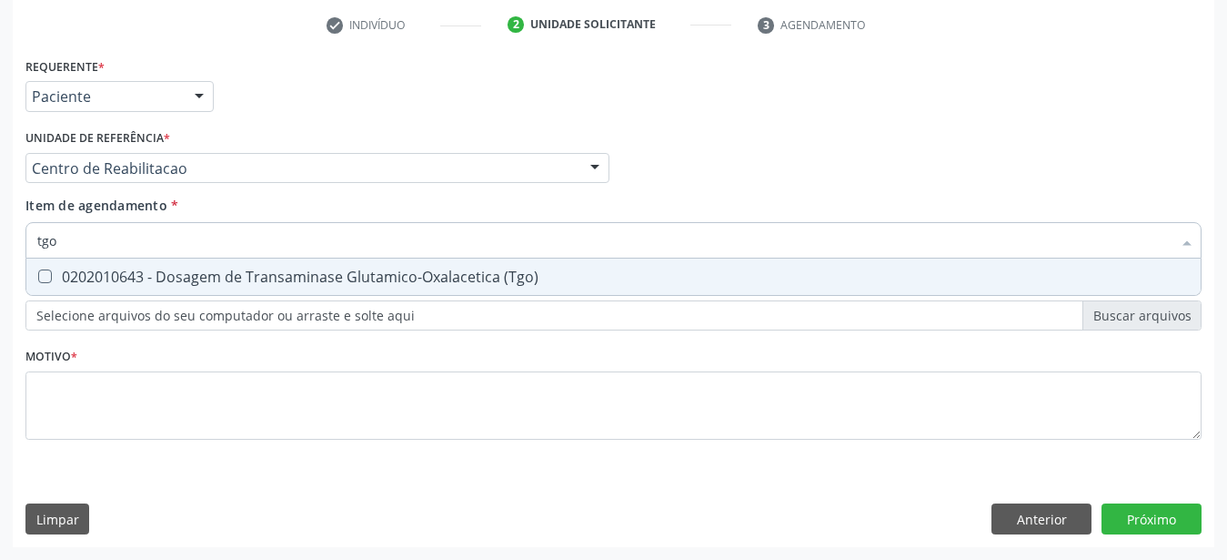
click at [136, 269] on div "0202010643 - Dosagem de Transaminase Glutamico-Oxalacetica (Tgo)" at bounding box center [613, 276] width 1153 height 15
checkbox \(Tgo\) "true"
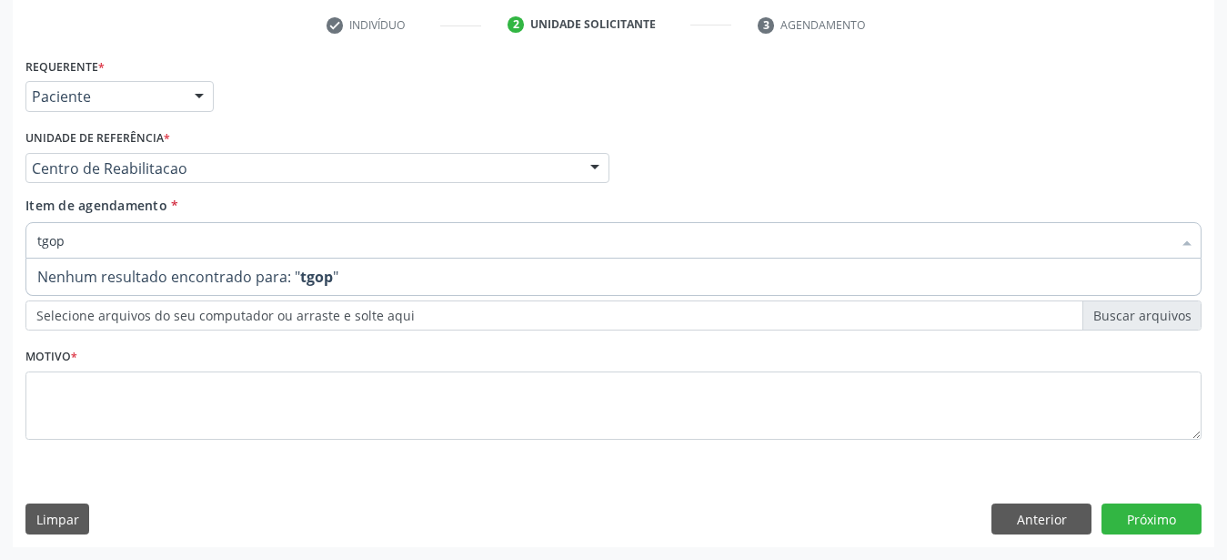
click at [93, 226] on input "tgop" at bounding box center [604, 240] width 1135 height 36
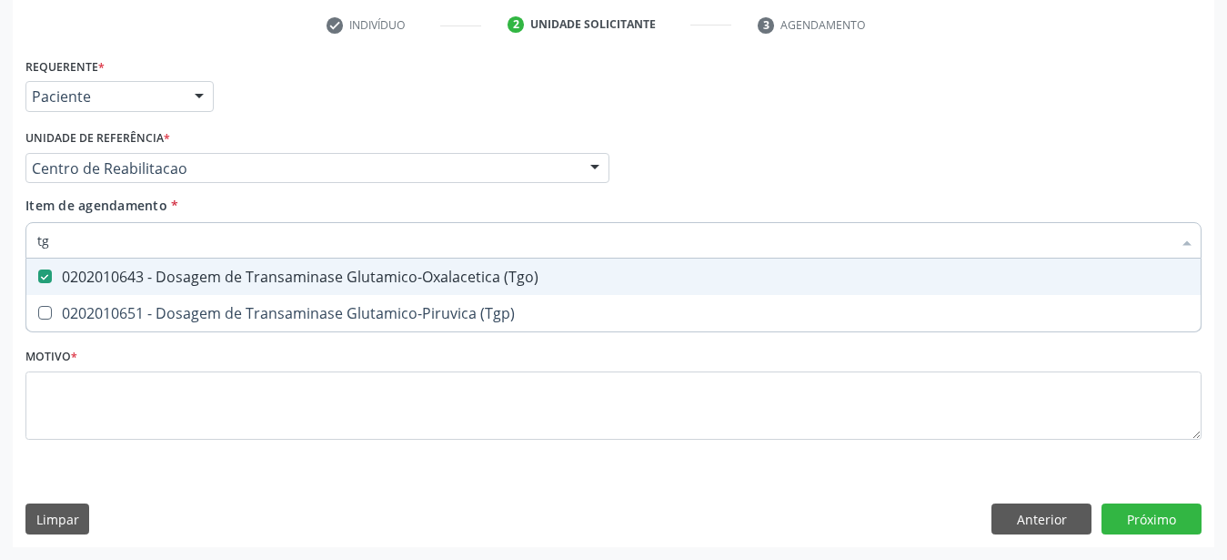
type input "tgp"
checkbox \(Tgo\) "false"
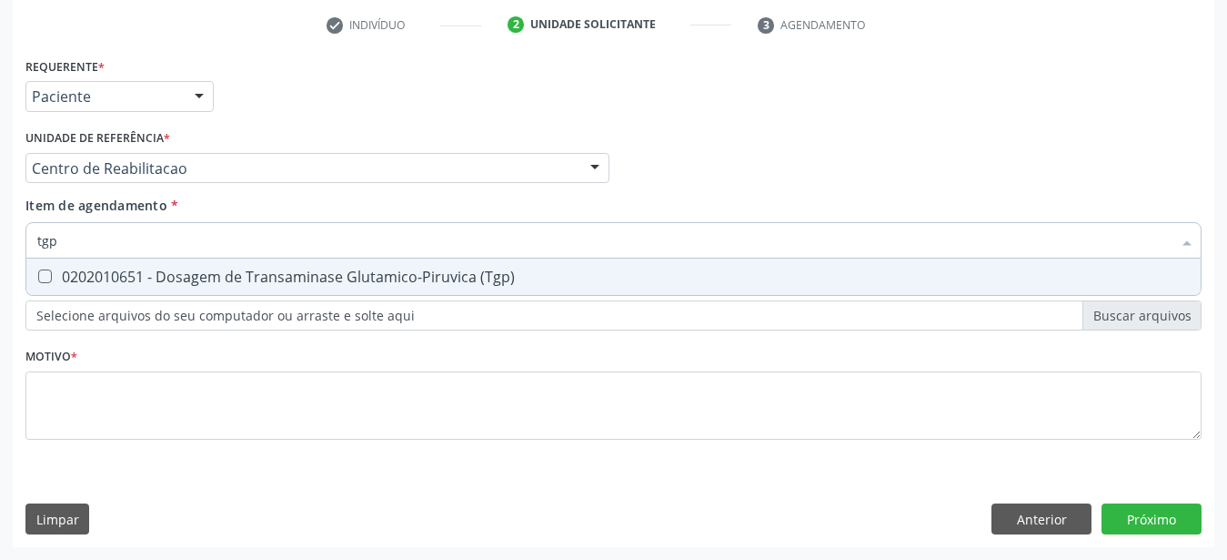
click at [24, 247] on div "Item de agendamento * tgp Desfazer seleção 0202010651 - Dosagem de Transaminase…" at bounding box center [614, 231] width 1186 height 70
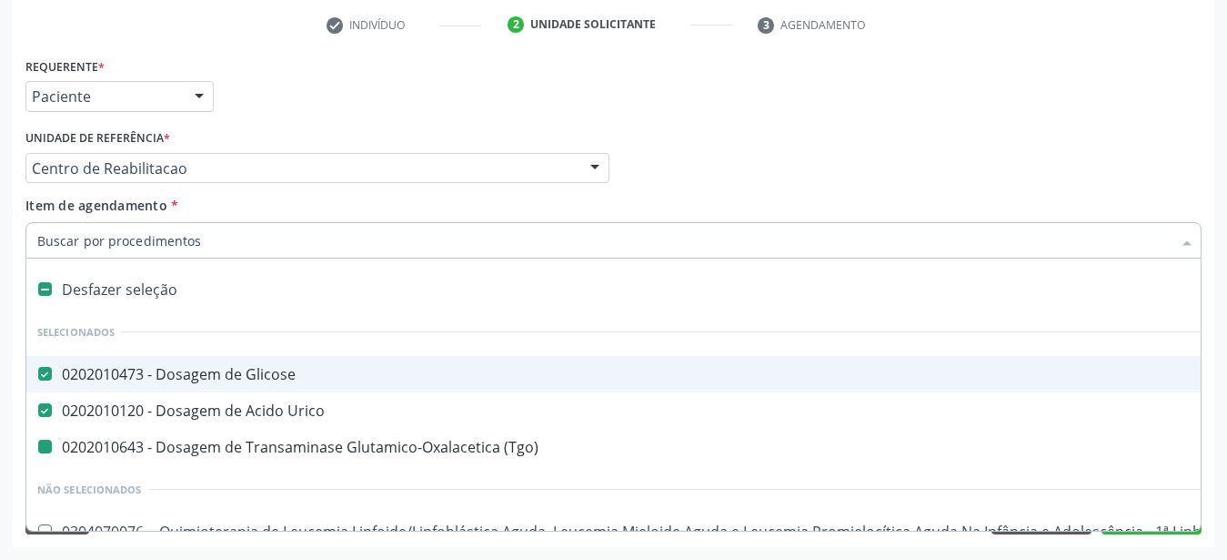
type input "t"
checkbox \(Tgo\) "false"
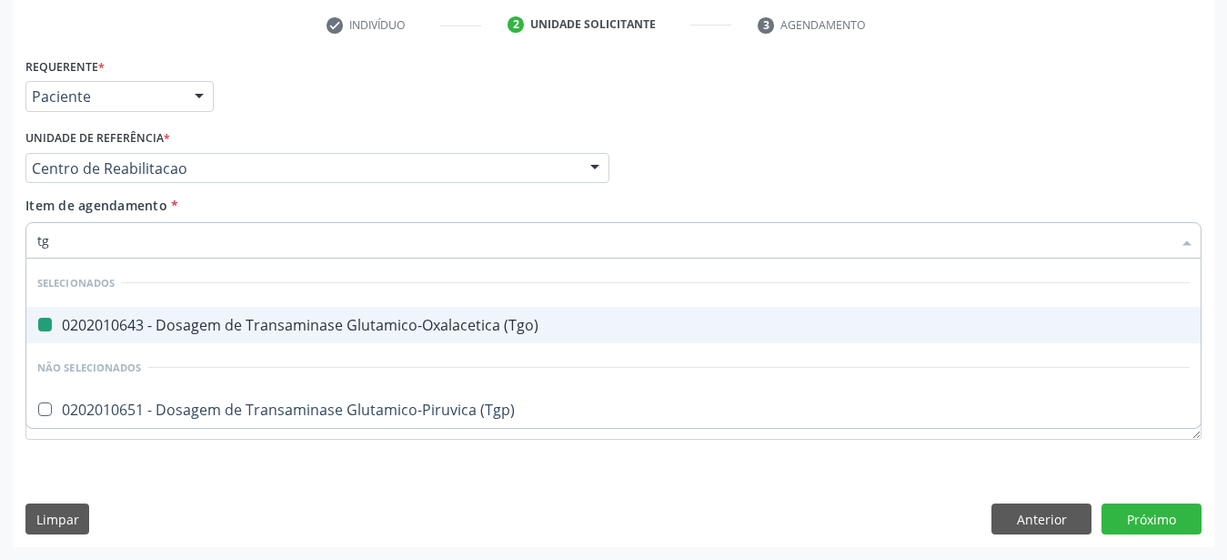
type input "tgp"
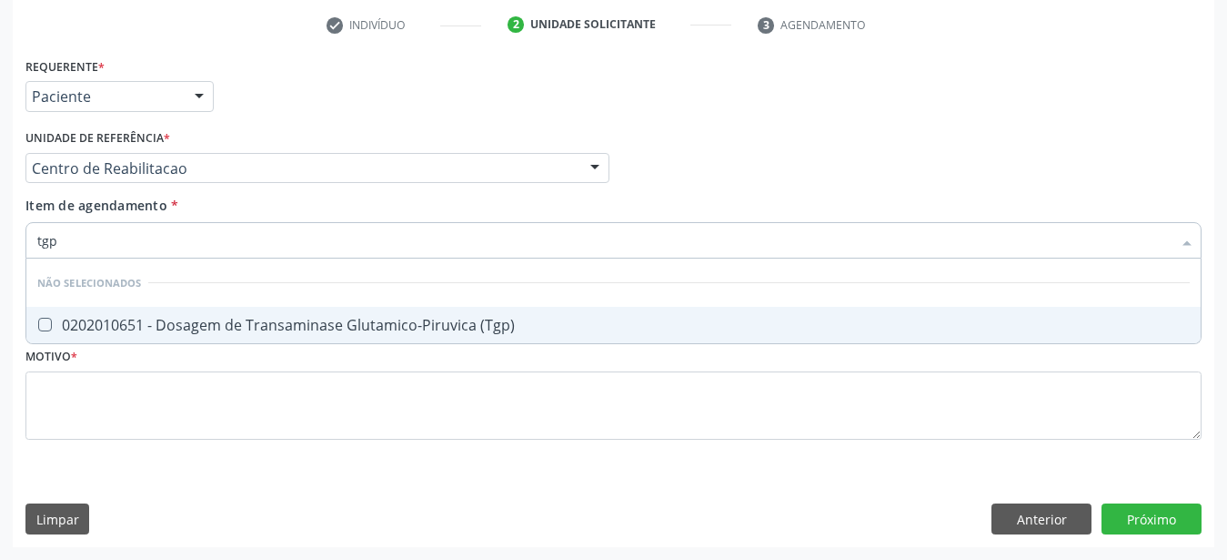
drag, startPoint x: 235, startPoint y: 306, endPoint x: 227, endPoint y: 294, distance: 13.9
click at [235, 318] on div "0202010651 - Dosagem de Transaminase Glutamico-Piruvica (Tgp)" at bounding box center [613, 325] width 1153 height 15
checkbox \(Tgp\) "true"
type input "t"
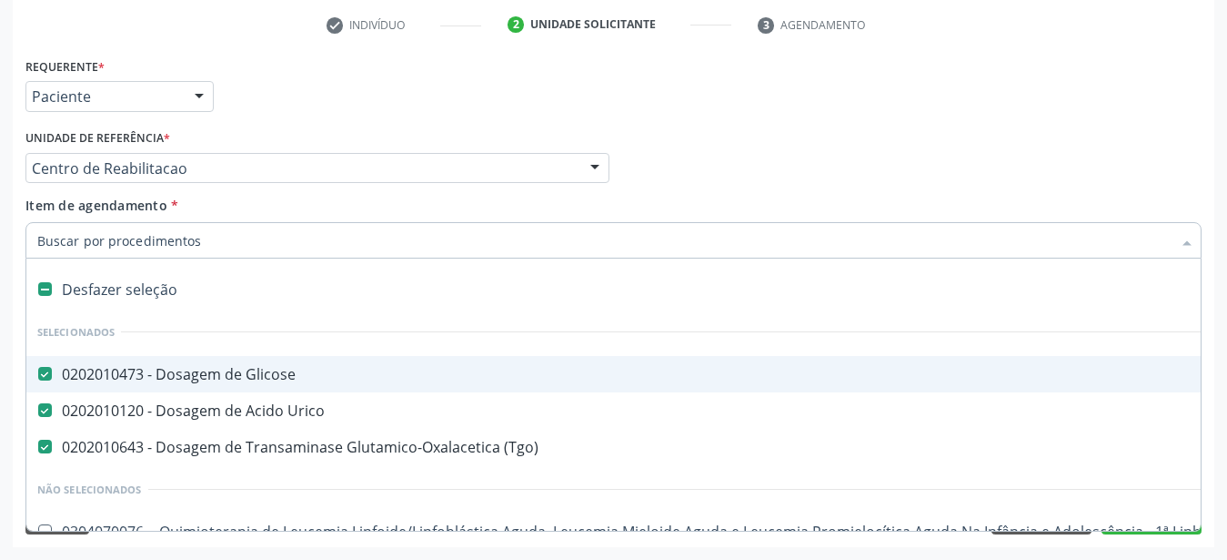
type input "u"
checkbox Doadora\) "true"
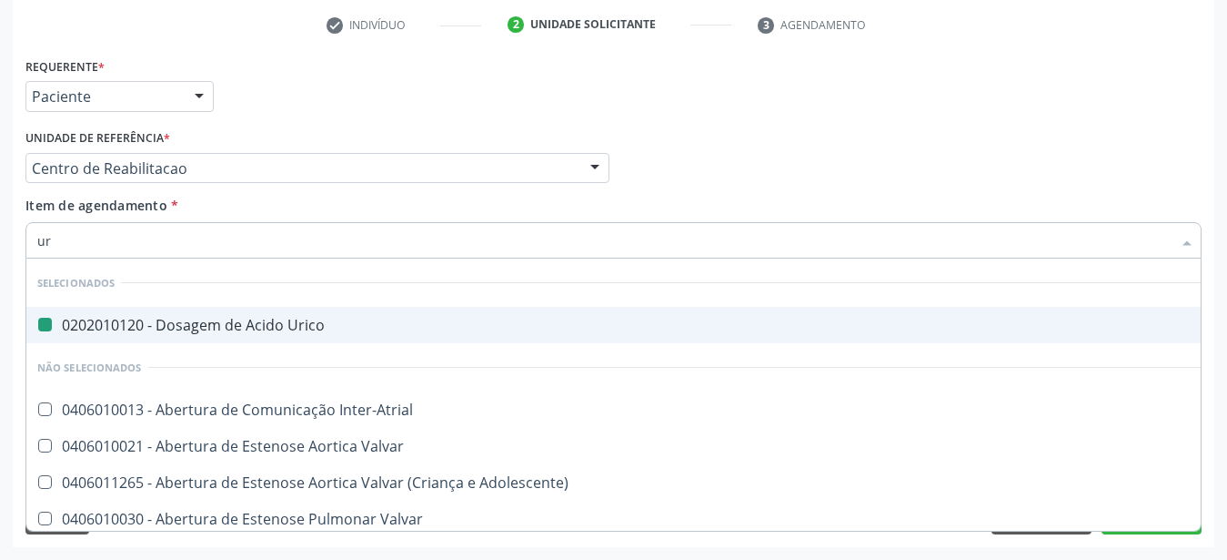
type input "ure"
checkbox Urico "false"
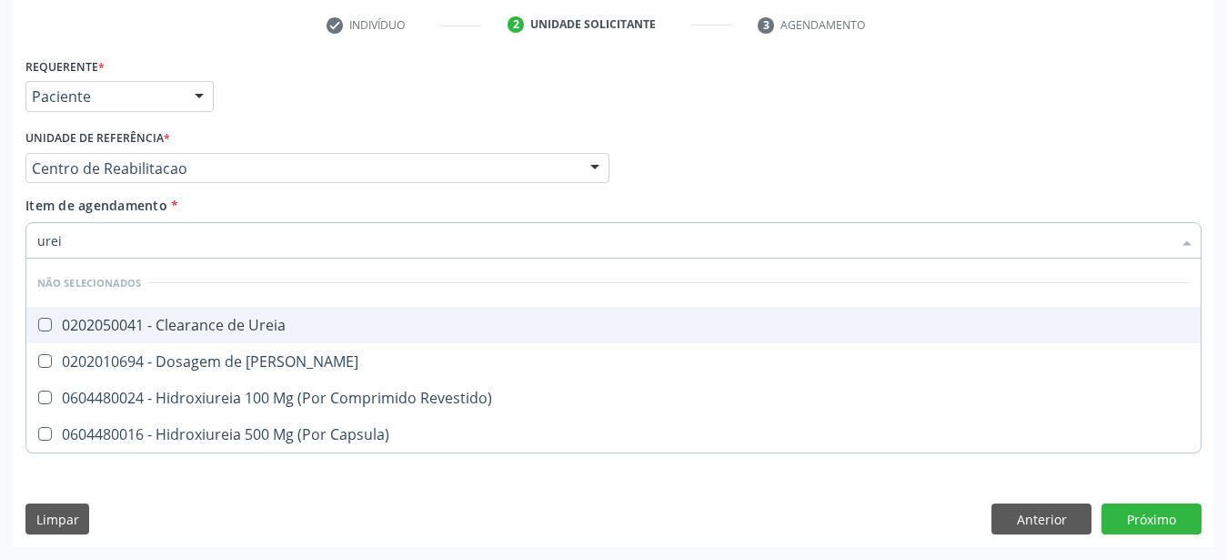
type input "ureia"
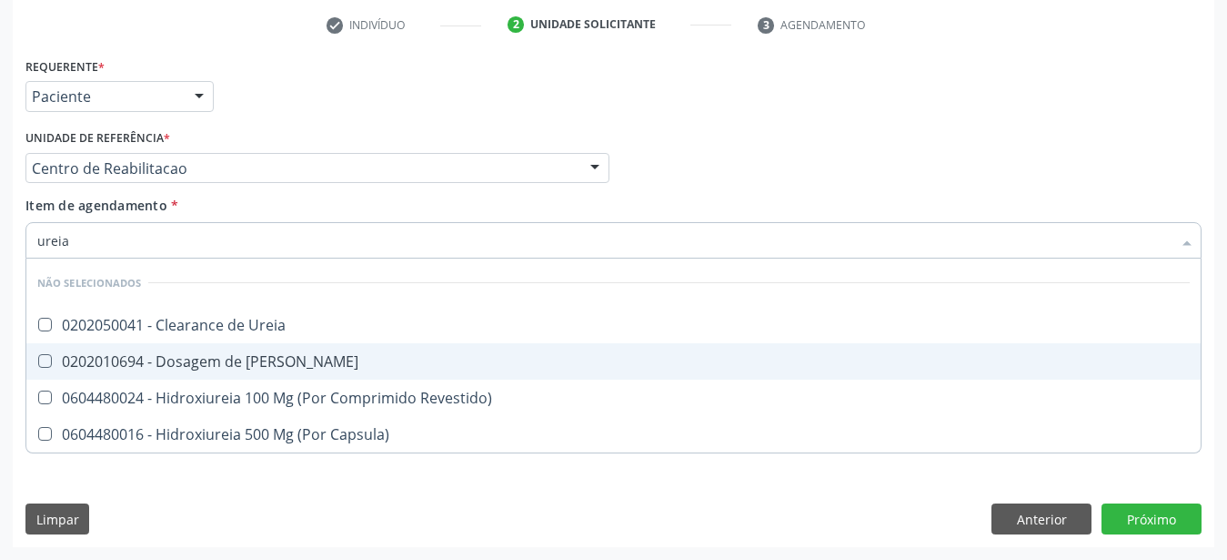
click at [138, 354] on div "0202010694 - Dosagem de [PERSON_NAME]" at bounding box center [613, 361] width 1153 height 15
checkbox Ureia "true"
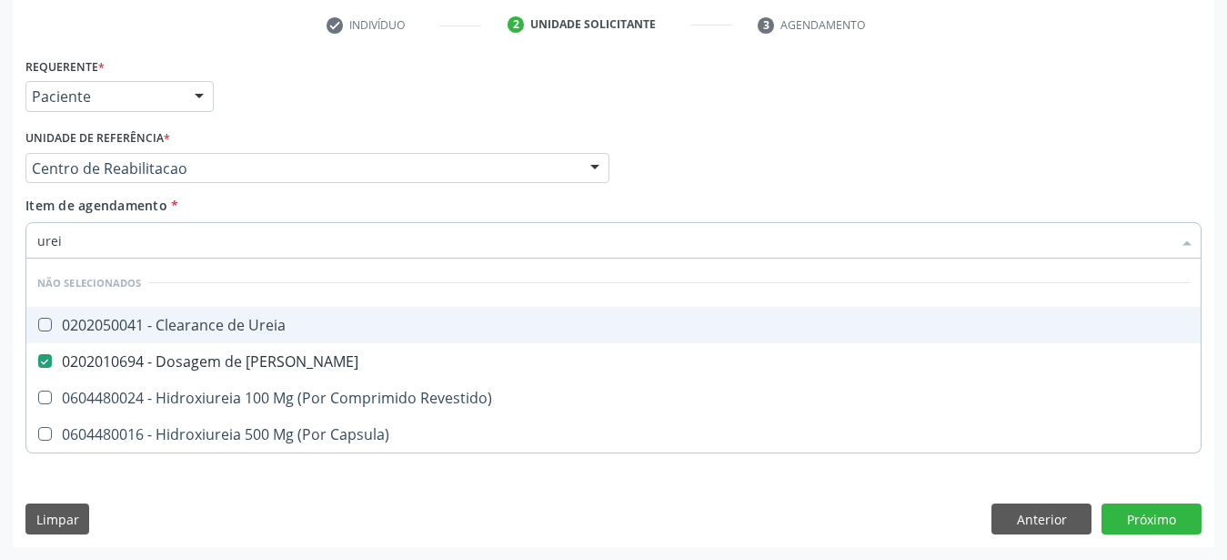
type input "ure"
checkbox Ureia "false"
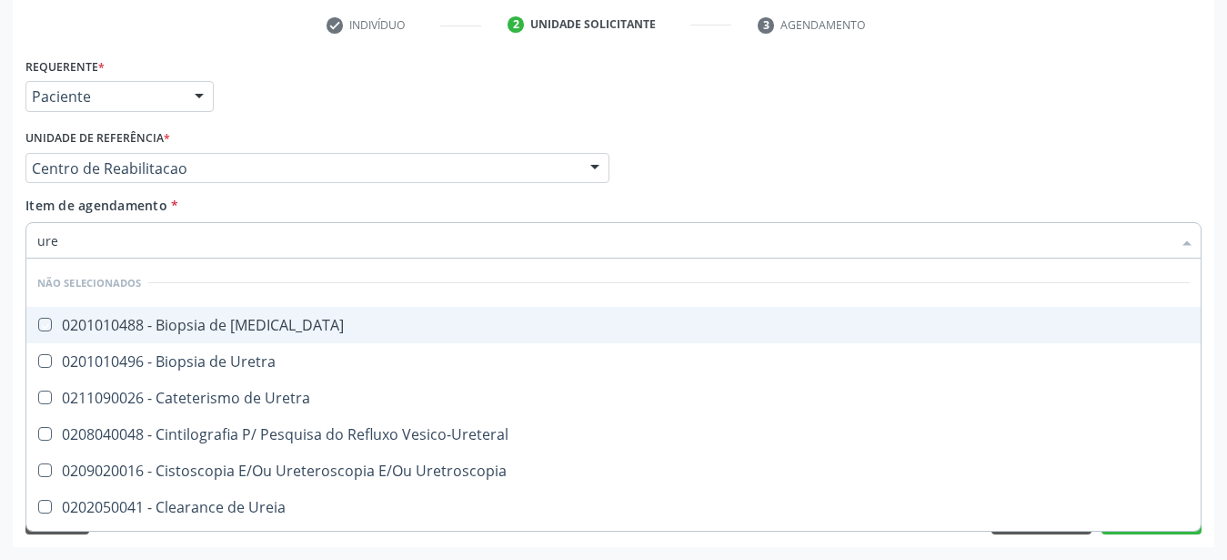
type input "ur"
checkbox Ureter "true"
checkbox Ureia "false"
type input "u"
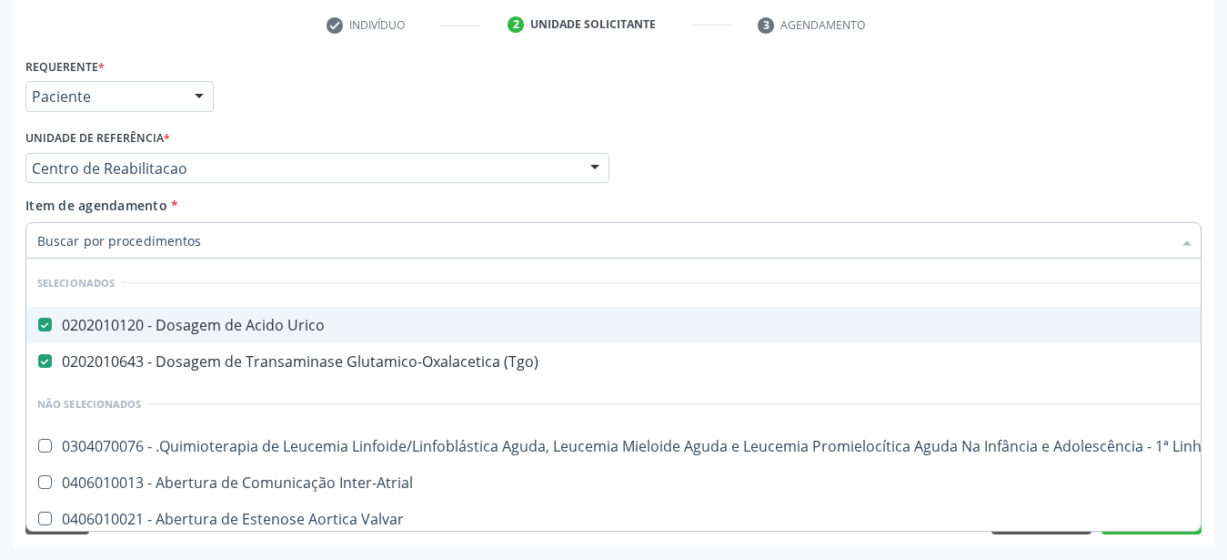
checkbox \(Tgp\) "false"
checkbox Ureia "false"
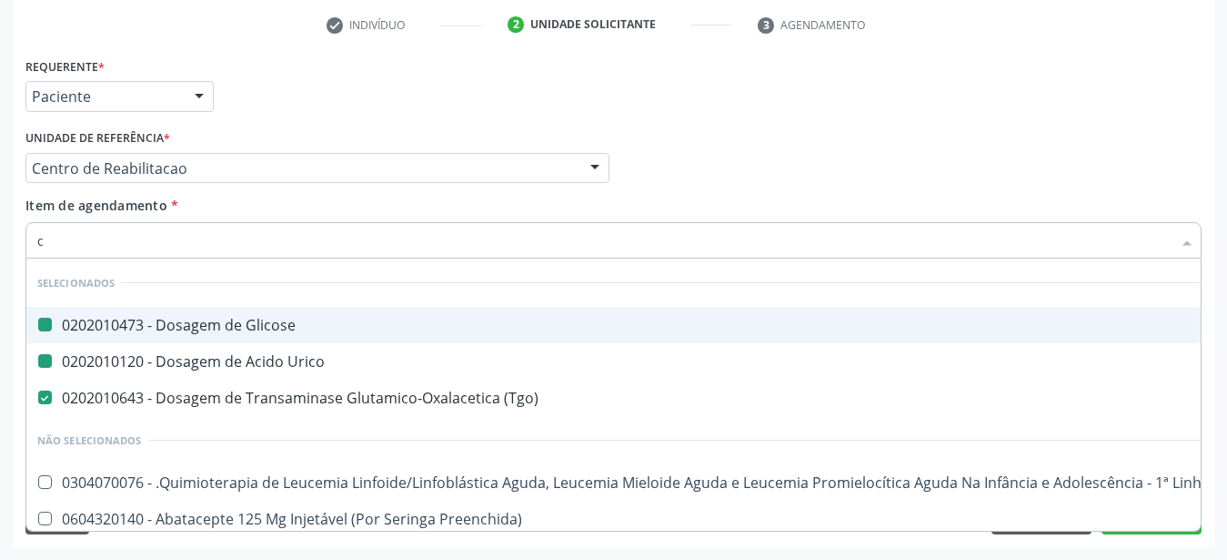
type input "cr"
checkbox Glicose "false"
checkbox Urico "false"
checkbox \(Tgo\) "false"
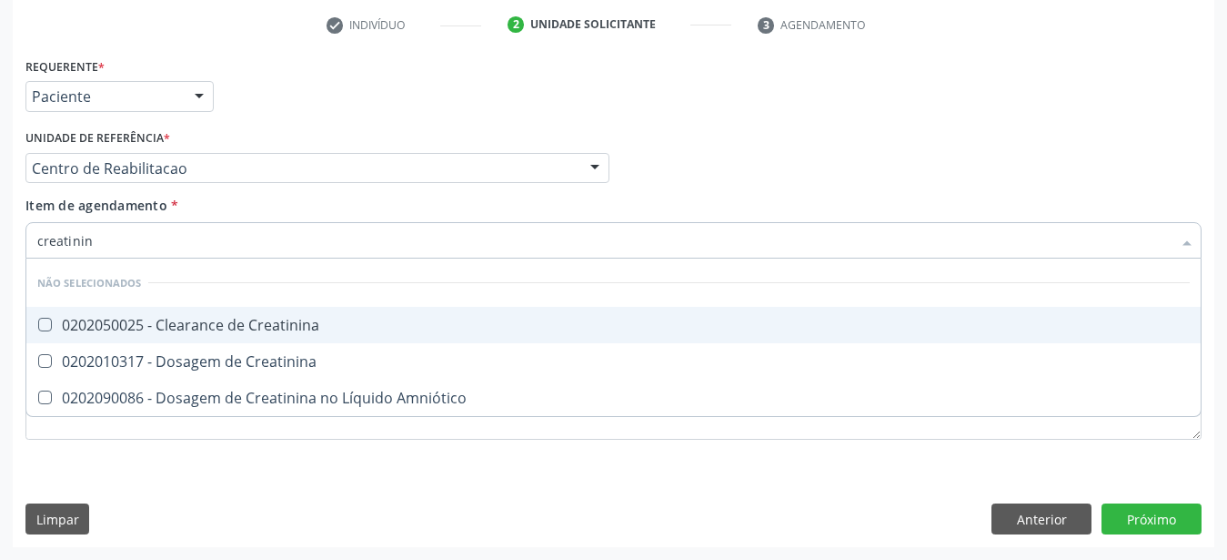
type input "creatinina"
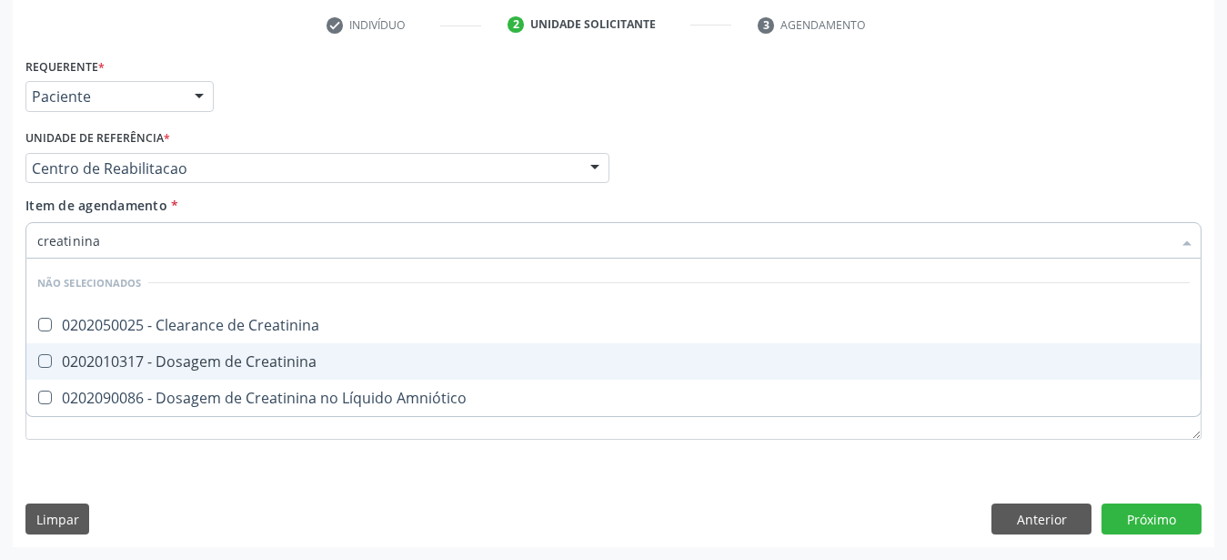
drag, startPoint x: 111, startPoint y: 341, endPoint x: 119, endPoint y: 281, distance: 60.6
click at [110, 354] on div "0202010317 - Dosagem de Creatinina" at bounding box center [613, 361] width 1153 height 15
checkbox Creatinina "true"
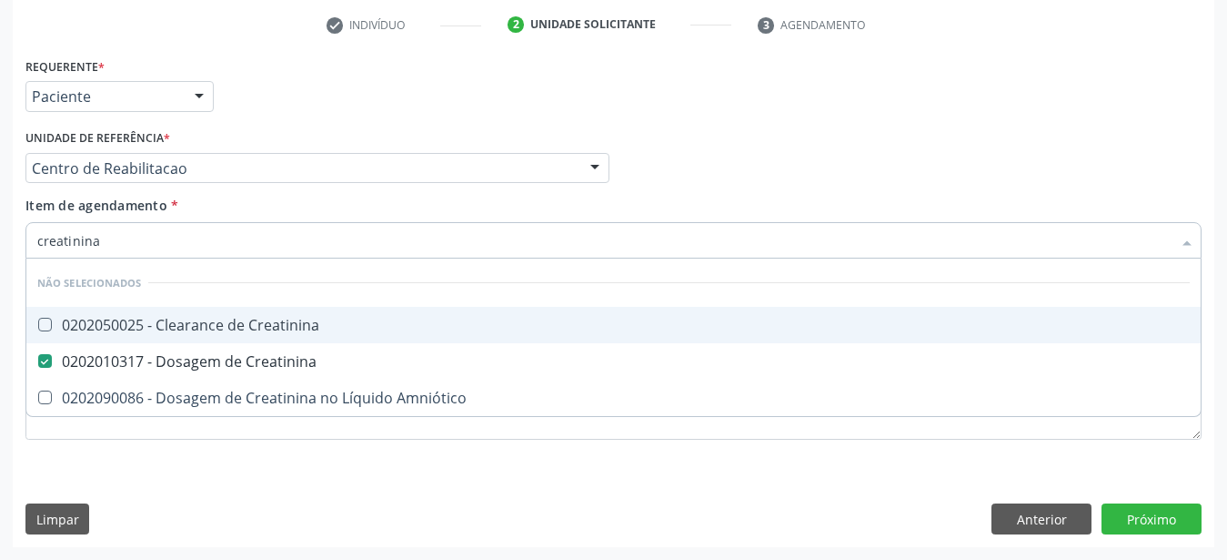
click at [144, 232] on input "creatinina" at bounding box center [604, 240] width 1135 height 36
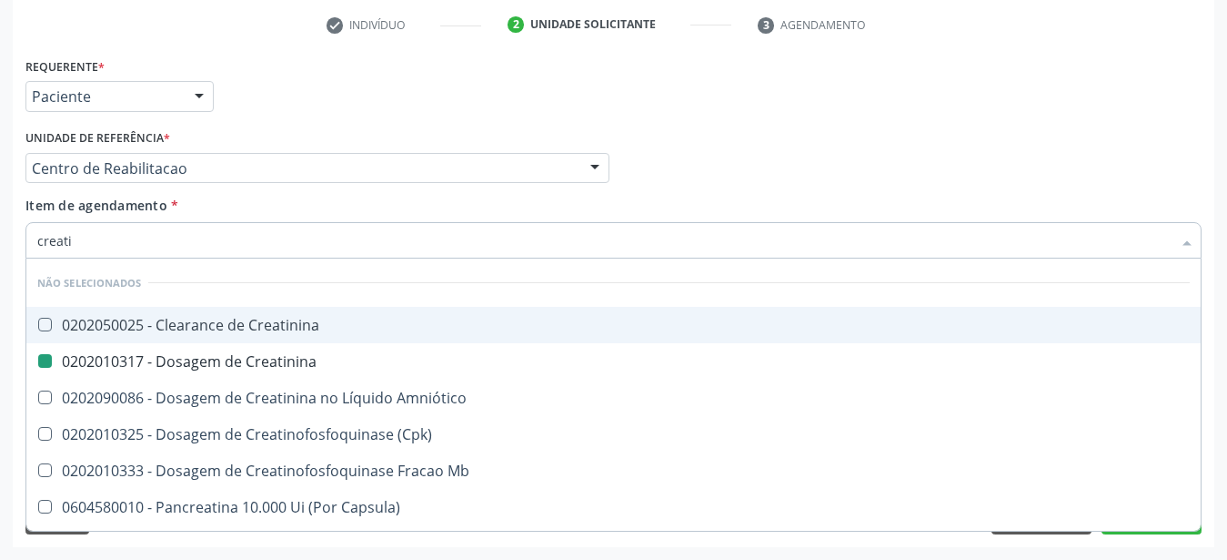
type input "creat"
checkbox Creatinina "false"
checkbox \(Cpk\) "true"
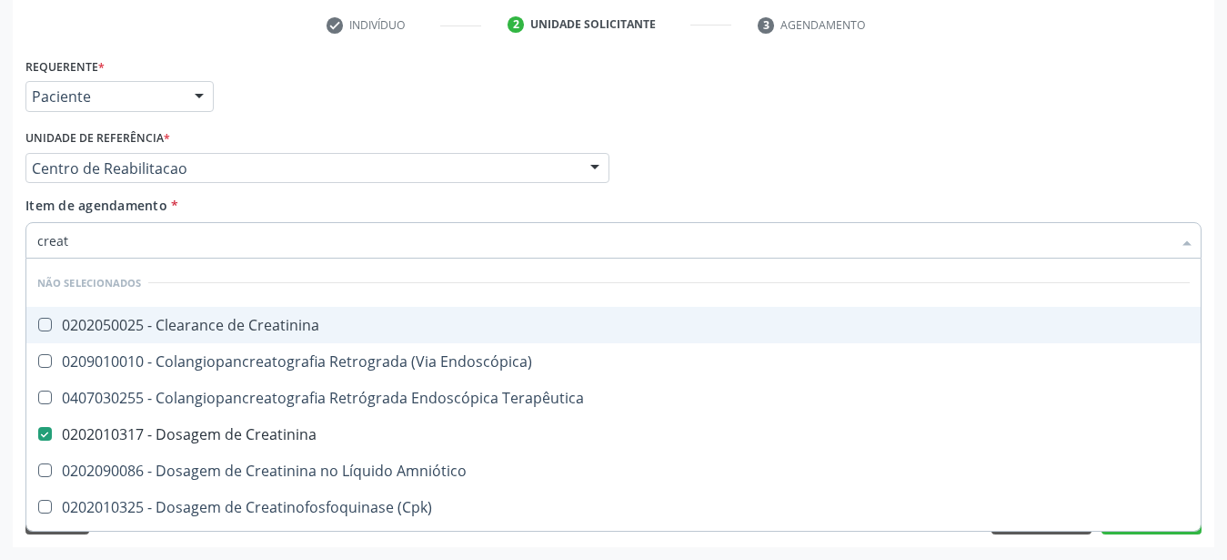
type input "crea"
checkbox Creatinina "false"
checkbox Mb "true"
type input "cre"
checkbox Mb "false"
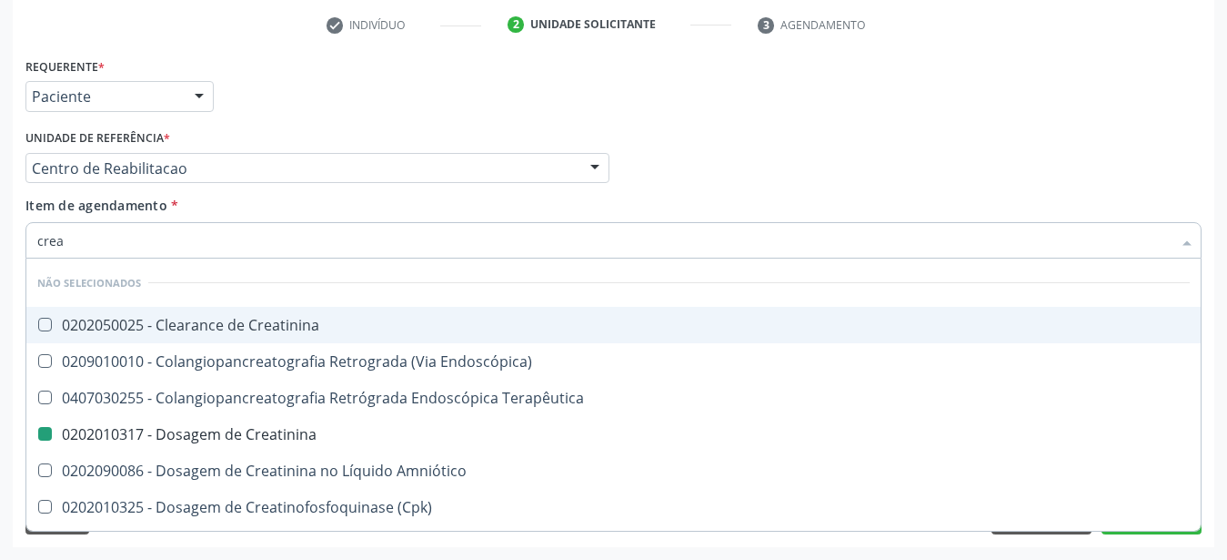
checkbox Oncologia "true"
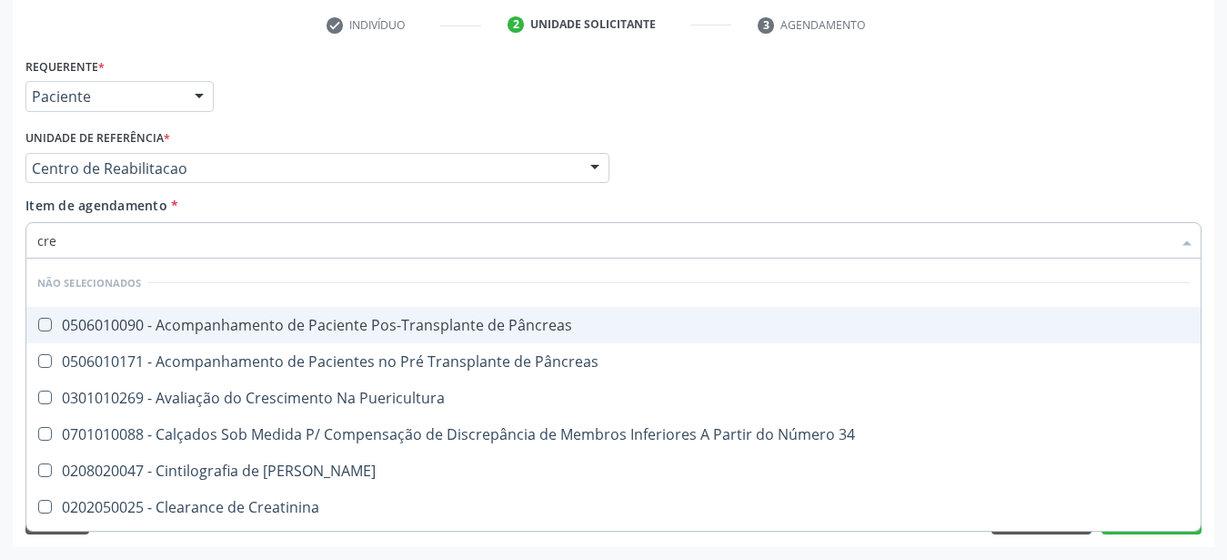
type input "cr"
checkbox Creatinina "false"
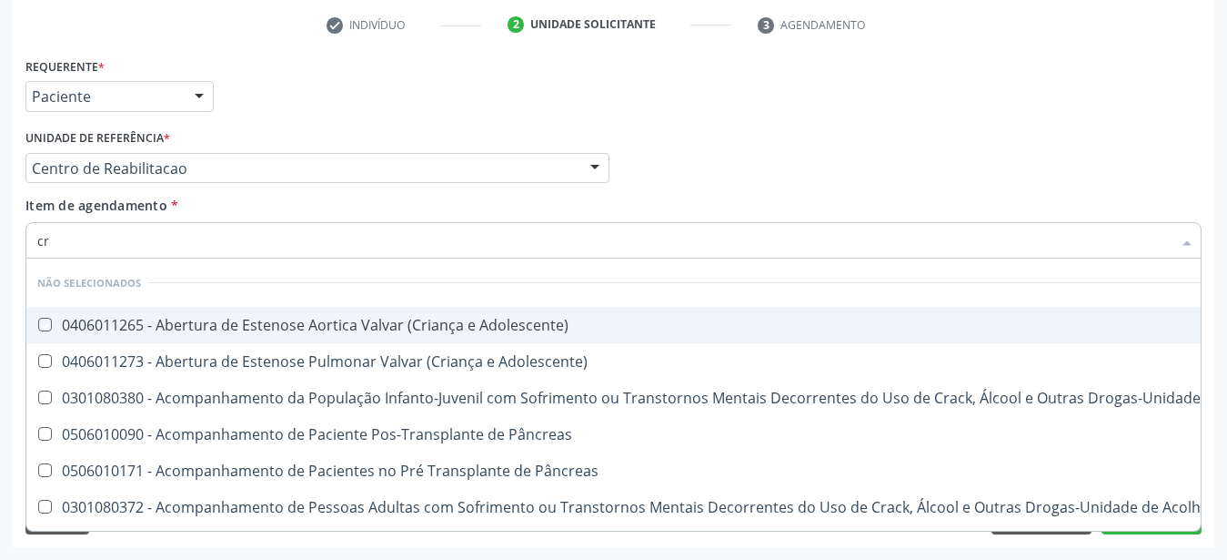
type input "c"
checkbox Adolescente\) "true"
checkbox \(Uai\)\ "true"
checkbox Creatinina "false"
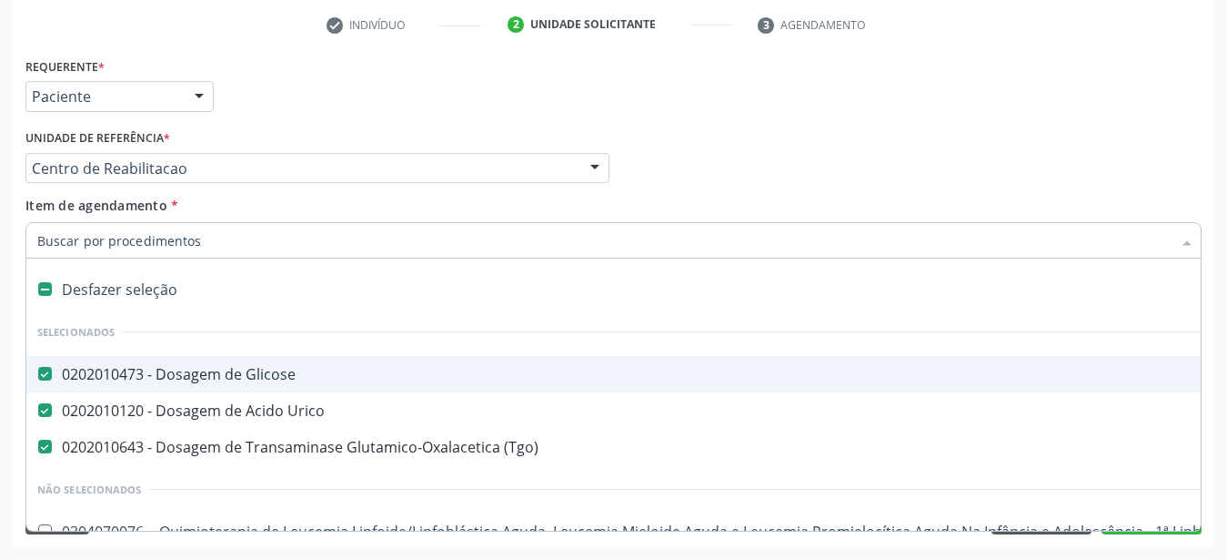
type input "h"
checkbox Glicose "false"
checkbox Urico "false"
checkbox \(Tgo\) "false"
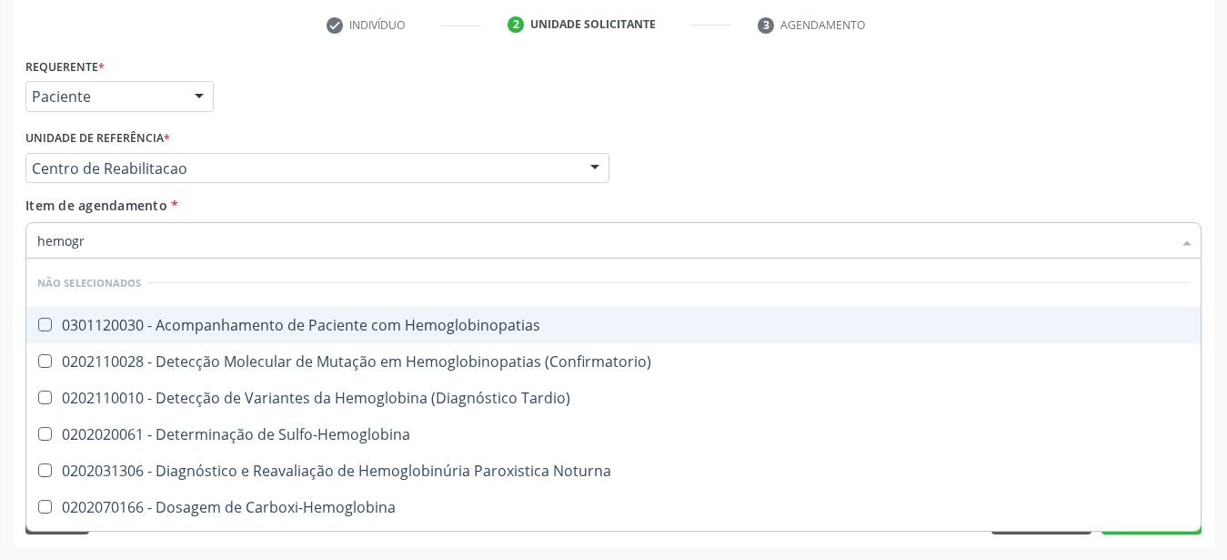
type input "hemogra"
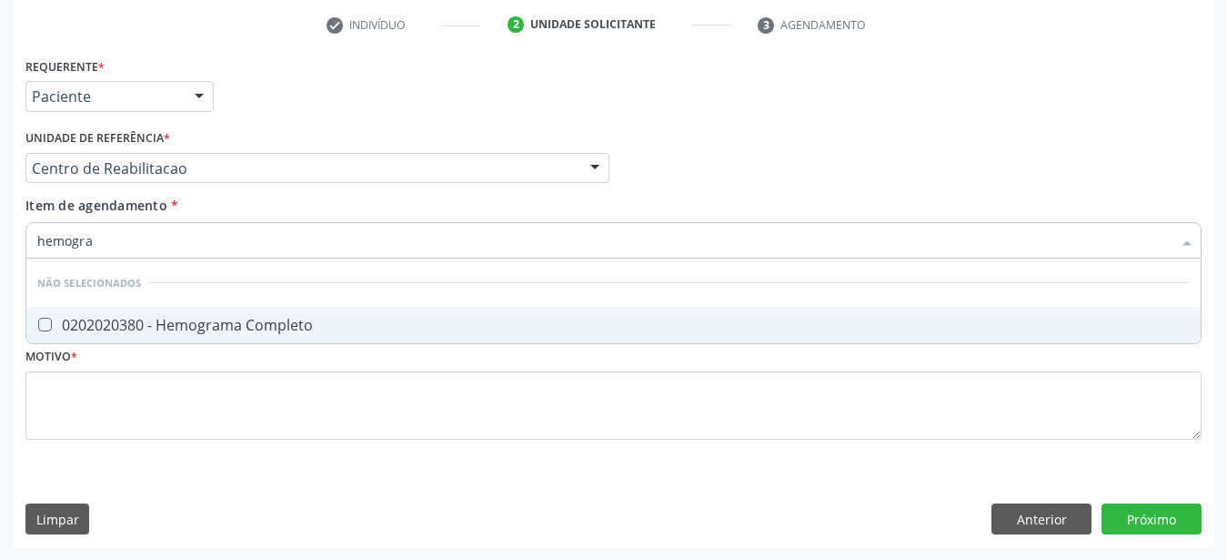
click at [138, 322] on span "0202020380 - Hemograma Completo" at bounding box center [613, 325] width 1175 height 36
checkbox Completo "true"
type input "hemog"
checkbox Completo "false"
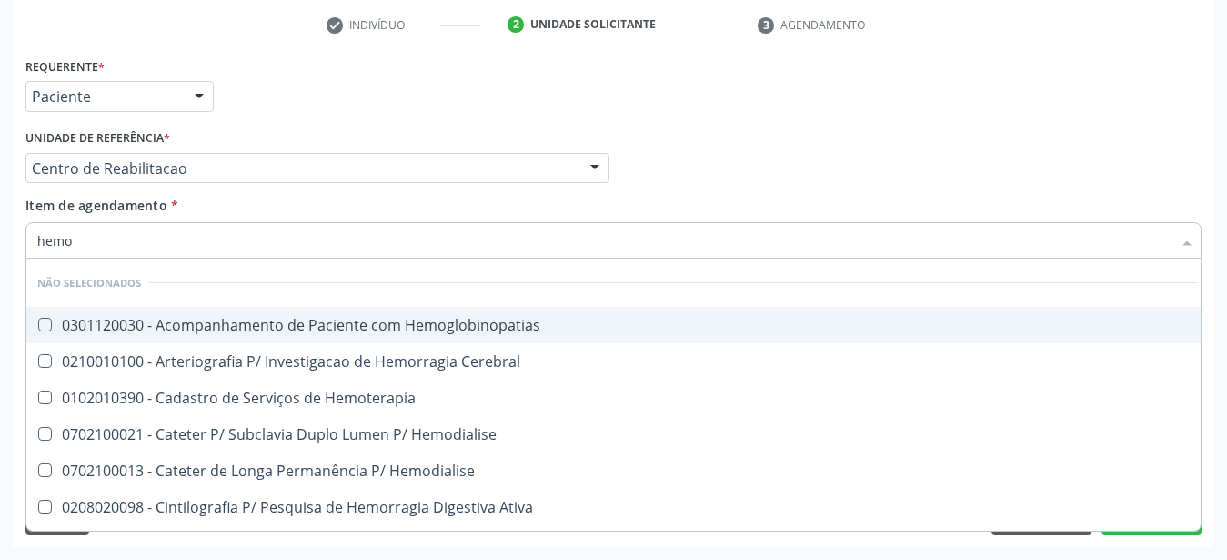
type input "hem"
checkbox Completo "false"
checkbox Elástica "true"
type input "he"
checkbox Elástica "false"
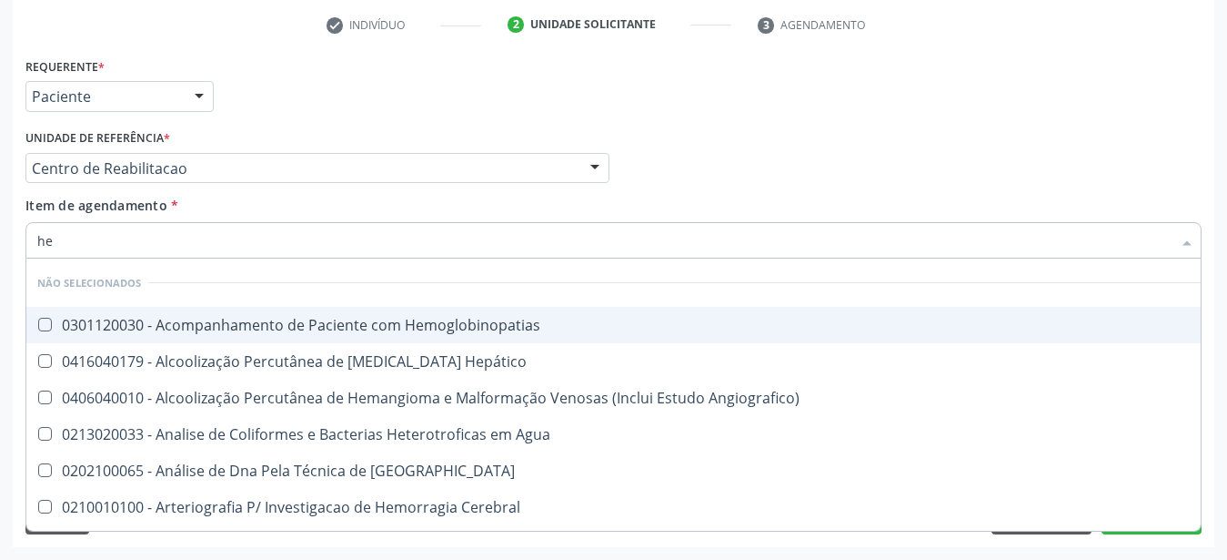
type input "h"
checkbox Completo "false"
checkbox Hemoglobinopatias "true"
checkbox Hepático "true"
checkbox Angiografico\) "true"
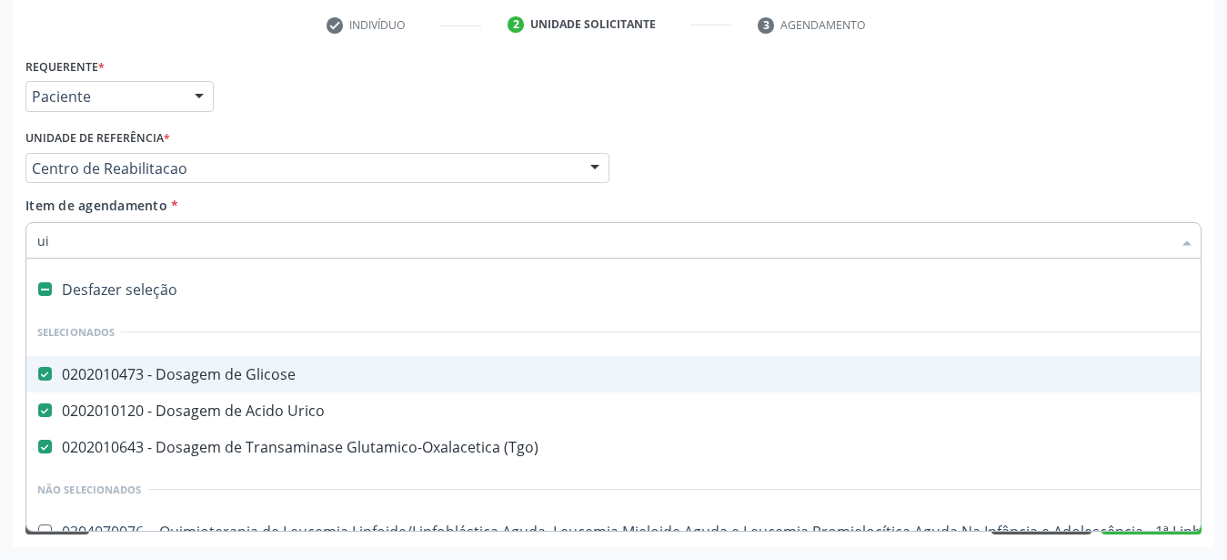
type input "uir"
checkbox Glicose "false"
checkbox Urico "false"
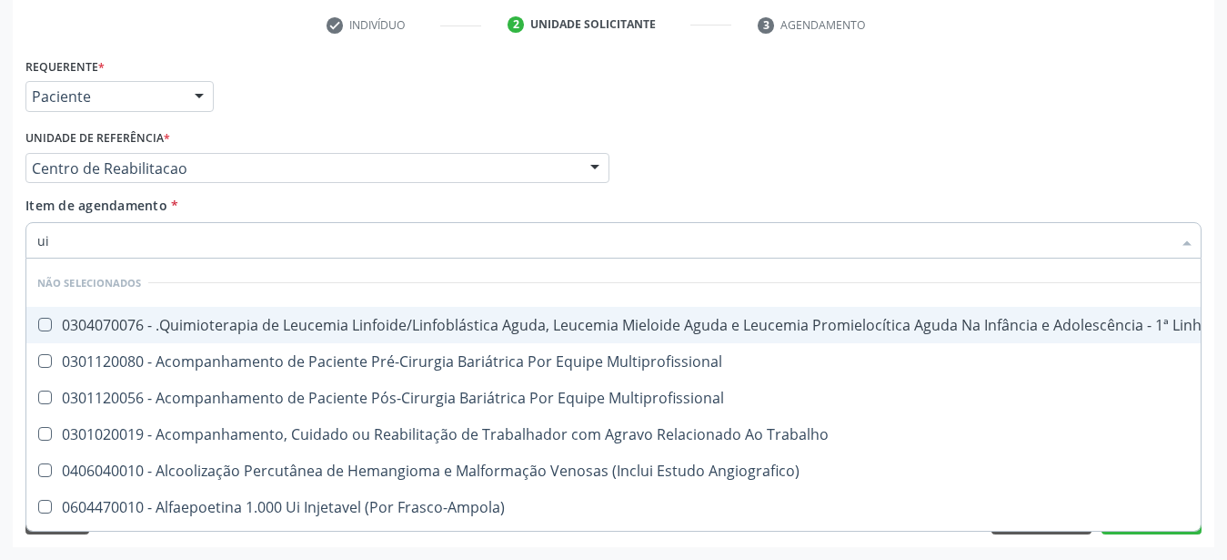
type input "u"
checkbox Manutenção "true"
checkbox Multiprofissional "true"
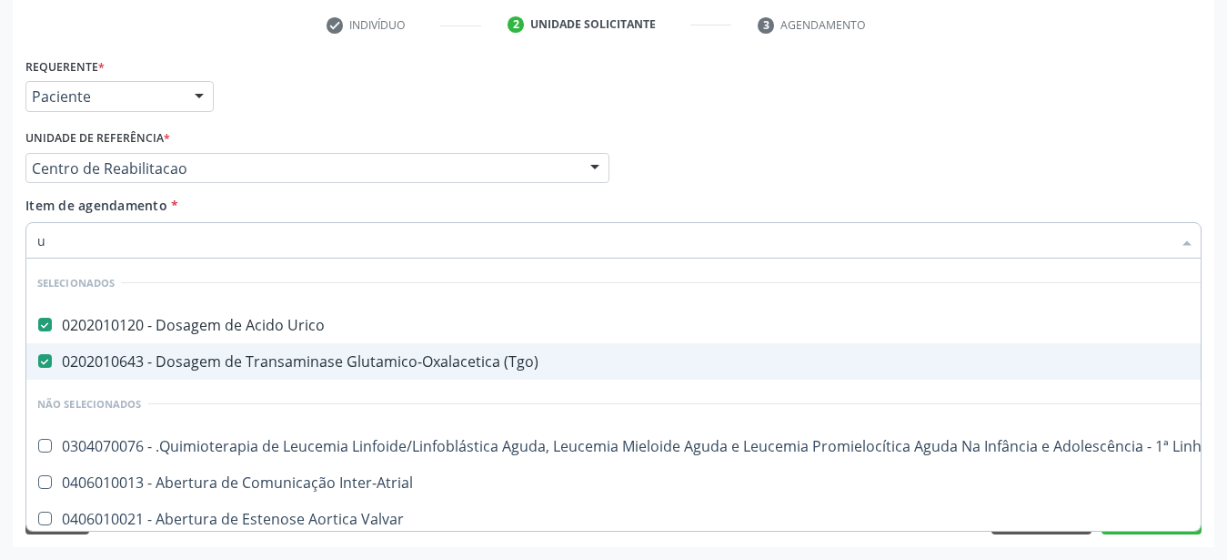
type input "ur"
checkbox Coagulacao "true"
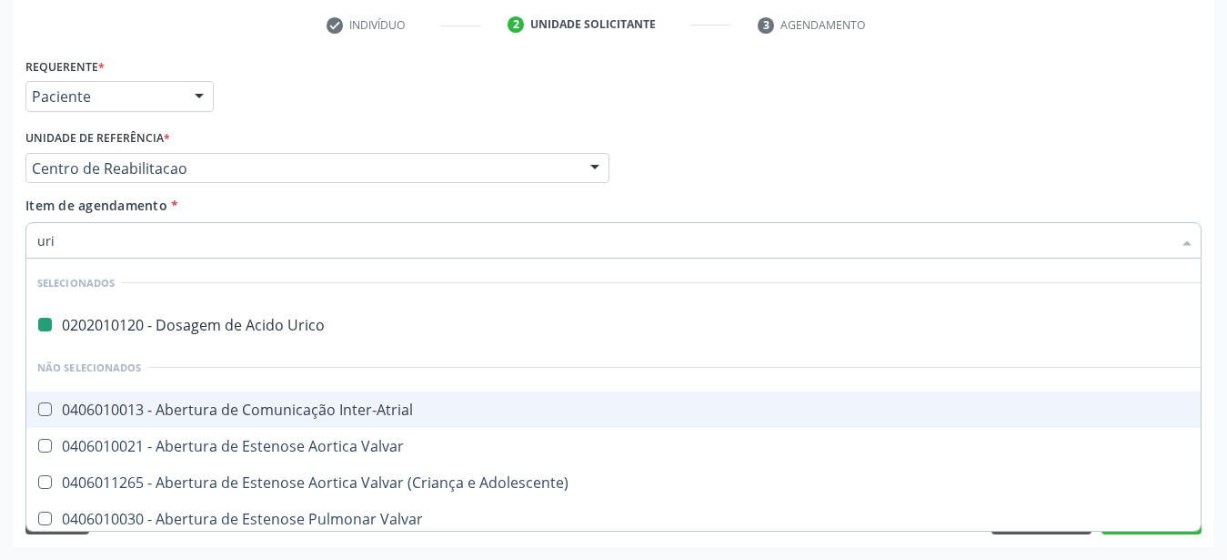
type input "urin"
checkbox Urico "false"
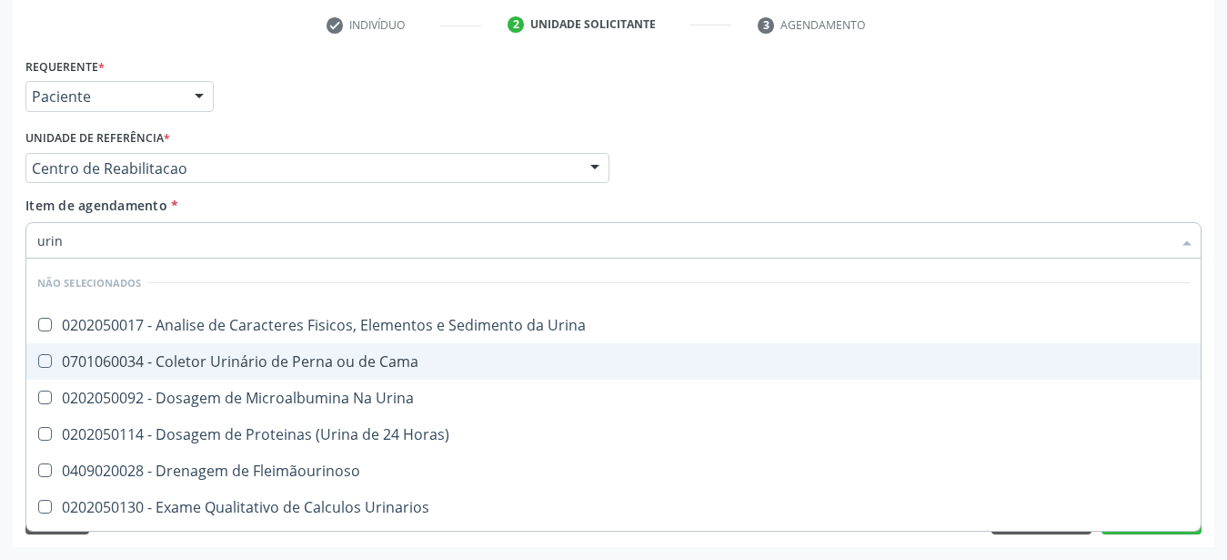
type input "urina"
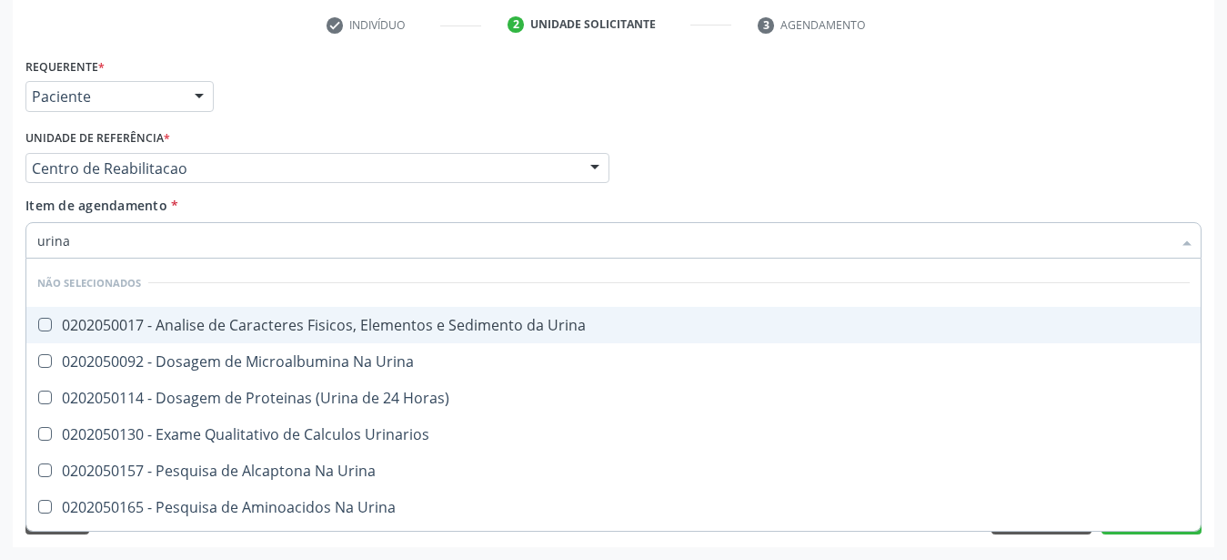
click at [138, 320] on span "0202050017 - Analise de Caracteres Fisicos, Elementos e Sedimento da Urina" at bounding box center [613, 325] width 1175 height 36
checkbox Urina "true"
click at [789, 125] on div "Médico Solicitante Por favor, selecione a Unidade de Atendimento primeiro Nenhu…" at bounding box center [614, 160] width 1186 height 71
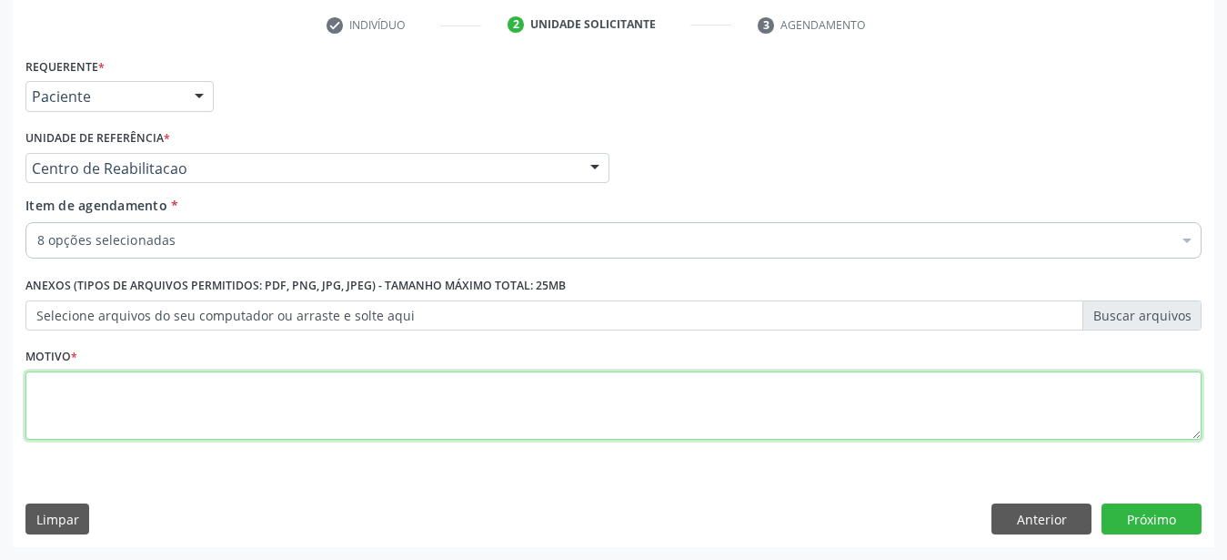
click at [244, 388] on textarea at bounding box center [613, 405] width 1176 height 69
type textarea "..."
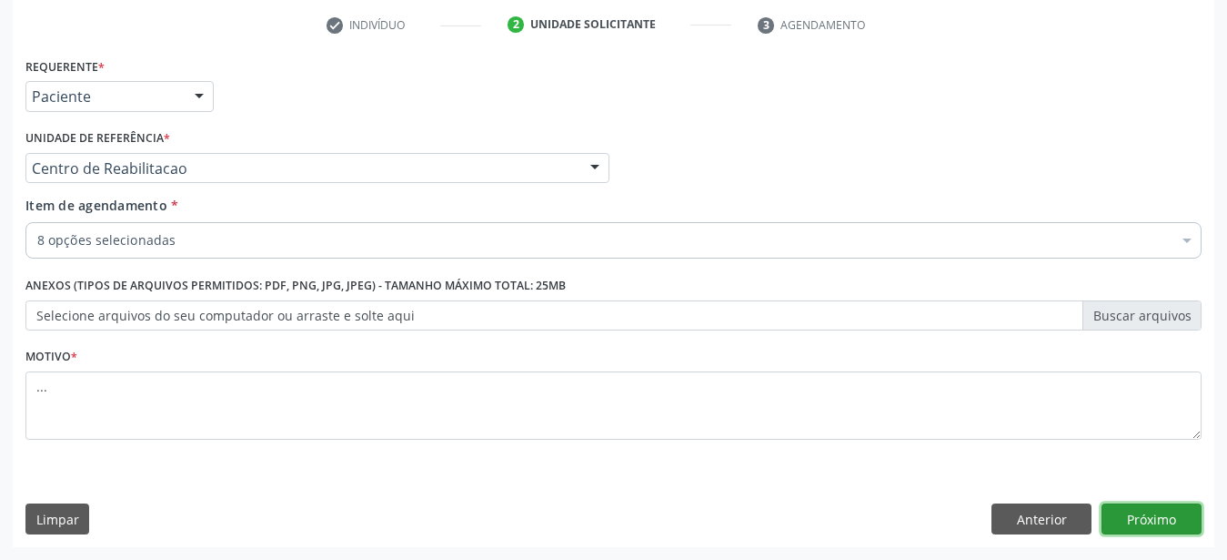
click at [1165, 529] on button "Próximo" at bounding box center [1152, 518] width 100 height 31
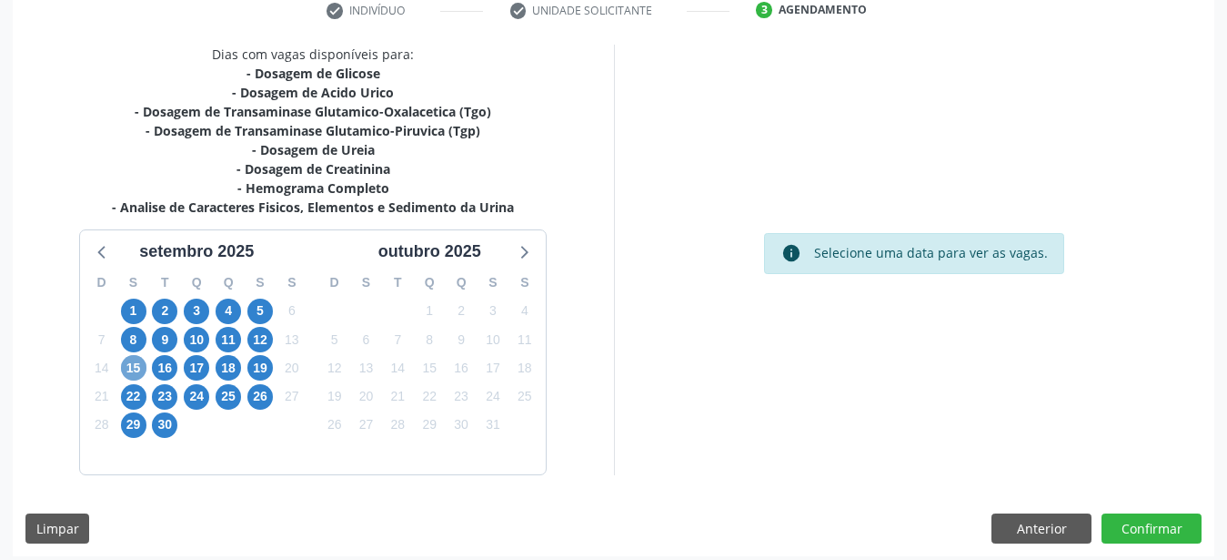
click at [142, 357] on div "15" at bounding box center [133, 368] width 25 height 28
click at [134, 365] on span "15" at bounding box center [133, 367] width 25 height 25
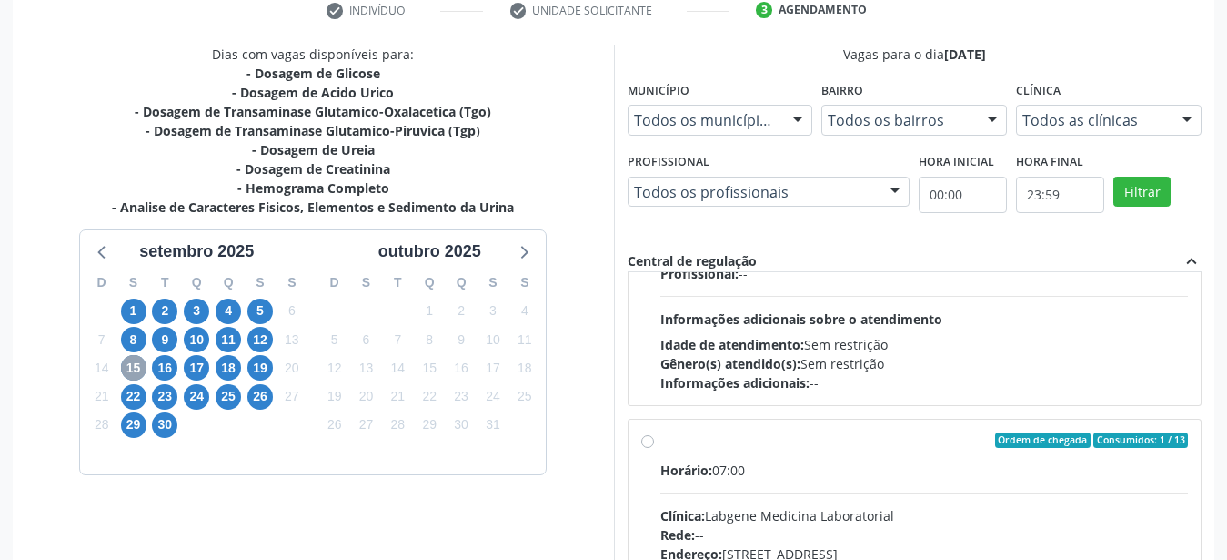
scroll to position [311, 0]
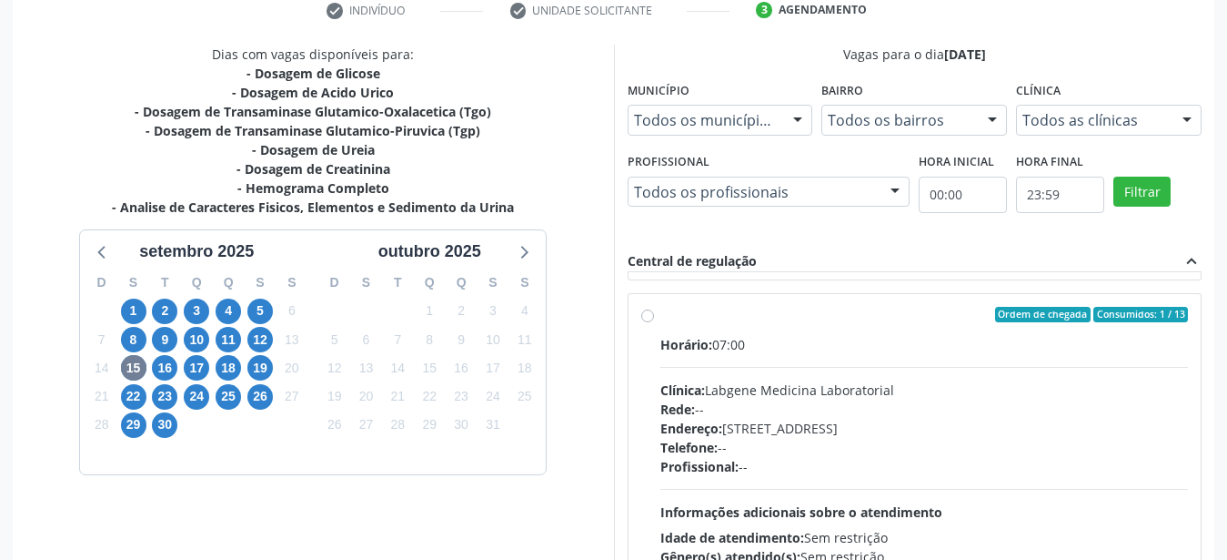
click at [634, 319] on div "Ordem de chegada Consumidos: 1 / 13 Horário: 07:00 Clínica: Labgene Medicina La…" at bounding box center [915, 446] width 573 height 305
radio input "true"
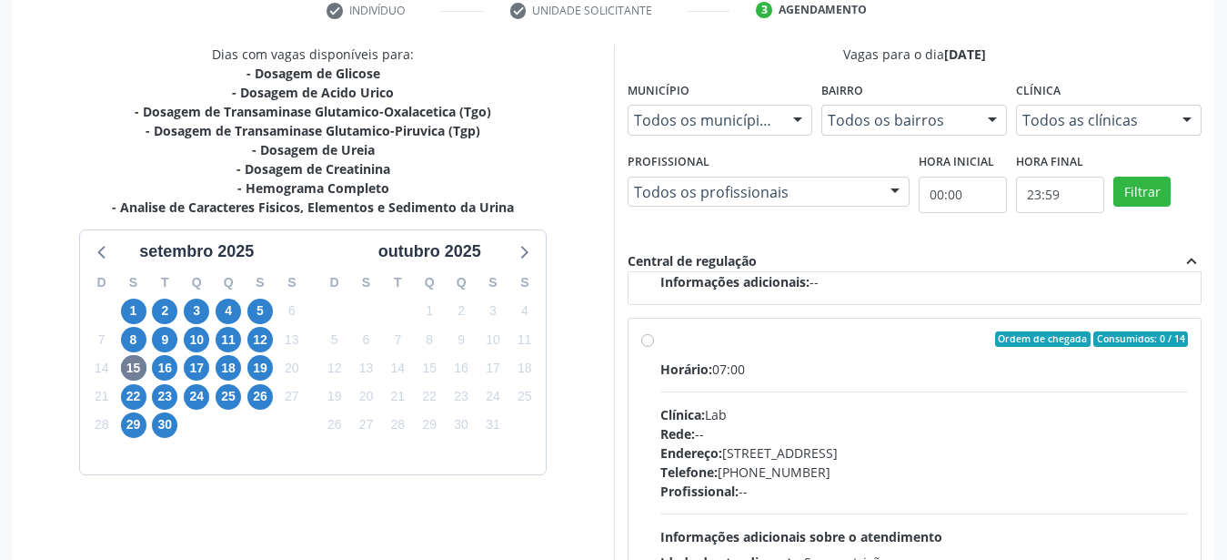
scroll to position [527, 0]
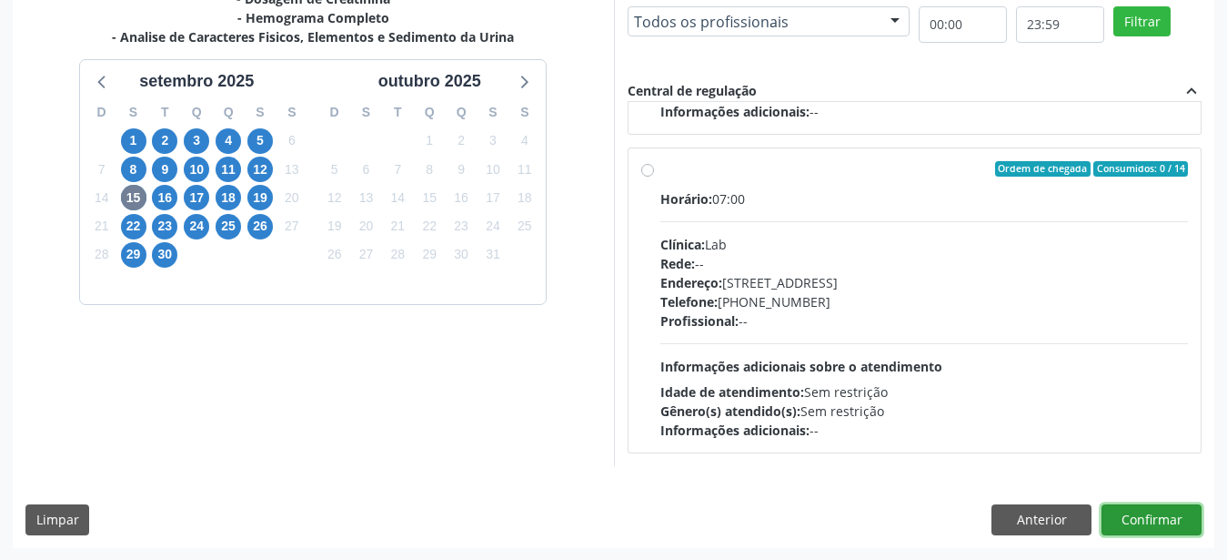
click at [1158, 512] on button "Confirmar" at bounding box center [1152, 519] width 100 height 31
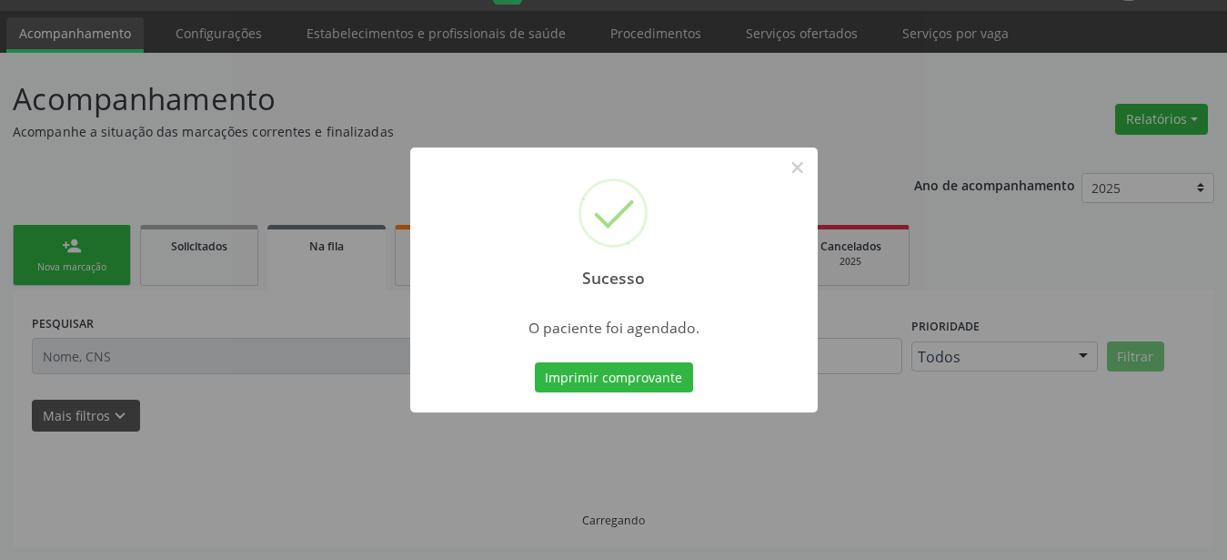
scroll to position [46, 0]
click at [631, 385] on button "Imprimir comprovante" at bounding box center [614, 377] width 158 height 31
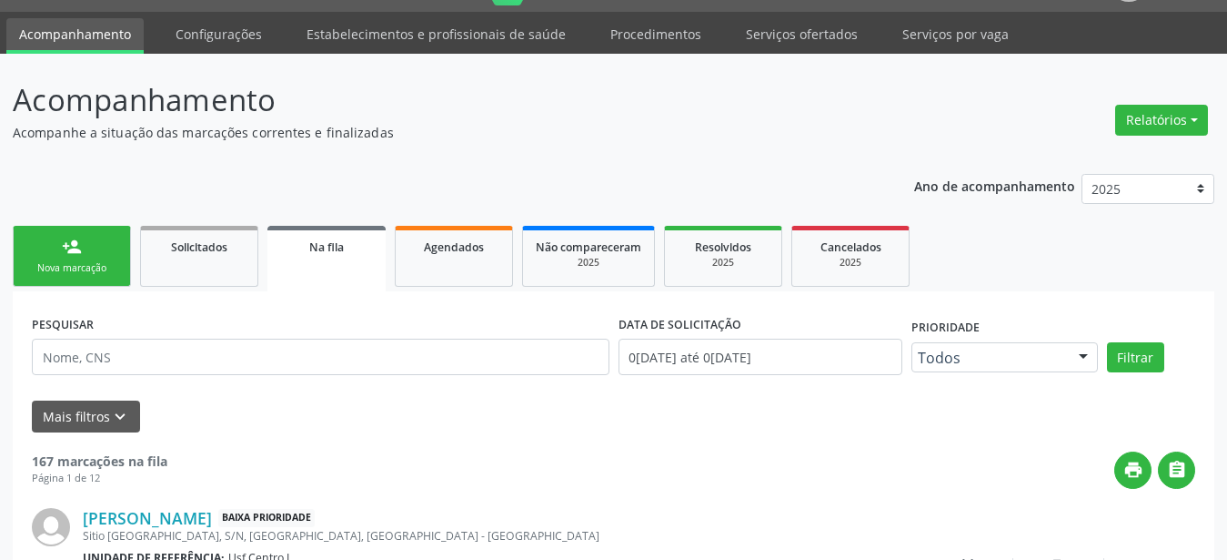
scroll to position [45, 0]
